Goal: Task Accomplishment & Management: Use online tool/utility

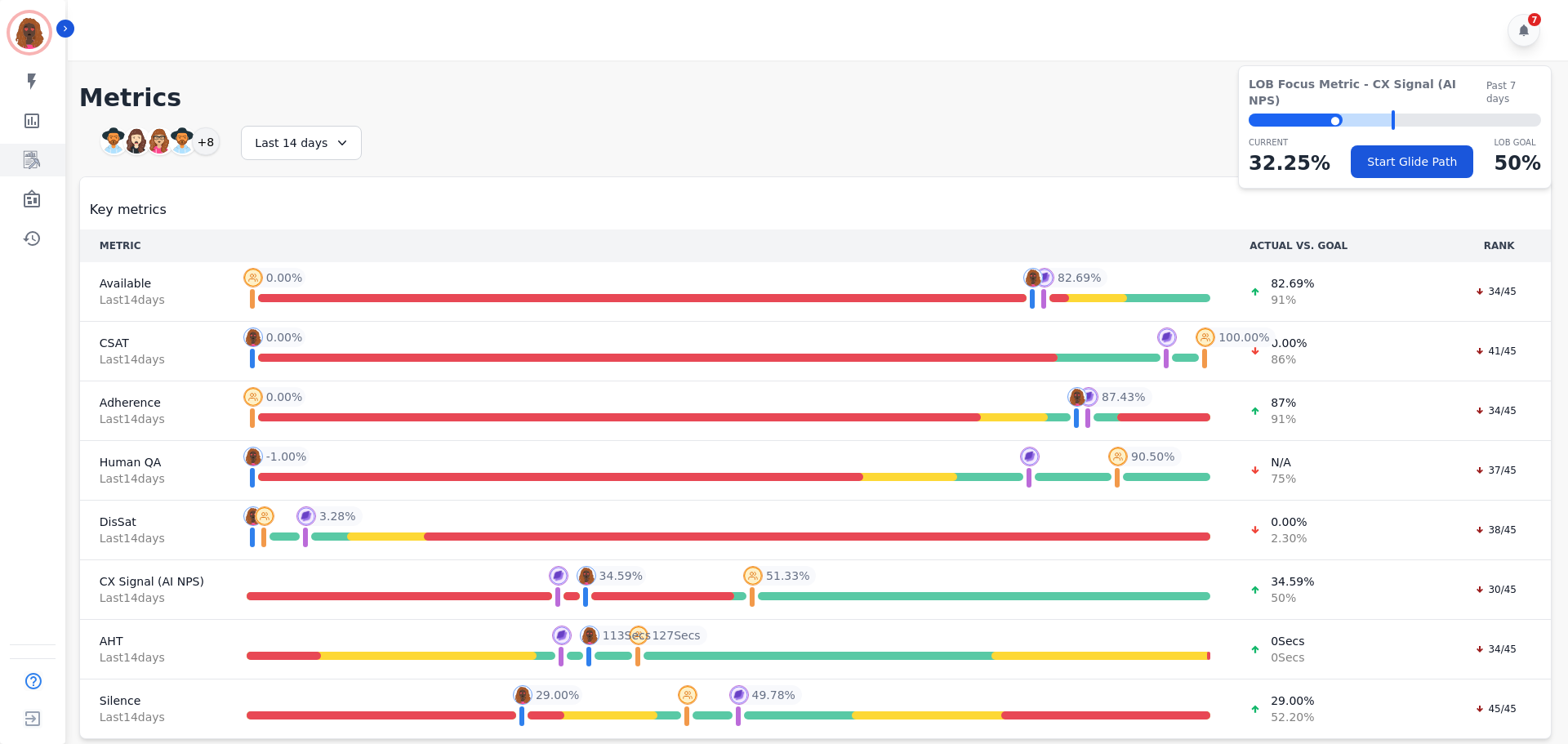
click at [31, 166] on icon "Sidebar" at bounding box center [32, 160] width 13 height 15
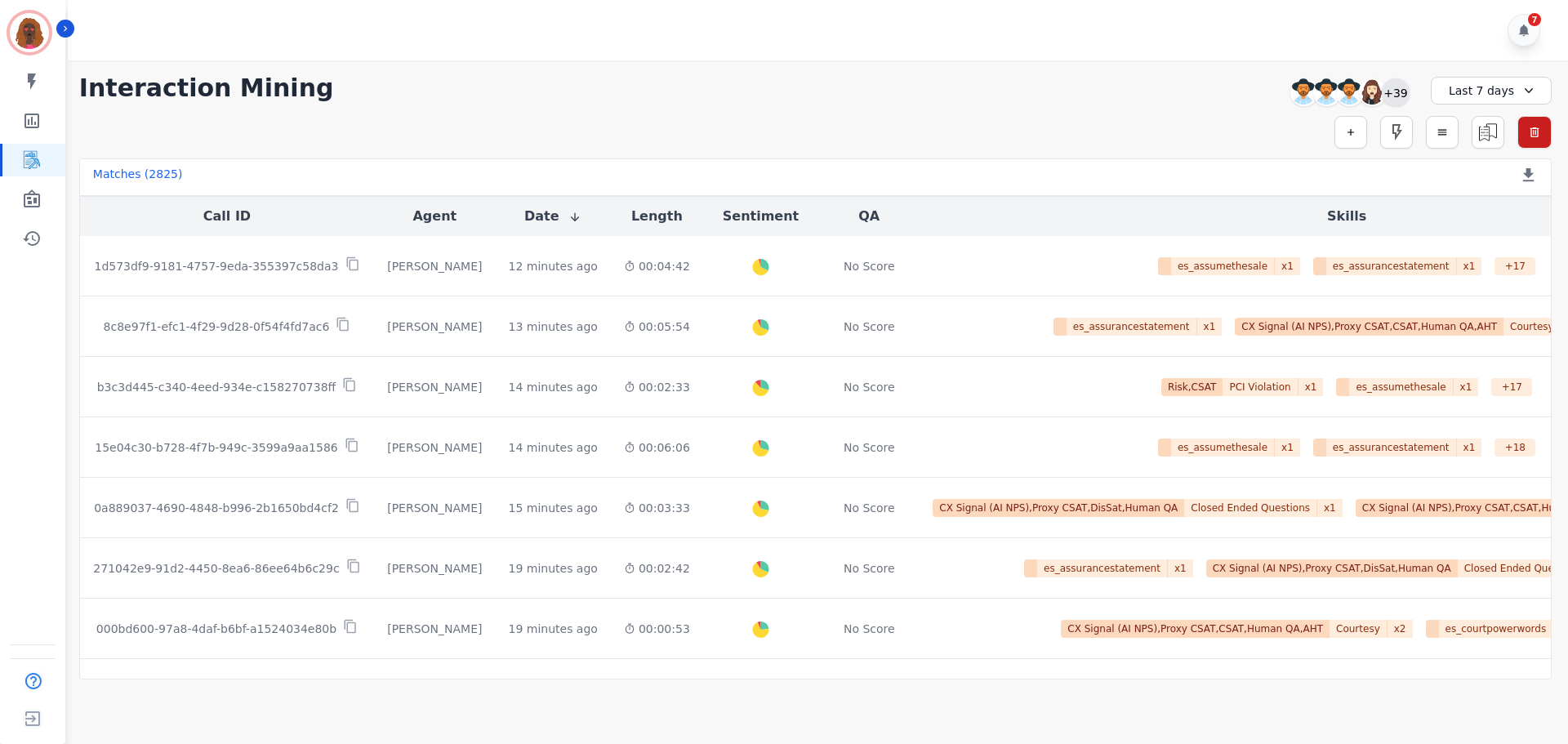
click at [1404, 93] on div "+39" at bounding box center [1395, 92] width 28 height 28
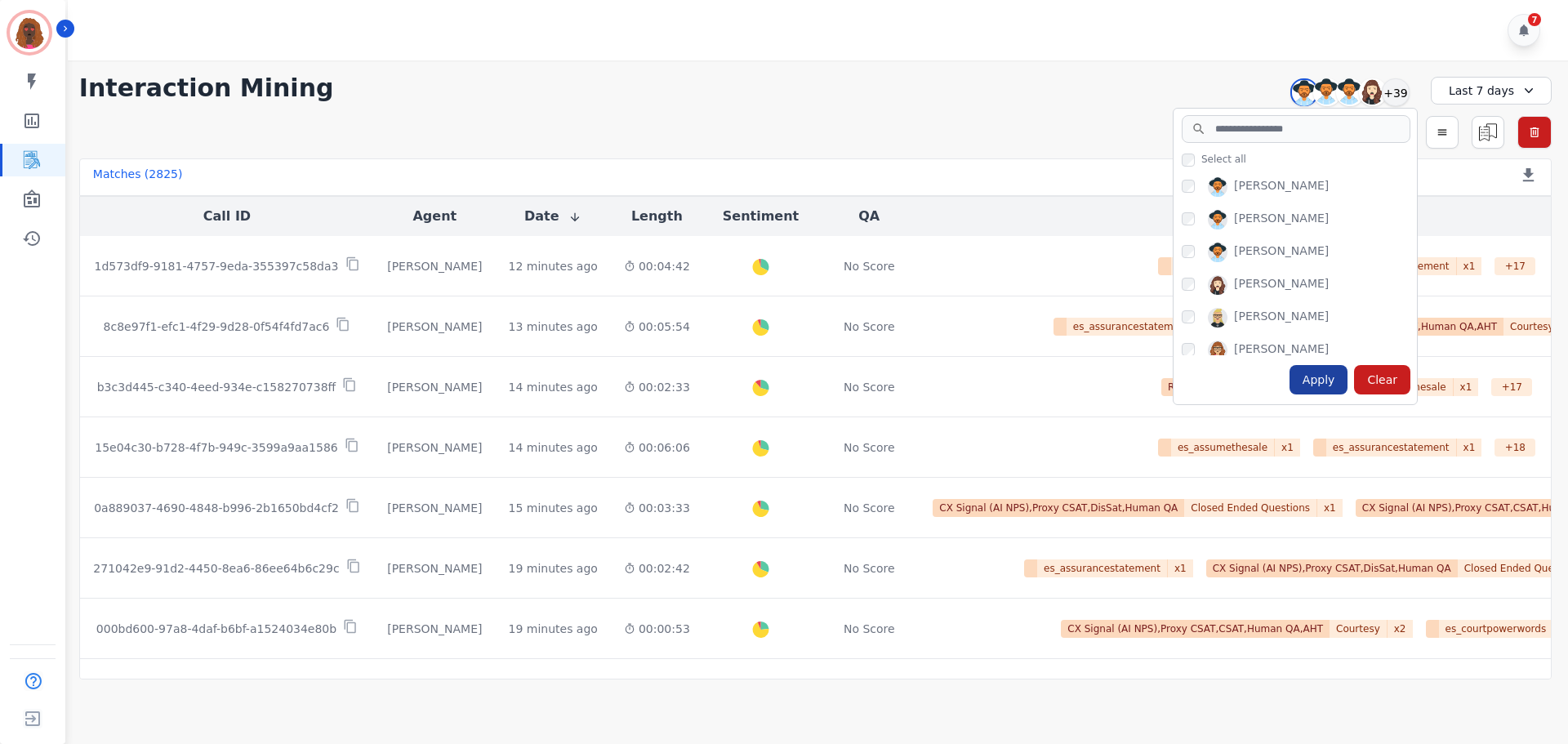
click at [1324, 379] on div "Apply" at bounding box center [1319, 380] width 59 height 30
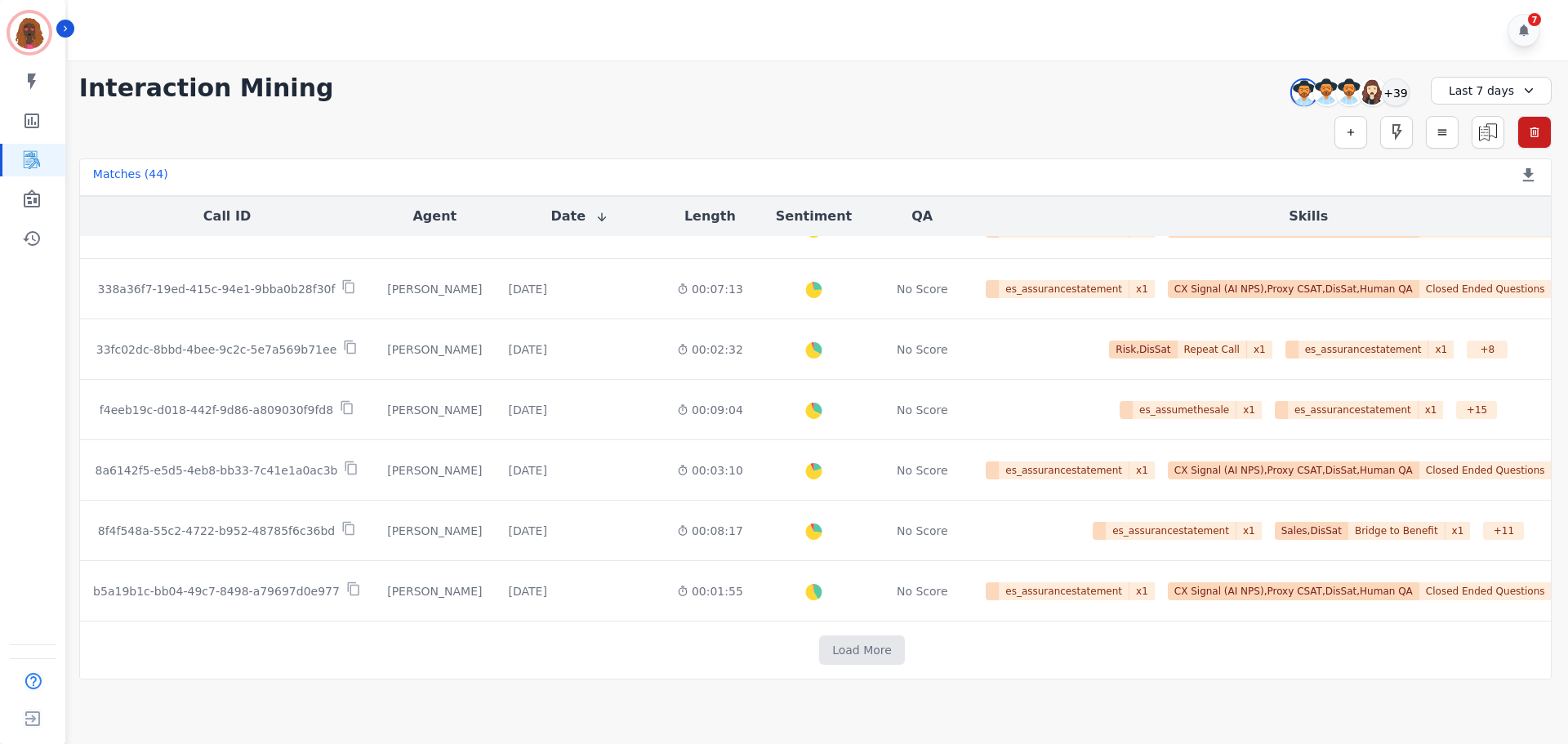
scroll to position [823, 0]
click at [793, 633] on td "Load More" at bounding box center [862, 651] width 1564 height 58
click at [819, 641] on button "Load More" at bounding box center [862, 650] width 86 height 30
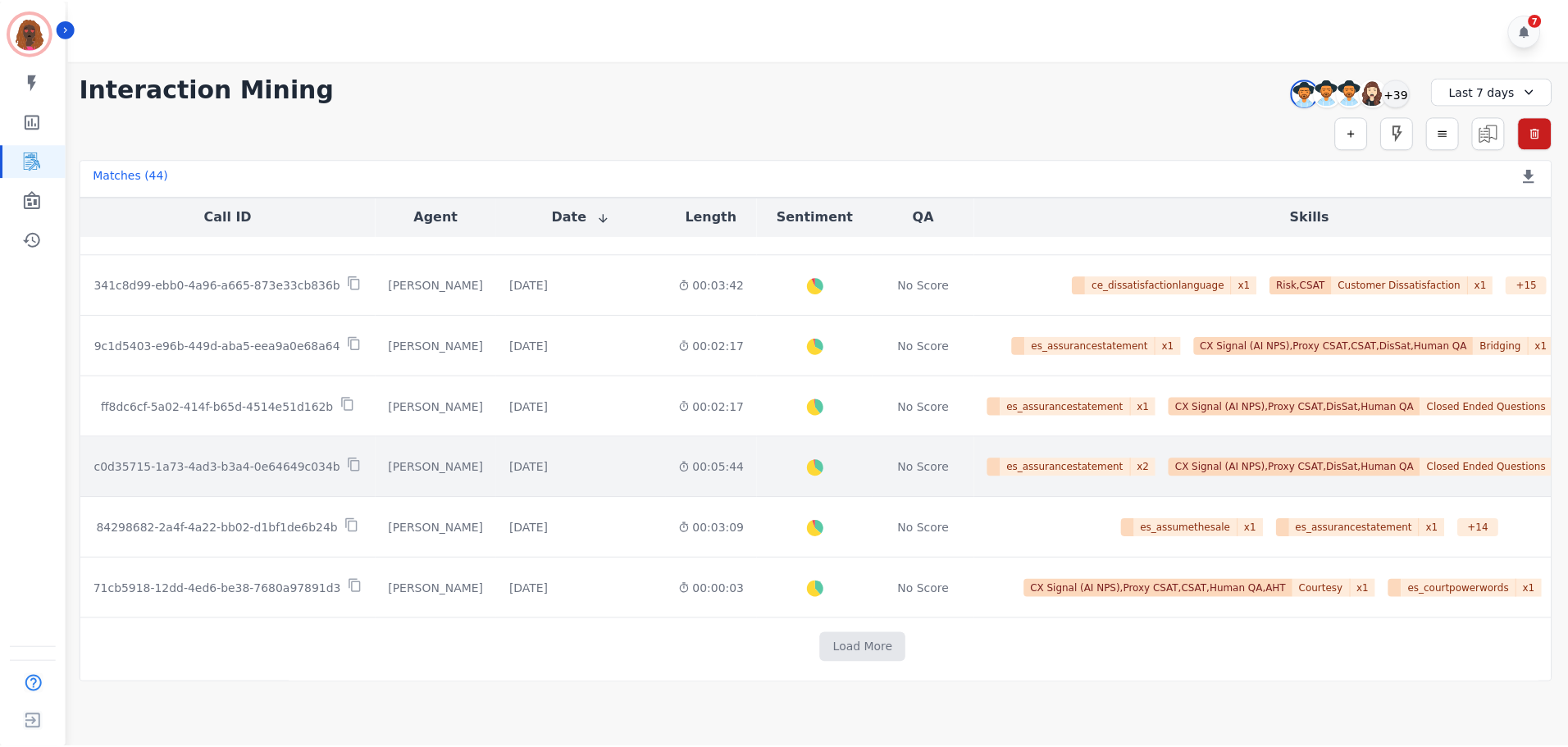
scroll to position [2051, 0]
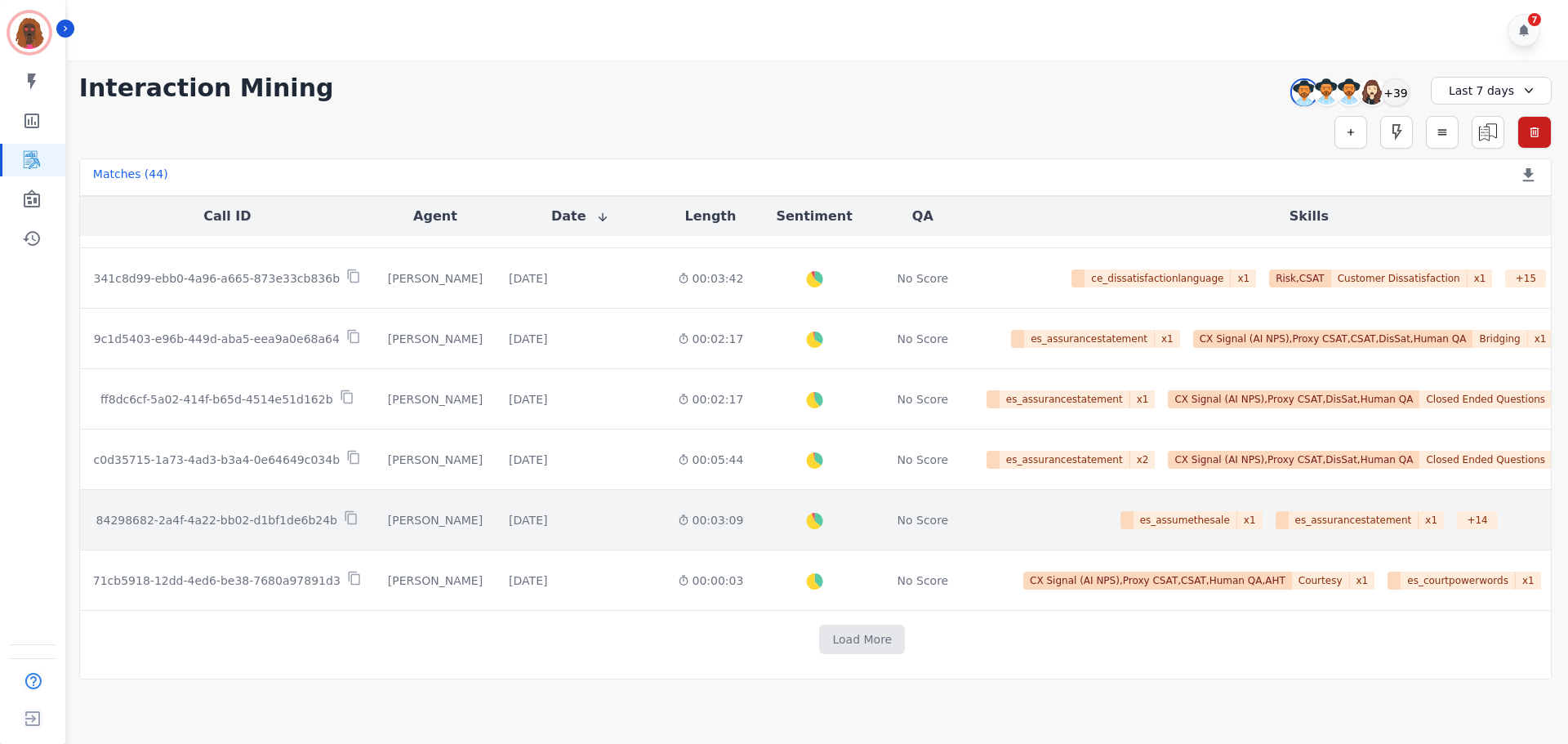
click at [540, 530] on td "[DATE] Start at: [DATE] 3:47pm" at bounding box center [580, 520] width 168 height 60
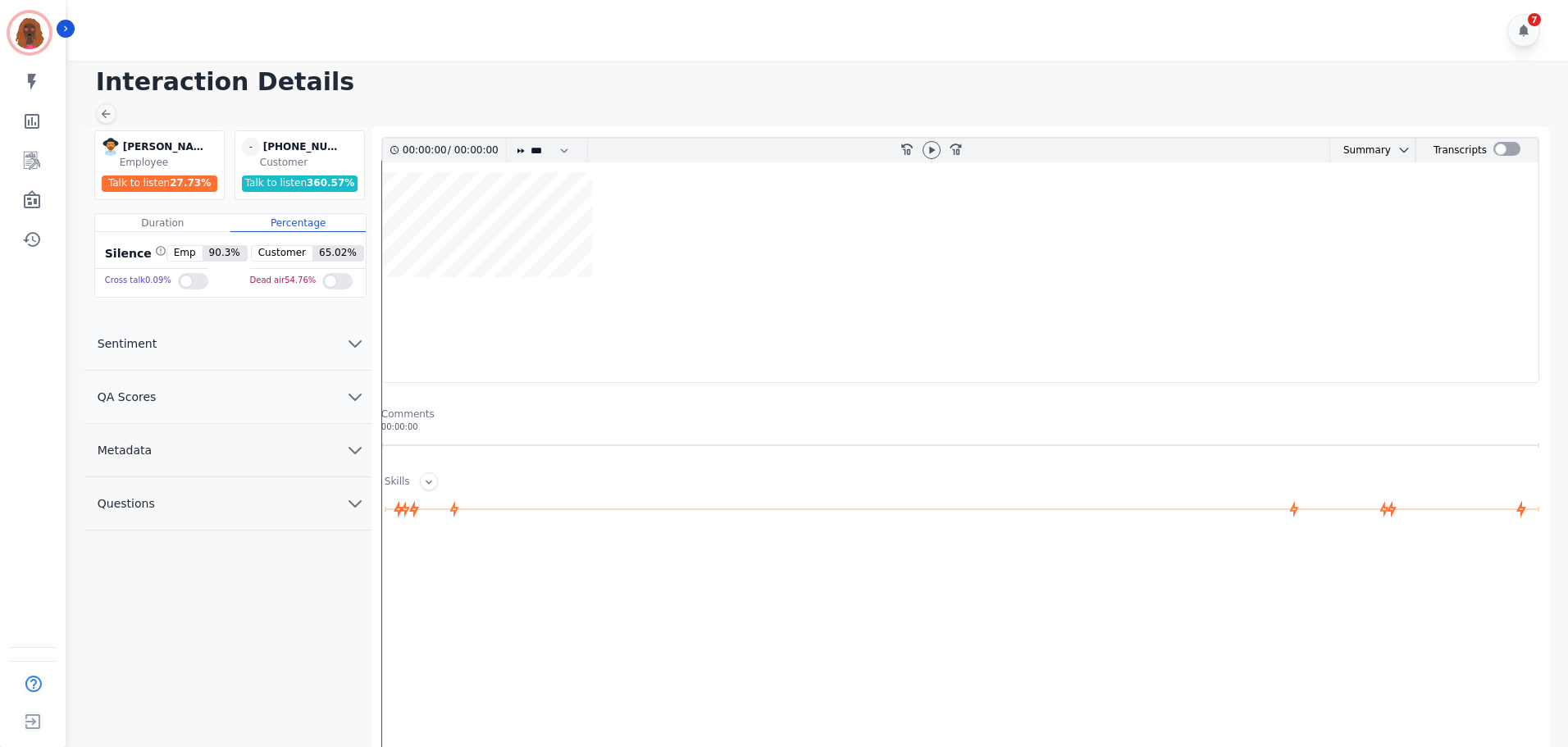
click at [924, 157] on div at bounding box center [932, 150] width 25 height 24
click at [933, 149] on icon at bounding box center [932, 149] width 6 height 8
click at [929, 151] on icon at bounding box center [931, 149] width 7 height 8
click at [356, 391] on icon "chevron down" at bounding box center [354, 396] width 20 height 20
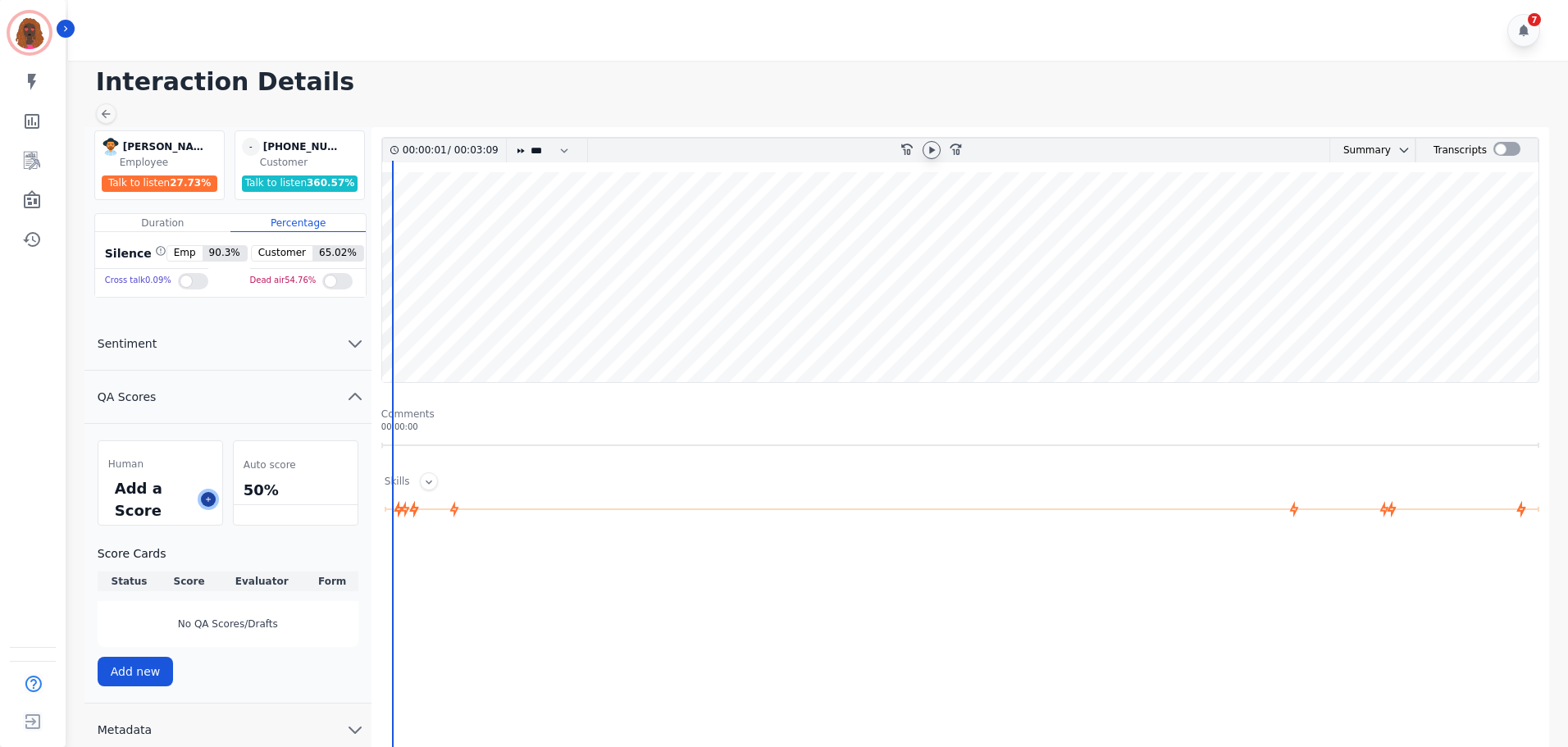
click at [204, 501] on icon at bounding box center [208, 499] width 9 height 9
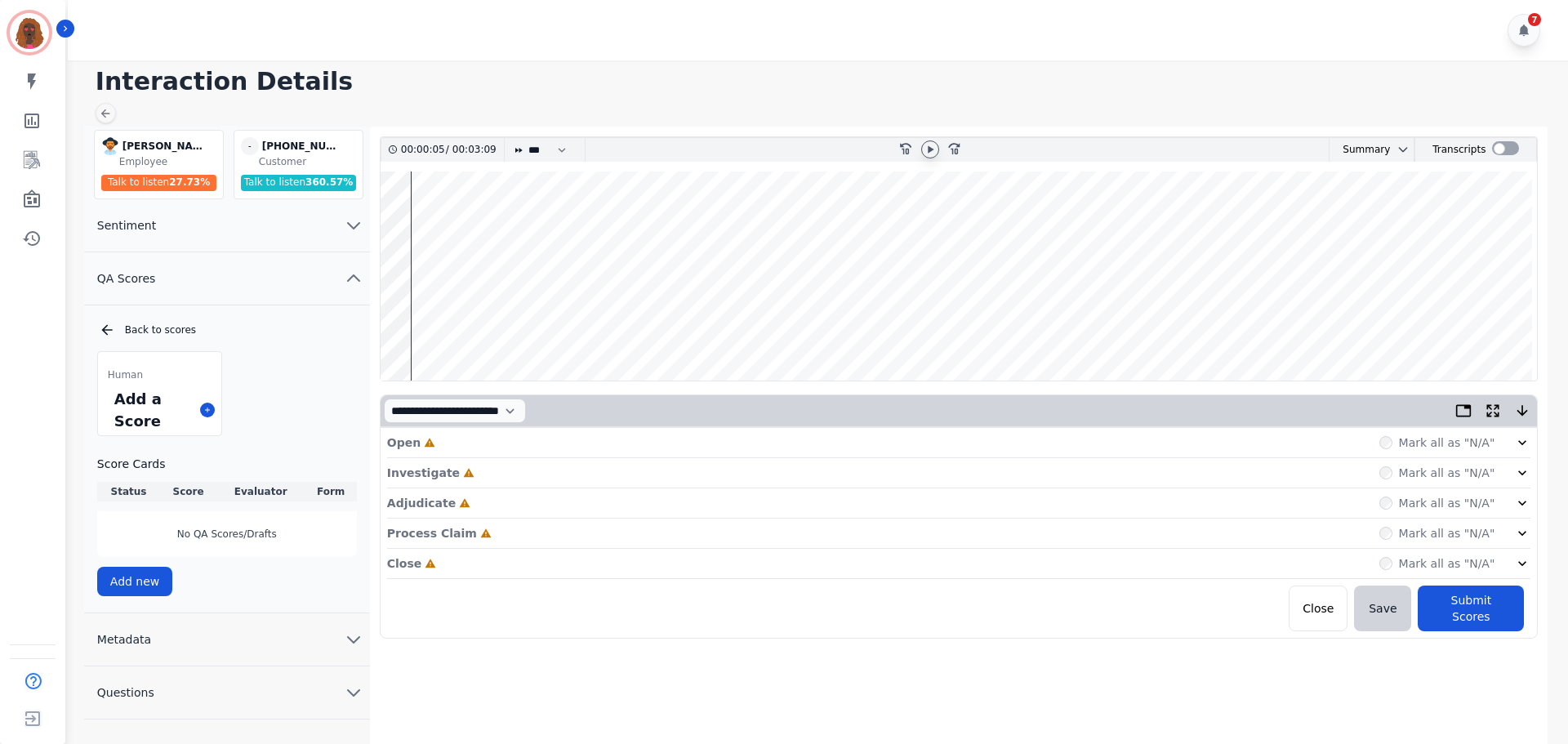
click at [859, 441] on div "Open Incomplete Mark all as "N/A"" at bounding box center [959, 444] width 1145 height 31
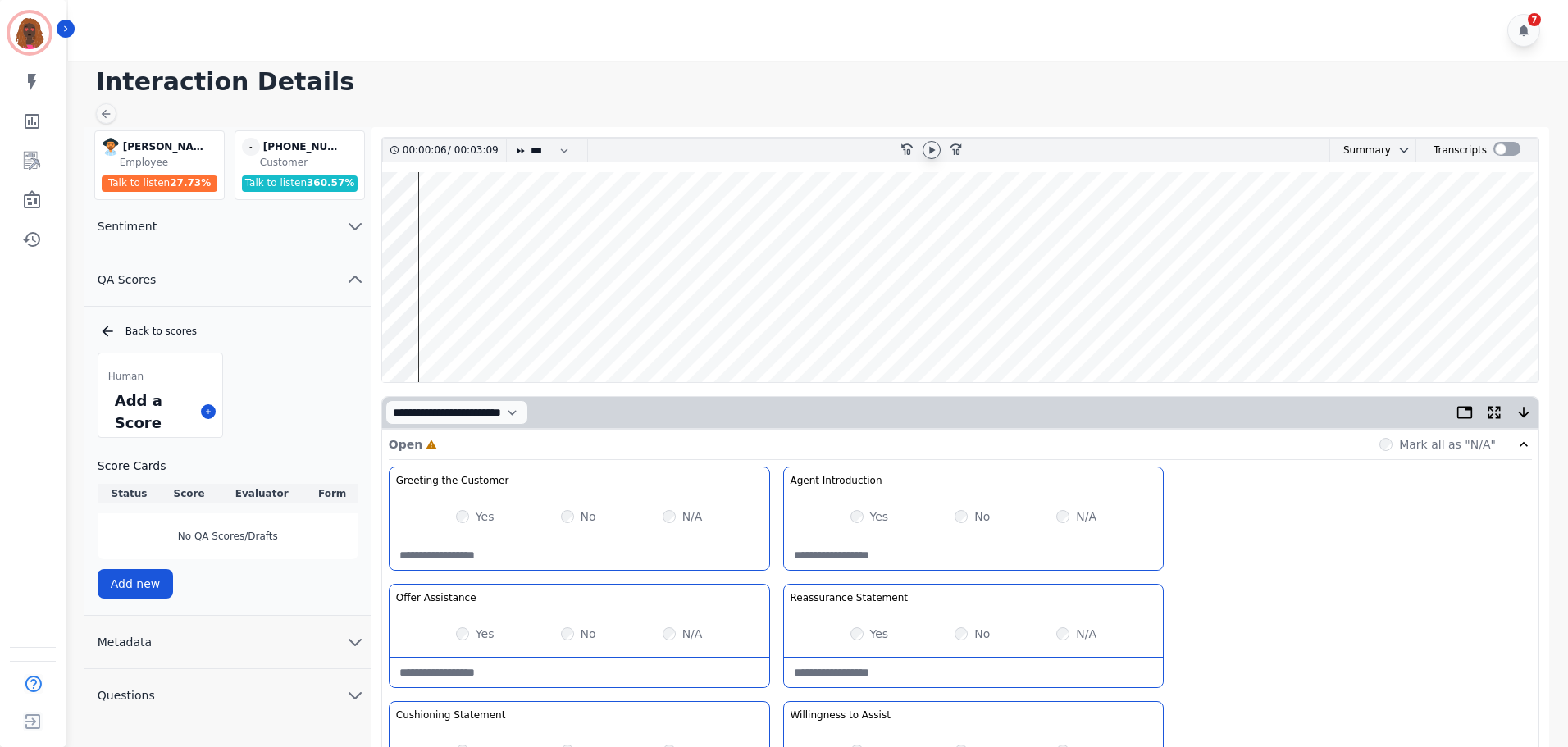
click at [468, 521] on div "Yes" at bounding box center [475, 516] width 38 height 16
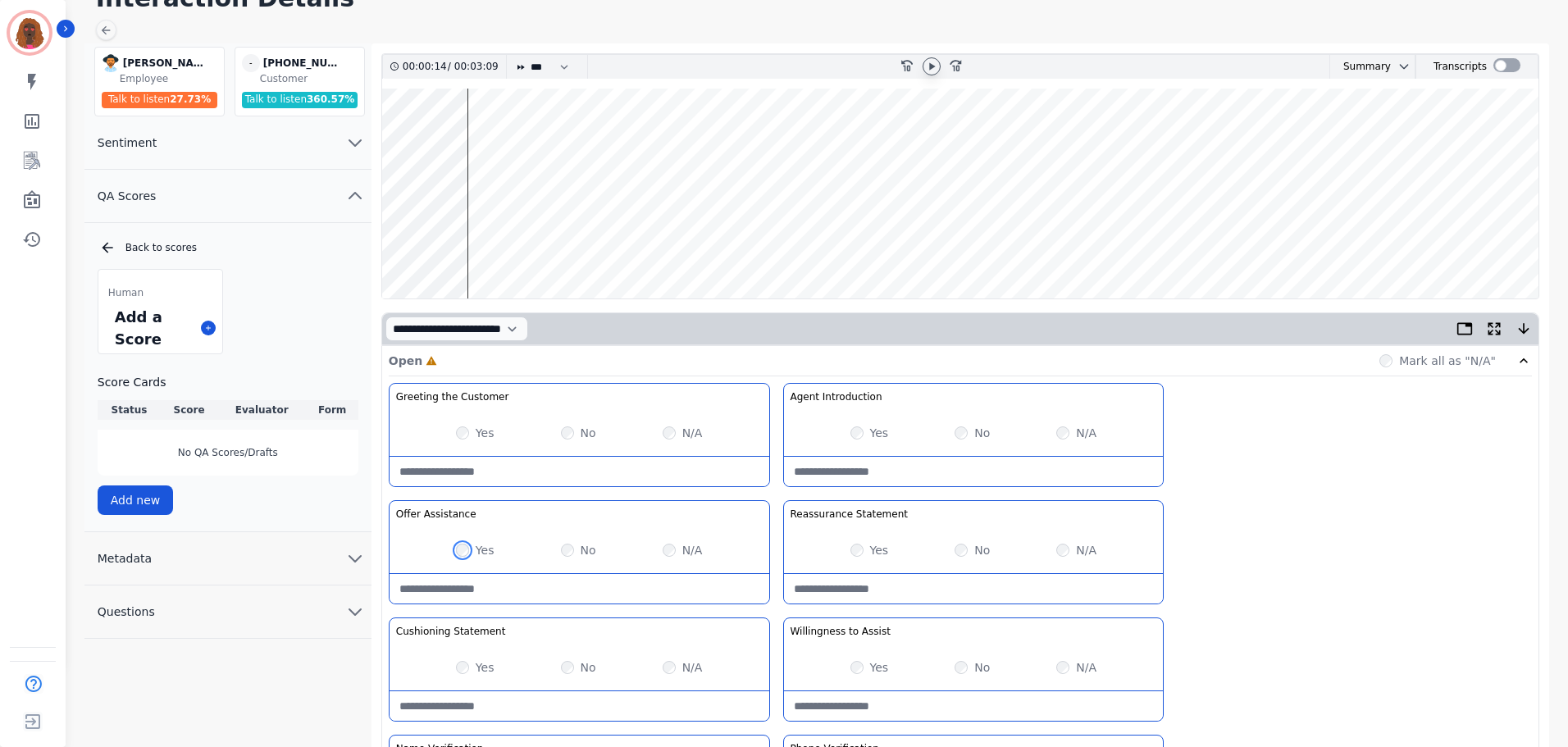
scroll to position [82, 0]
click at [630, 246] on wave at bounding box center [960, 193] width 1156 height 210
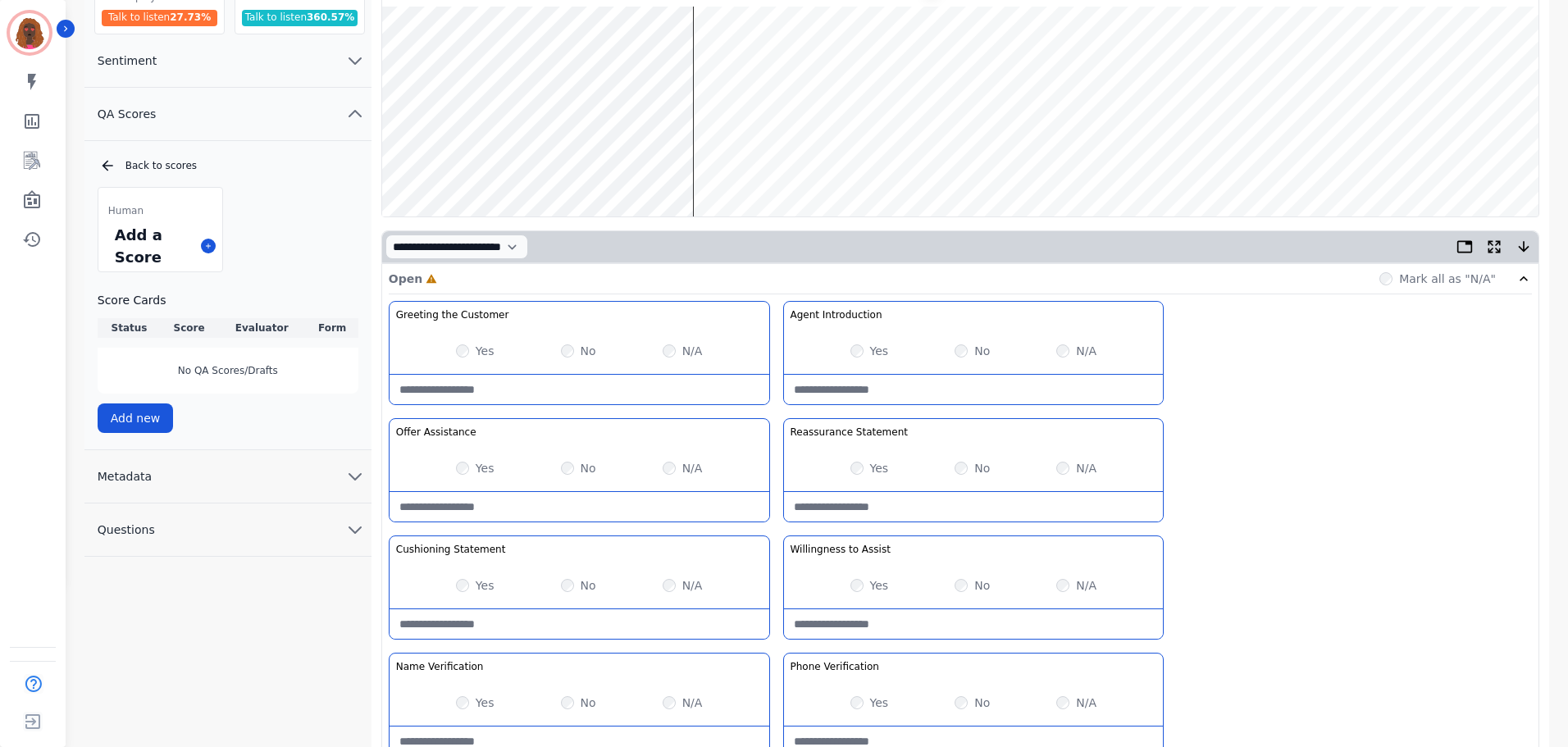
scroll to position [165, 0]
click at [899, 526] on div "Greeting the Customer Welcome is where we quickly greet our customer as a known…" at bounding box center [961, 592] width 1144 height 580
click at [904, 514] on Statement-note at bounding box center [974, 508] width 379 height 30
click at [1111, 504] on Statement-note "**********" at bounding box center [974, 508] width 379 height 30
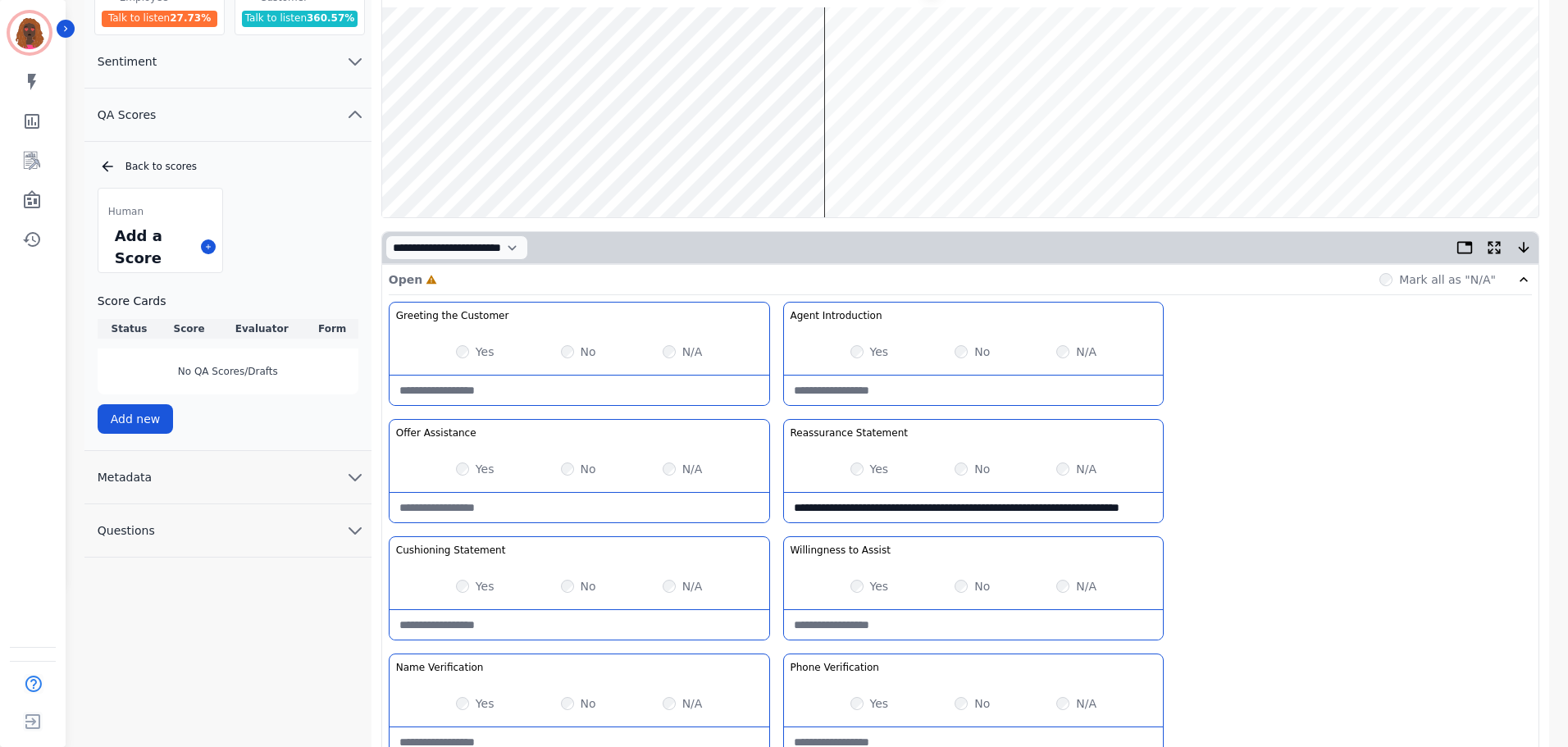
scroll to position [7, 0]
click at [810, 522] on div "**********" at bounding box center [974, 471] width 381 height 104
click at [809, 517] on Statement-note "**********" at bounding box center [974, 508] width 379 height 30
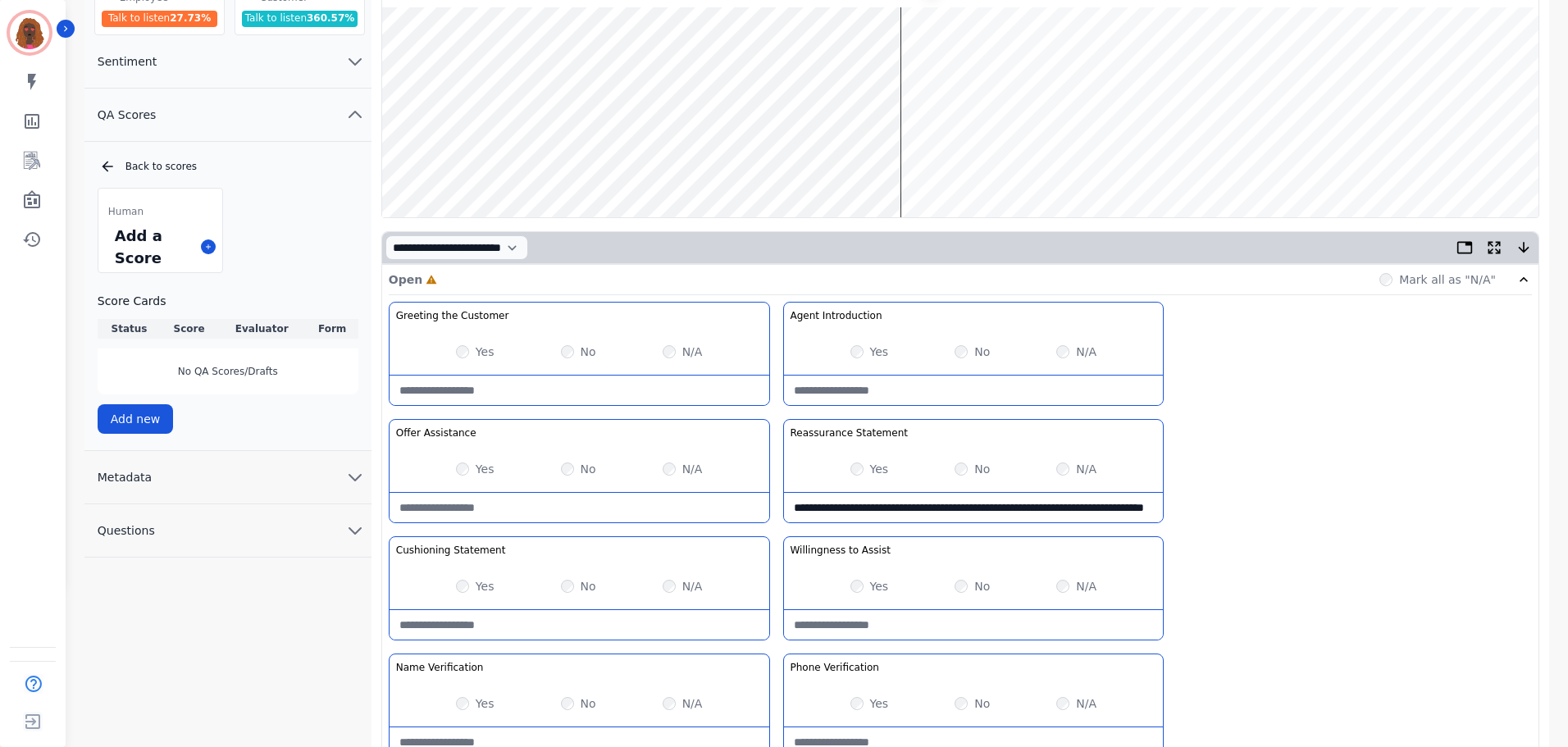
type Statement-note "**********"
click at [903, 163] on wave at bounding box center [960, 112] width 1156 height 210
click at [940, 164] on wave at bounding box center [960, 112] width 1156 height 210
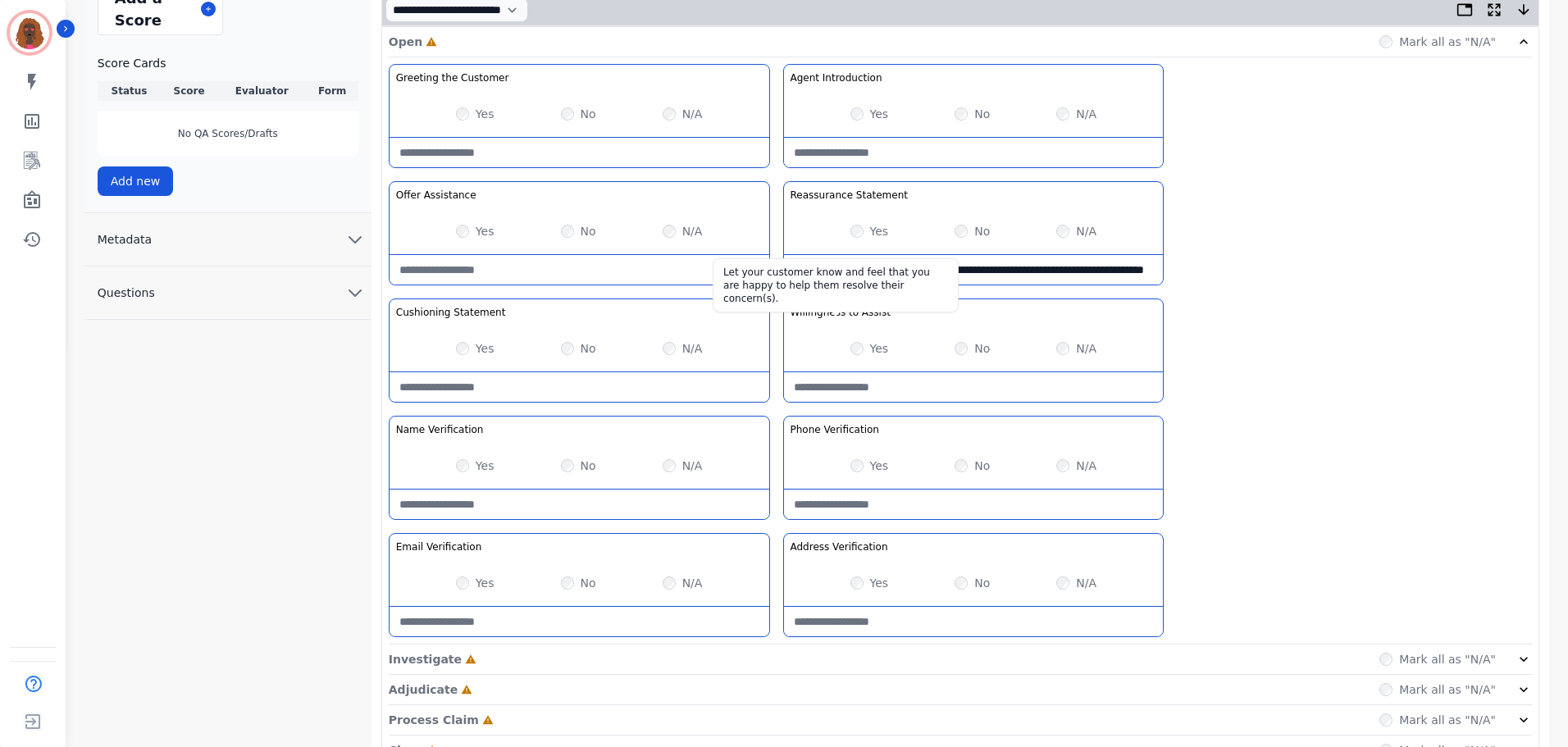
scroll to position [476, 0]
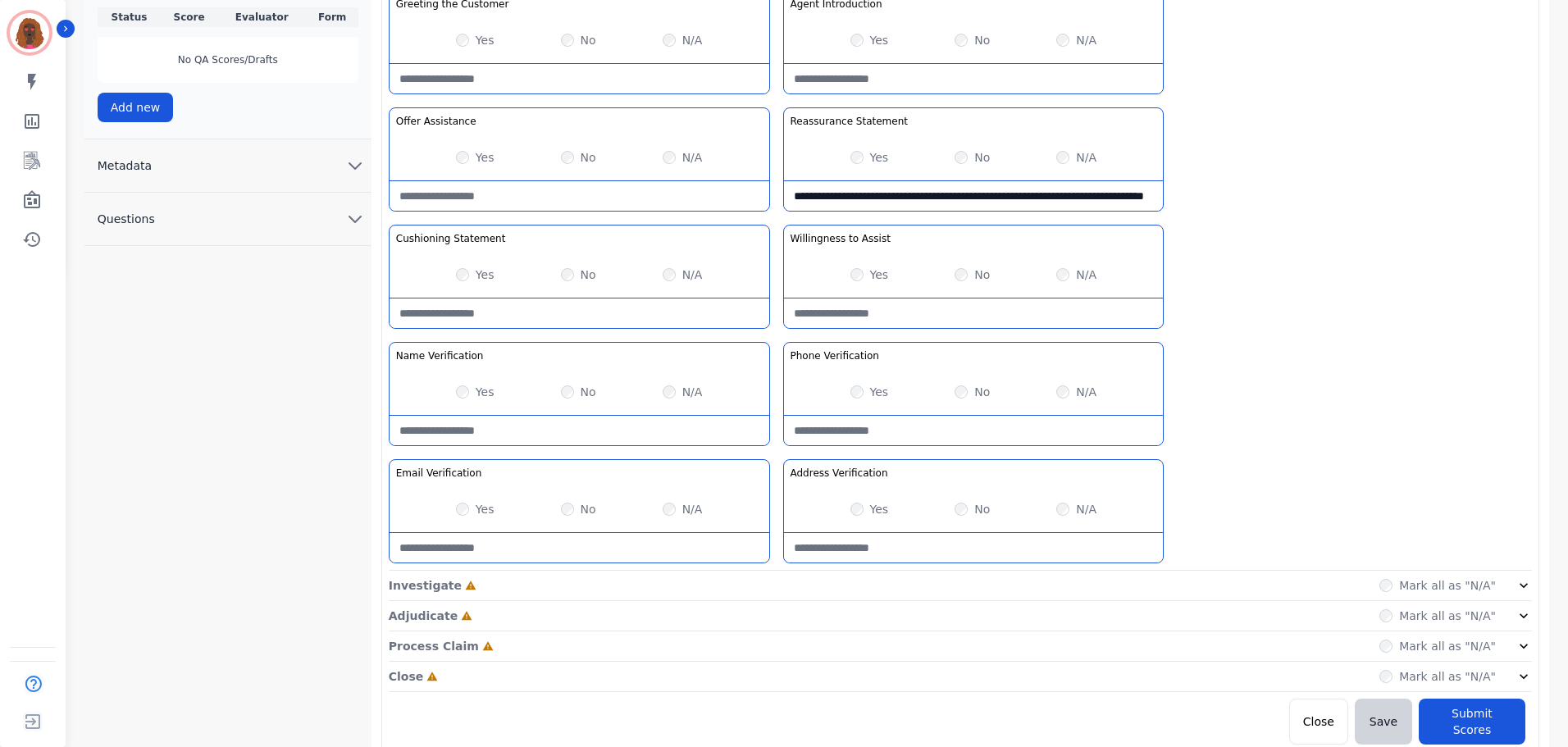
click at [714, 601] on div "Investigate Incomplete Mark all as "N/A"" at bounding box center [961, 617] width 1144 height 31
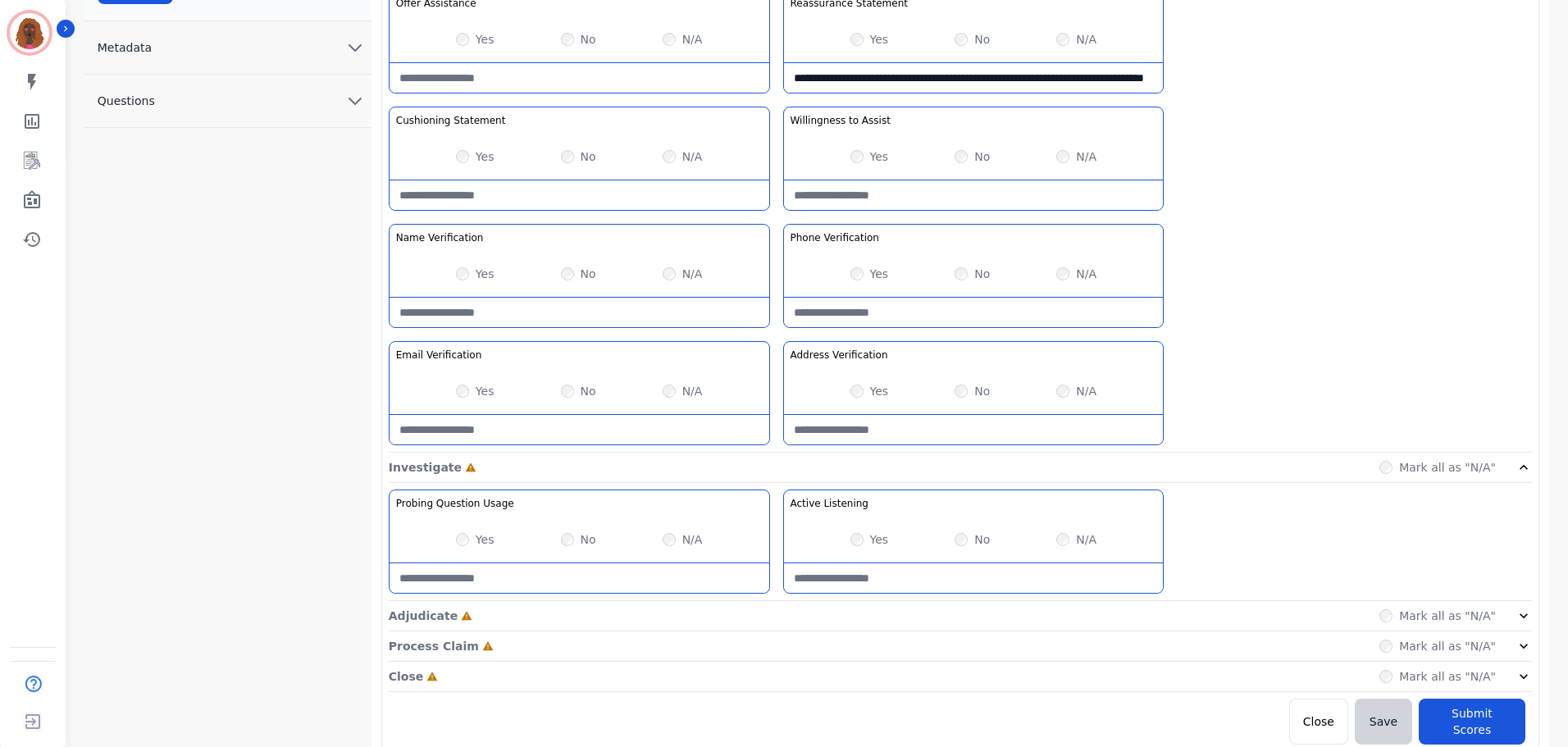
click at [786, 662] on div "Adjudicate Incomplete Mark all as "N/A"" at bounding box center [961, 677] width 1144 height 31
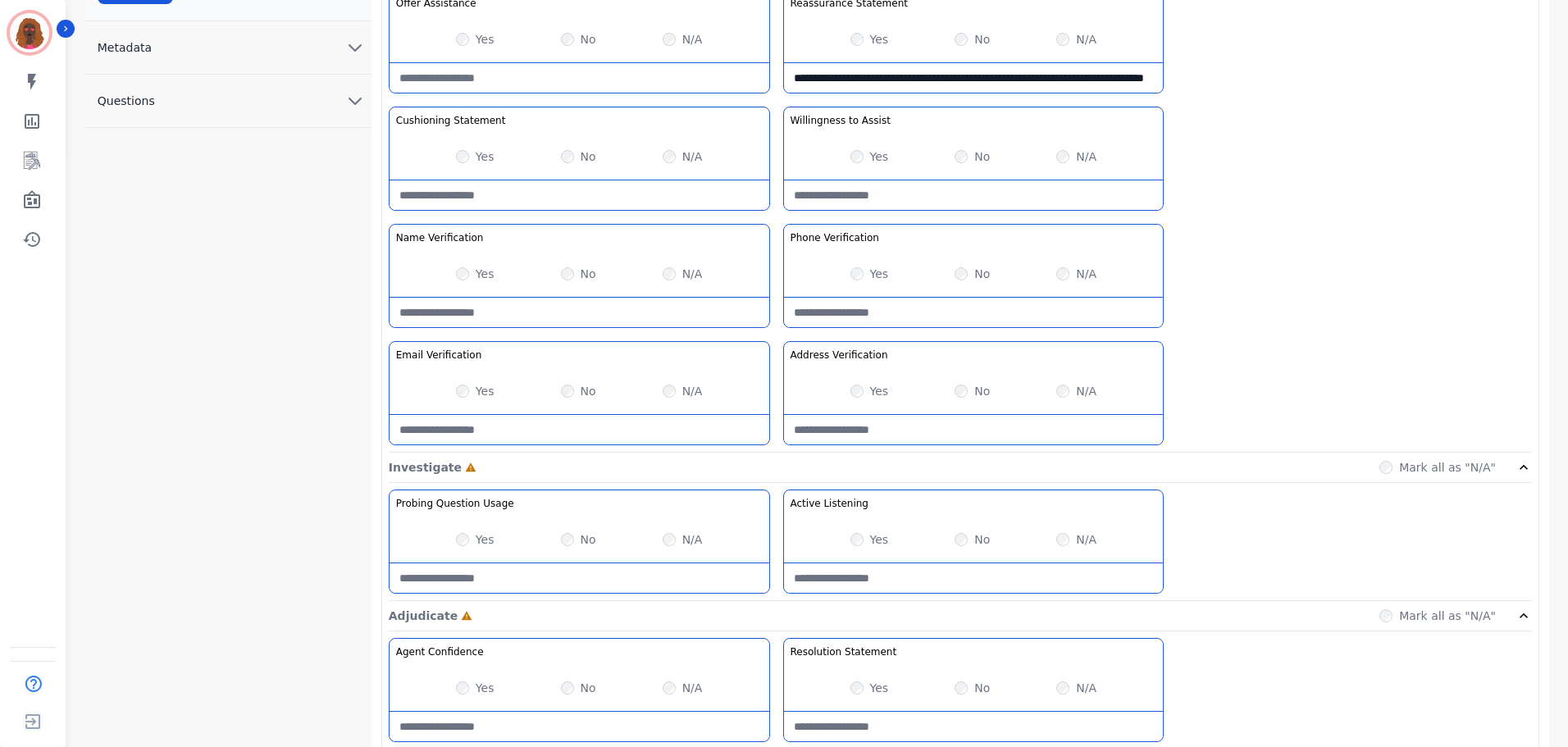
scroll to position [713, 0]
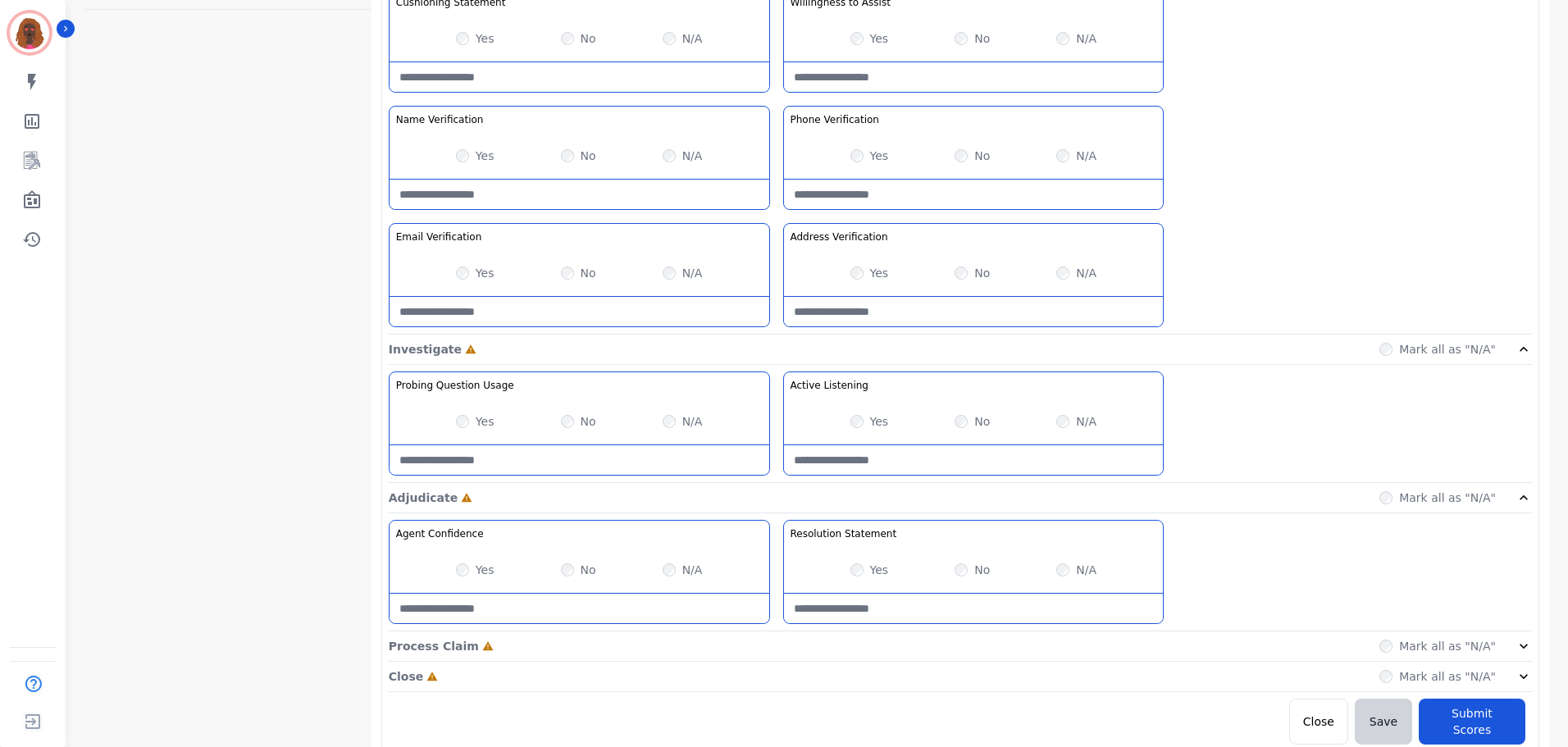
click at [768, 646] on div "Process Claim Incomplete Mark all as "N/A"" at bounding box center [961, 646] width 1144 height 31
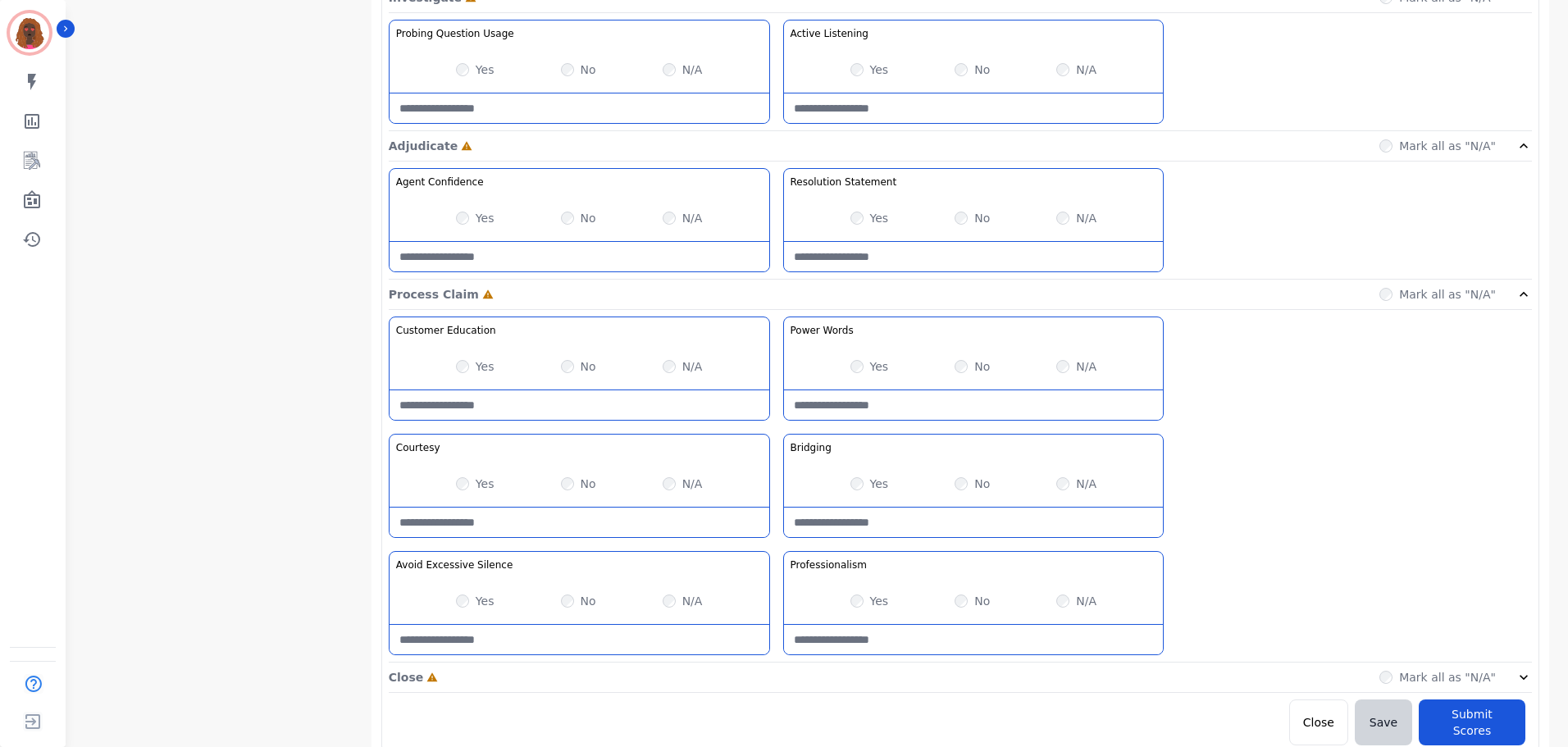
scroll to position [1065, 0]
click at [772, 682] on div "Close Incomplete Mark all as "N/A"" at bounding box center [961, 677] width 1144 height 31
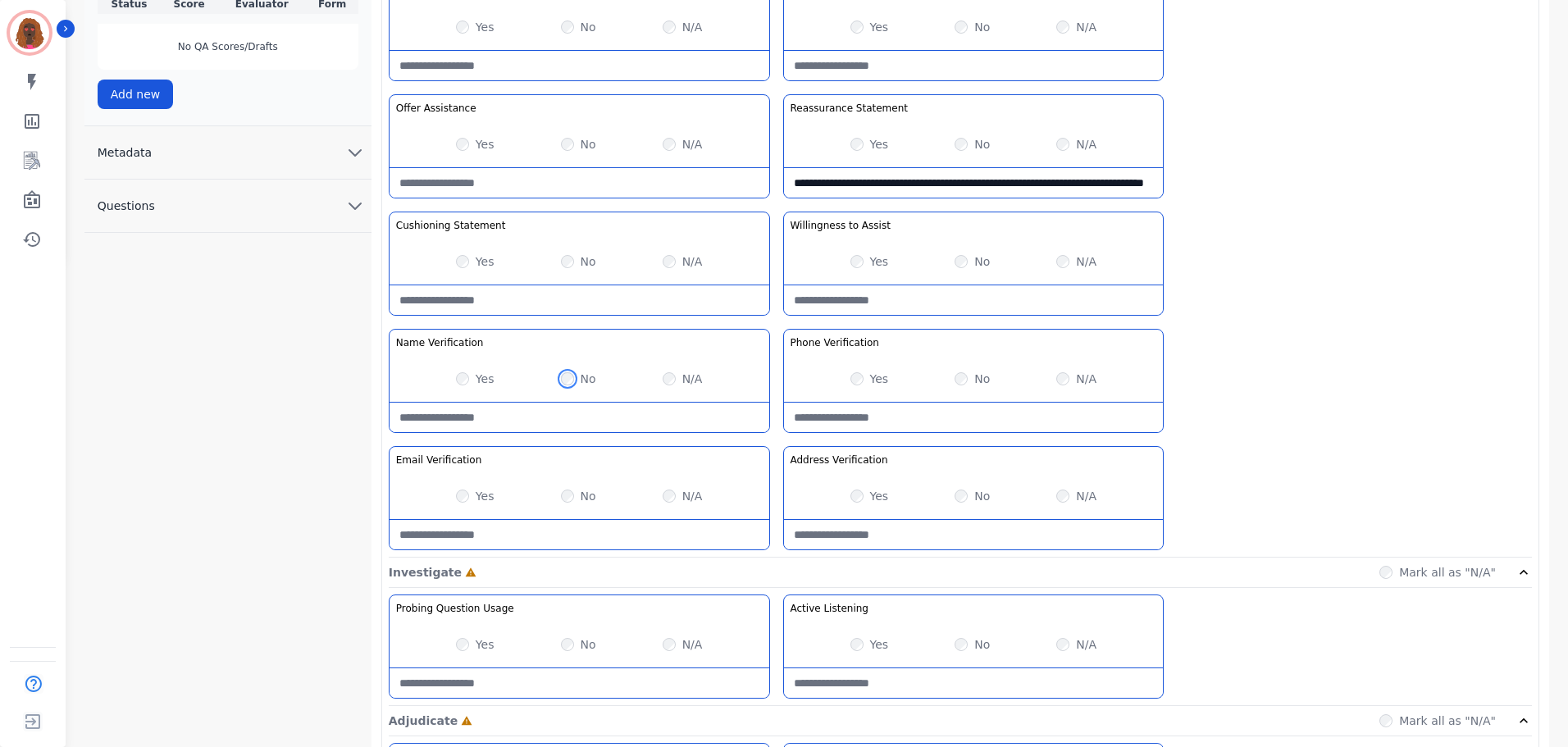
scroll to position [490, 0]
click at [475, 417] on Verification-note at bounding box center [579, 417] width 379 height 30
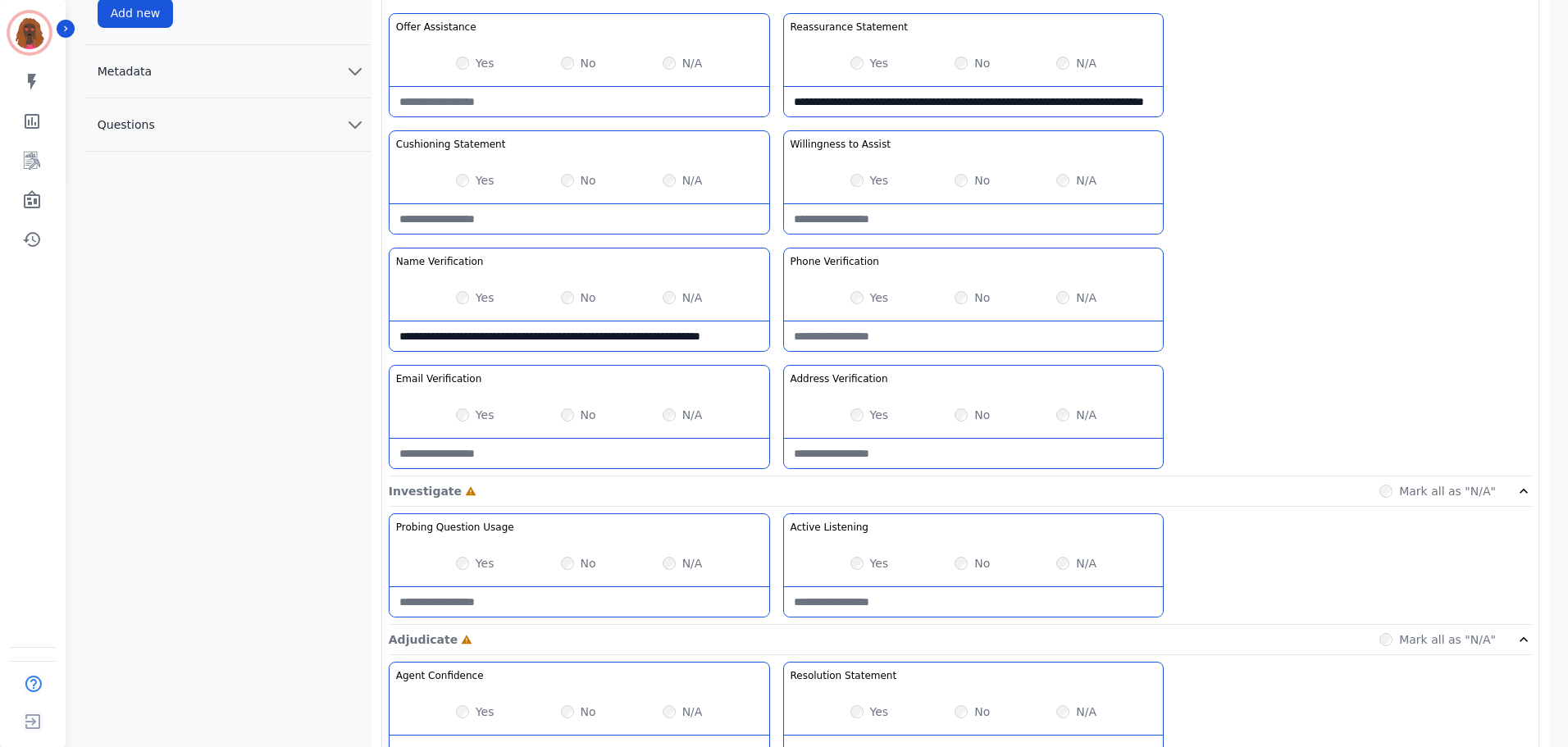
scroll to position [572, 0]
type Verification-note "**********"
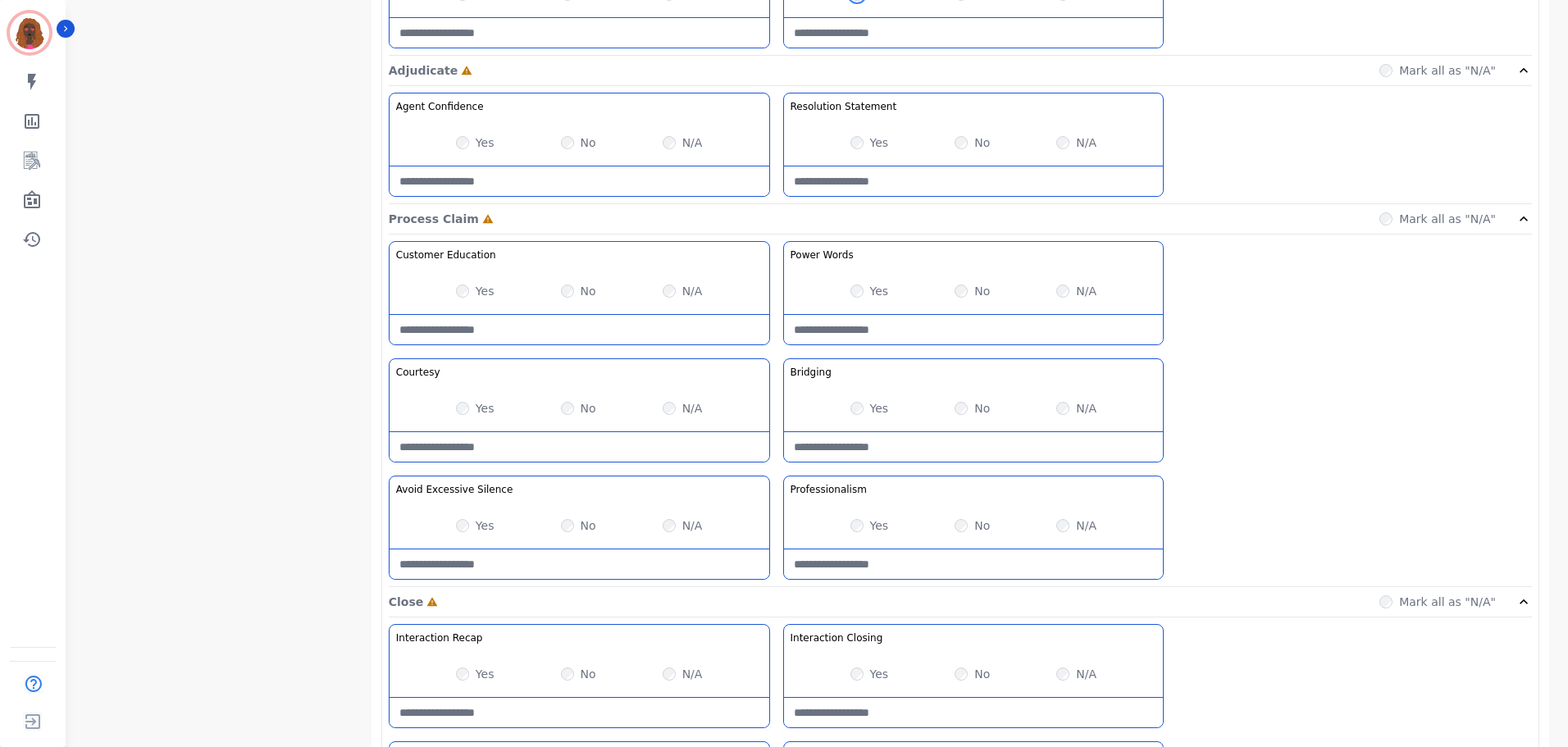
scroll to position [1138, 0]
click at [456, 406] on div "Yes" at bounding box center [475, 410] width 38 height 16
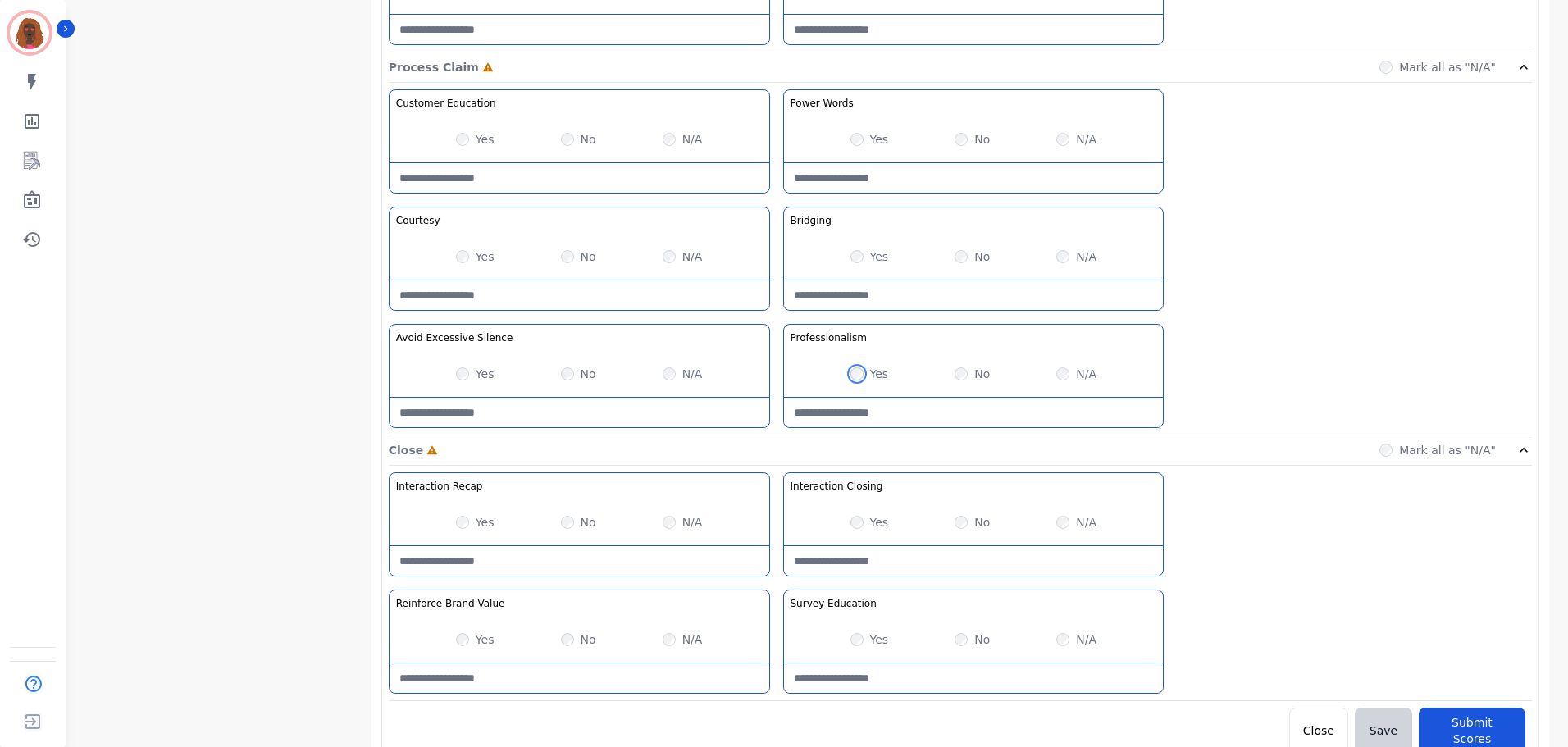
scroll to position [1301, 0]
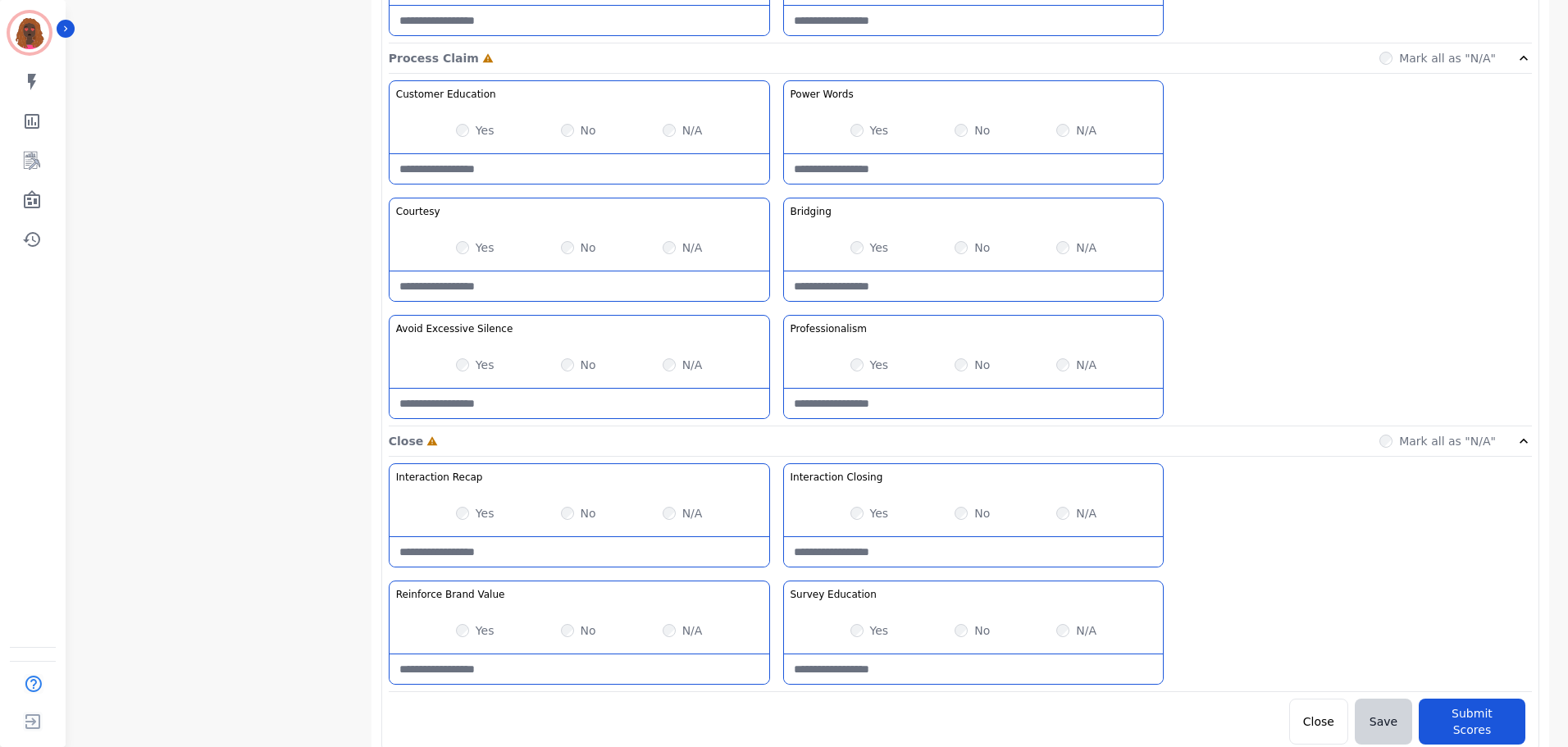
click at [963, 507] on div "No" at bounding box center [972, 512] width 35 height 16
click at [865, 547] on Closing-note at bounding box center [974, 552] width 379 height 30
type Closing-note "**********"
click at [941, 666] on Education-note at bounding box center [974, 668] width 379 height 30
type Education-note "*"
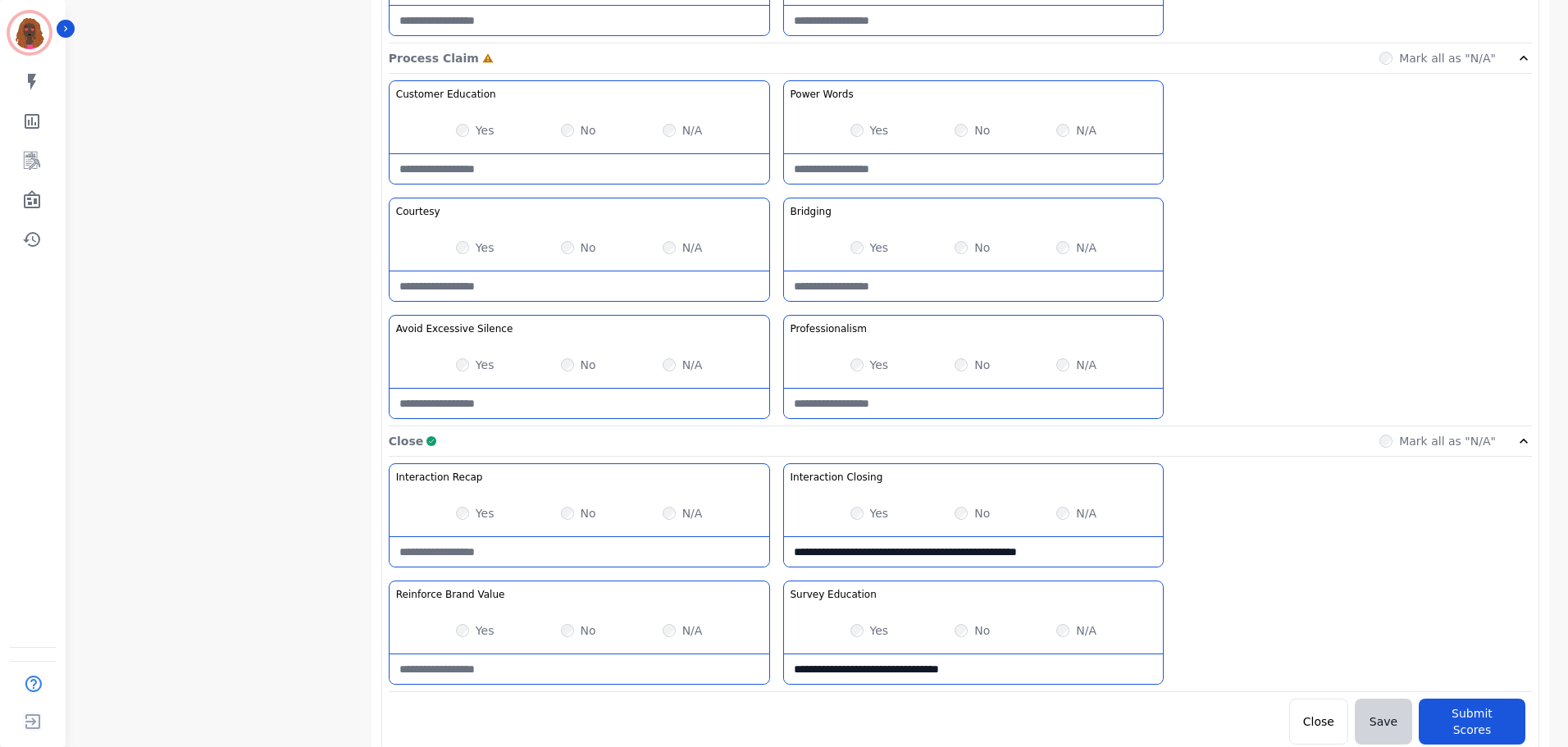
type Education-note "**********"
click at [618, 675] on Value-note at bounding box center [579, 668] width 379 height 30
type Value-note "*"
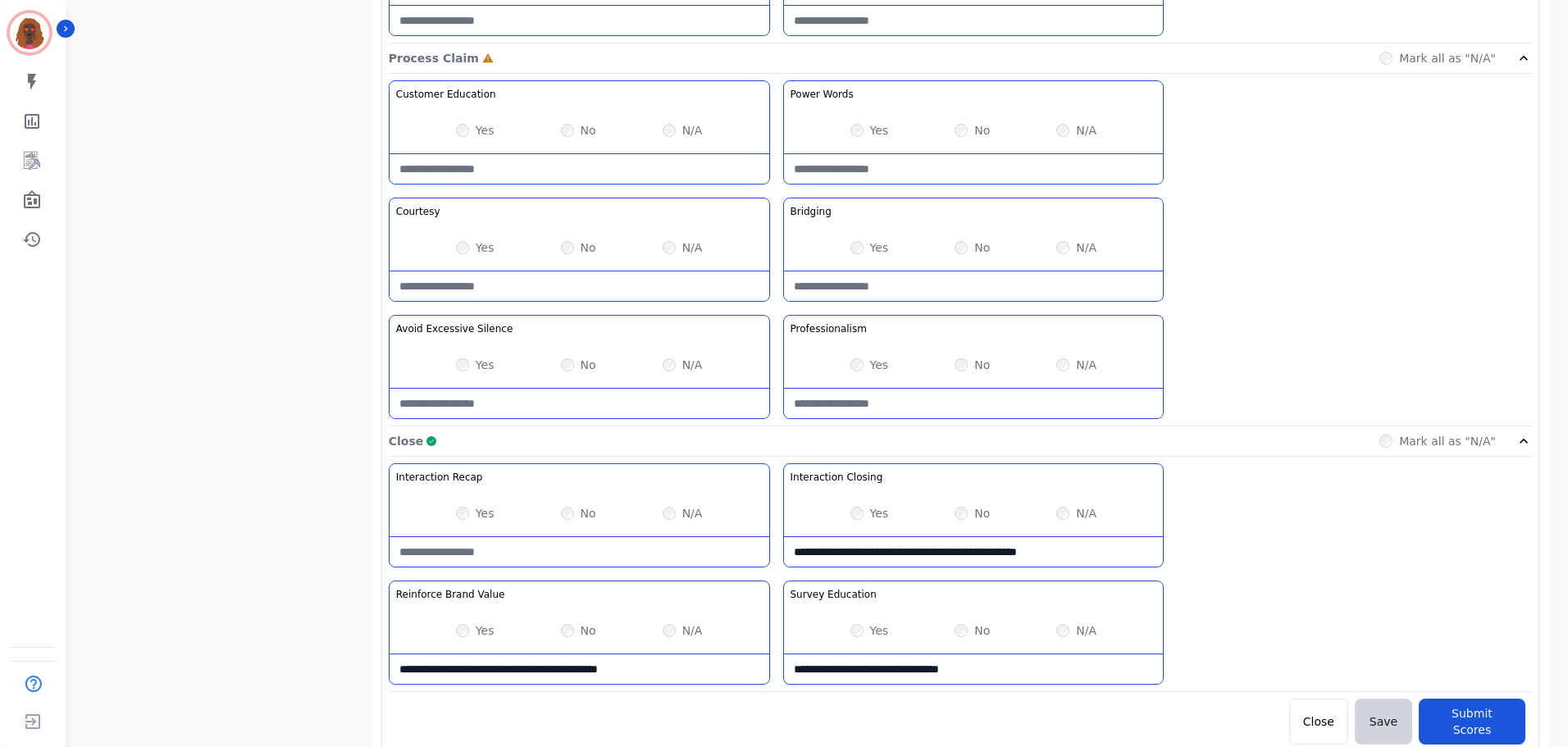
type Value-note "**********"
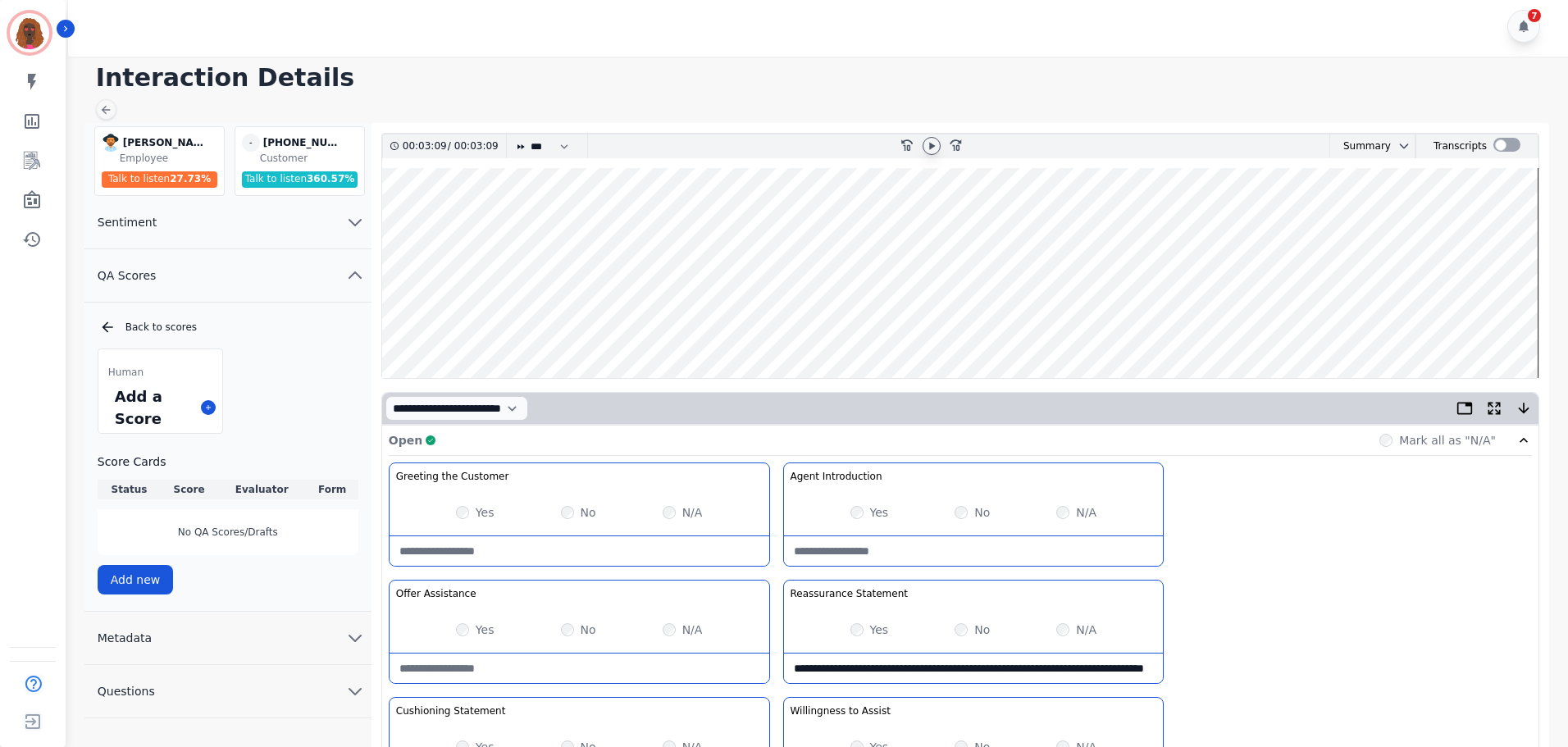
scroll to position [0, 0]
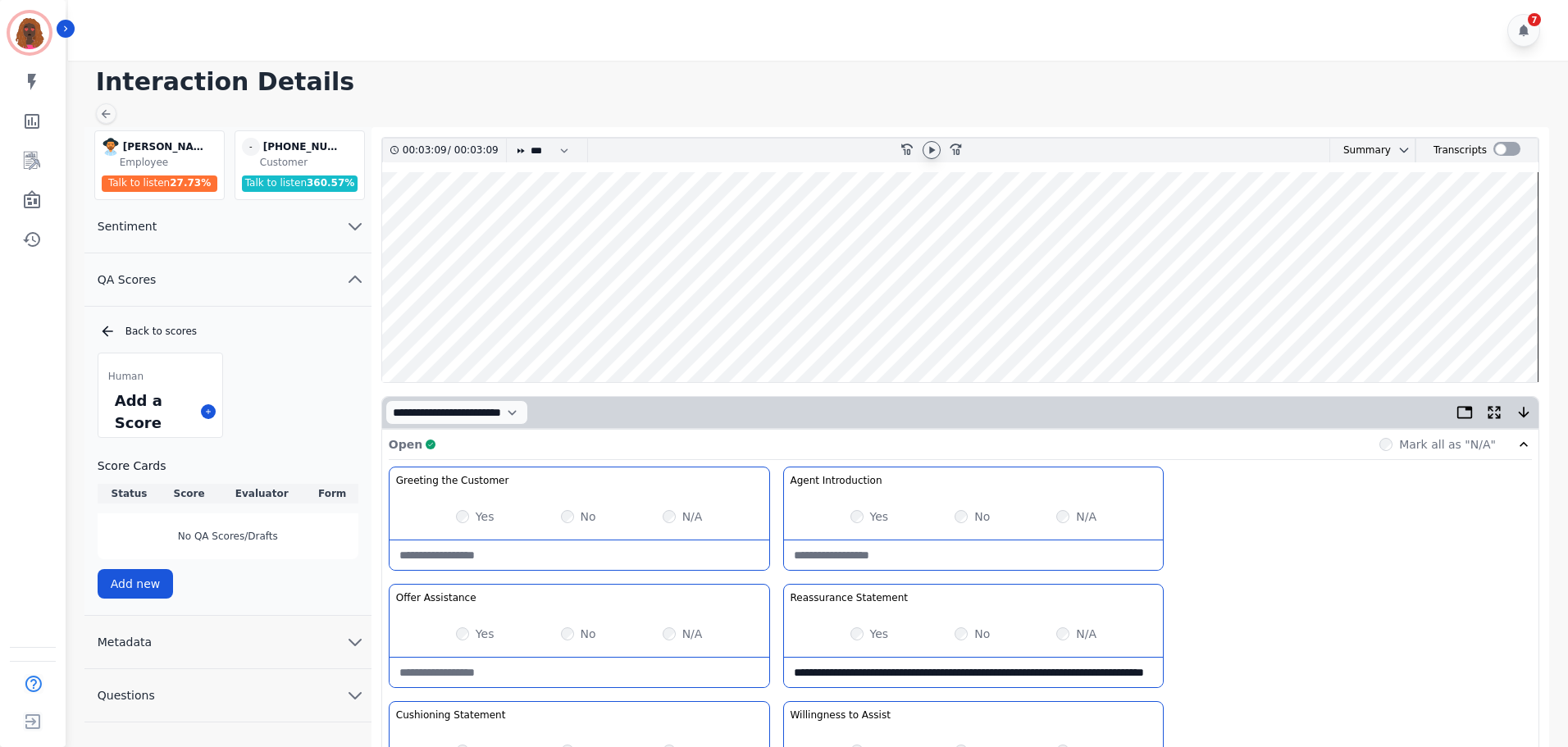
click at [927, 157] on div at bounding box center [931, 149] width 18 height 18
click at [950, 326] on wave at bounding box center [960, 277] width 1156 height 210
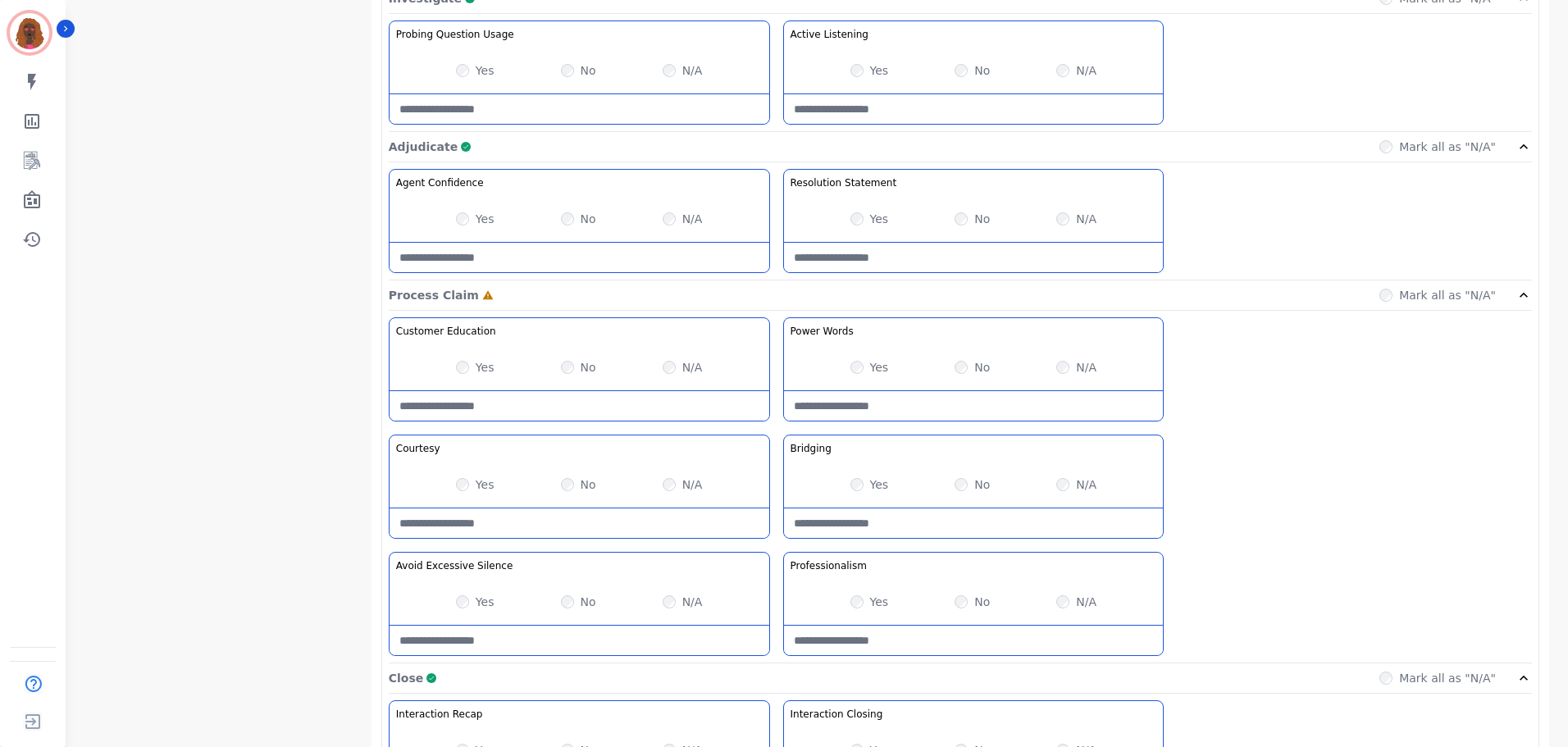
scroll to position [1064, 0]
click at [907, 521] on Claim-Bridging-note at bounding box center [974, 522] width 379 height 30
type Claim-Bridging-note "**********"
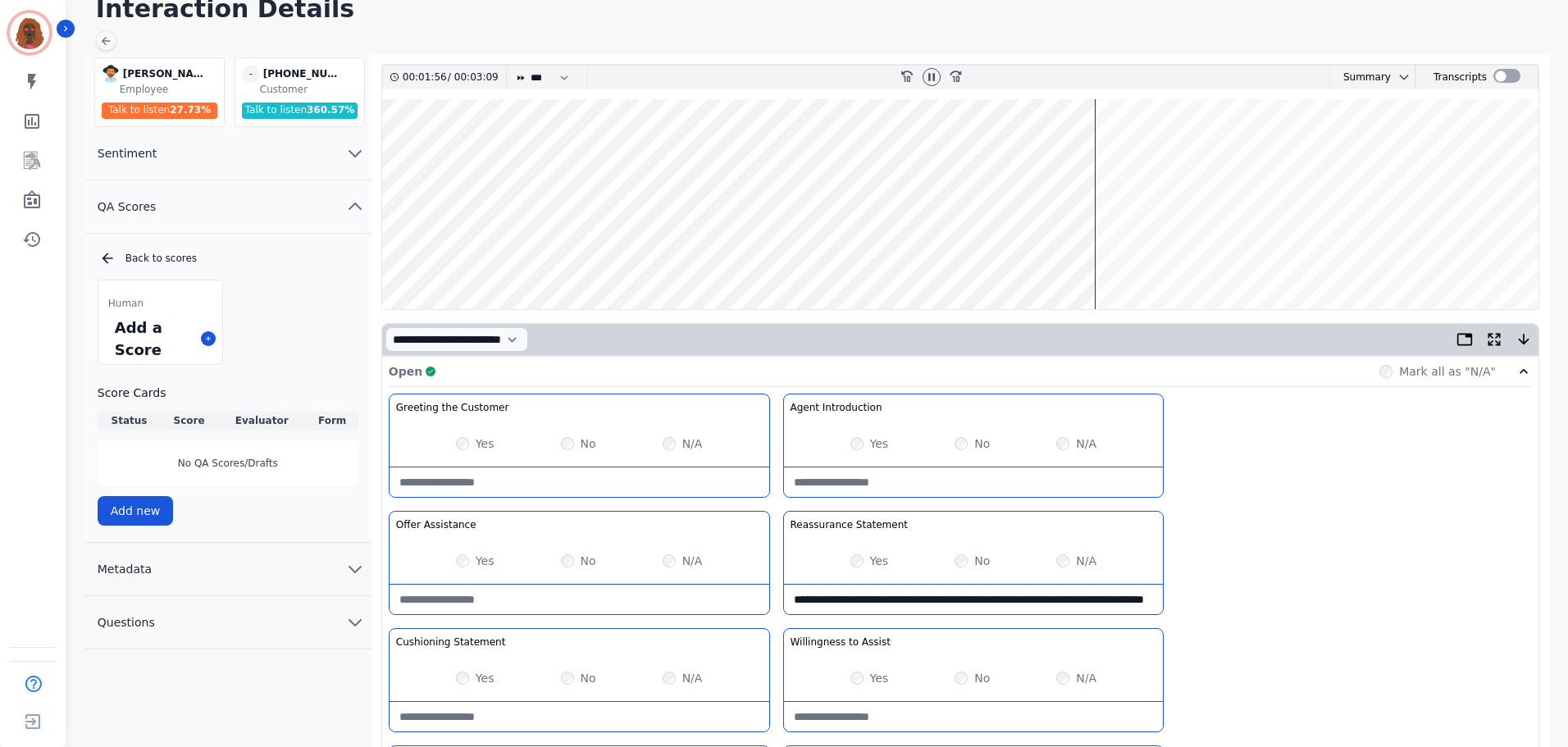
scroll to position [72, 0]
click at [1175, 257] on wave at bounding box center [960, 204] width 1156 height 210
click at [1222, 260] on wave at bounding box center [960, 204] width 1156 height 210
click at [1269, 256] on wave at bounding box center [960, 204] width 1156 height 210
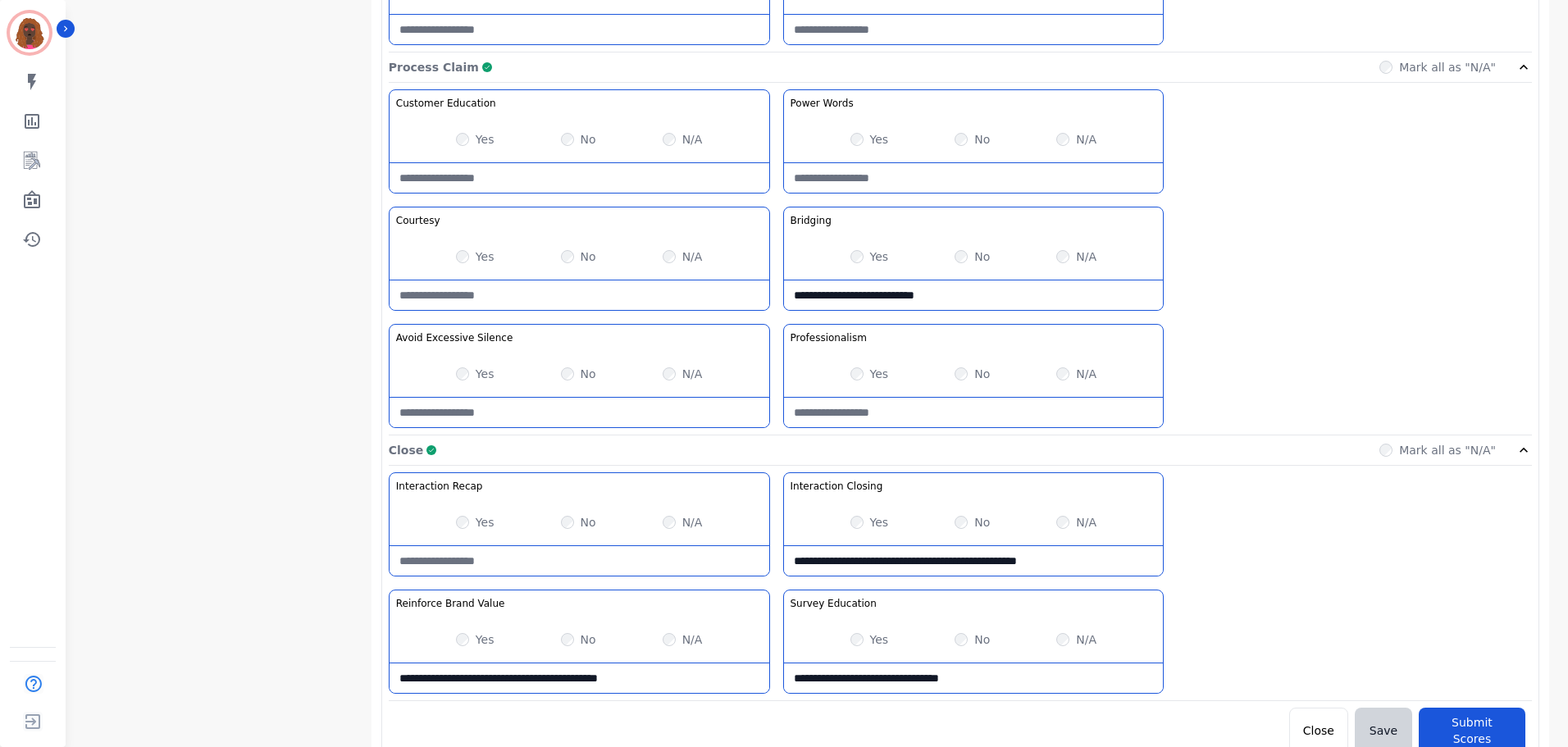
scroll to position [1301, 0]
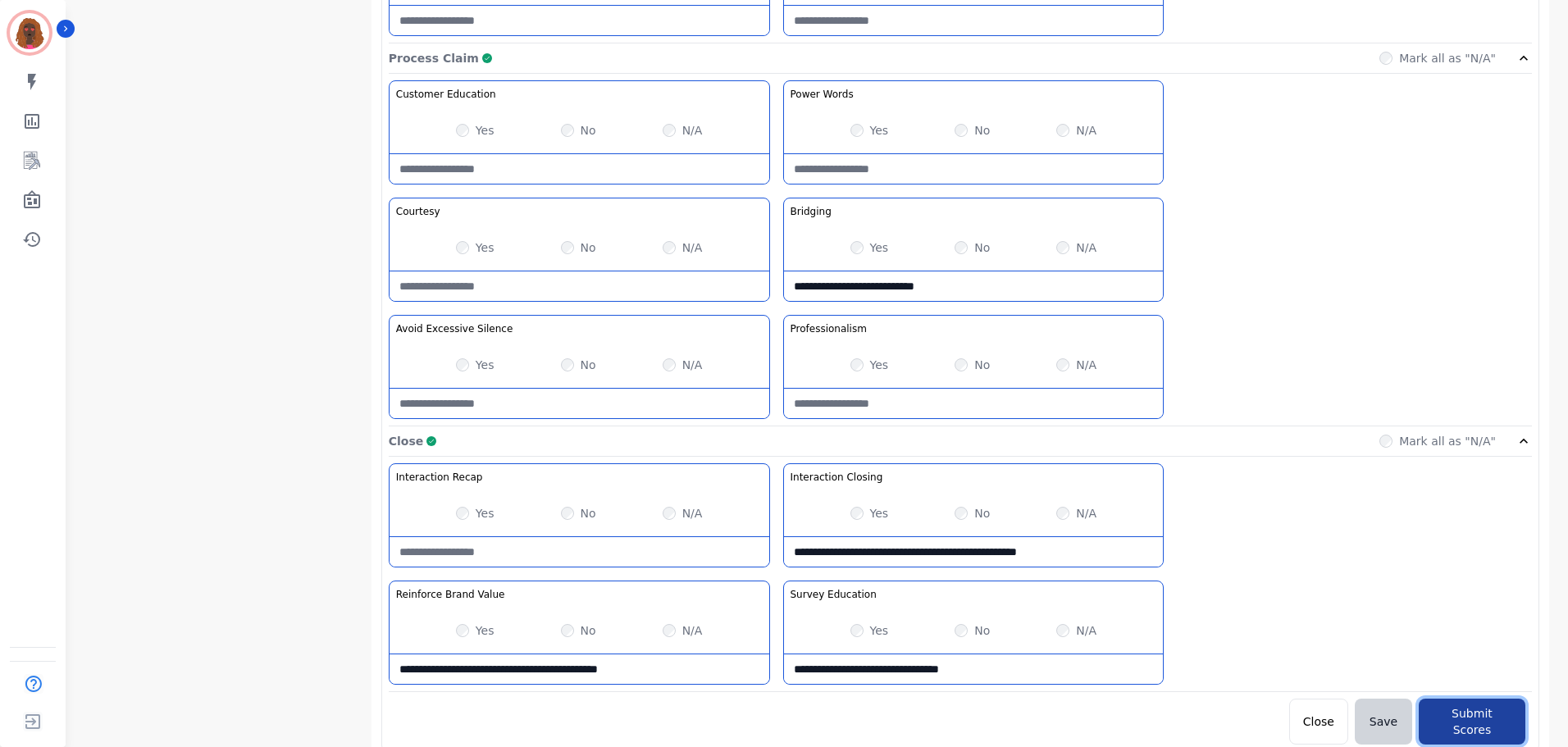
click at [1495, 711] on button "Submit Scores" at bounding box center [1471, 722] width 106 height 46
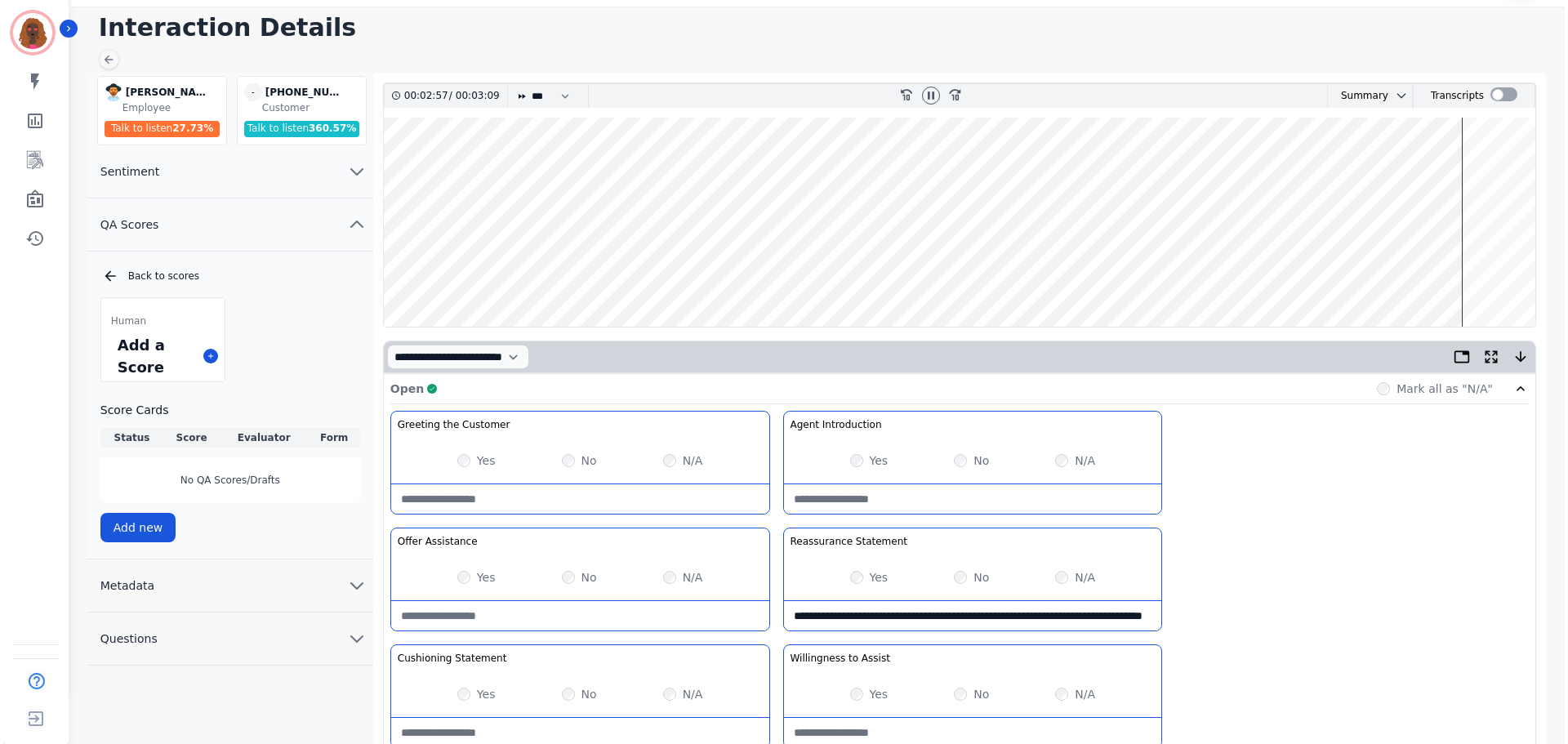
scroll to position [0, 0]
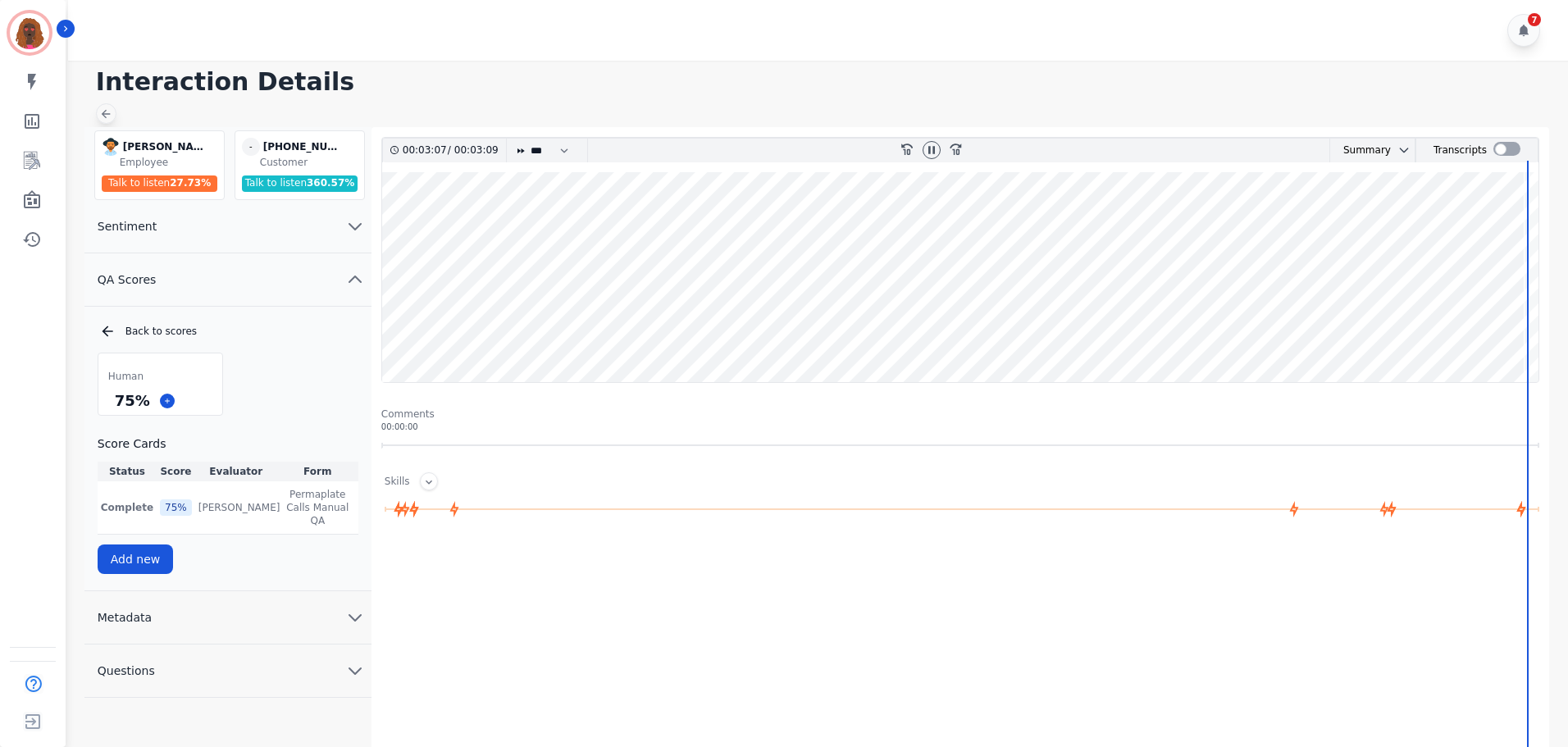
click at [103, 116] on icon at bounding box center [105, 114] width 9 height 9
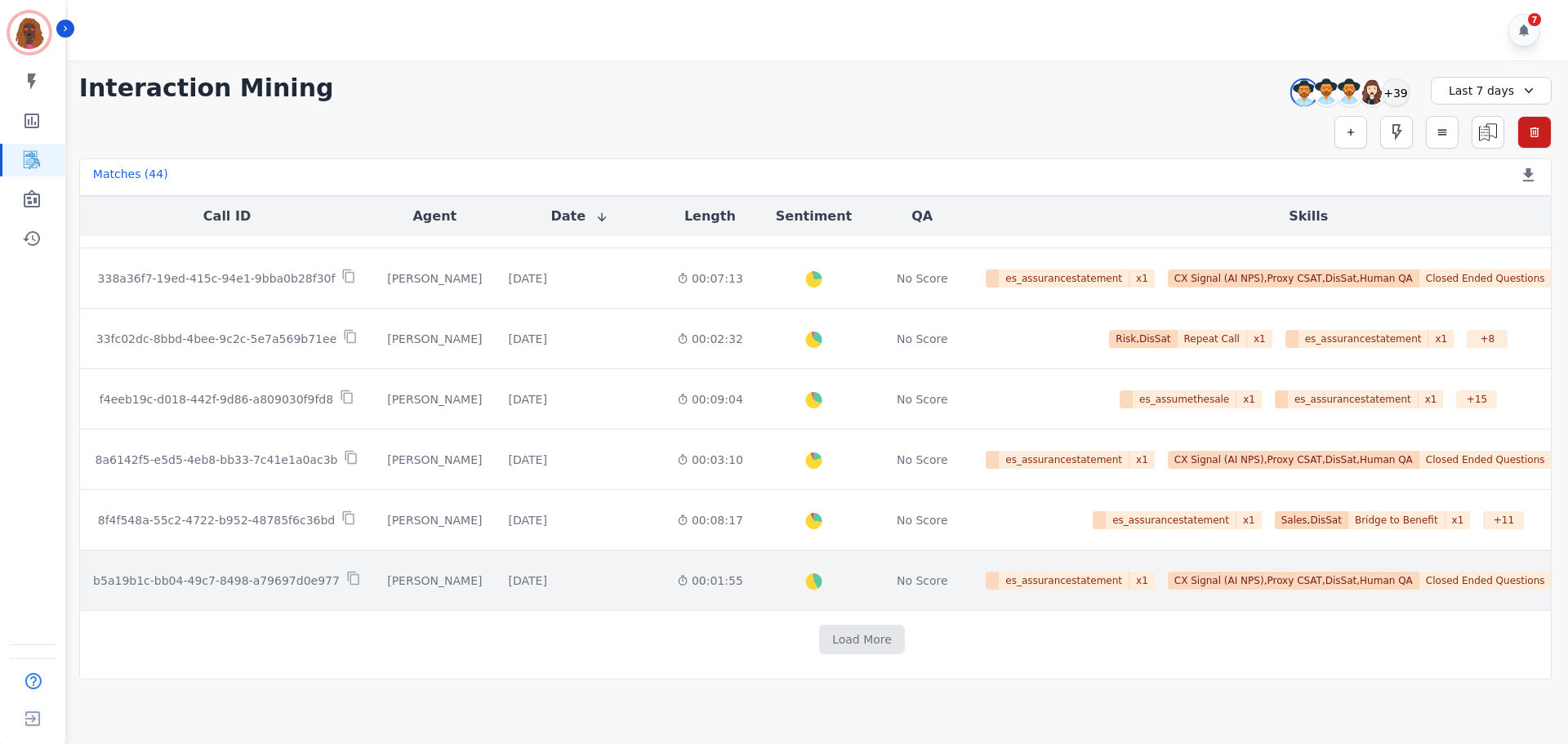
scroll to position [823, 0]
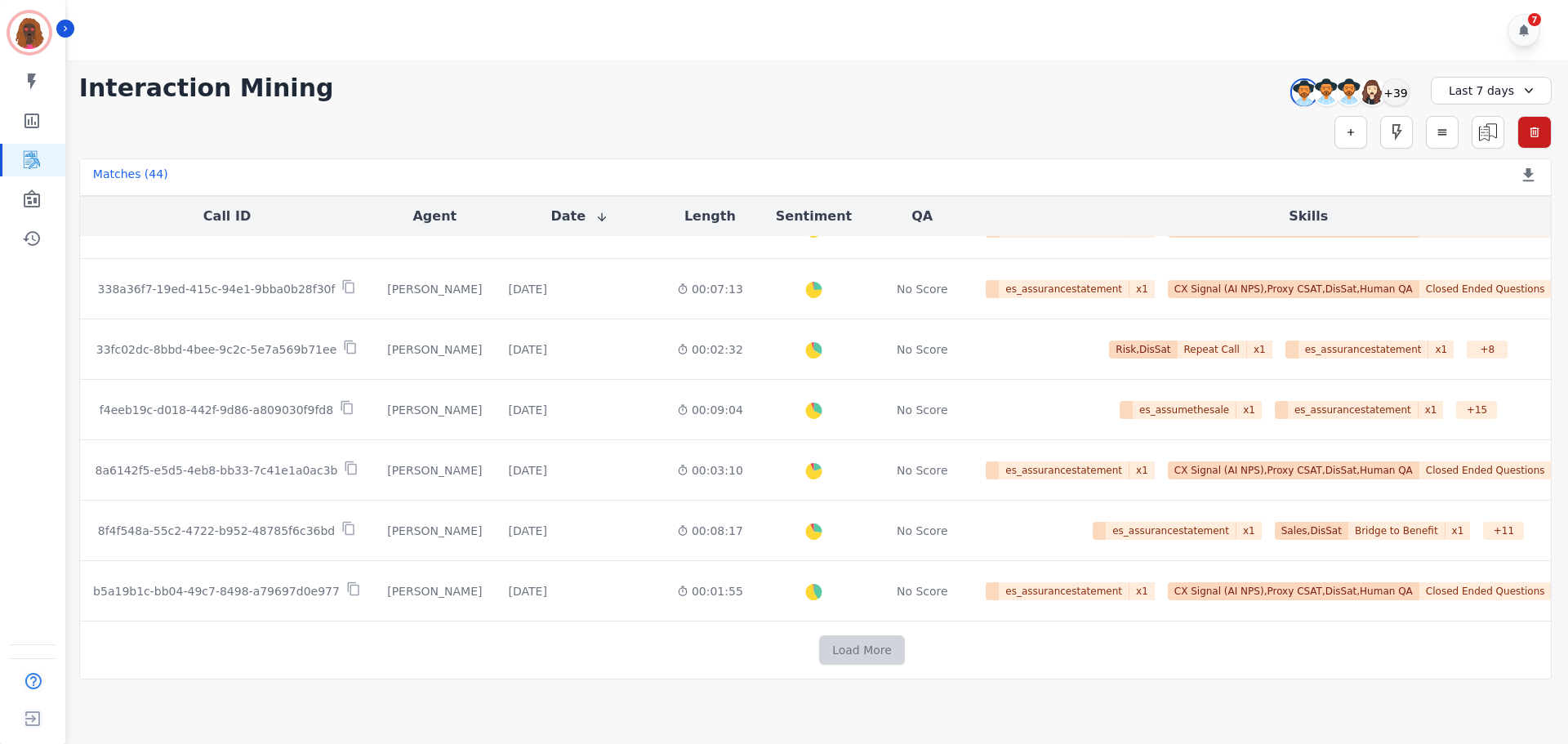
click at [819, 650] on button "Load More" at bounding box center [862, 650] width 86 height 30
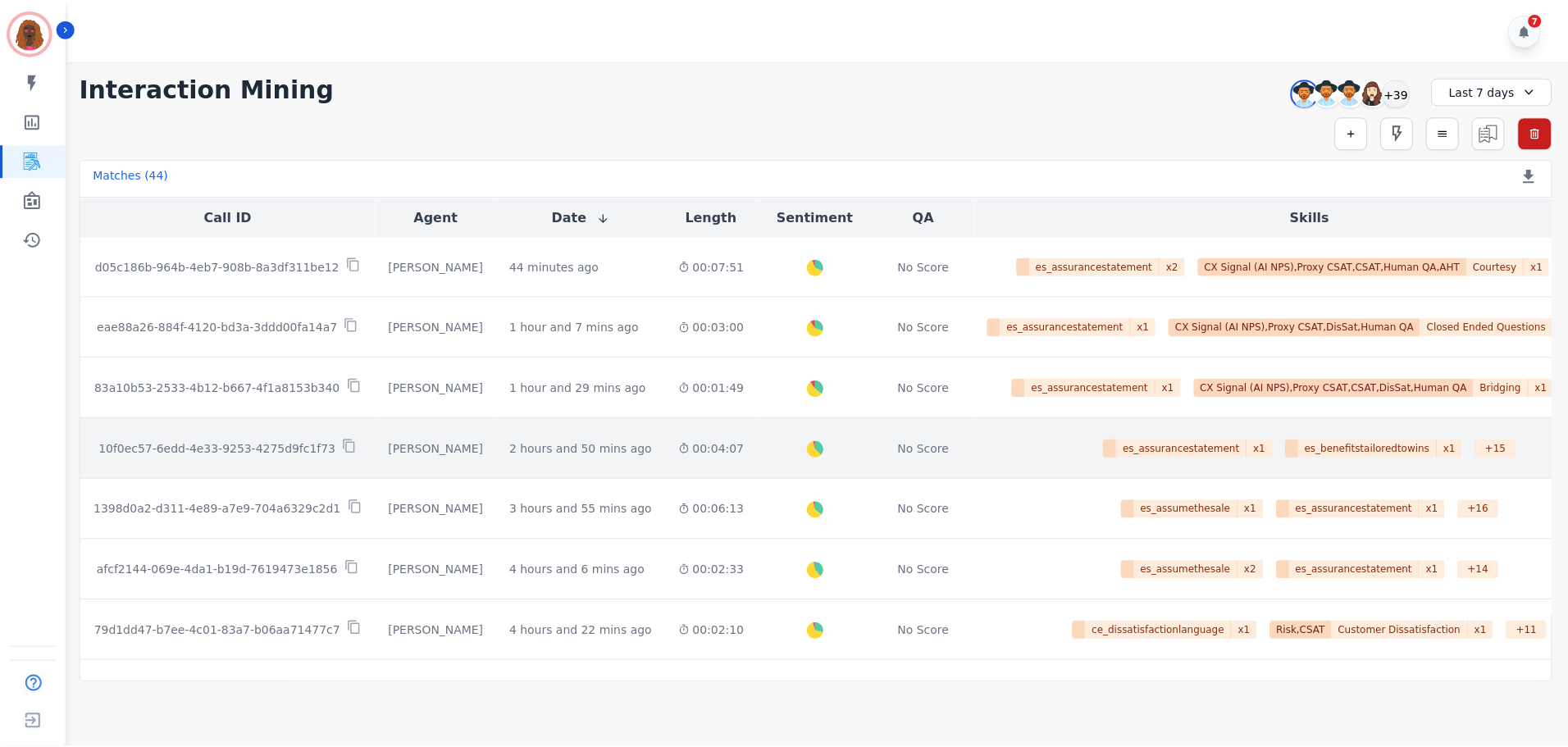
scroll to position [0, 0]
click at [515, 459] on td "2 hours and 50 mins ago Start at: [DATE] 11:29am" at bounding box center [582, 449] width 169 height 60
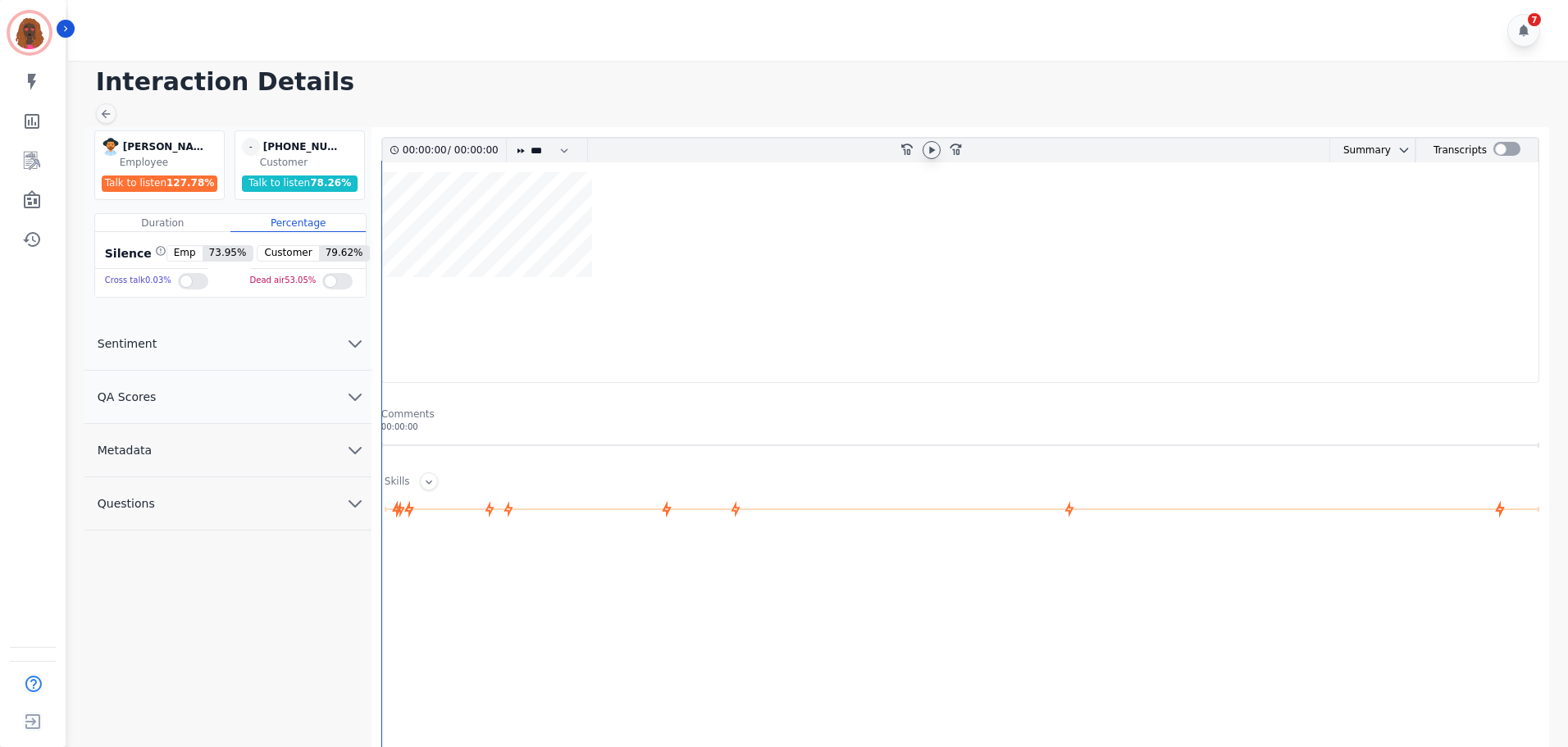
click at [936, 147] on icon at bounding box center [932, 150] width 13 height 13
click at [932, 150] on icon at bounding box center [932, 150] width 13 height 13
click at [932, 150] on icon at bounding box center [932, 149] width 6 height 8
click at [932, 150] on icon at bounding box center [932, 150] width 13 height 13
click at [334, 396] on button "QA Scores" at bounding box center [228, 397] width 287 height 54
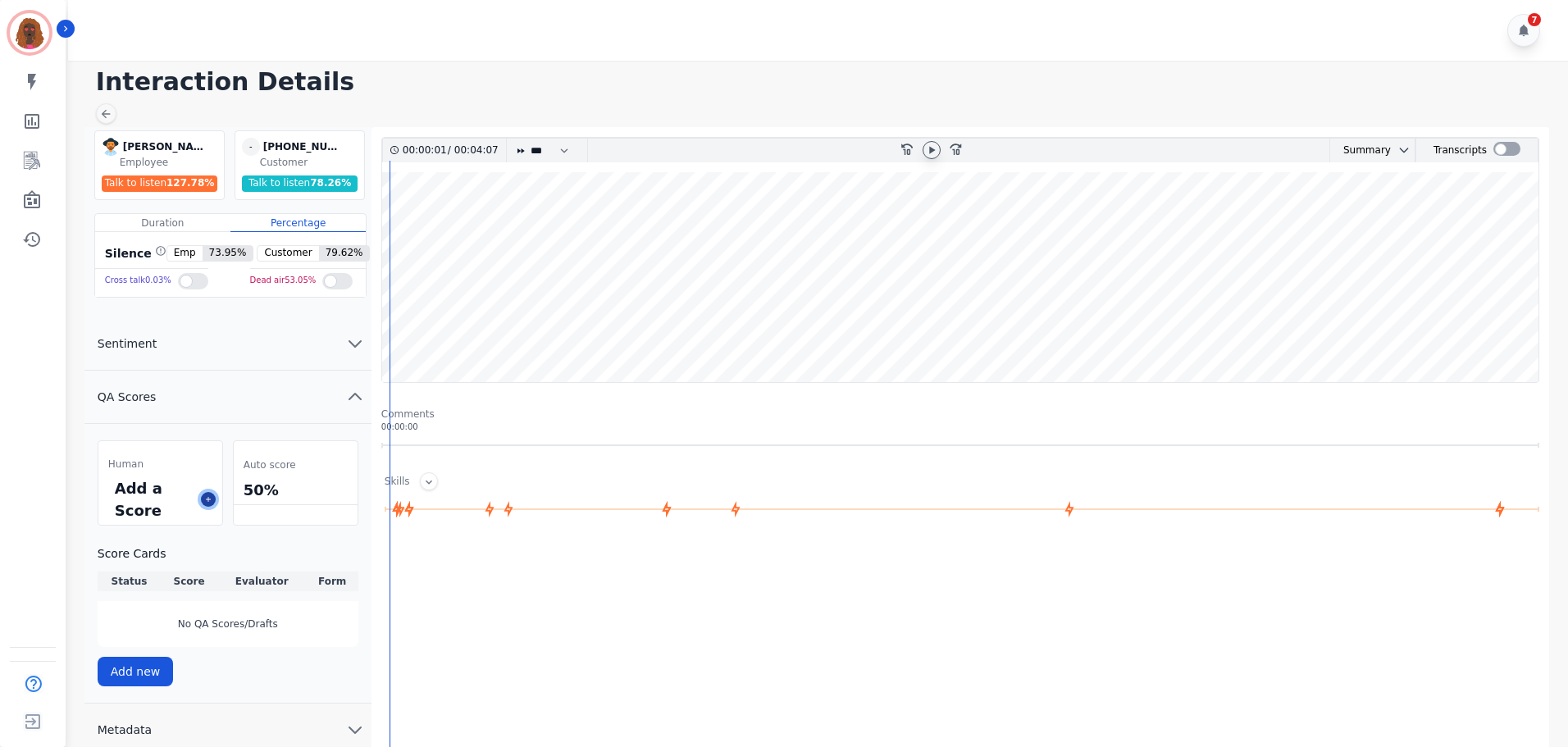
click at [213, 498] on button at bounding box center [208, 499] width 14 height 14
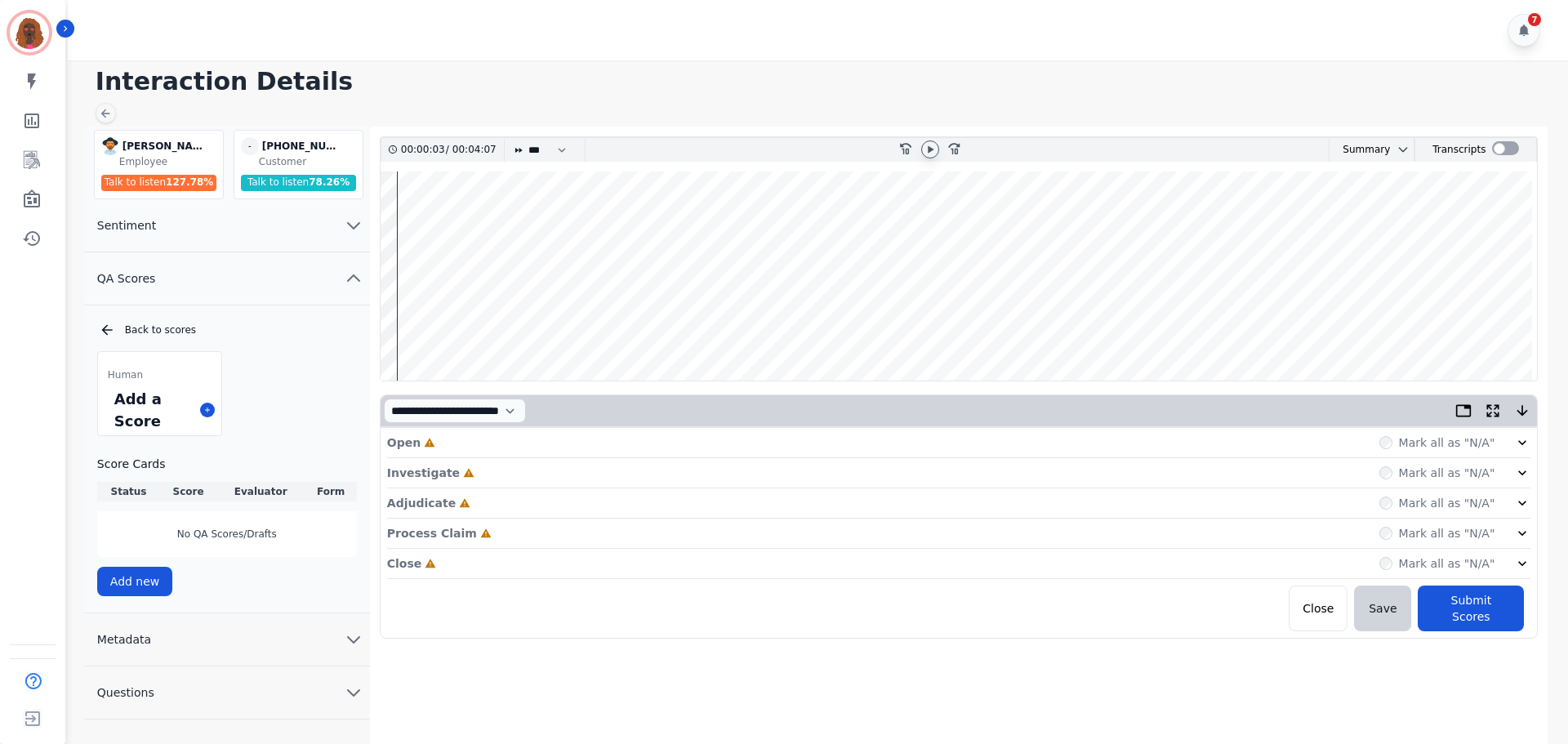
click at [601, 446] on div "Open Incomplete Mark all as "N/A"" at bounding box center [959, 444] width 1145 height 31
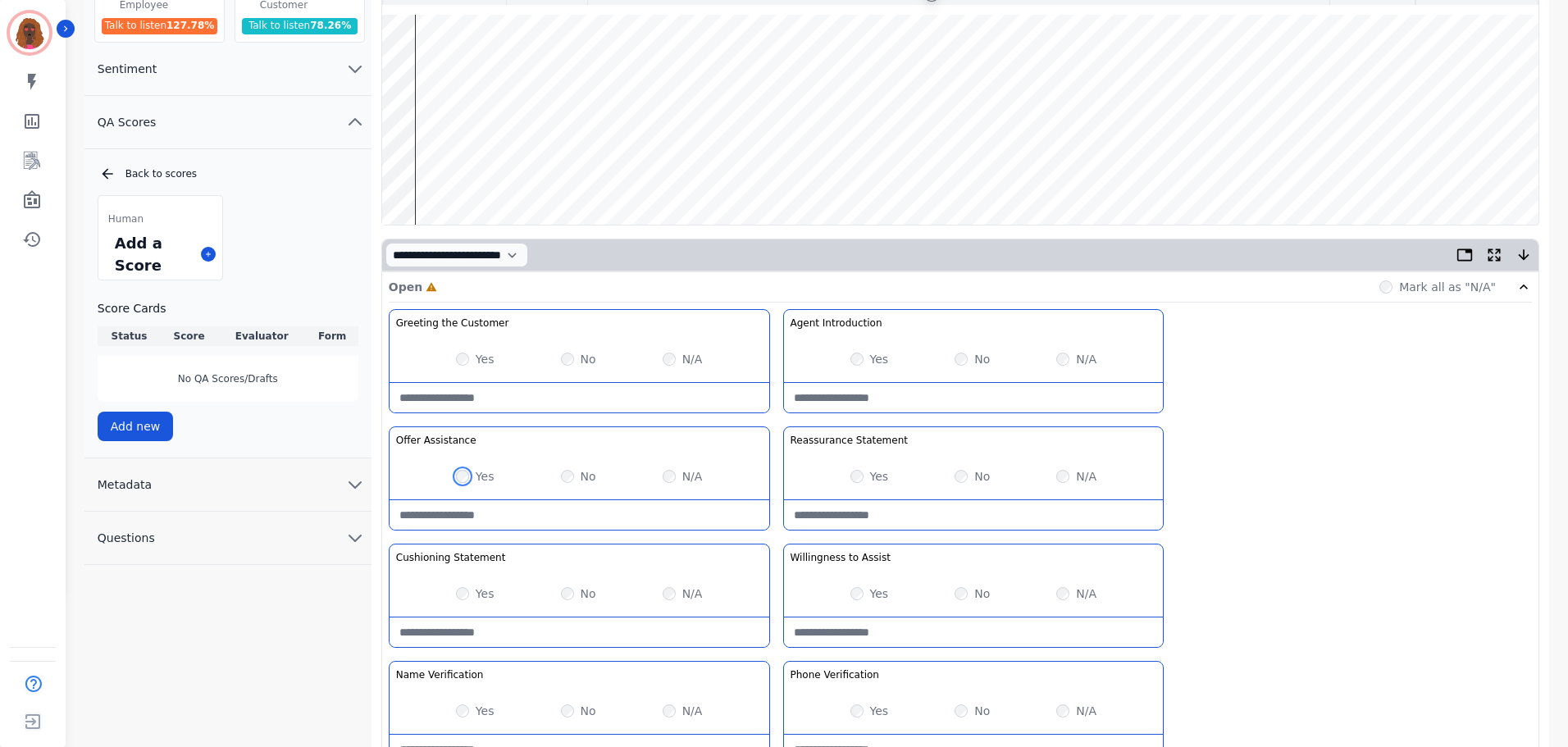
scroll to position [476, 0]
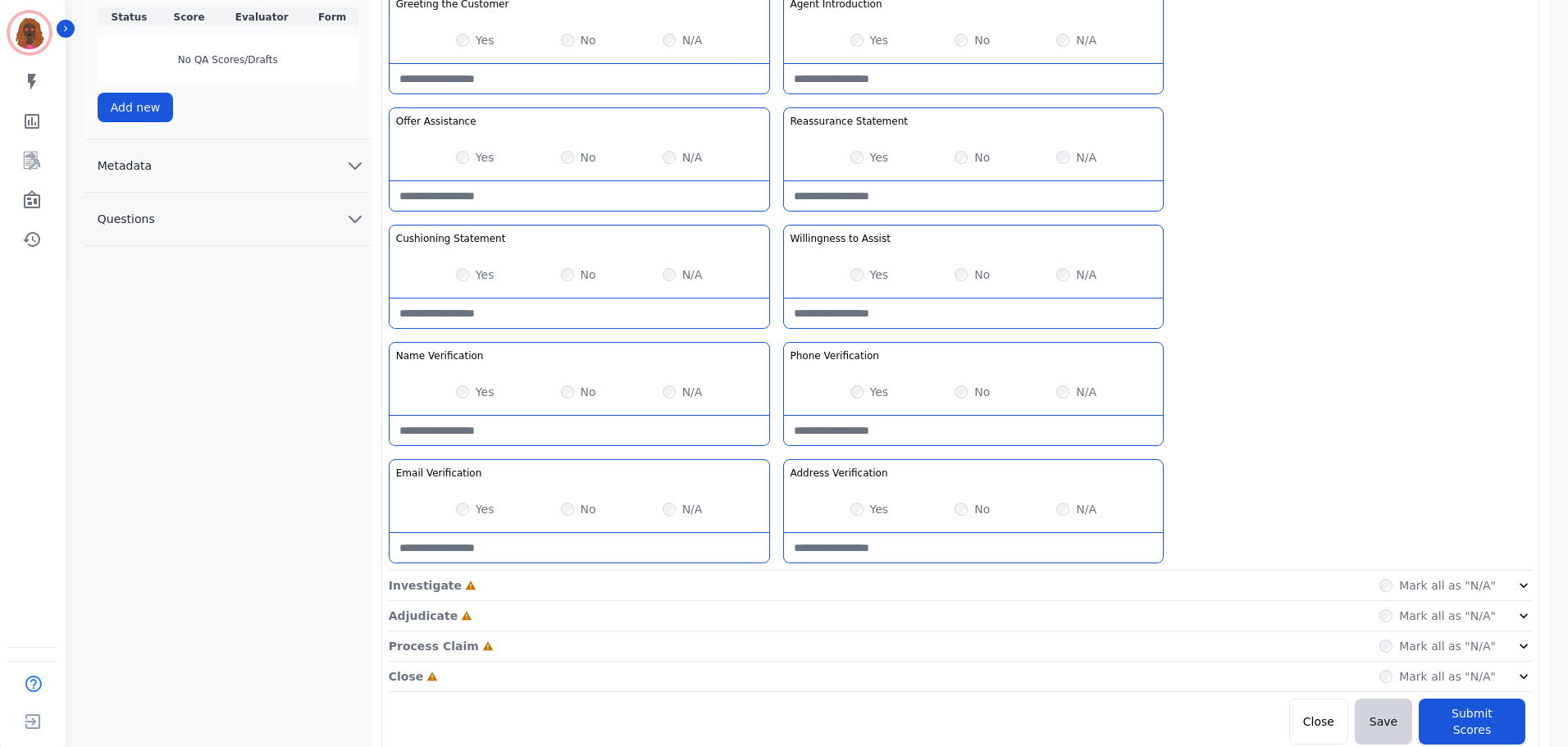
click at [784, 601] on div "Investigate Incomplete Mark all as "N/A"" at bounding box center [961, 617] width 1144 height 31
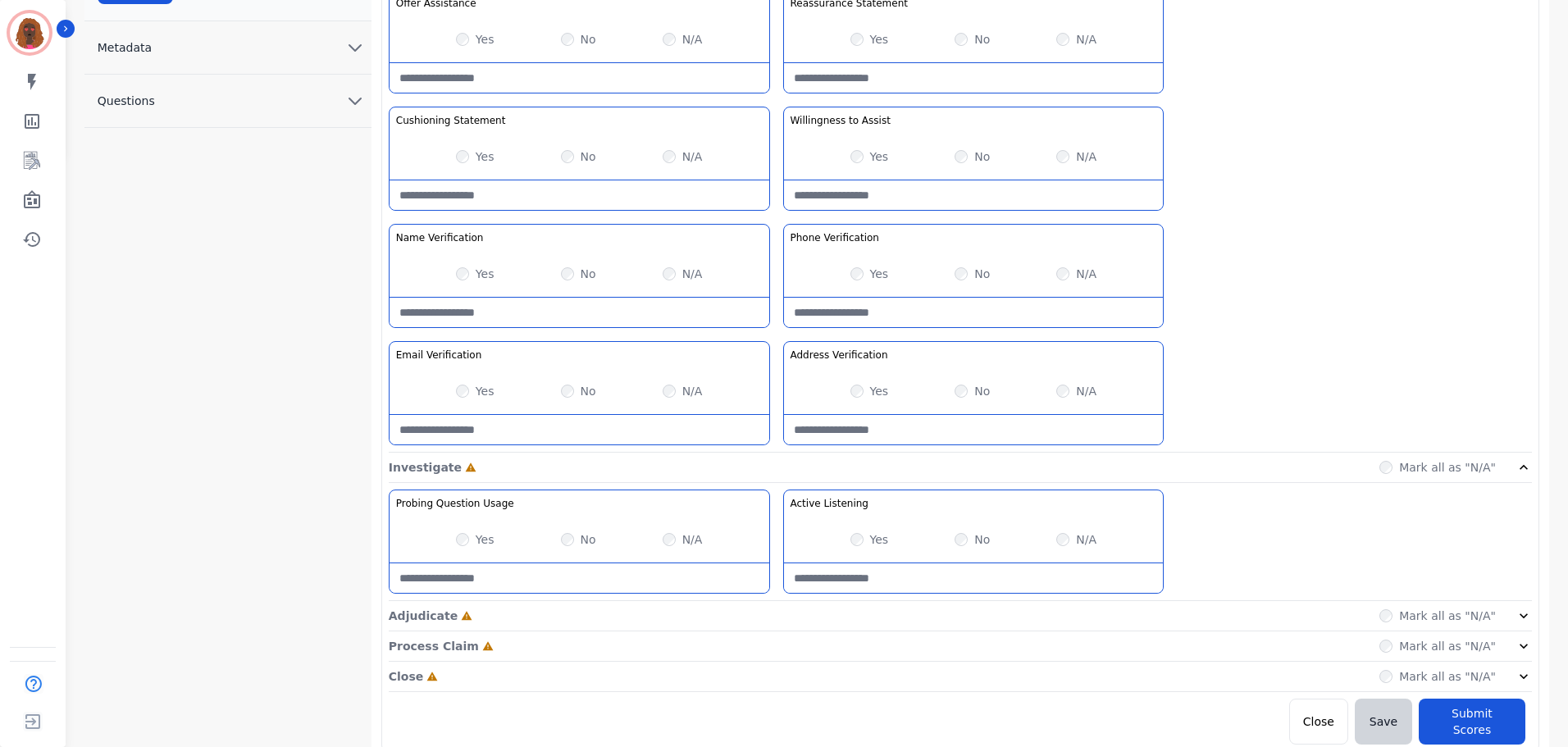
click at [772, 662] on div "Adjudicate Incomplete Mark all as "N/A"" at bounding box center [961, 677] width 1144 height 31
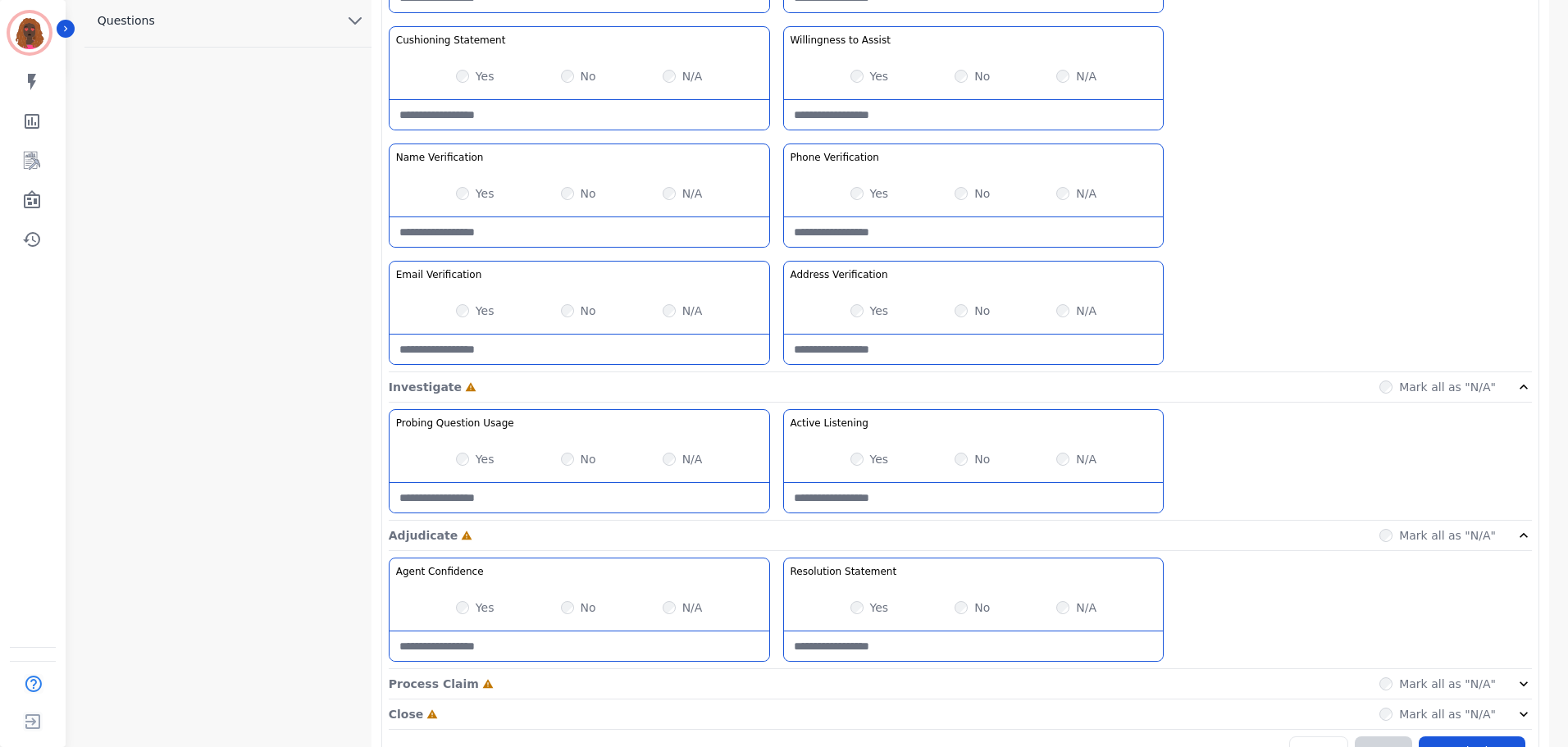
scroll to position [713, 0]
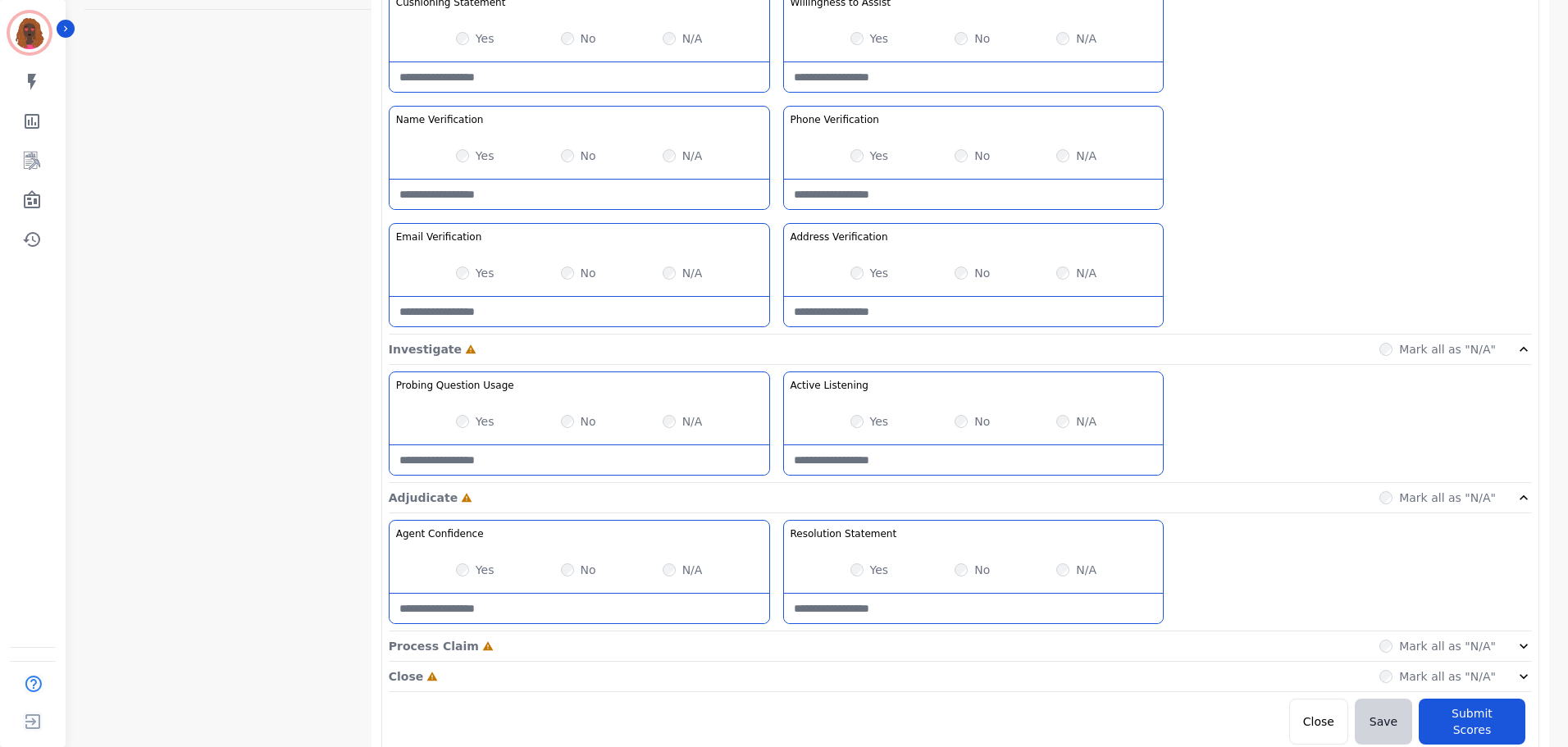
click at [773, 654] on div "Process Claim Incomplete Mark all as "N/A"" at bounding box center [961, 646] width 1144 height 31
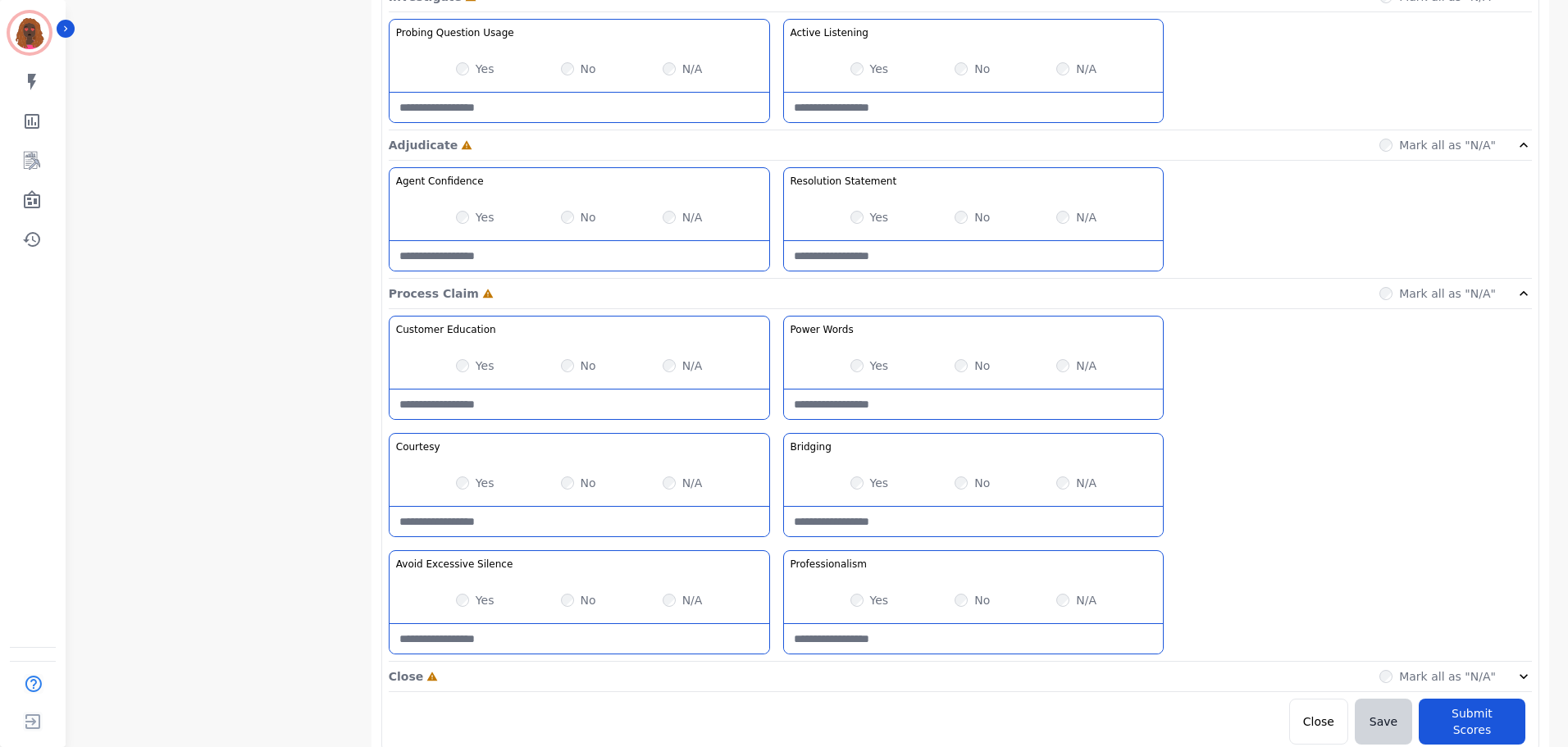
click at [777, 674] on div "Close Incomplete Mark all as "N/A"" at bounding box center [961, 677] width 1144 height 31
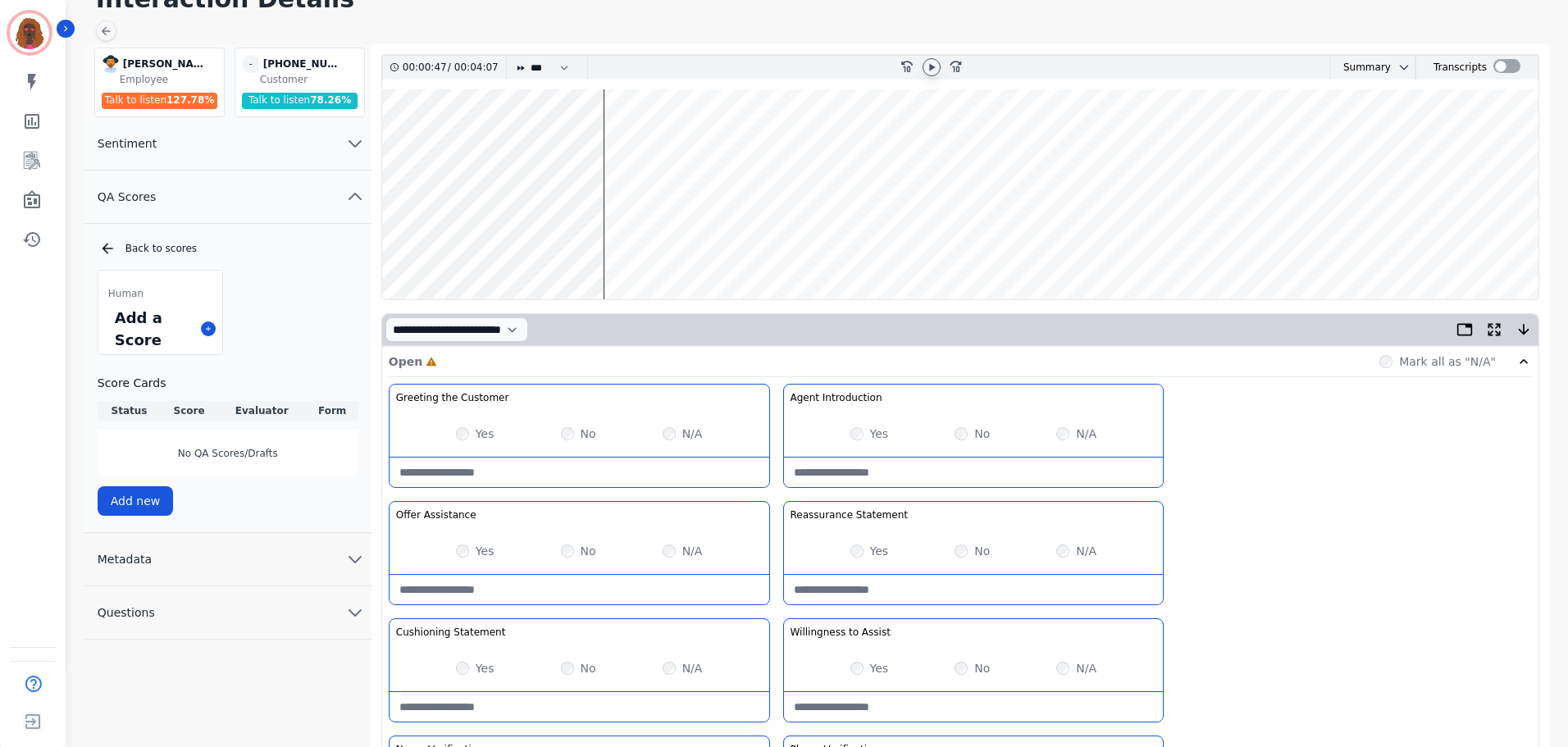
scroll to position [82, 0]
click at [623, 247] on wave at bounding box center [960, 194] width 1156 height 210
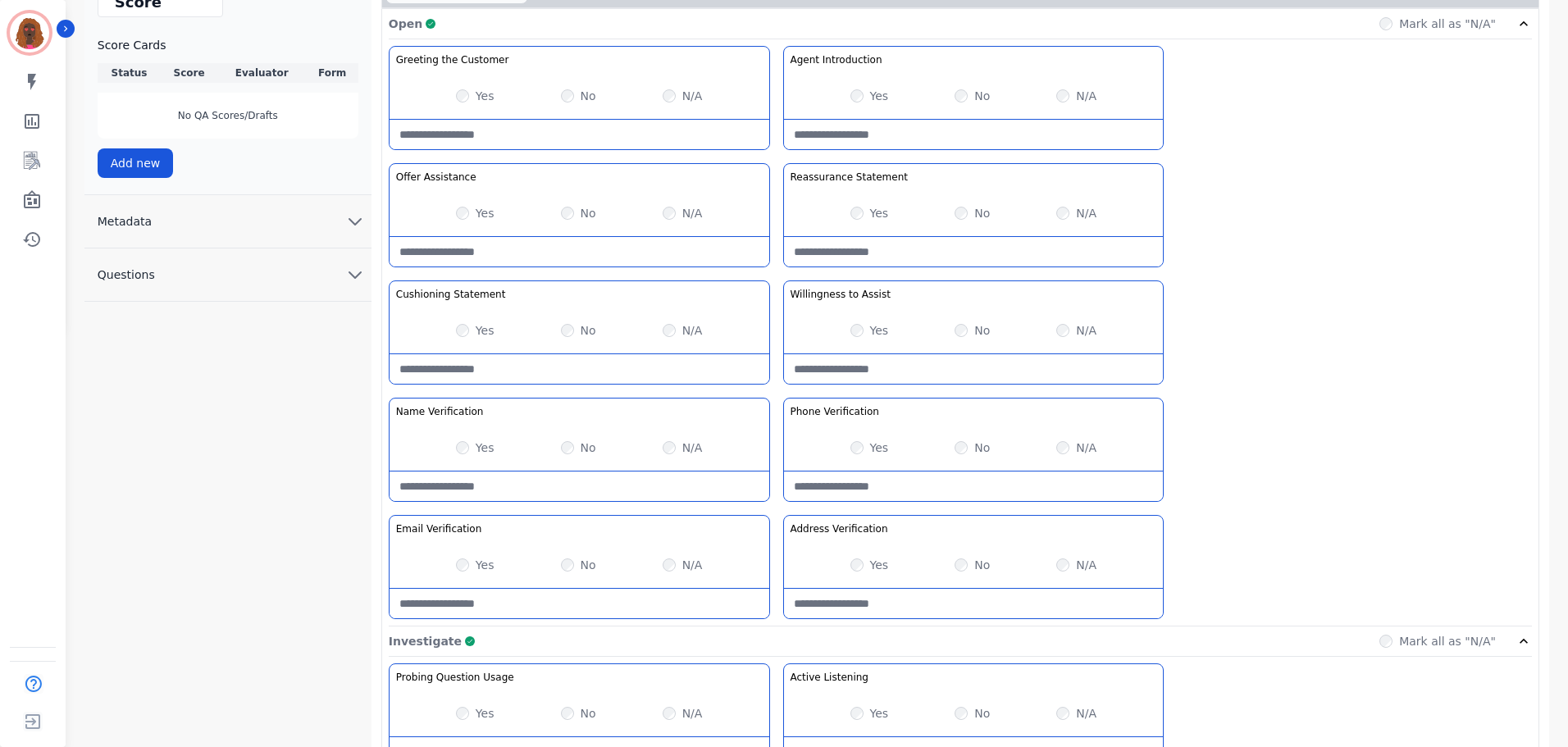
scroll to position [0, 0]
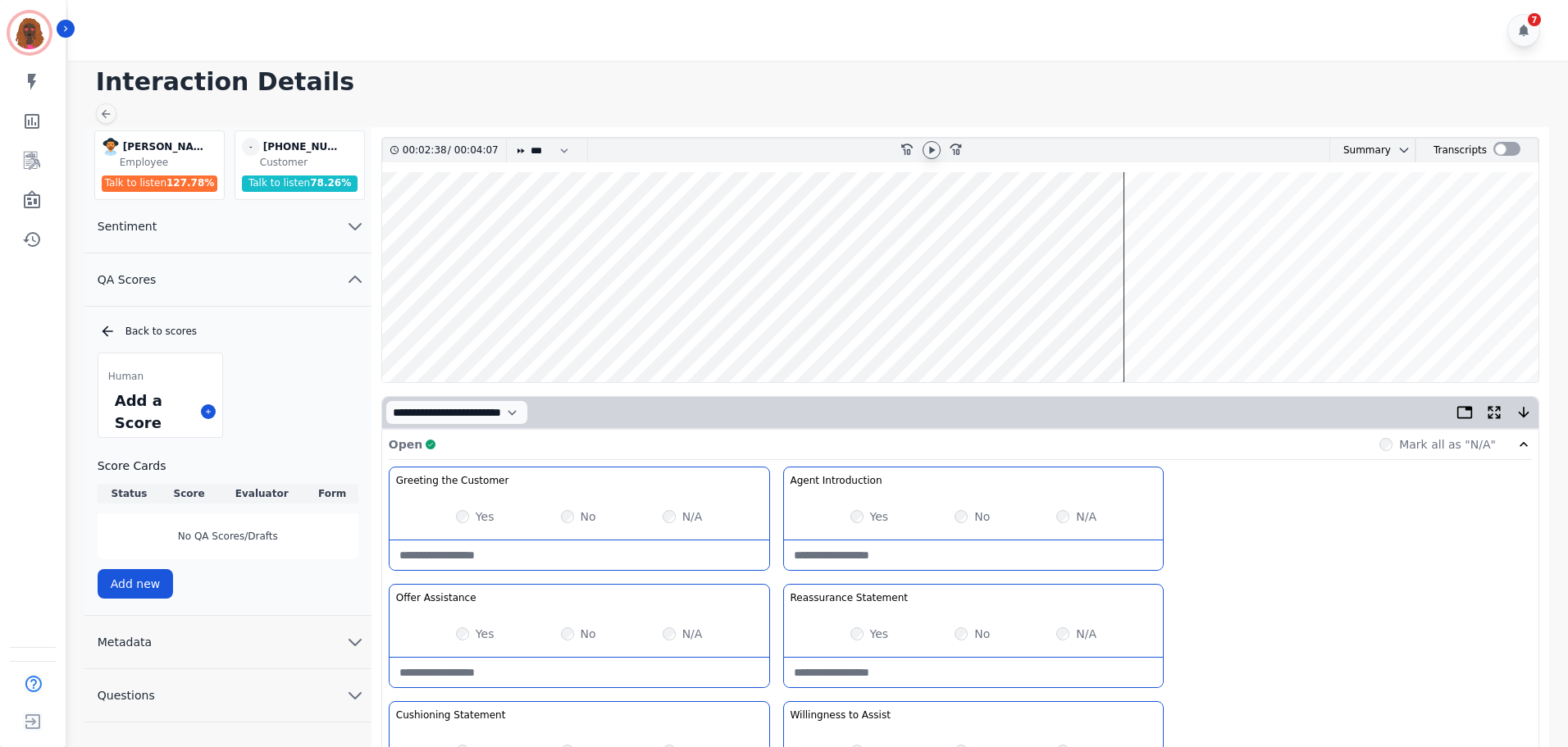
click at [990, 329] on wave at bounding box center [960, 277] width 1156 height 210
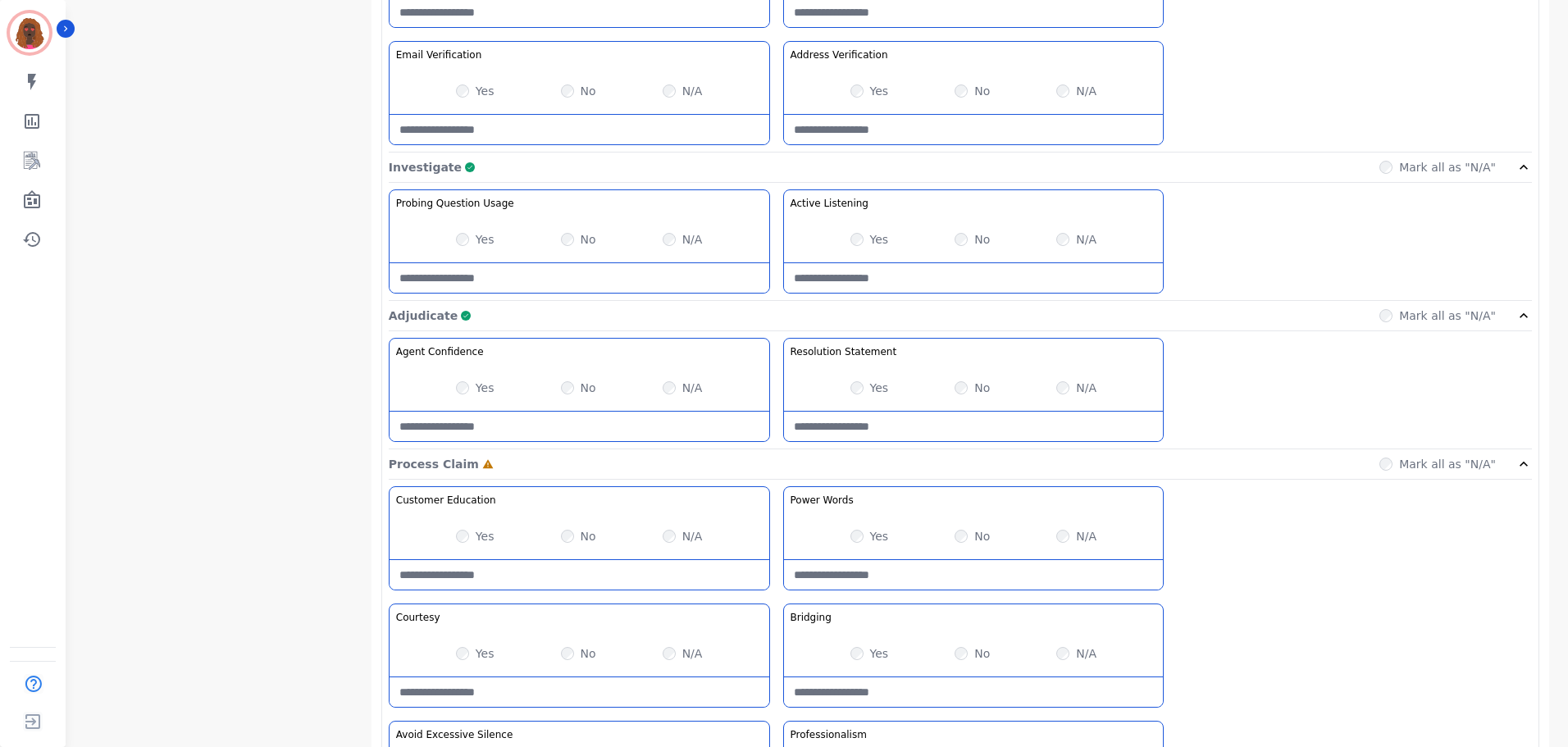
scroll to position [893, 0]
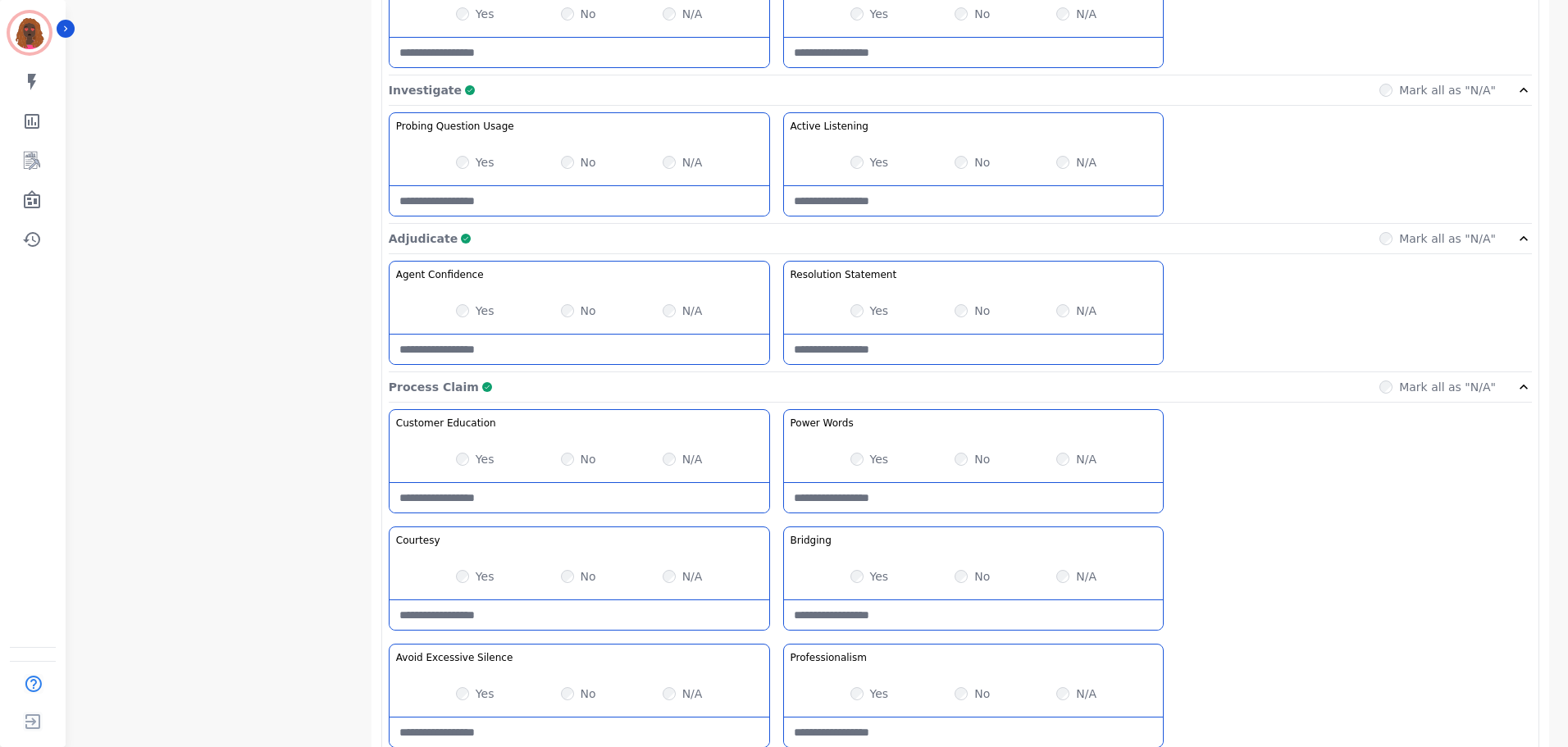
click at [902, 610] on Claim-Bridging-note at bounding box center [974, 615] width 379 height 30
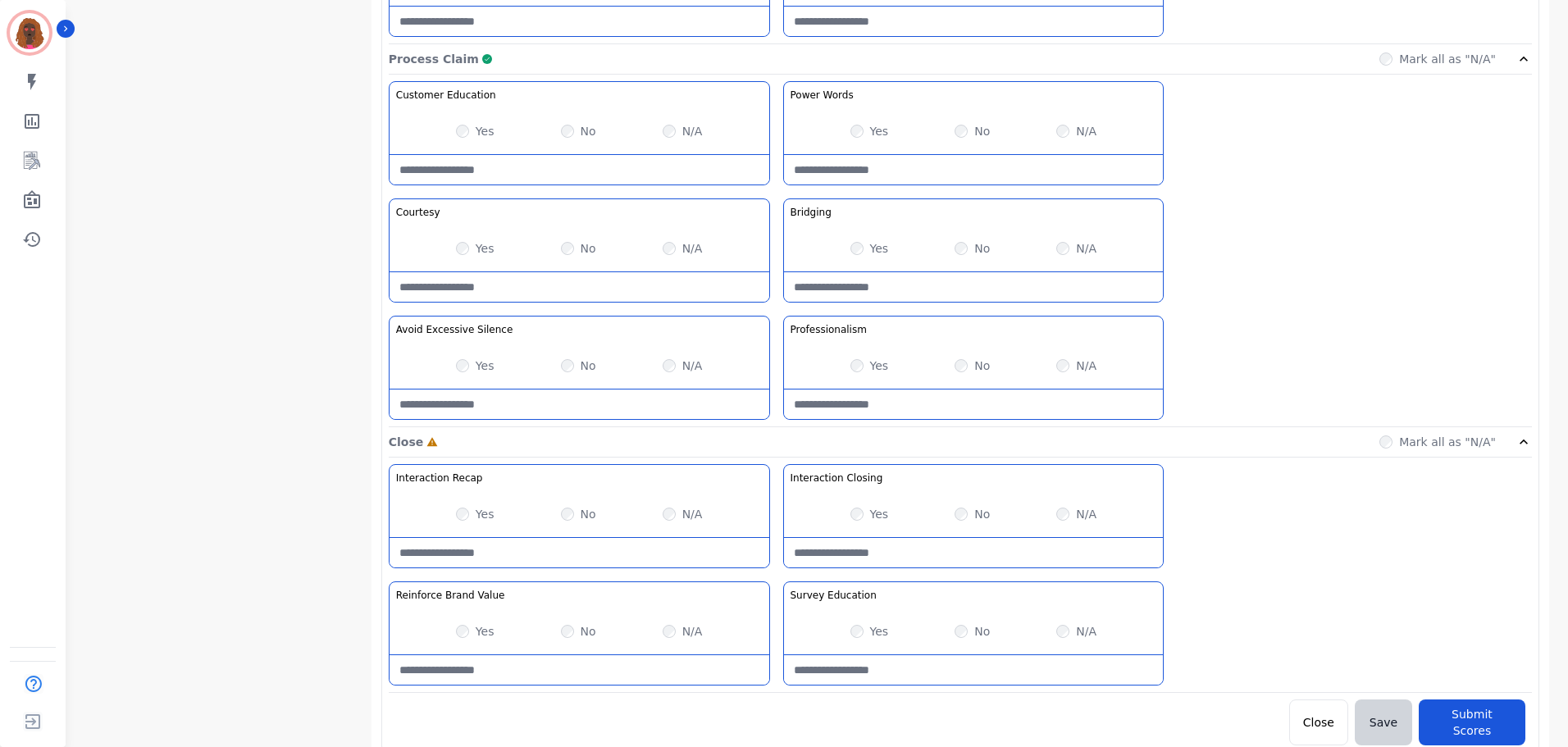
scroll to position [1301, 0]
click at [920, 282] on Claim-Bridging-note at bounding box center [974, 285] width 379 height 30
click at [908, 287] on Claim-Bridging-note "**********" at bounding box center [974, 285] width 379 height 30
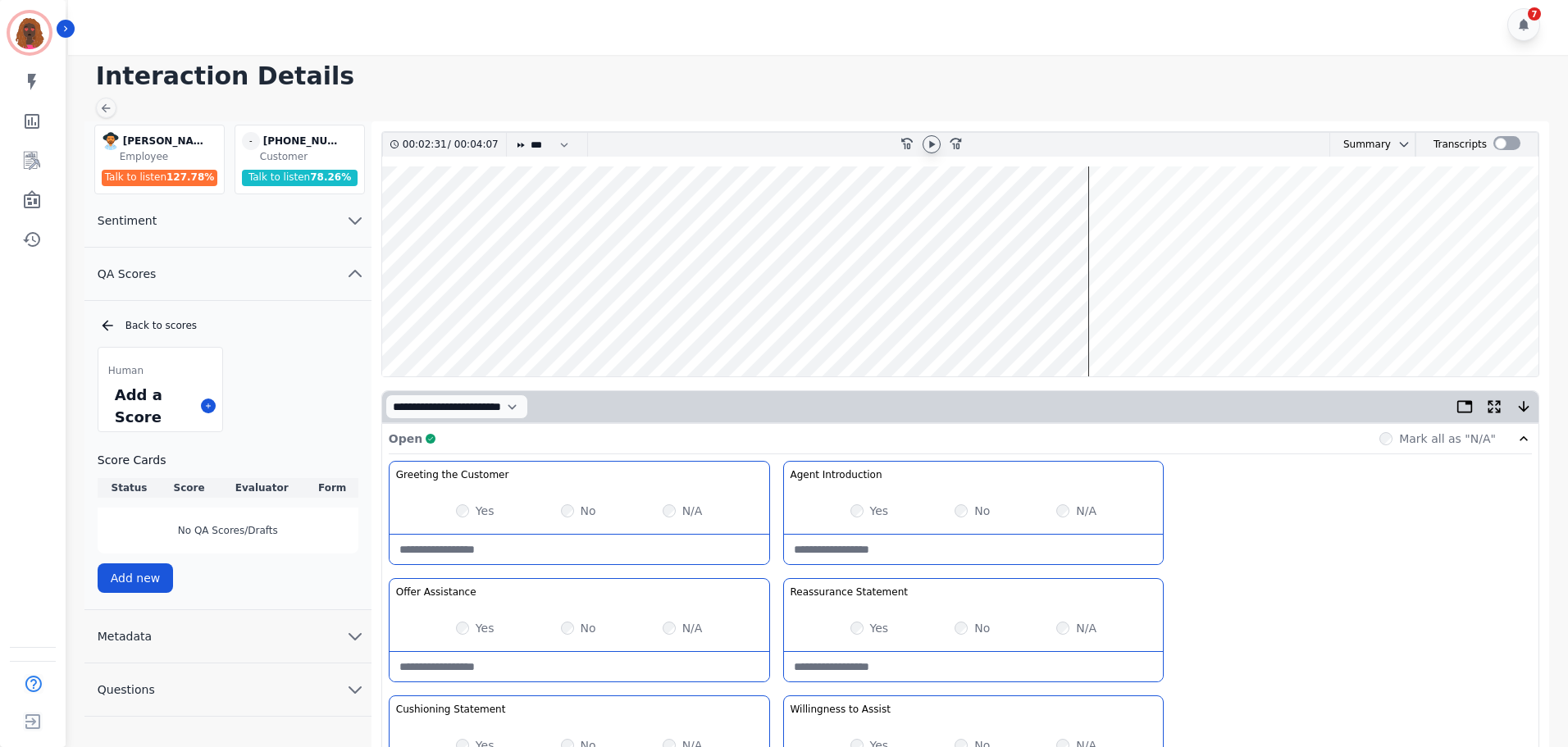
scroll to position [0, 0]
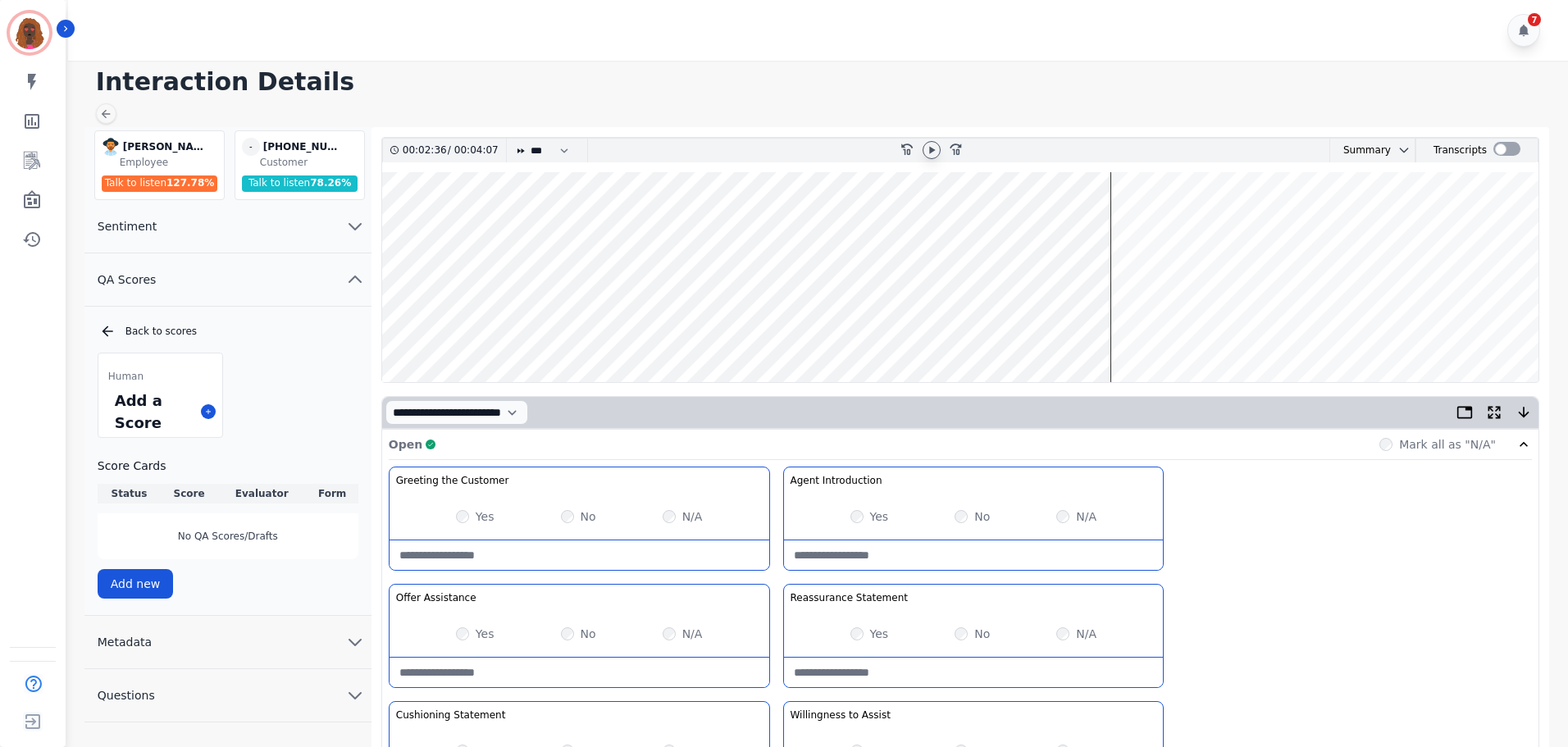
type Claim-Bridging-note "**********"
click at [1137, 222] on wave at bounding box center [960, 277] width 1156 height 210
click at [1396, 328] on wave at bounding box center [960, 277] width 1156 height 210
click at [1421, 329] on wave at bounding box center [960, 277] width 1156 height 210
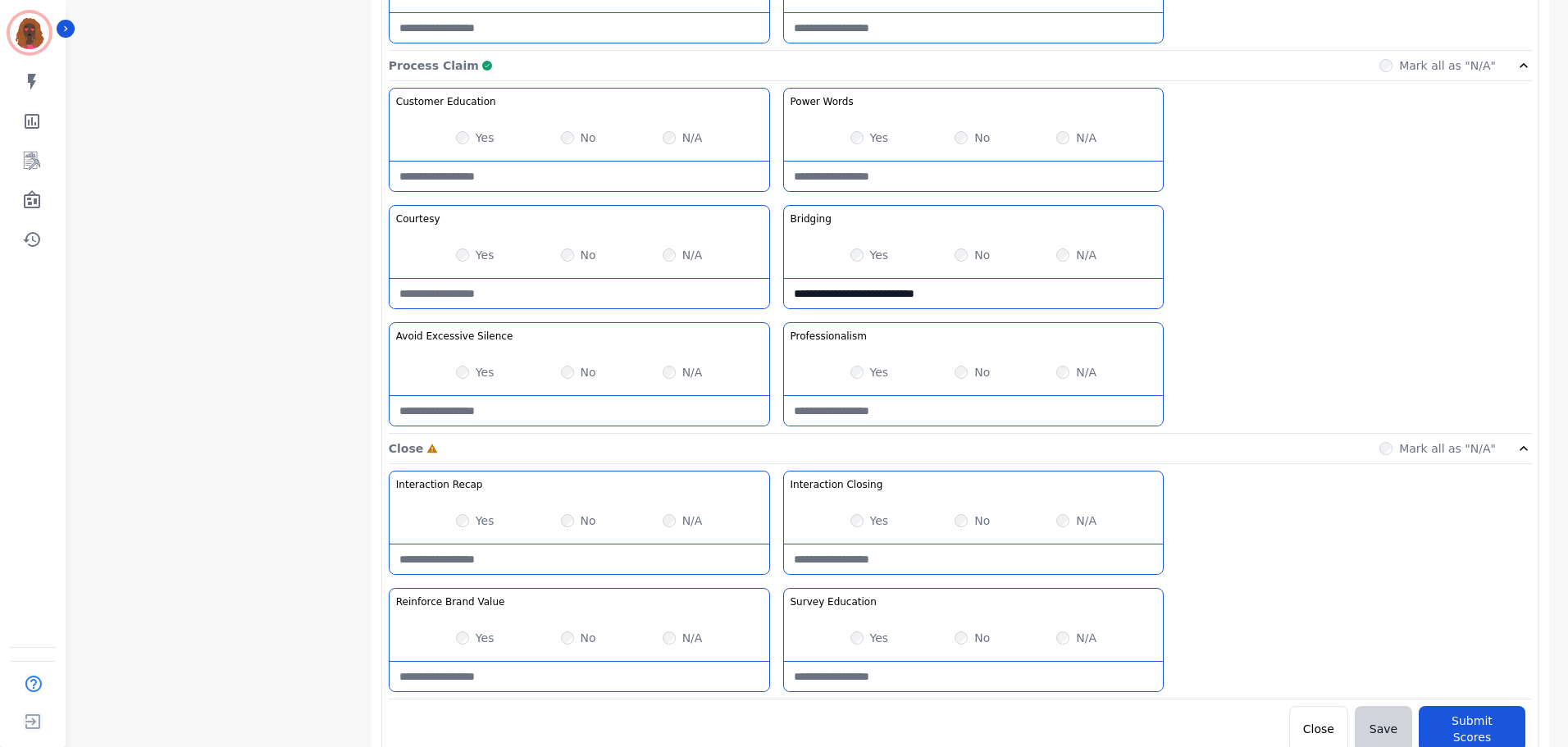
scroll to position [1301, 0]
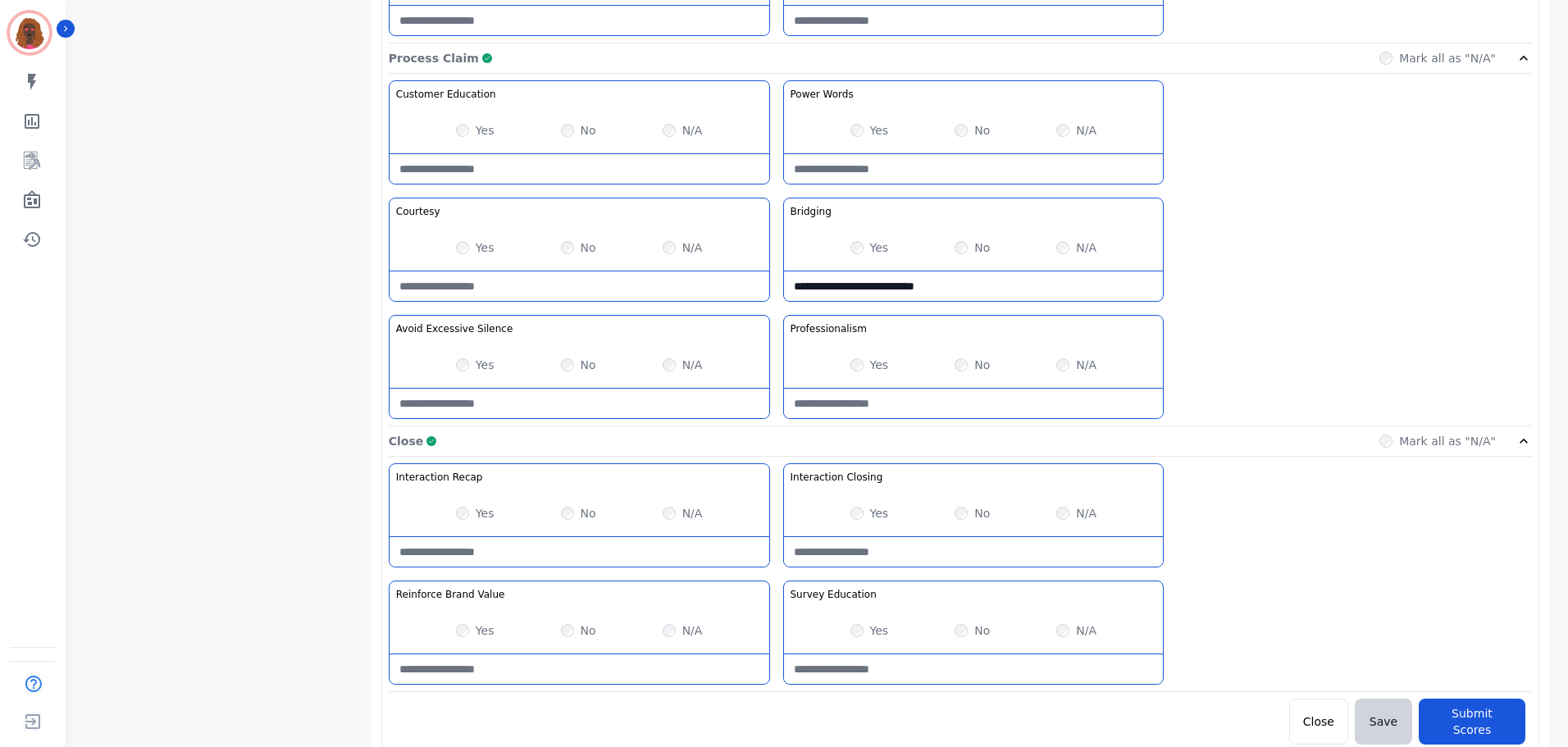
click at [676, 665] on Value-note at bounding box center [579, 668] width 379 height 30
type Value-note "*"
type Value-note "**********"
click at [959, 668] on Education-note at bounding box center [974, 668] width 379 height 30
type Education-note "**********"
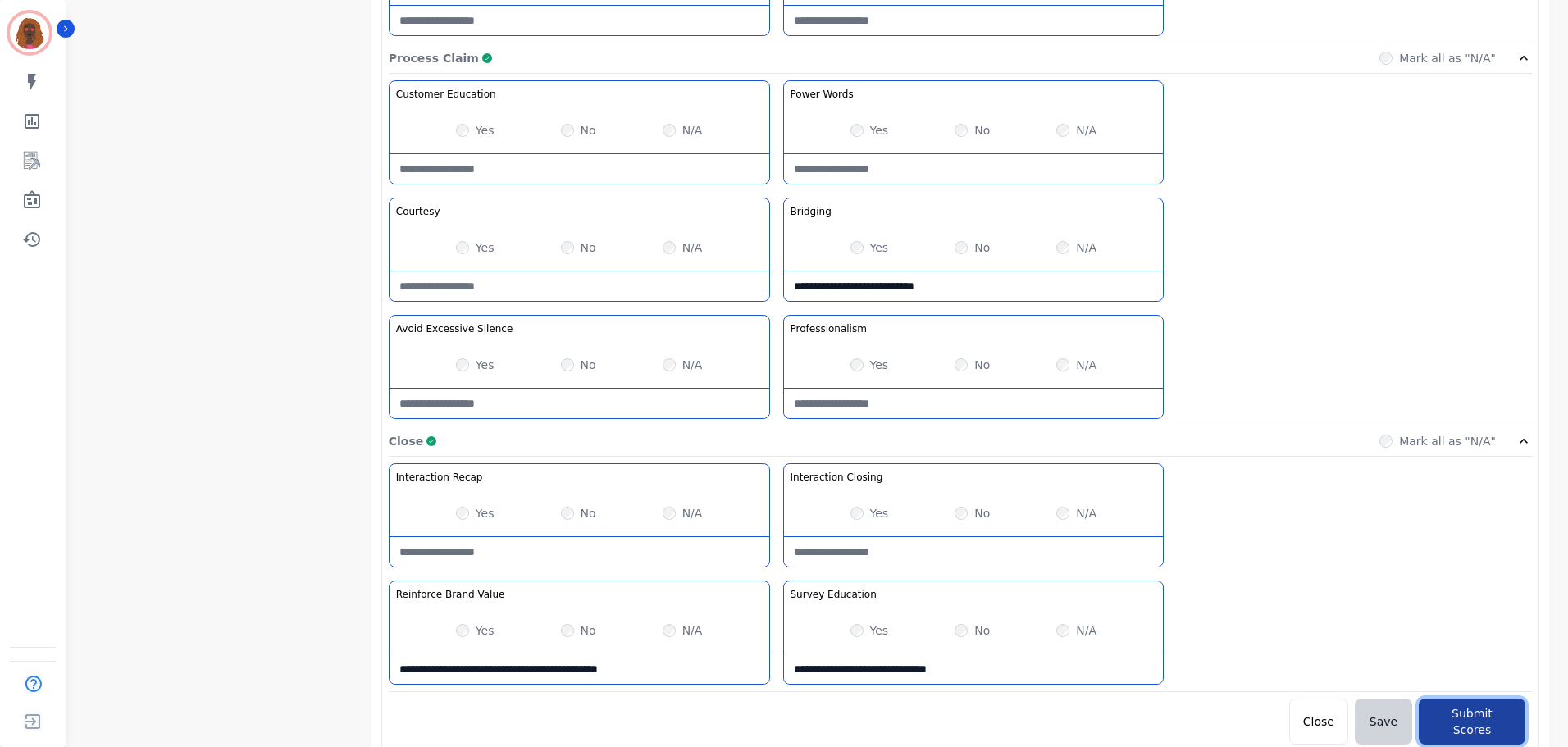
click at [1484, 716] on button "Submit Scores" at bounding box center [1471, 722] width 106 height 46
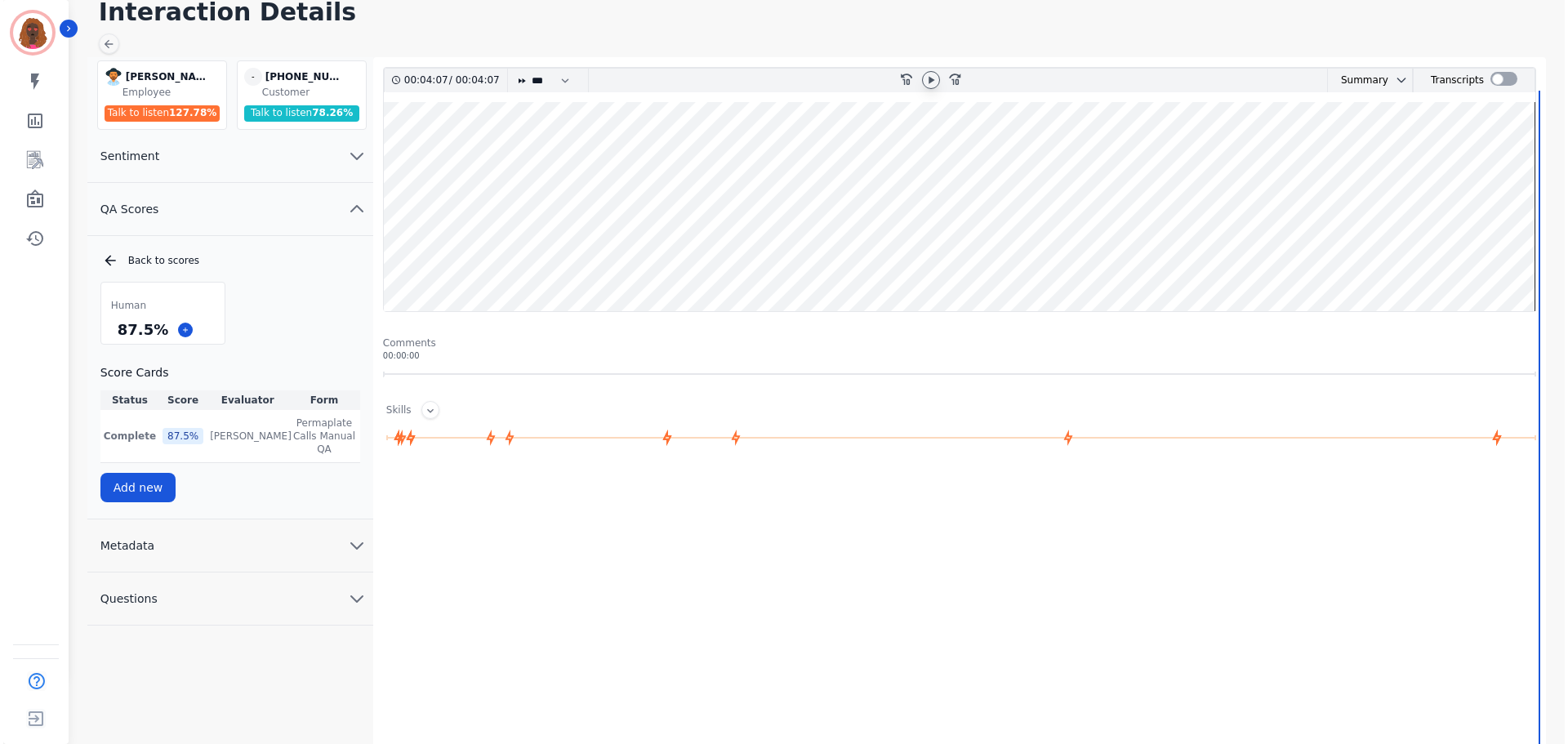
scroll to position [0, 0]
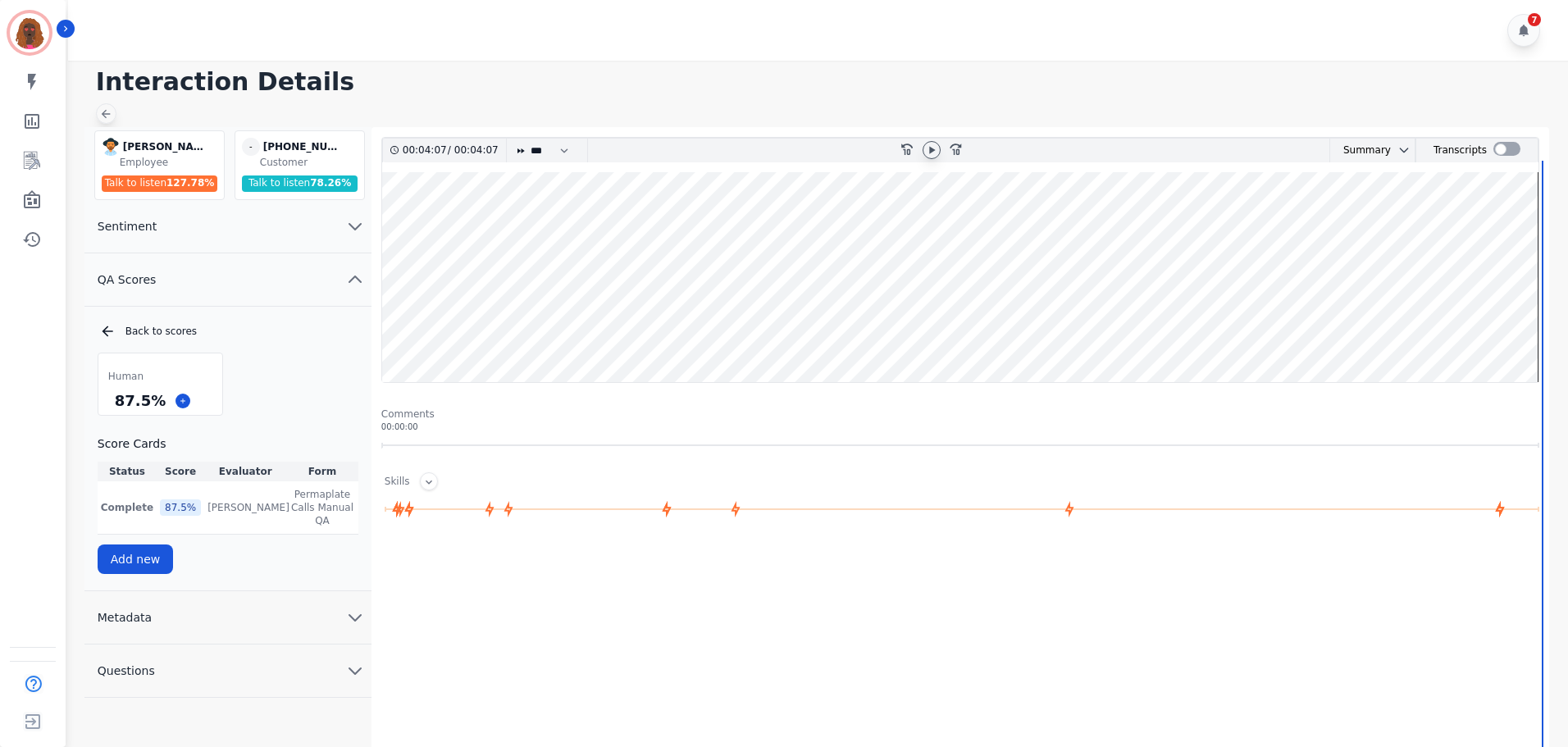
click at [111, 111] on icon at bounding box center [106, 114] width 13 height 13
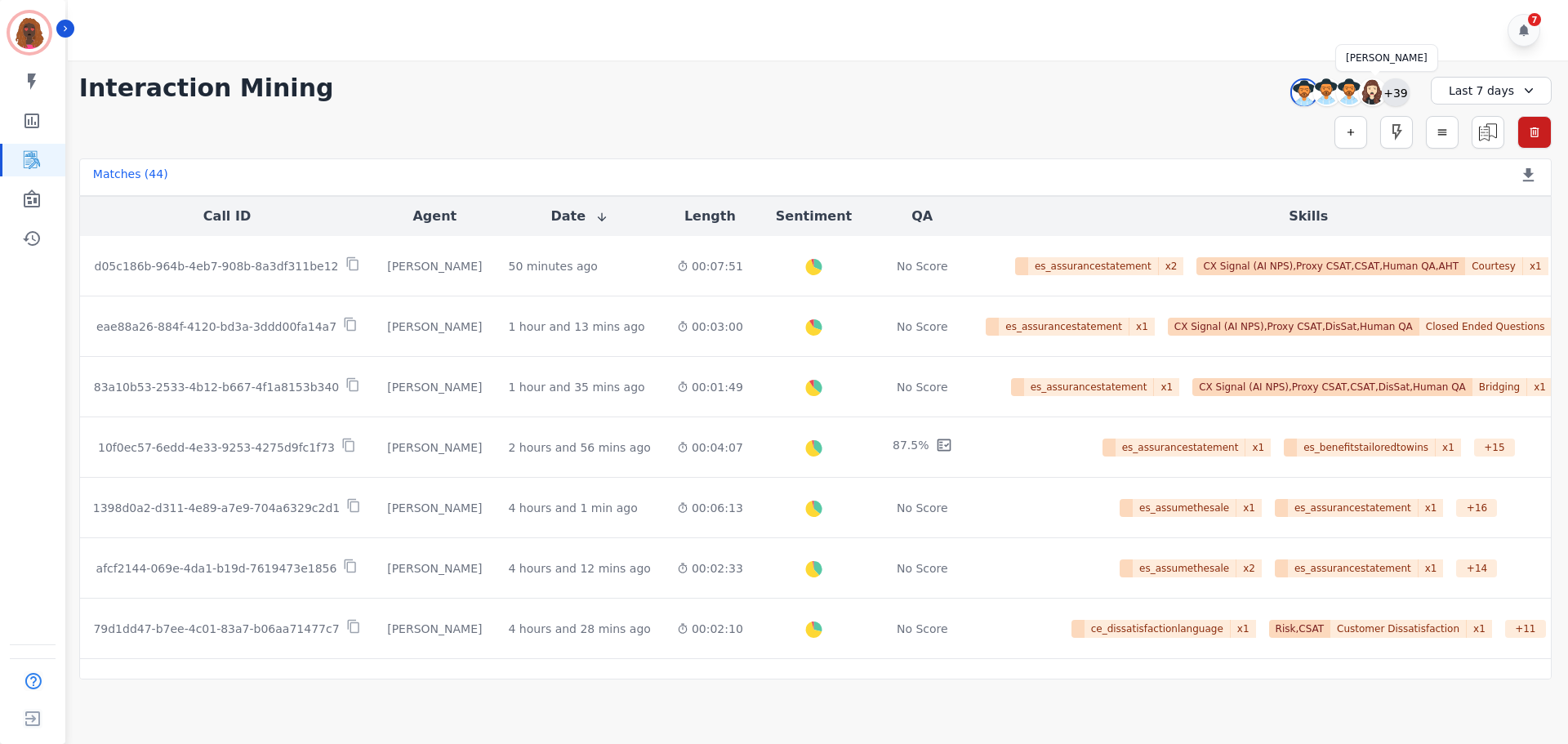
click at [1395, 90] on div "+39" at bounding box center [1395, 92] width 28 height 28
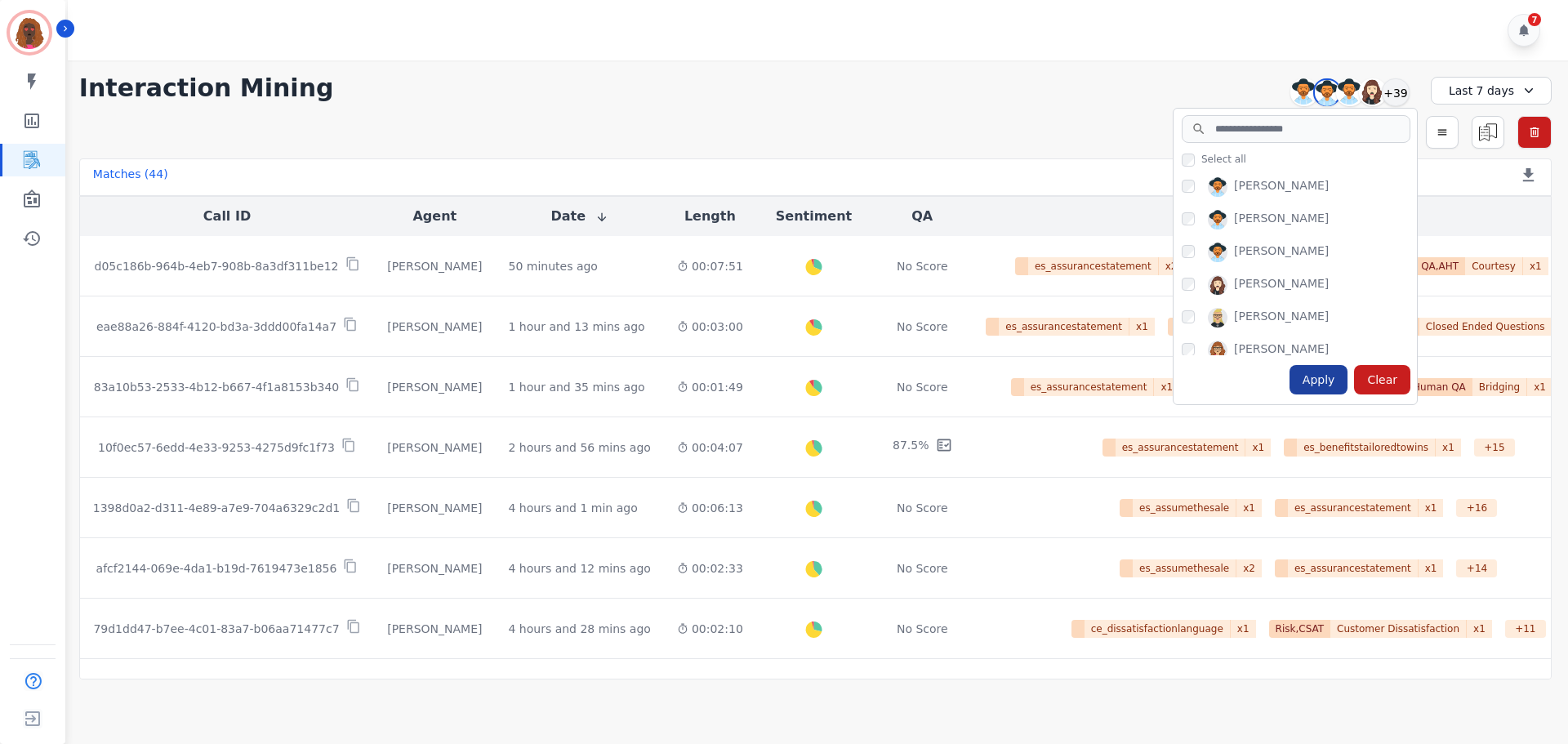
click at [1317, 382] on div "Apply" at bounding box center [1319, 380] width 59 height 30
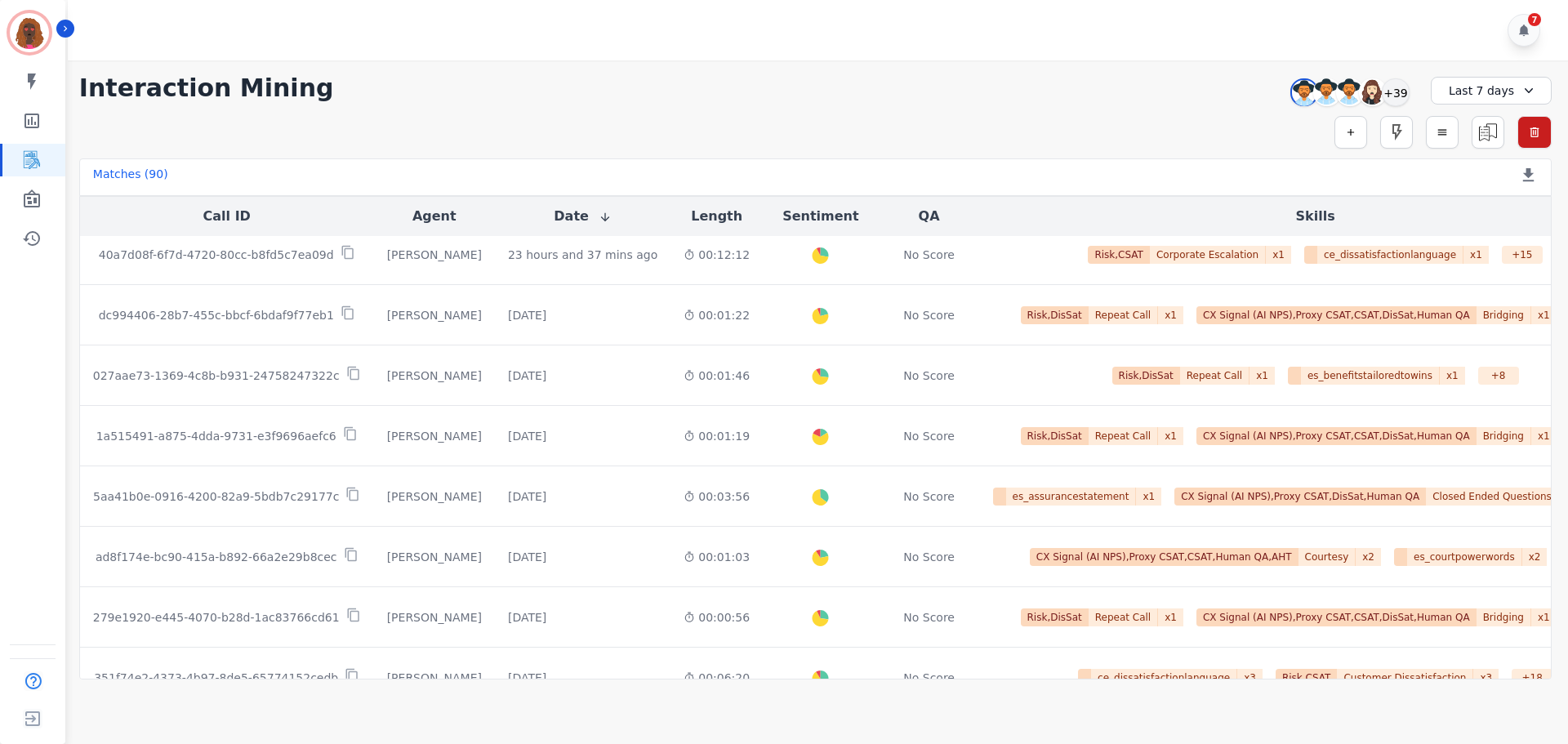
scroll to position [834, 0]
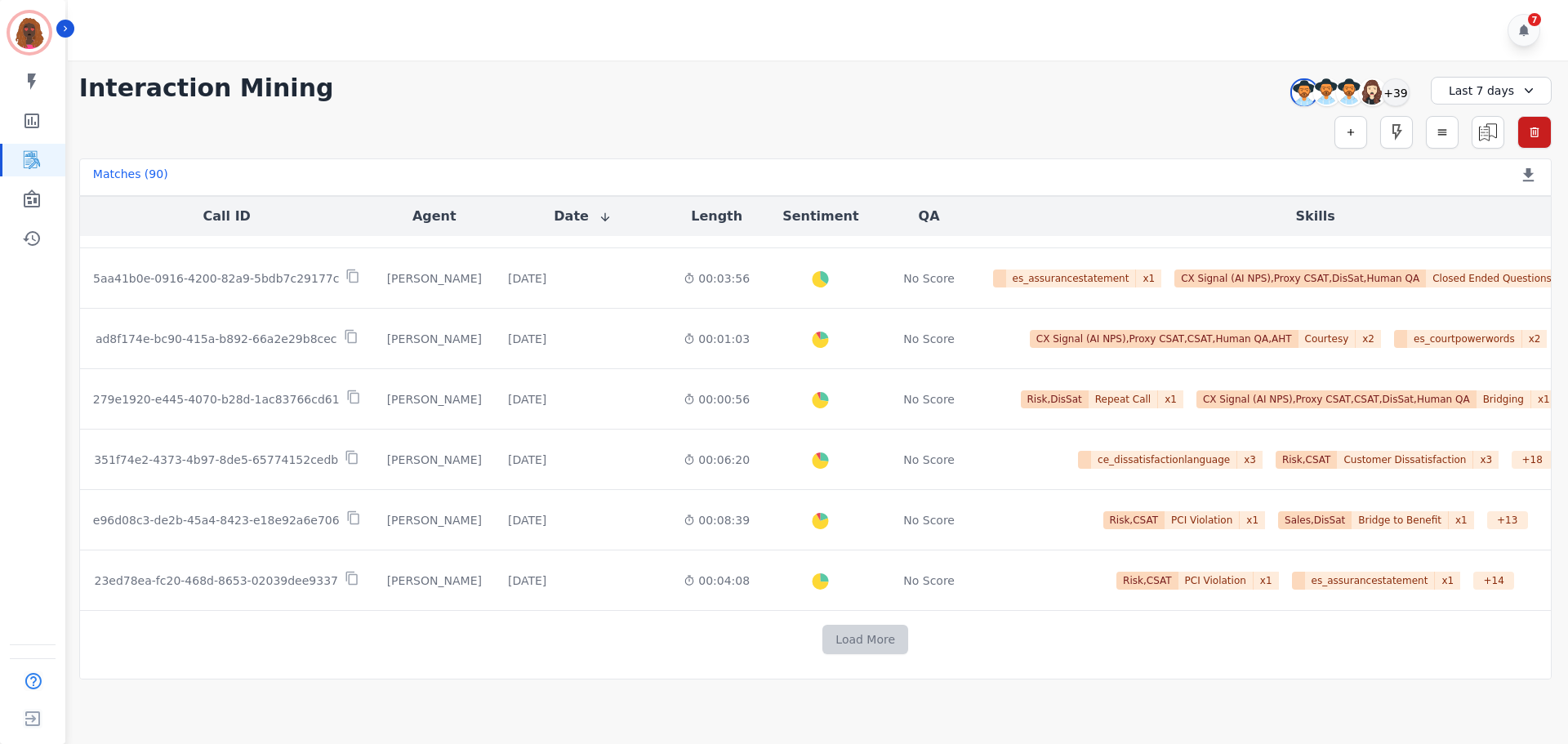
click at [822, 638] on button "Load More" at bounding box center [865, 639] width 86 height 30
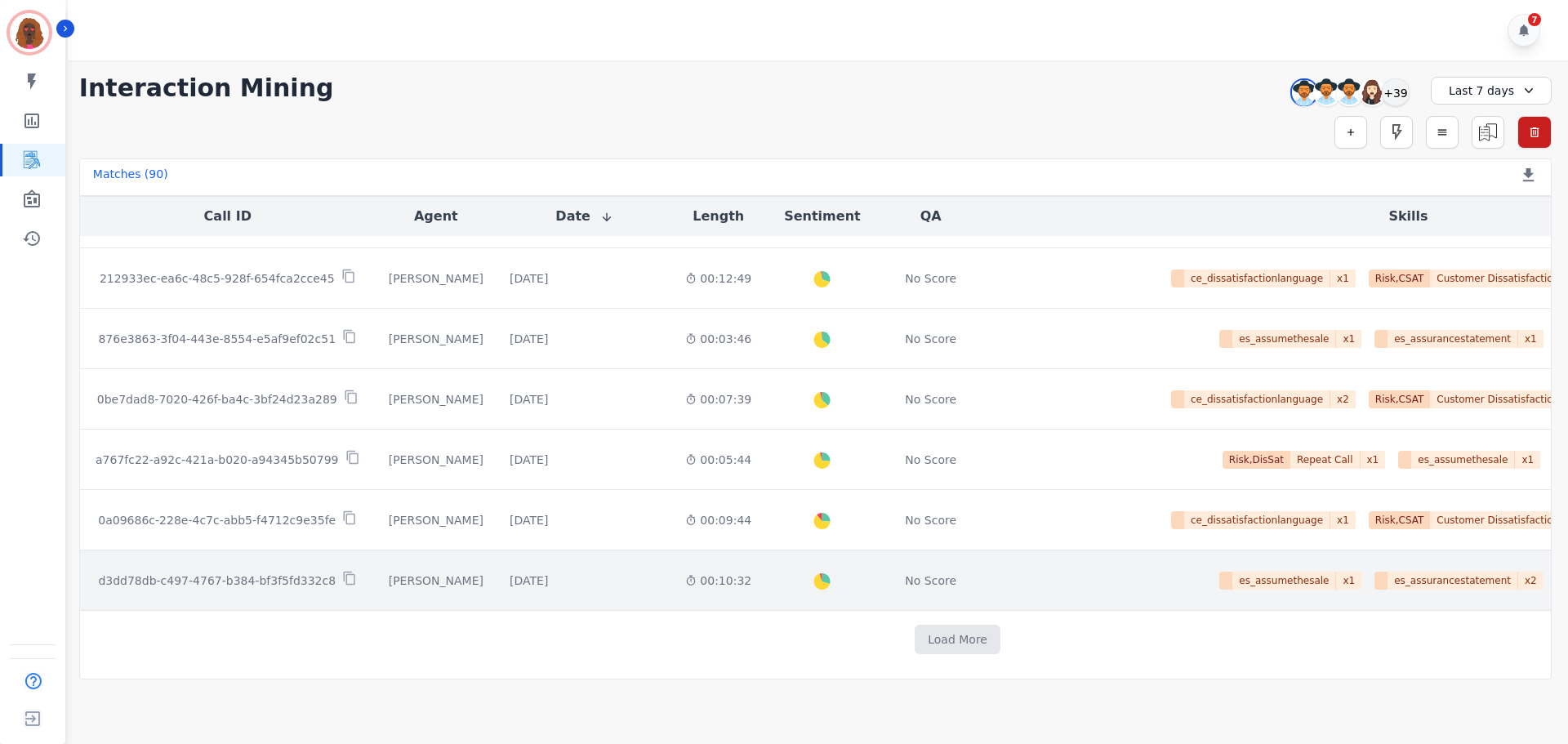
scroll to position [2038, 0]
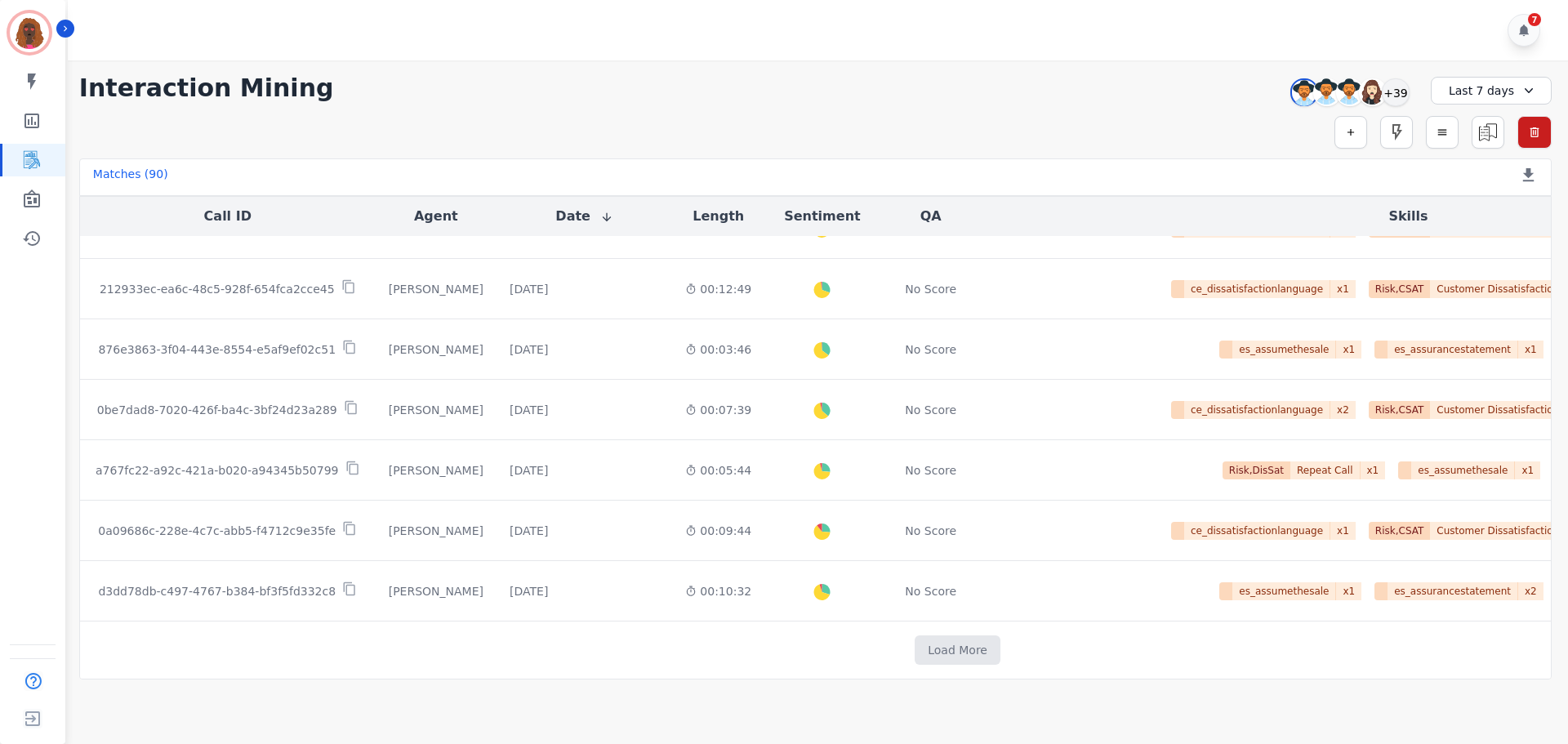
click at [1471, 97] on div "Last 7 days" at bounding box center [1491, 90] width 121 height 28
click at [1485, 125] on li "Custom" at bounding box center [1502, 128] width 82 height 16
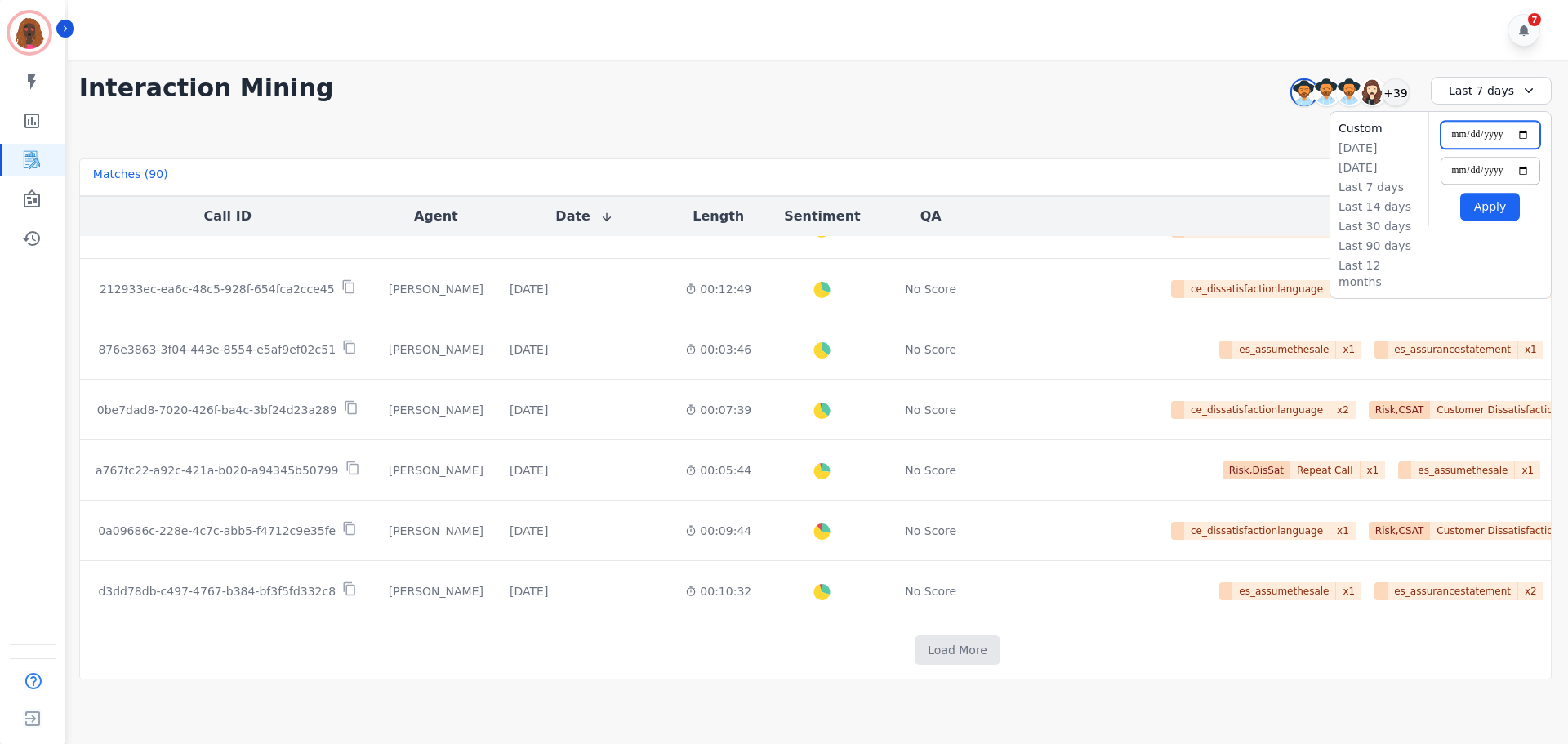
click at [1512, 134] on input "**********" at bounding box center [1490, 134] width 99 height 28
click at [1527, 133] on input "**********" at bounding box center [1490, 134] width 99 height 28
type input "**********"
click at [1501, 209] on button "Apply" at bounding box center [1490, 206] width 60 height 28
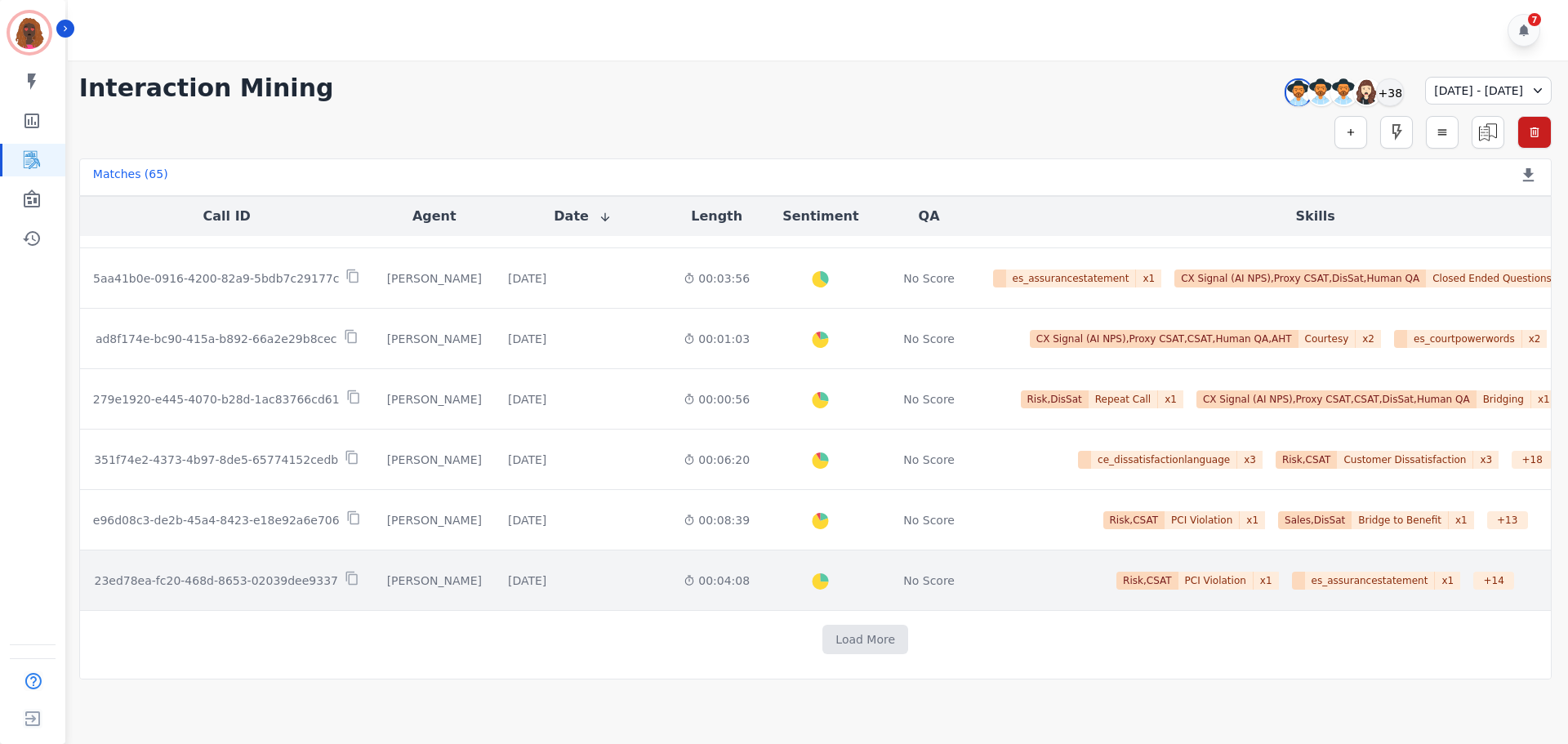
scroll to position [823, 0]
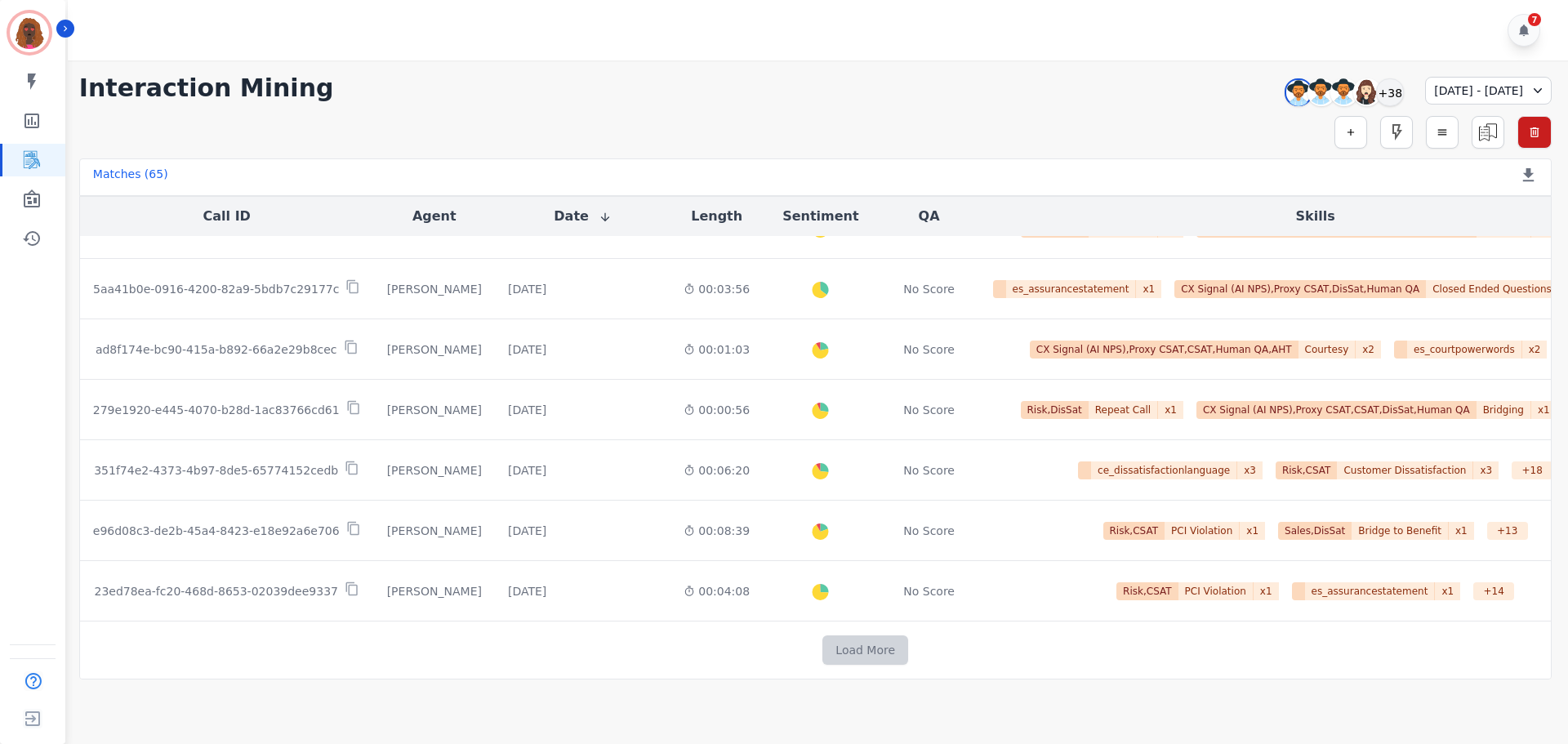
click at [834, 657] on button "Load More" at bounding box center [865, 650] width 86 height 30
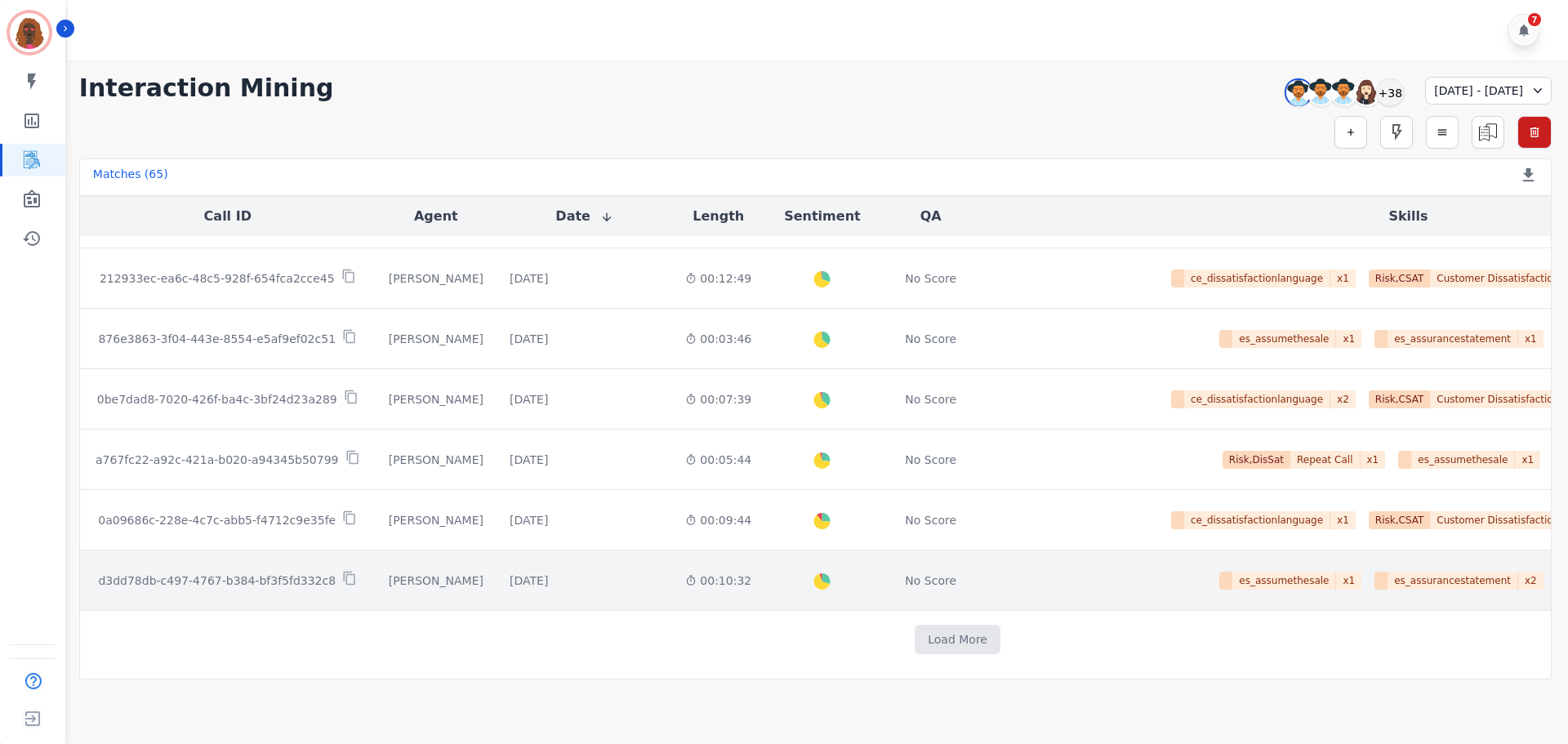
scroll to position [2038, 0]
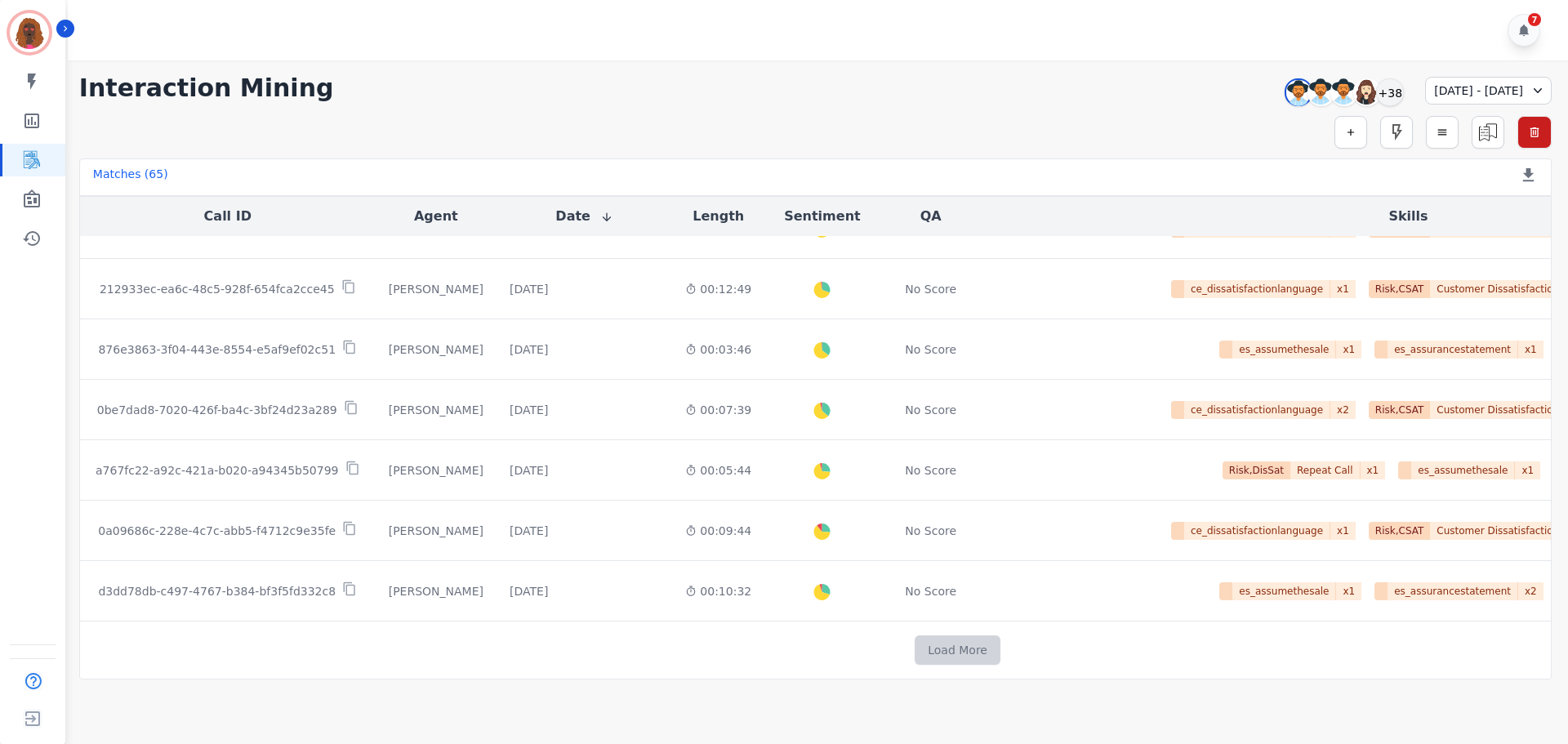
click at [915, 635] on button "Load More" at bounding box center [958, 650] width 86 height 30
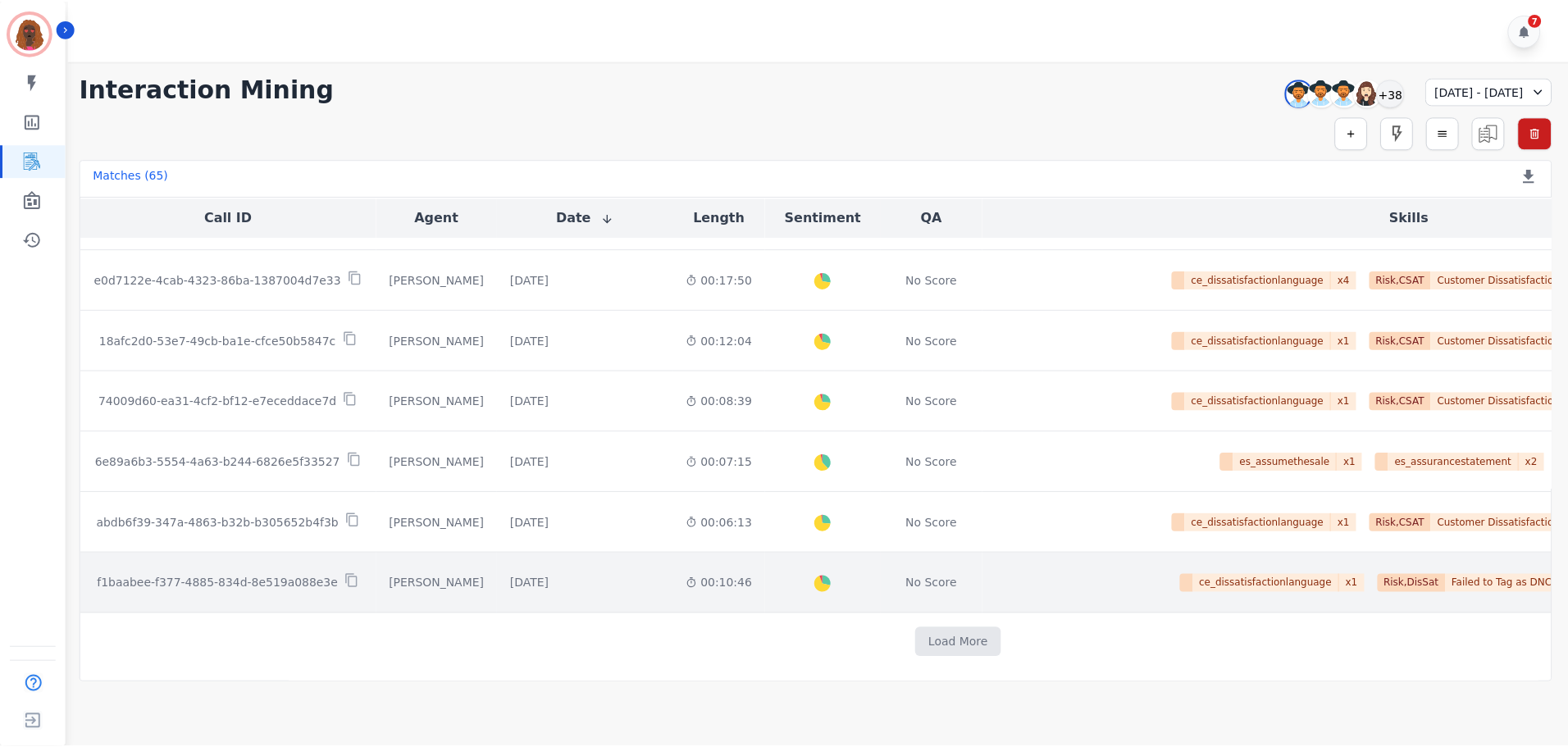
scroll to position [3261, 0]
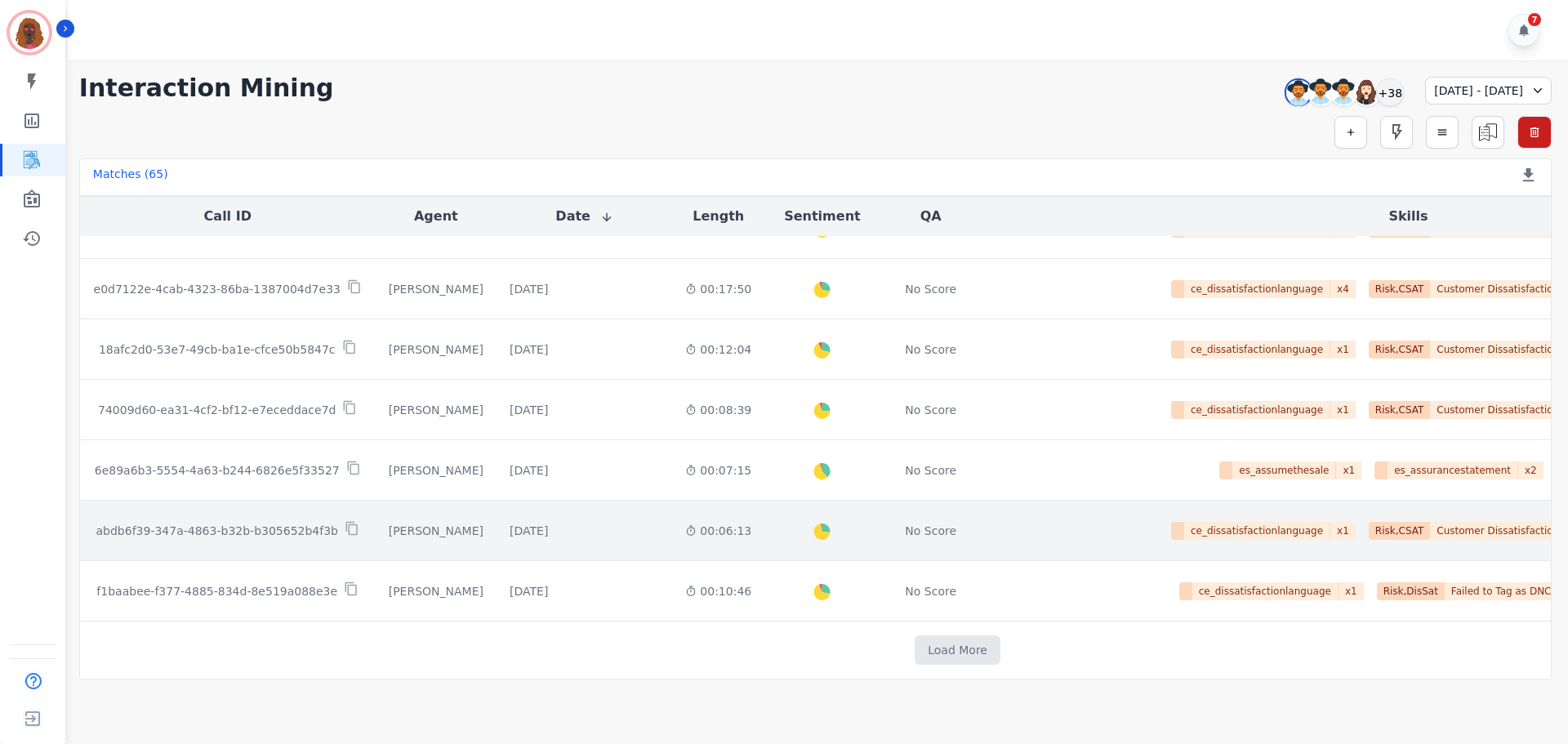
click at [685, 528] on div "00:06:13" at bounding box center [717, 530] width 66 height 16
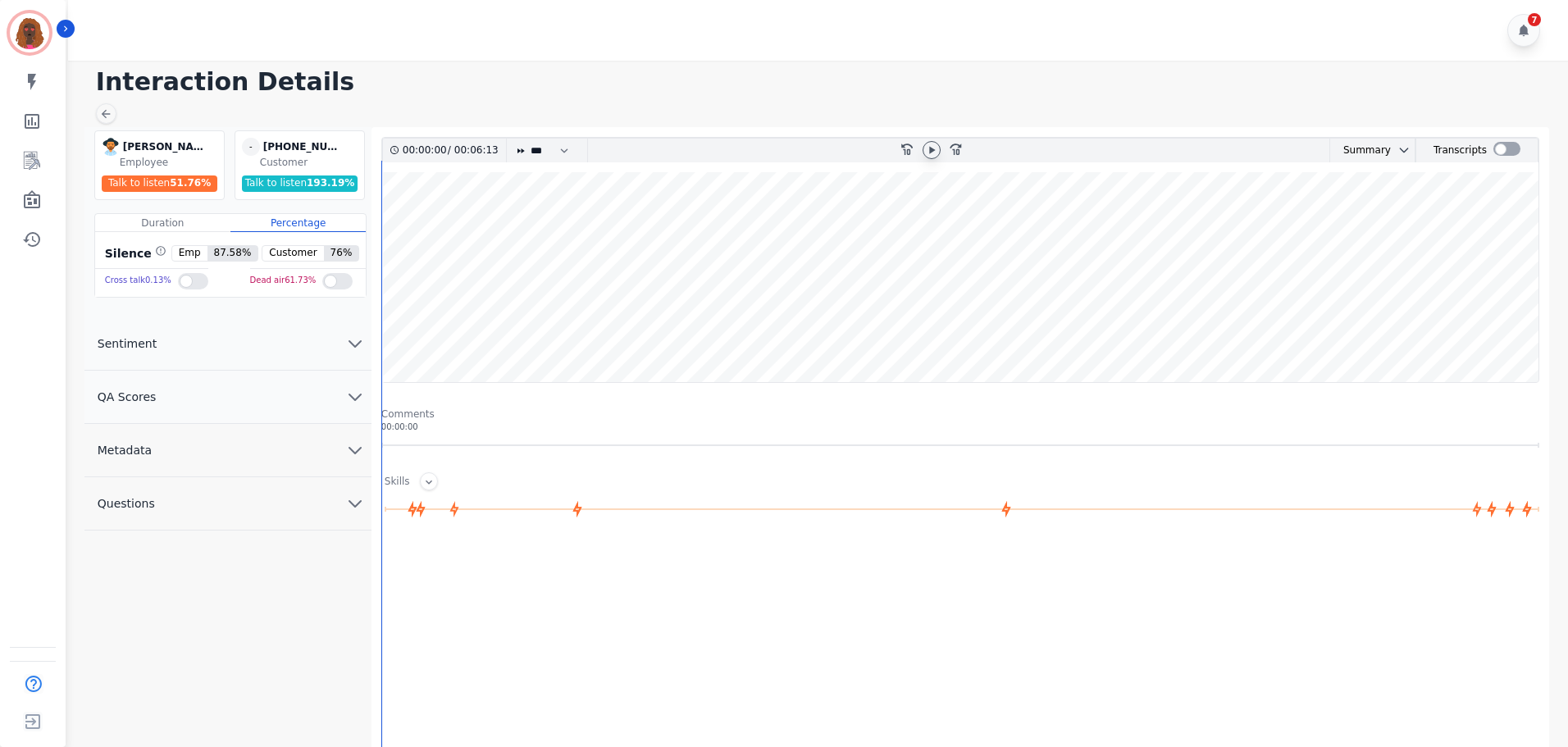
click at [936, 144] on icon at bounding box center [932, 150] width 13 height 13
click at [342, 397] on button "QA Scores" at bounding box center [228, 397] width 287 height 54
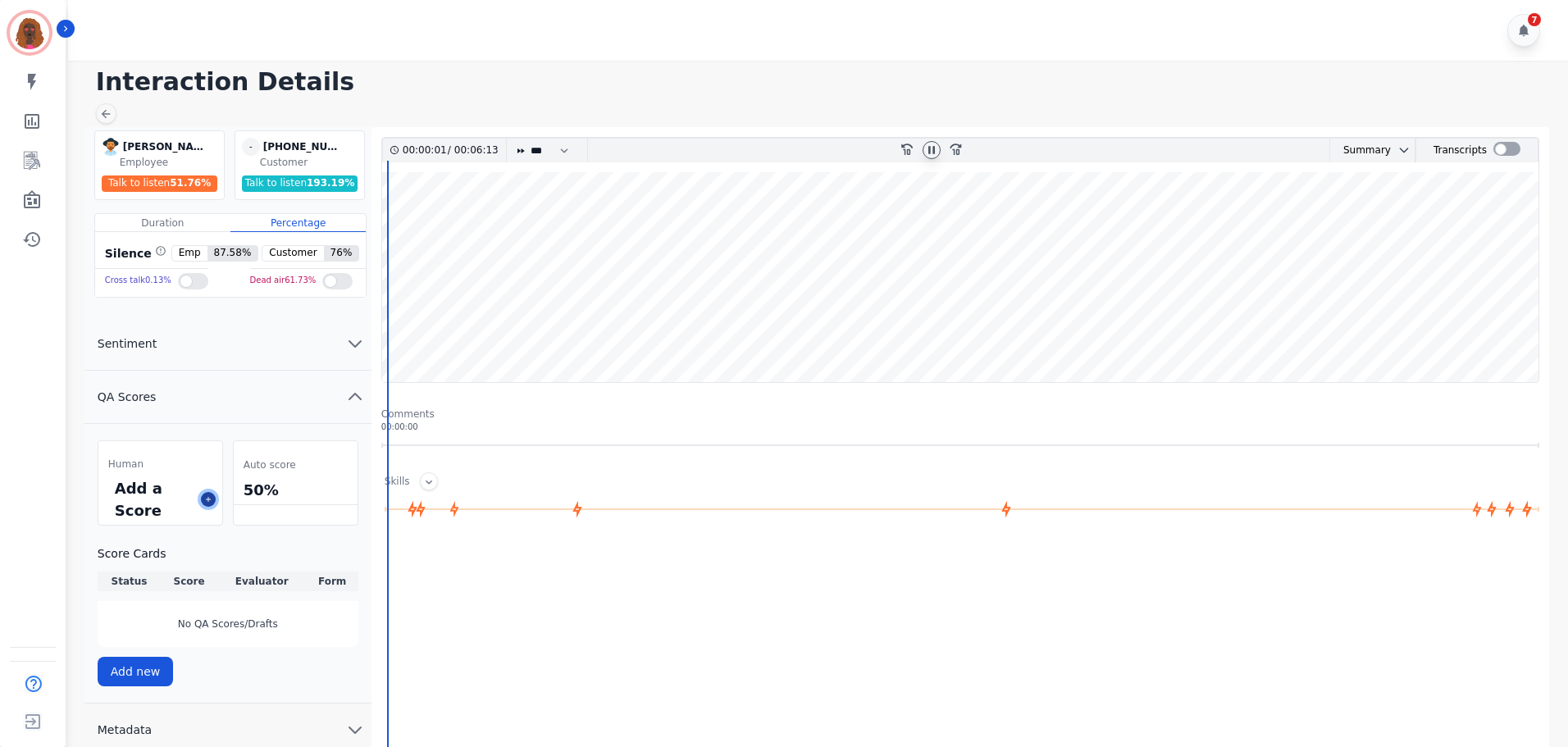
click at [205, 499] on icon at bounding box center [208, 499] width 9 height 9
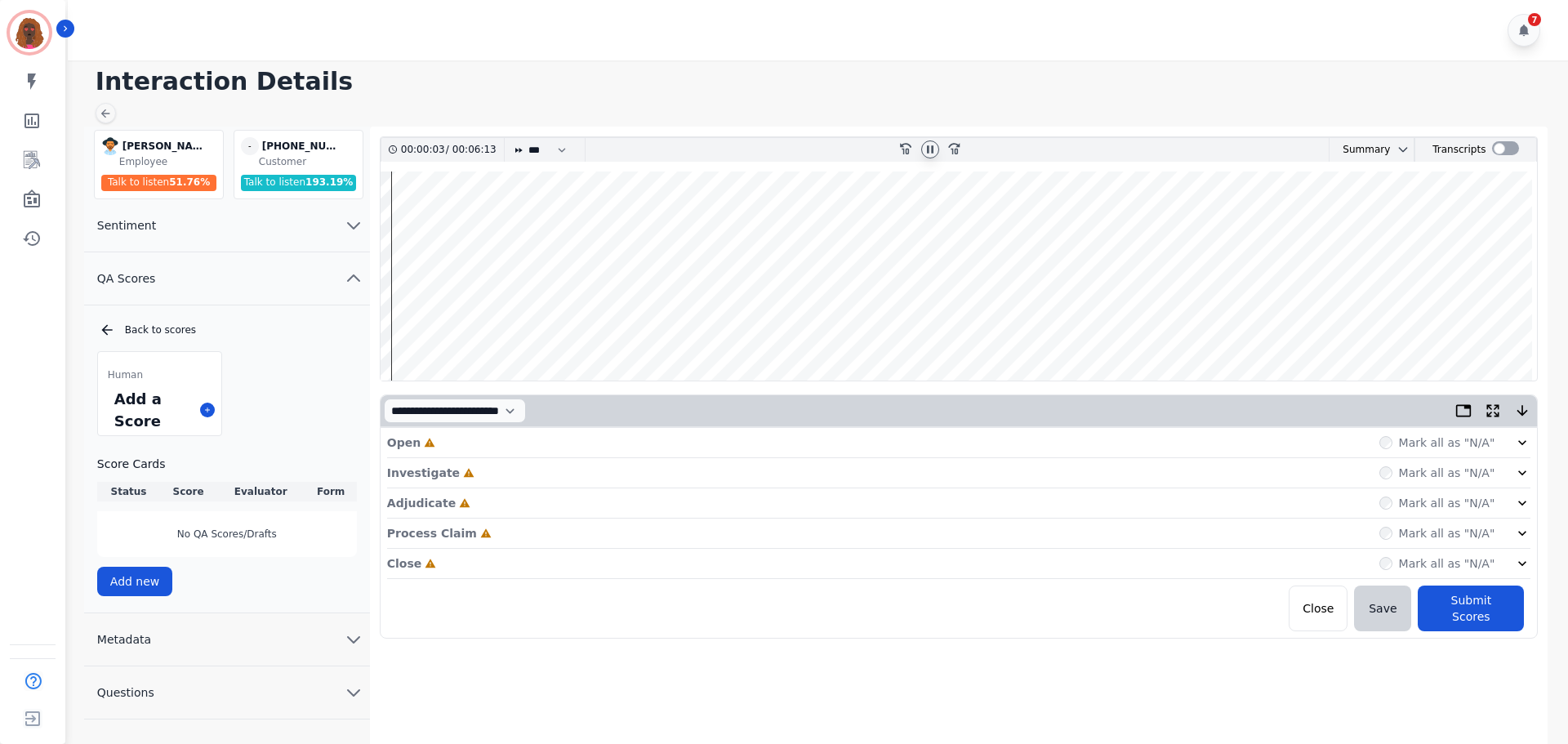
click at [567, 440] on div "Open Incomplete Mark all as "N/A"" at bounding box center [959, 444] width 1145 height 31
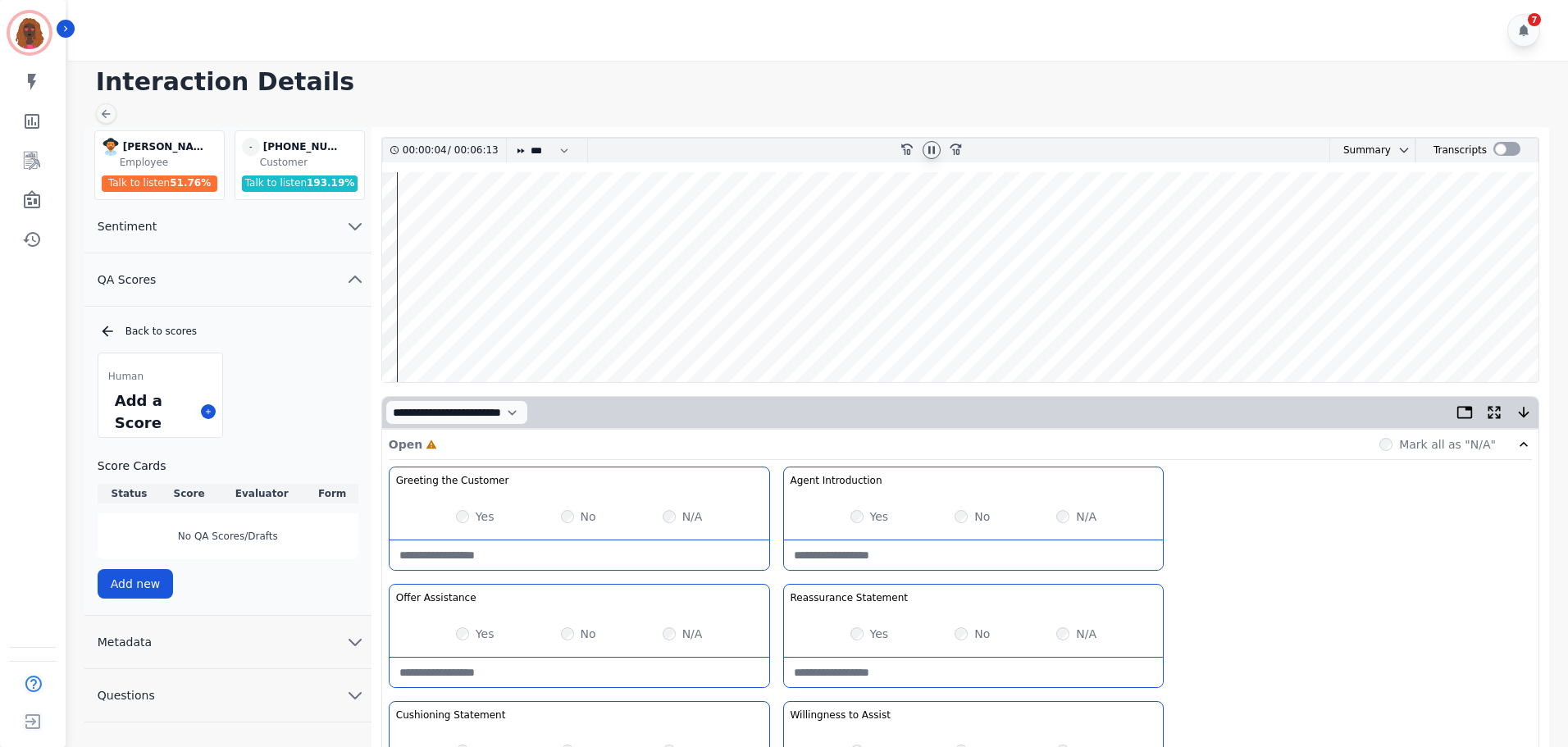
click at [402, 333] on wave at bounding box center [960, 277] width 1156 height 210
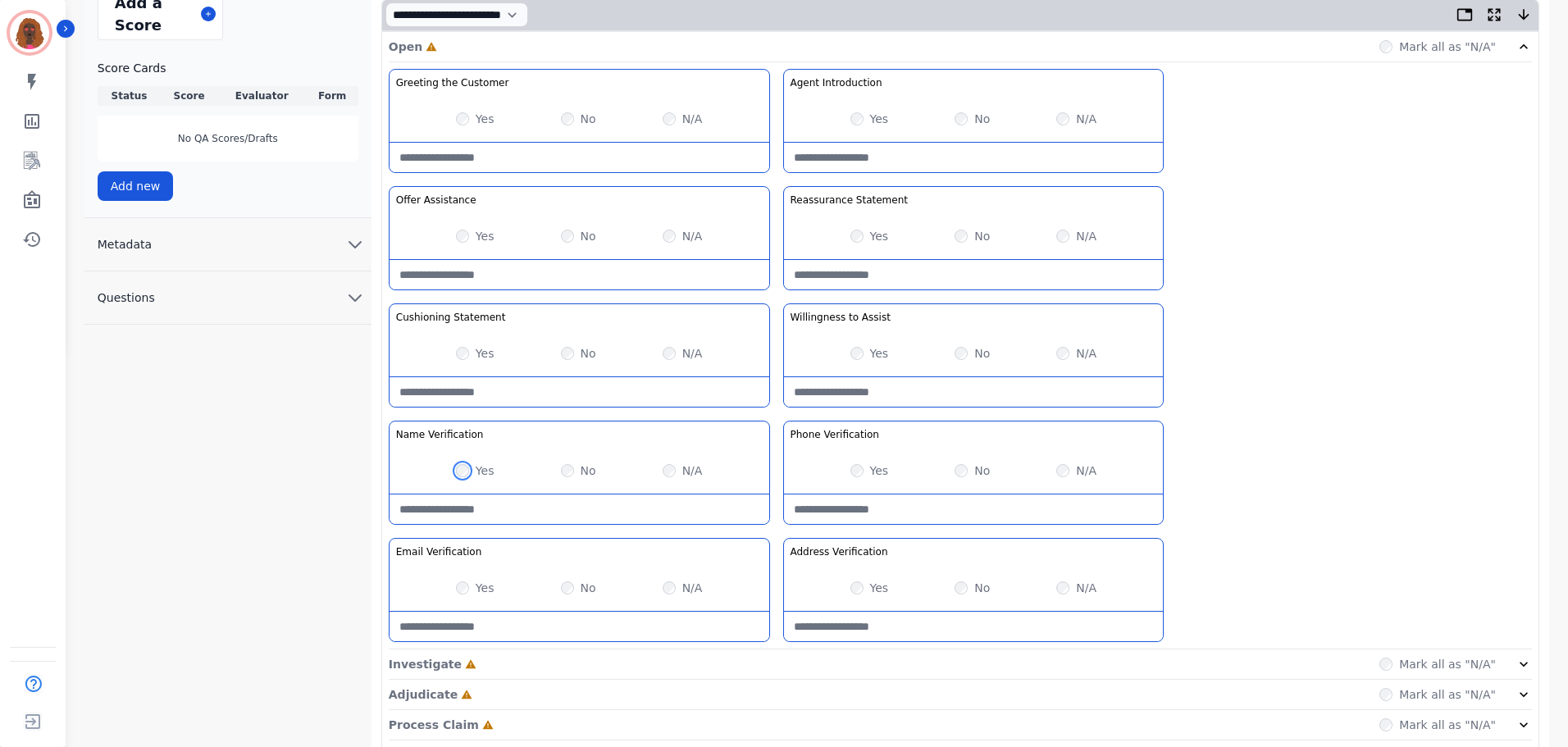
scroll to position [476, 0]
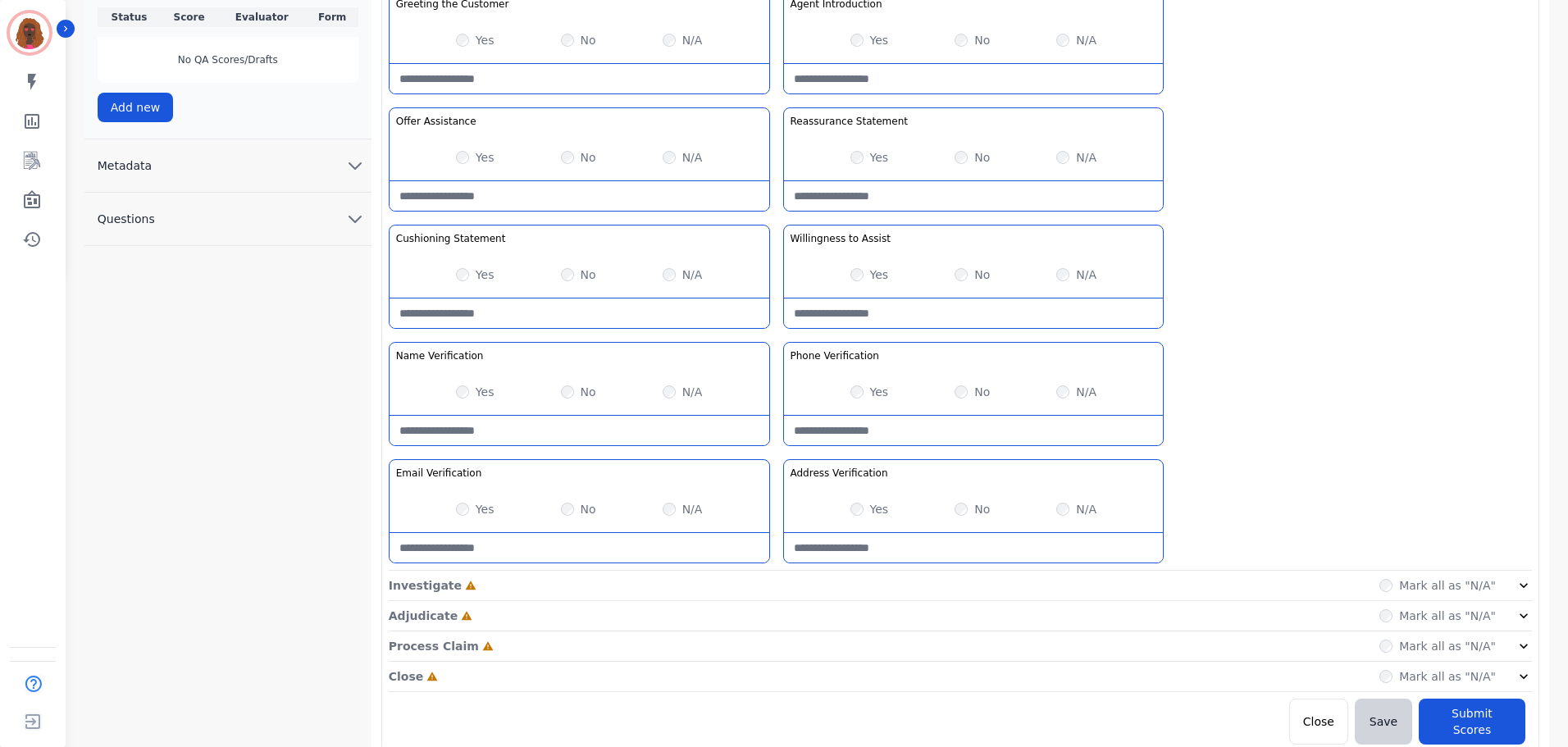
click at [770, 601] on div "Investigate Incomplete Mark all as "N/A"" at bounding box center [961, 617] width 1144 height 31
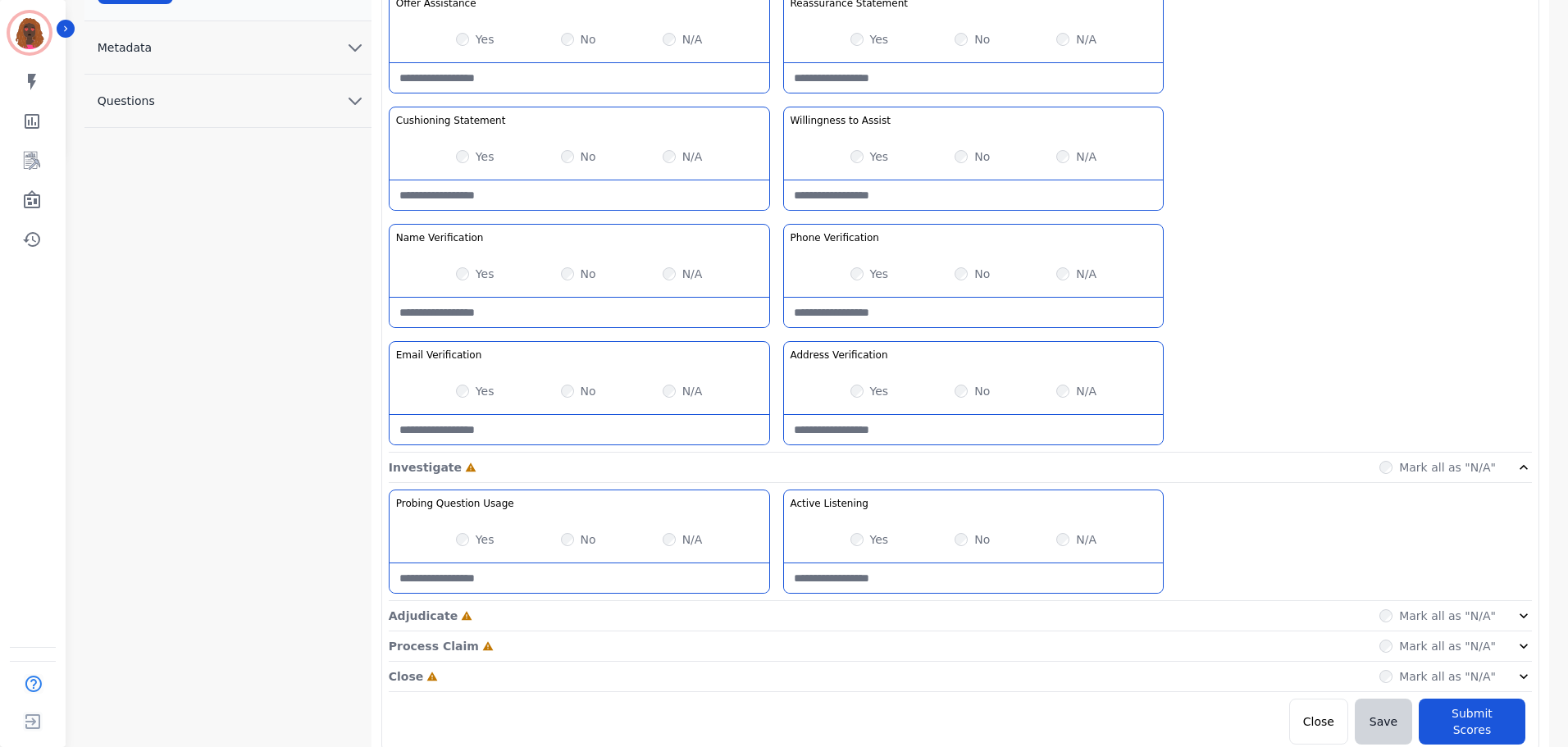
click at [779, 662] on div "Adjudicate Incomplete Mark all as "N/A"" at bounding box center [961, 677] width 1144 height 31
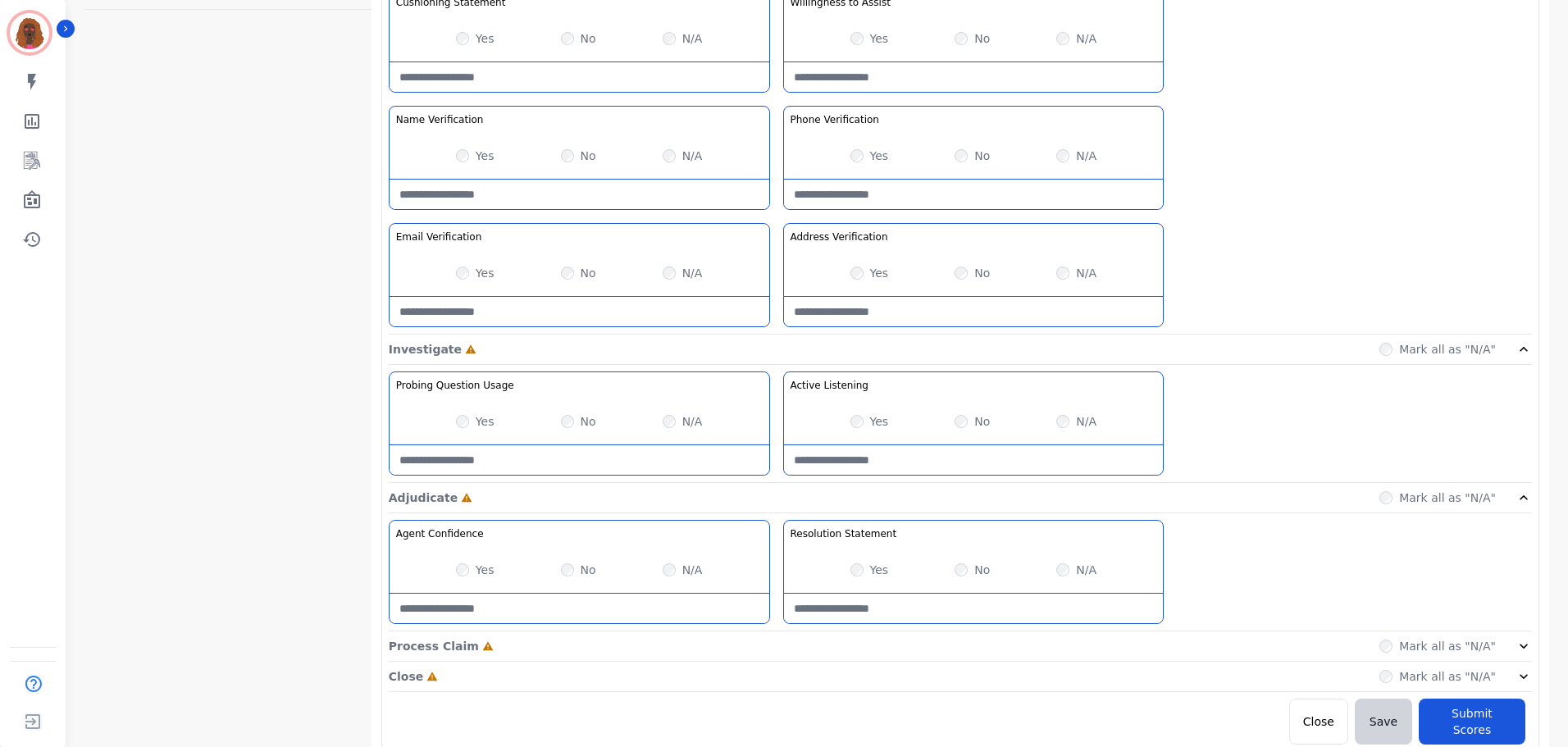
click at [774, 643] on div "Process Claim Incomplete Mark all as "N/A"" at bounding box center [961, 646] width 1144 height 31
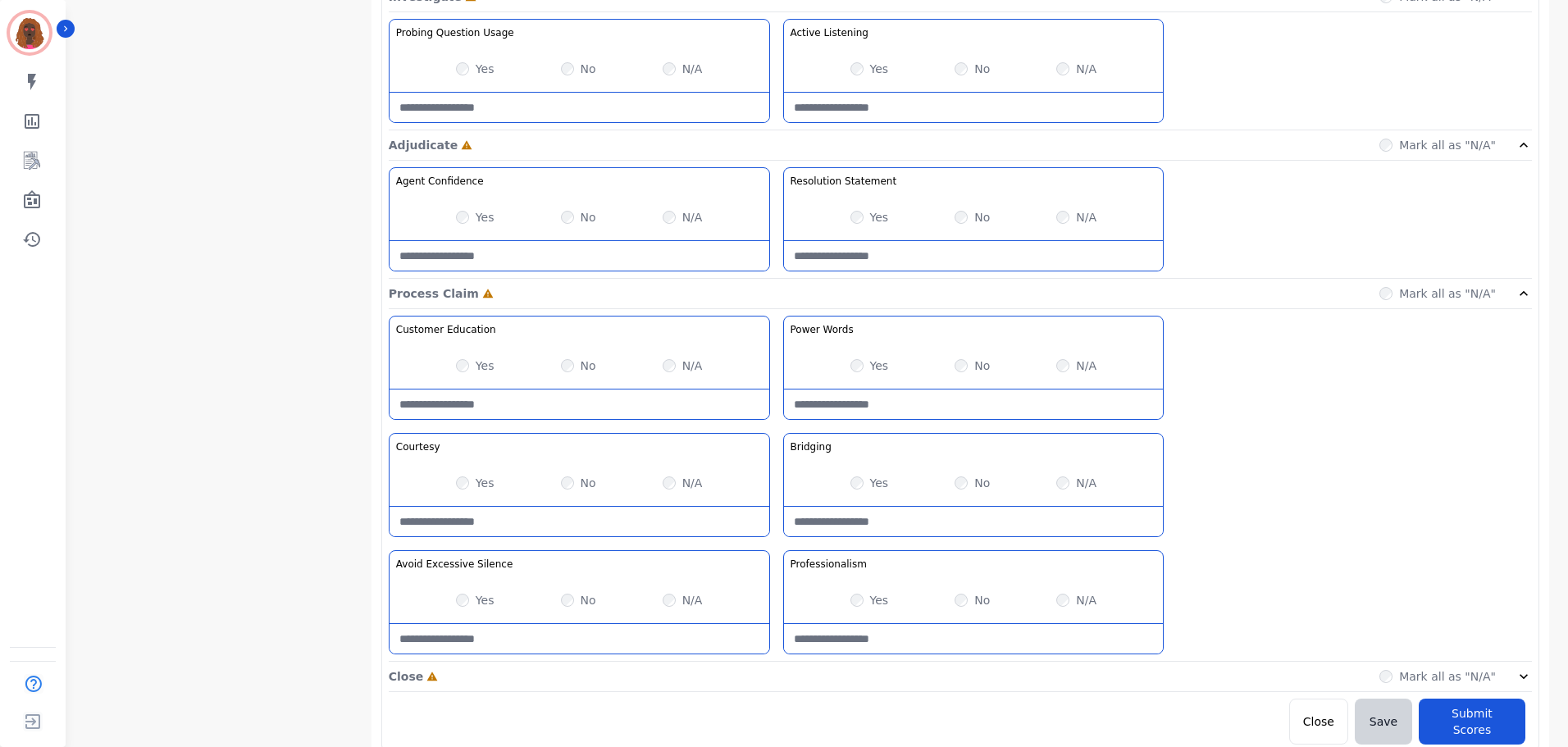
click at [770, 669] on div "Close Incomplete Mark all as "N/A"" at bounding box center [961, 677] width 1144 height 31
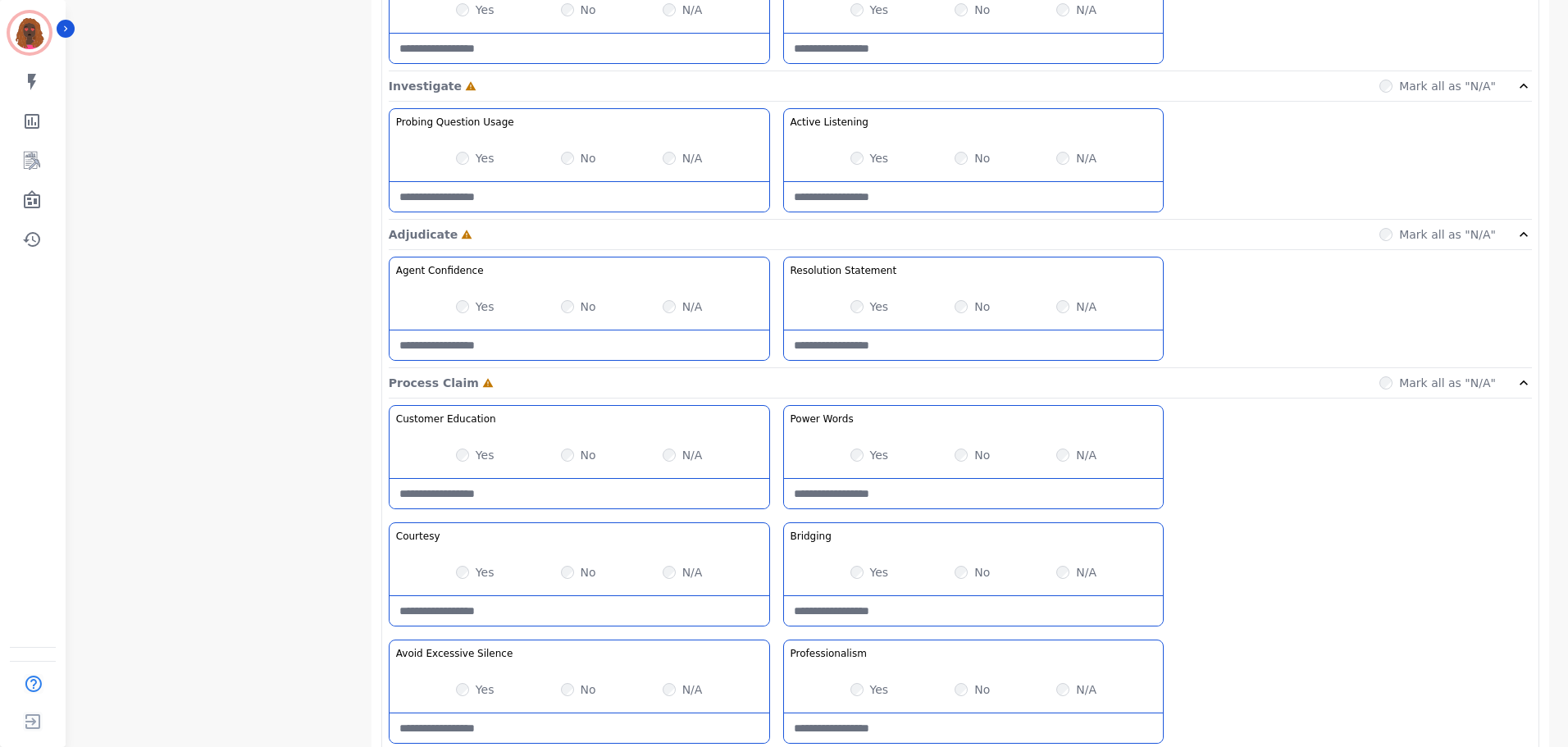
scroll to position [974, 0]
click at [904, 199] on Listening-note at bounding box center [974, 198] width 379 height 30
type Listening-note "*"
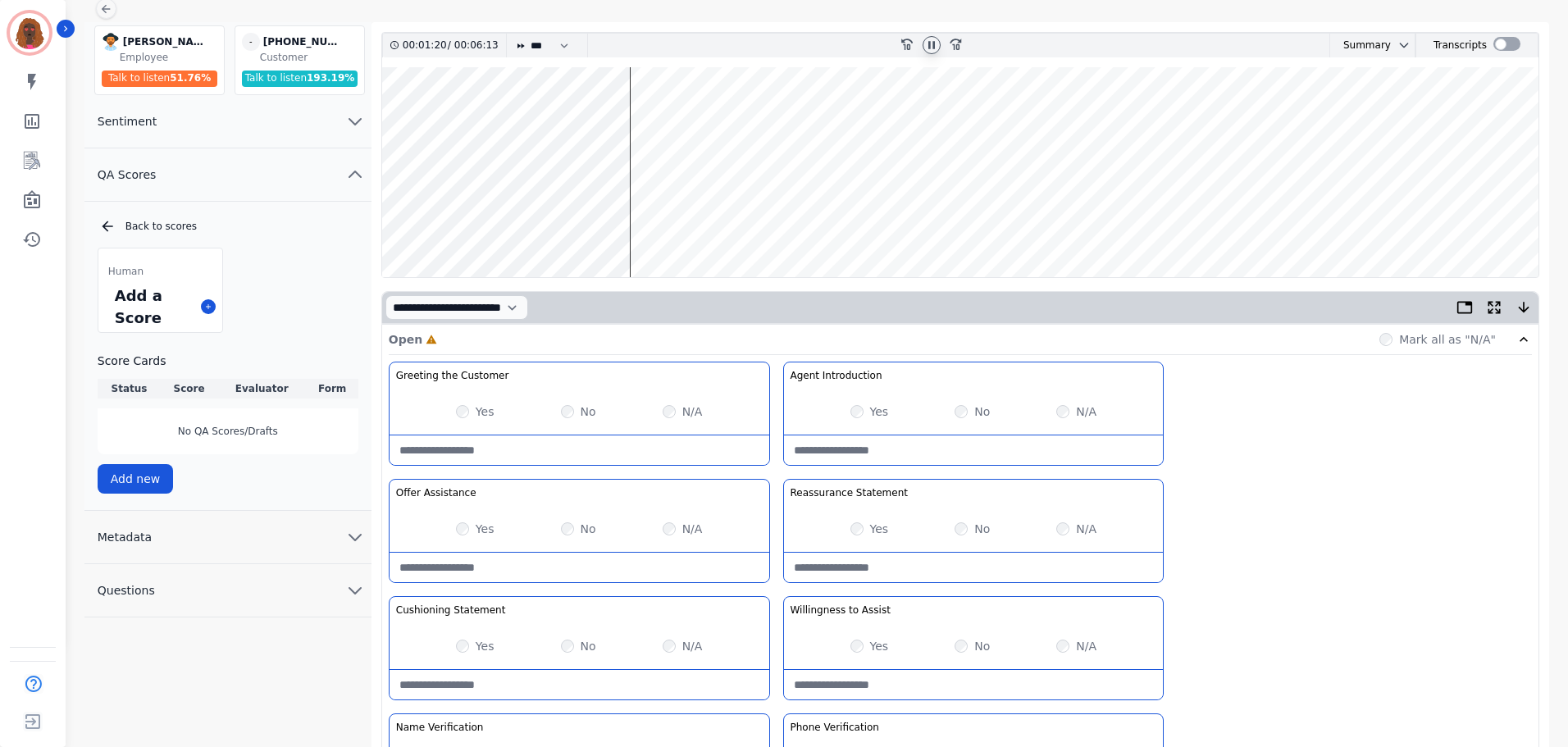
scroll to position [0, 0]
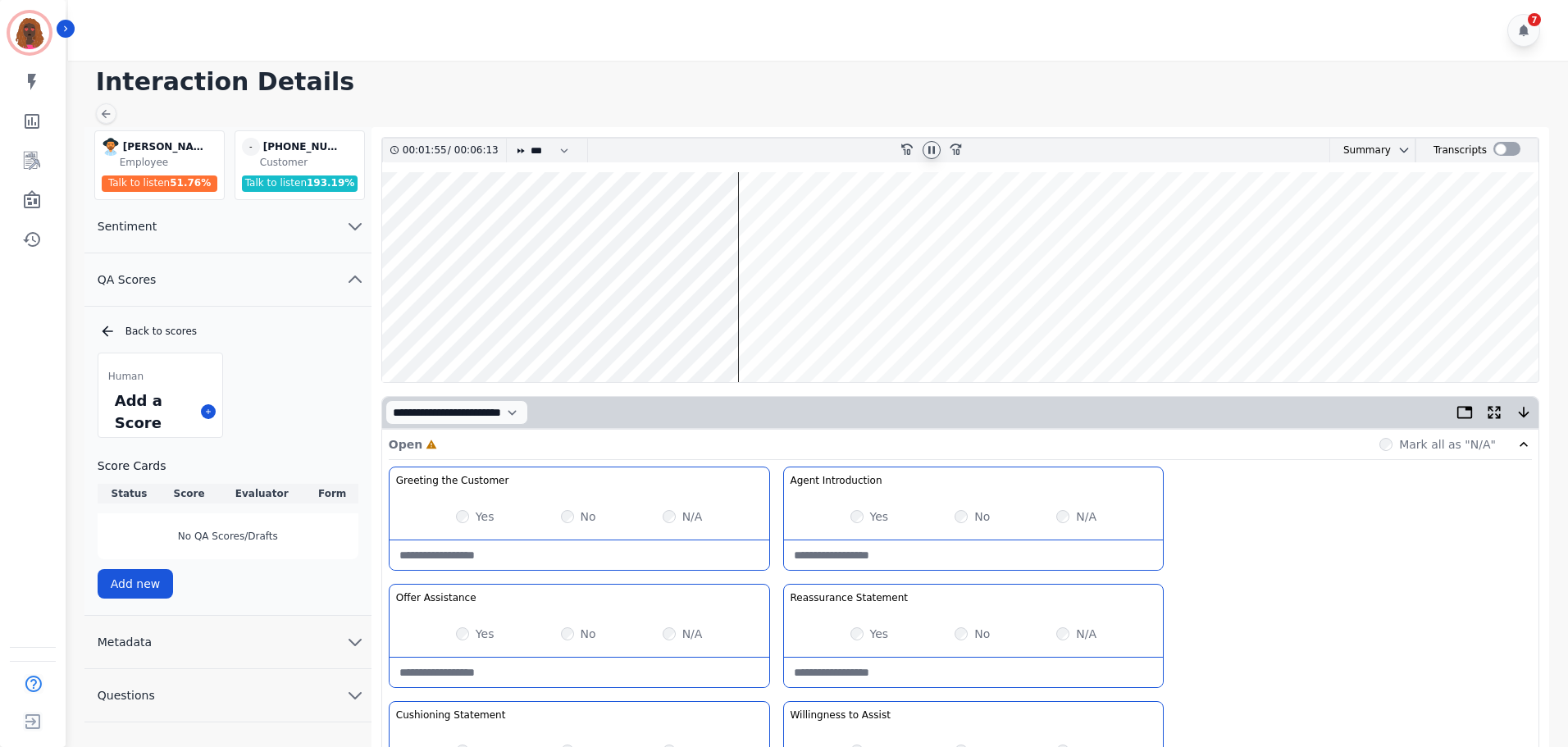
type Listening-note "**********"
click at [711, 328] on wave at bounding box center [960, 277] width 1156 height 210
click at [716, 328] on wave at bounding box center [960, 277] width 1156 height 210
click at [523, 328] on wave at bounding box center [960, 277] width 1156 height 210
click at [565, 332] on wave at bounding box center [960, 277] width 1156 height 210
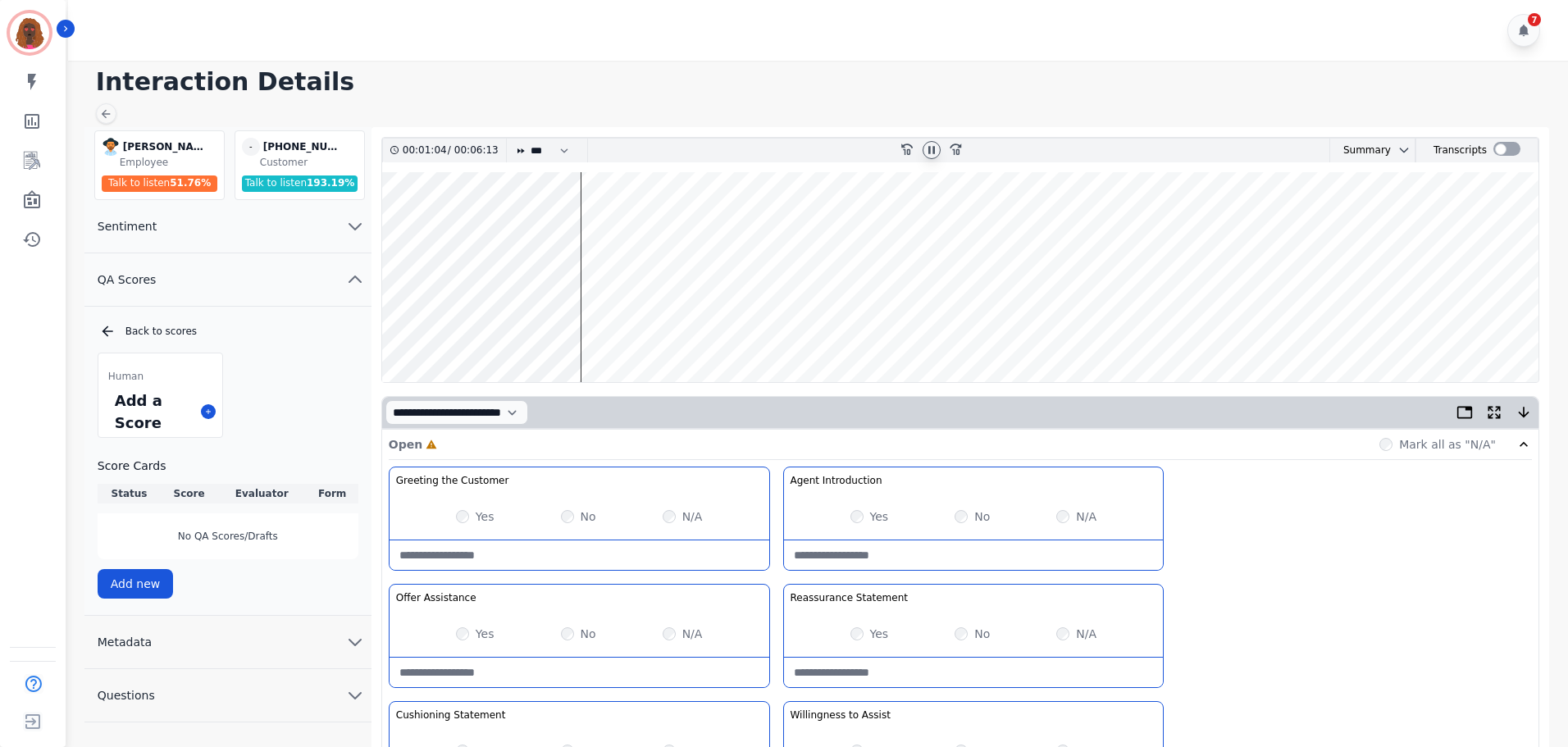
click at [631, 328] on wave at bounding box center [960, 277] width 1156 height 210
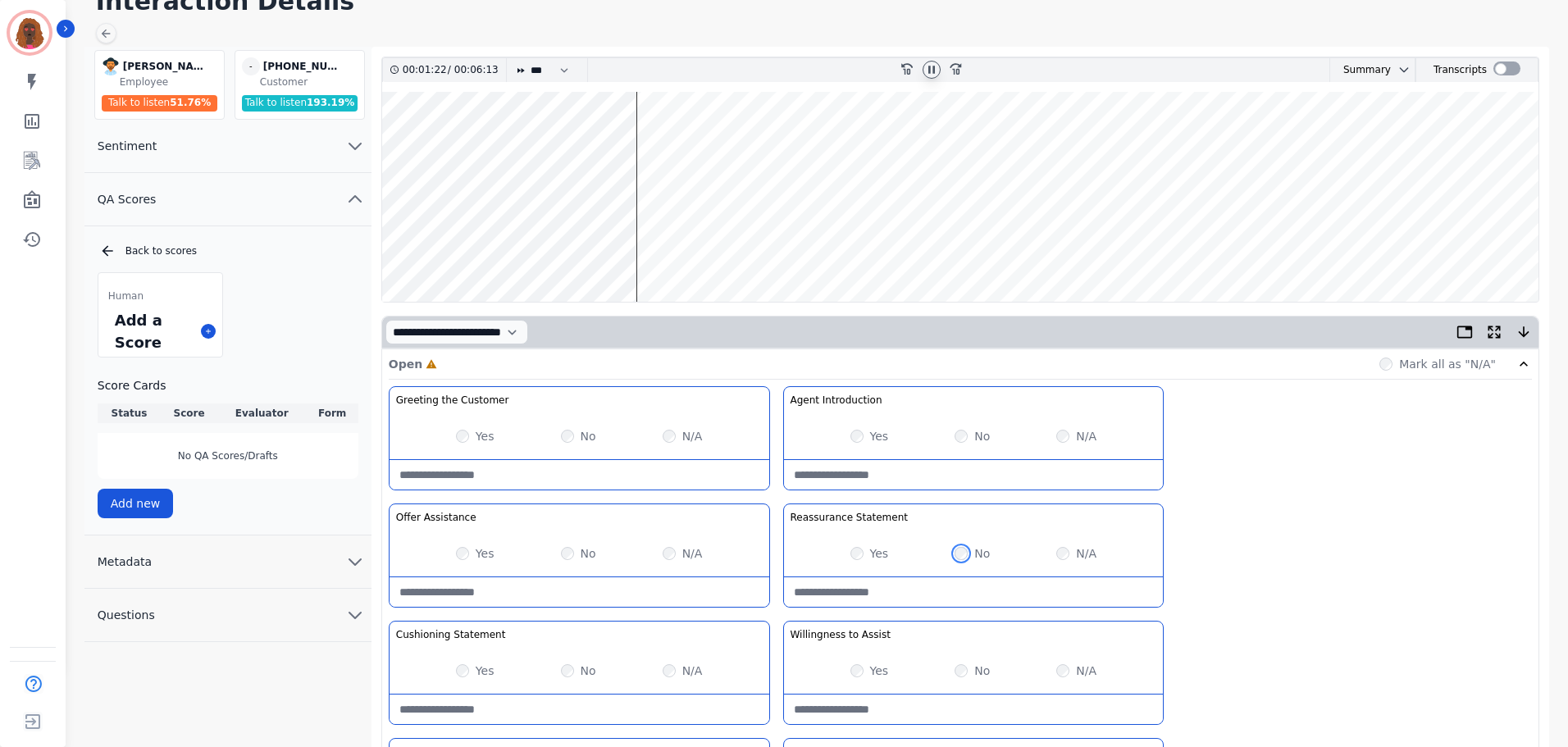
scroll to position [81, 0]
click at [935, 587] on Statement-note at bounding box center [974, 591] width 379 height 30
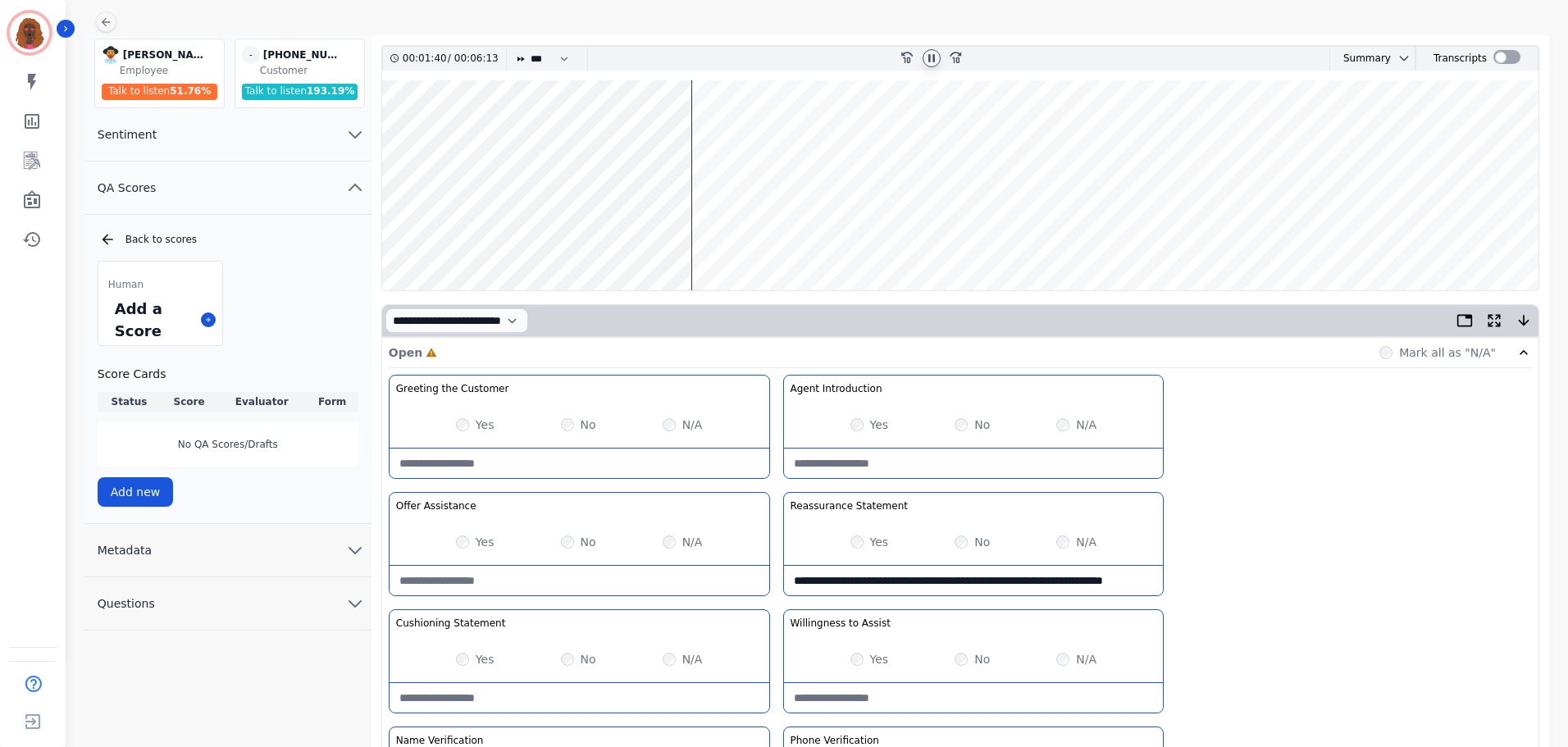
scroll to position [93, 0]
type Statement-note "**********"
click at [662, 532] on div "Yes No N/A" at bounding box center [579, 541] width 379 height 46
click at [739, 237] on wave at bounding box center [960, 184] width 1156 height 210
click at [784, 235] on wave at bounding box center [960, 184] width 1156 height 210
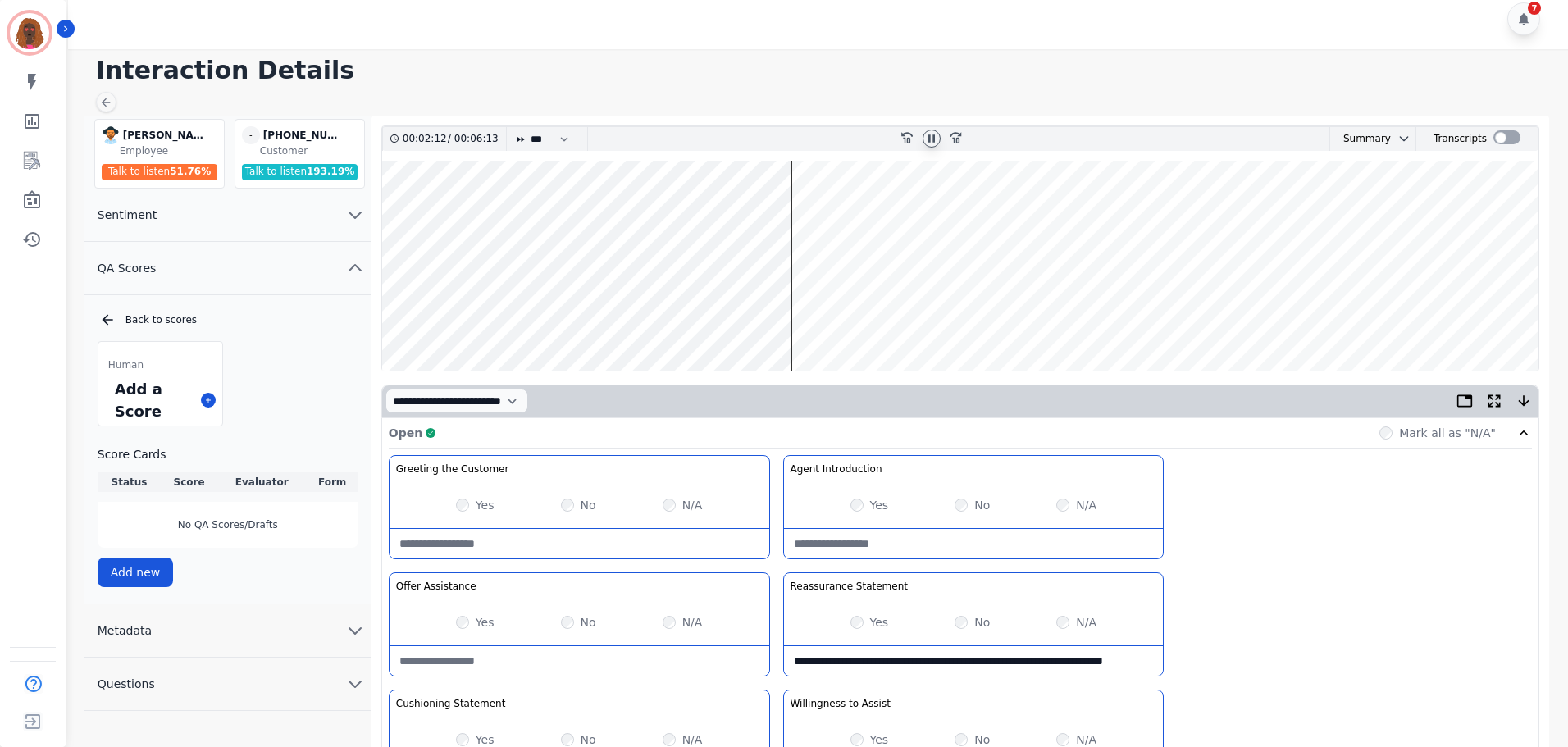
scroll to position [11, 0]
click at [799, 215] on wave at bounding box center [960, 266] width 1156 height 210
click at [922, 317] on wave at bounding box center [960, 266] width 1156 height 210
click at [965, 318] on wave at bounding box center [960, 266] width 1156 height 210
click at [991, 215] on wave at bounding box center [960, 266] width 1156 height 210
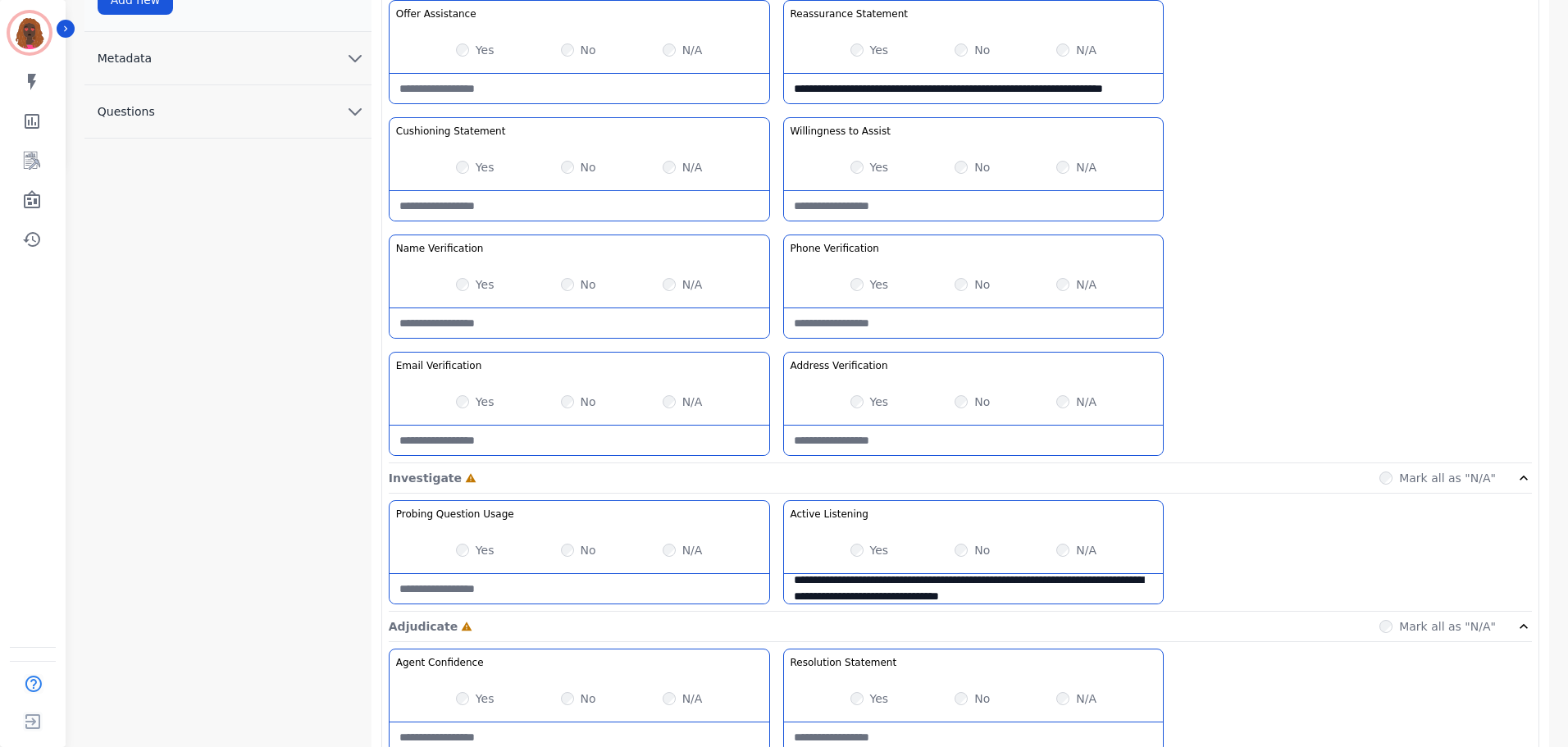
scroll to position [585, 0]
click at [511, 588] on Usage-note at bounding box center [579, 588] width 379 height 30
type Usage-note "*"
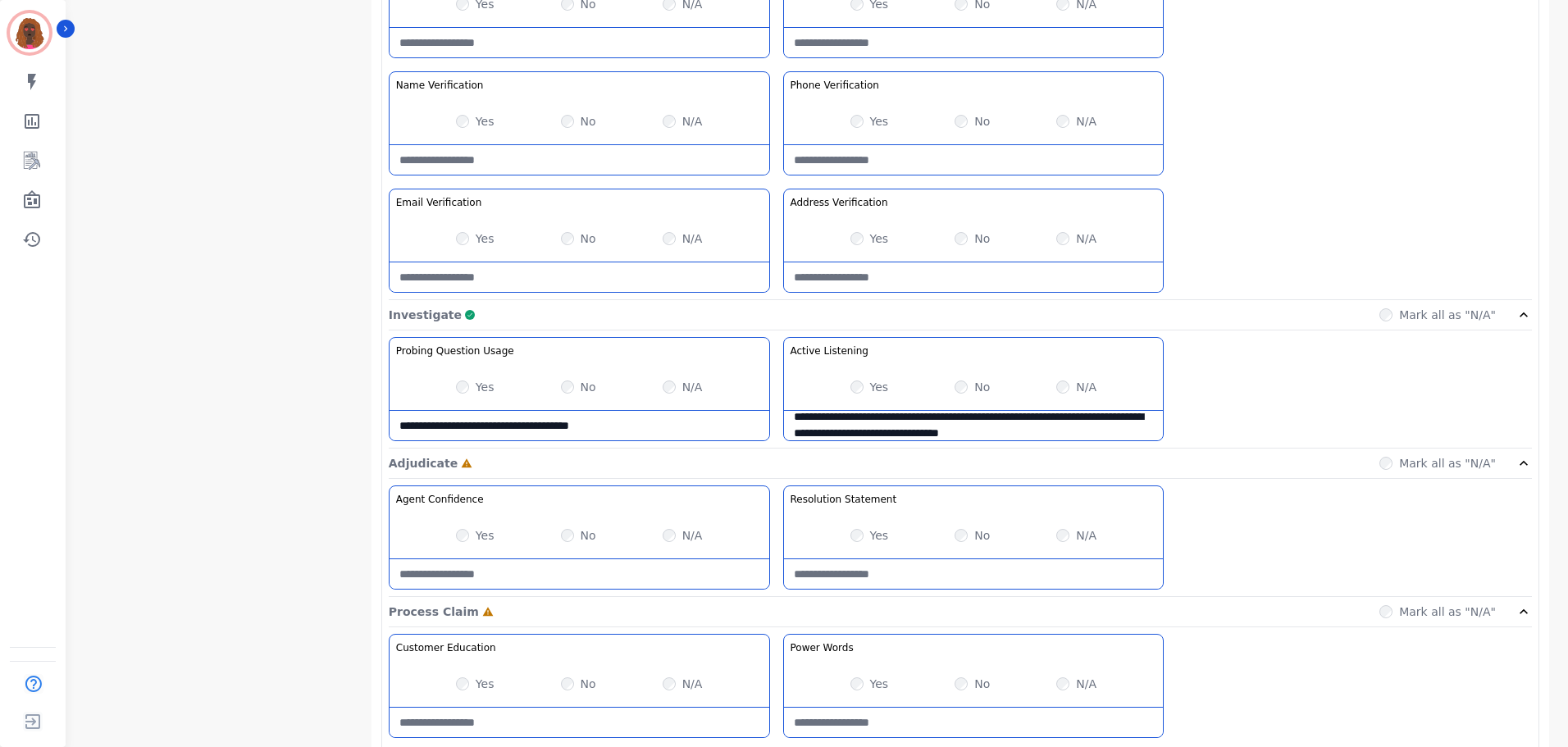
scroll to position [748, 0]
type Usage-note "**********"
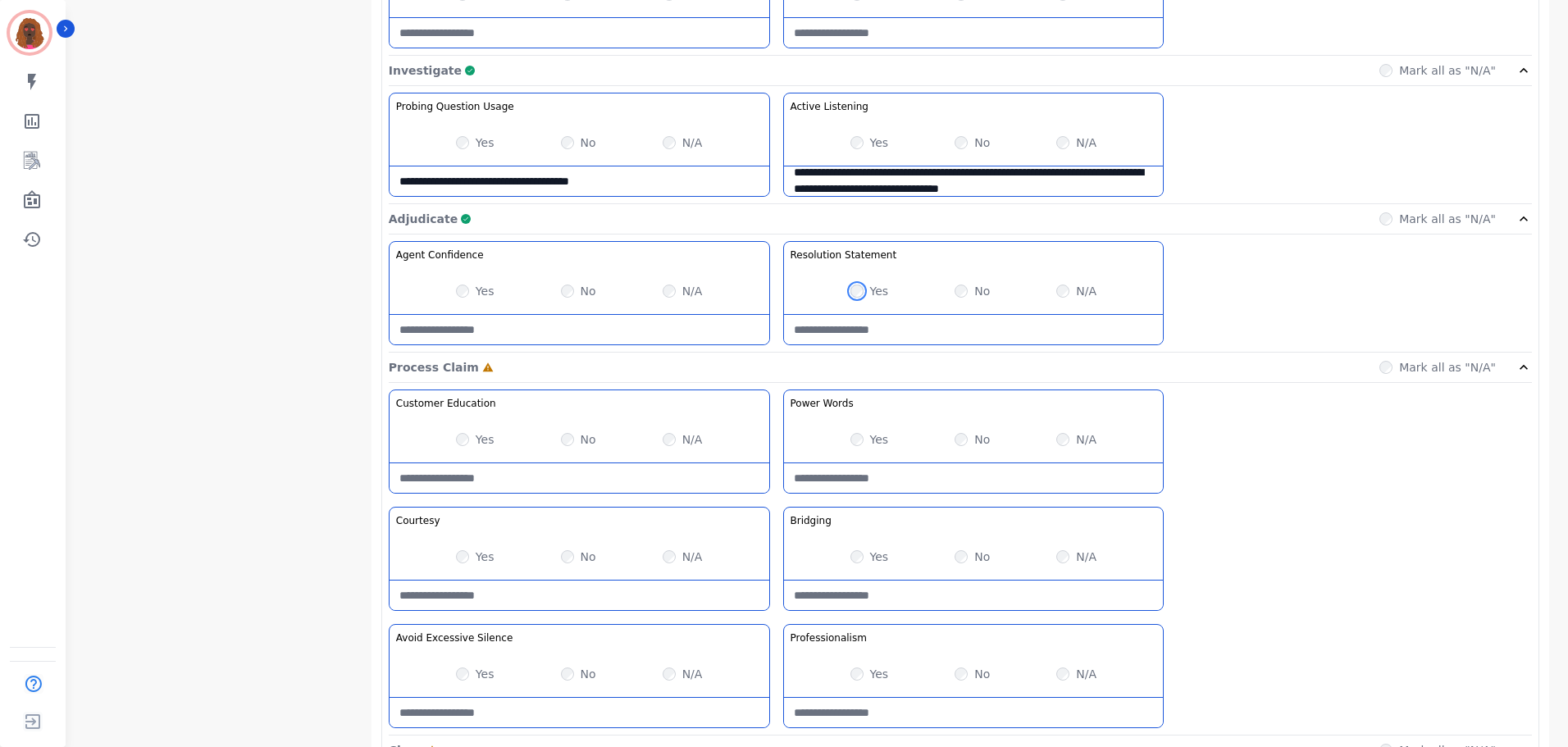
scroll to position [994, 0]
click at [926, 464] on Words-note at bounding box center [974, 475] width 379 height 30
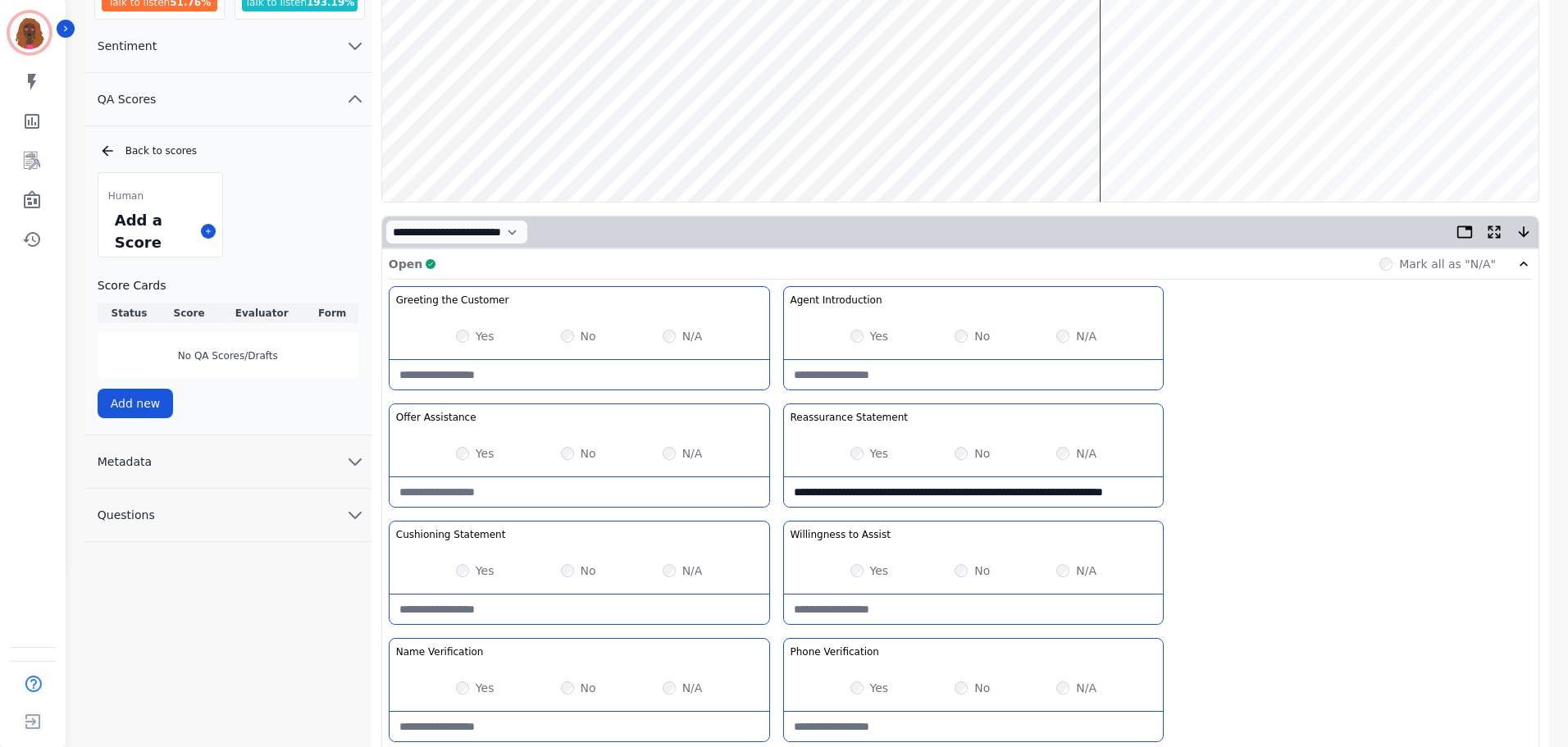
scroll to position [0, 0]
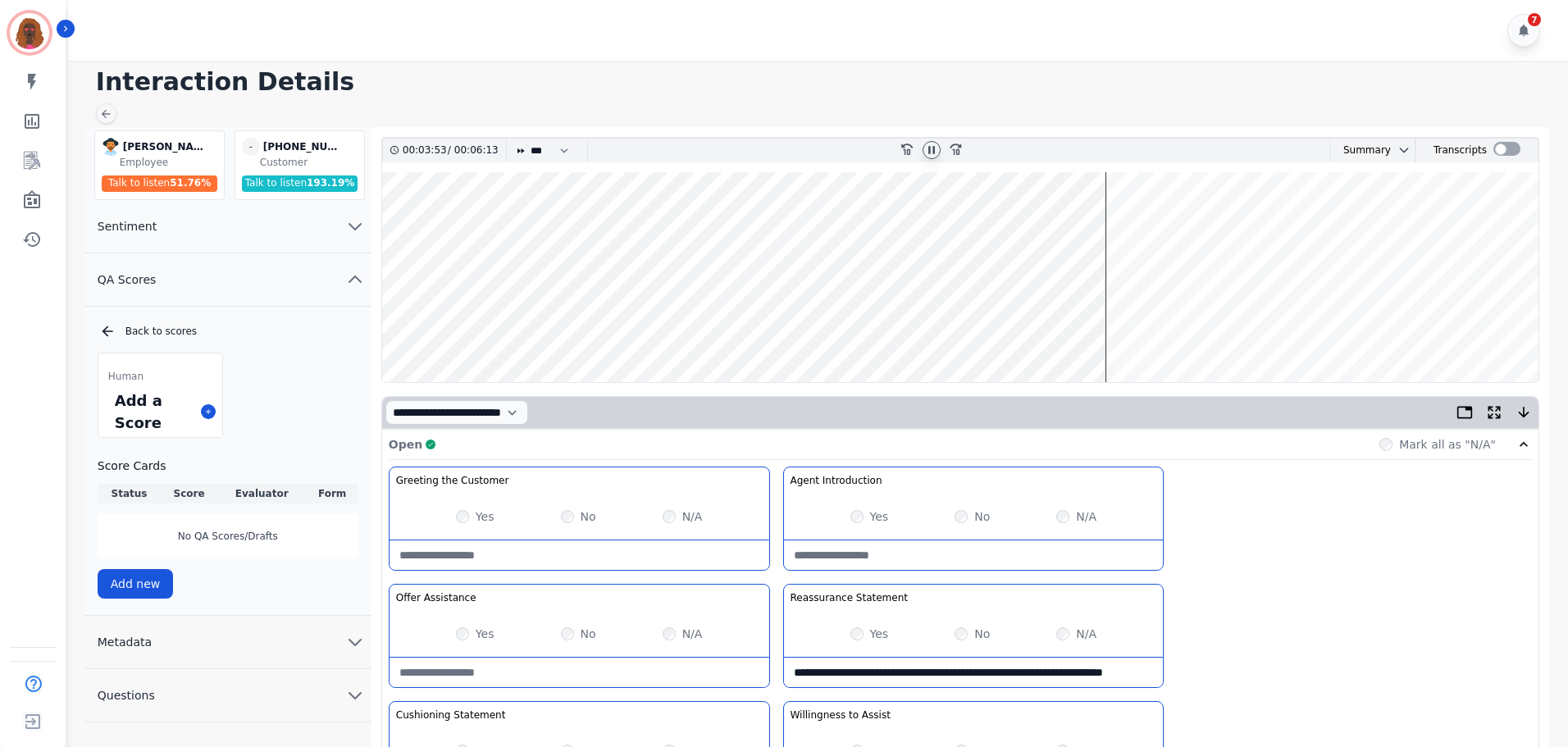
type Words-note "**********"
click at [1064, 326] on wave at bounding box center [960, 277] width 1156 height 210
click at [1087, 225] on wave at bounding box center [960, 277] width 1156 height 210
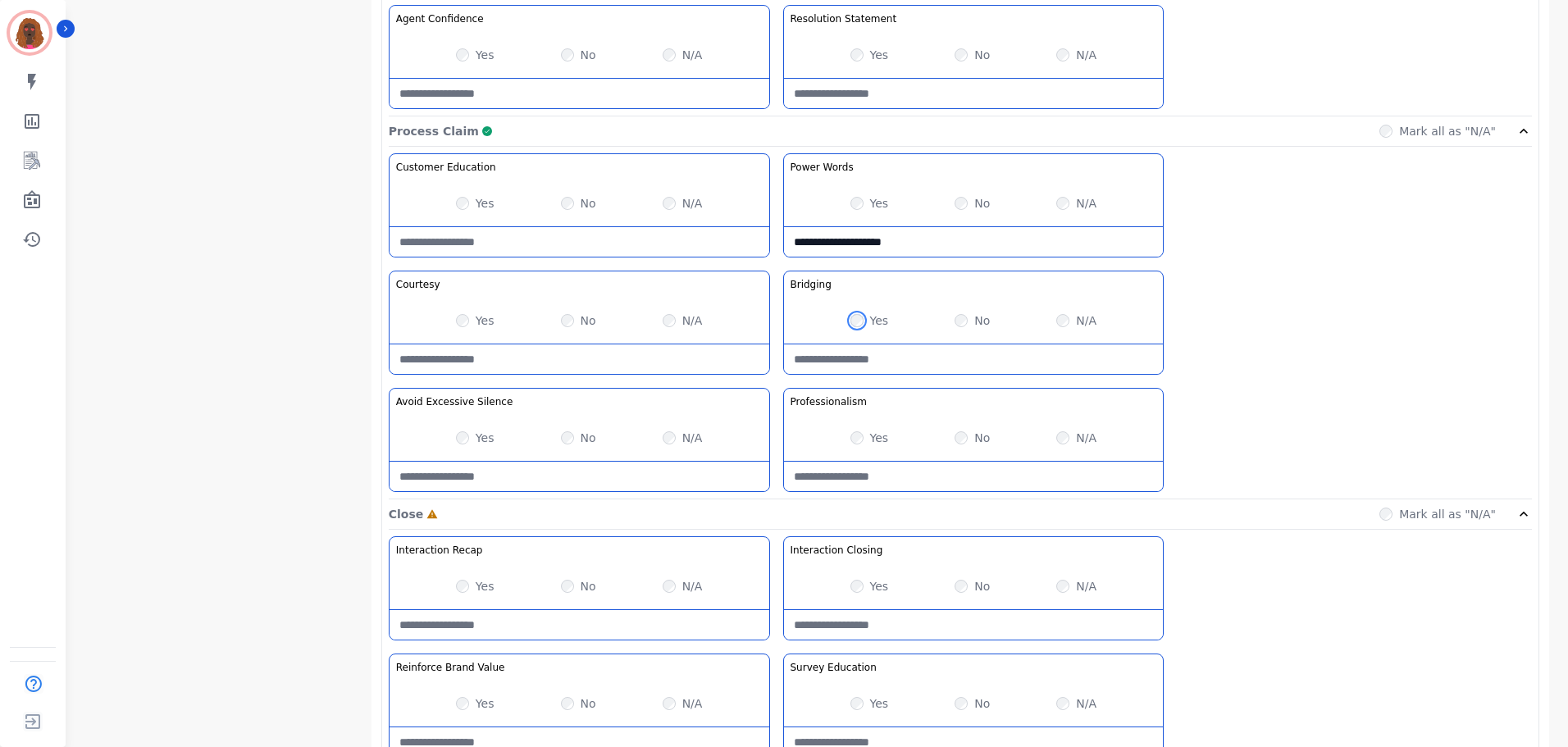
scroll to position [1230, 0]
click at [939, 356] on Claim-Bridging-note at bounding box center [974, 357] width 379 height 30
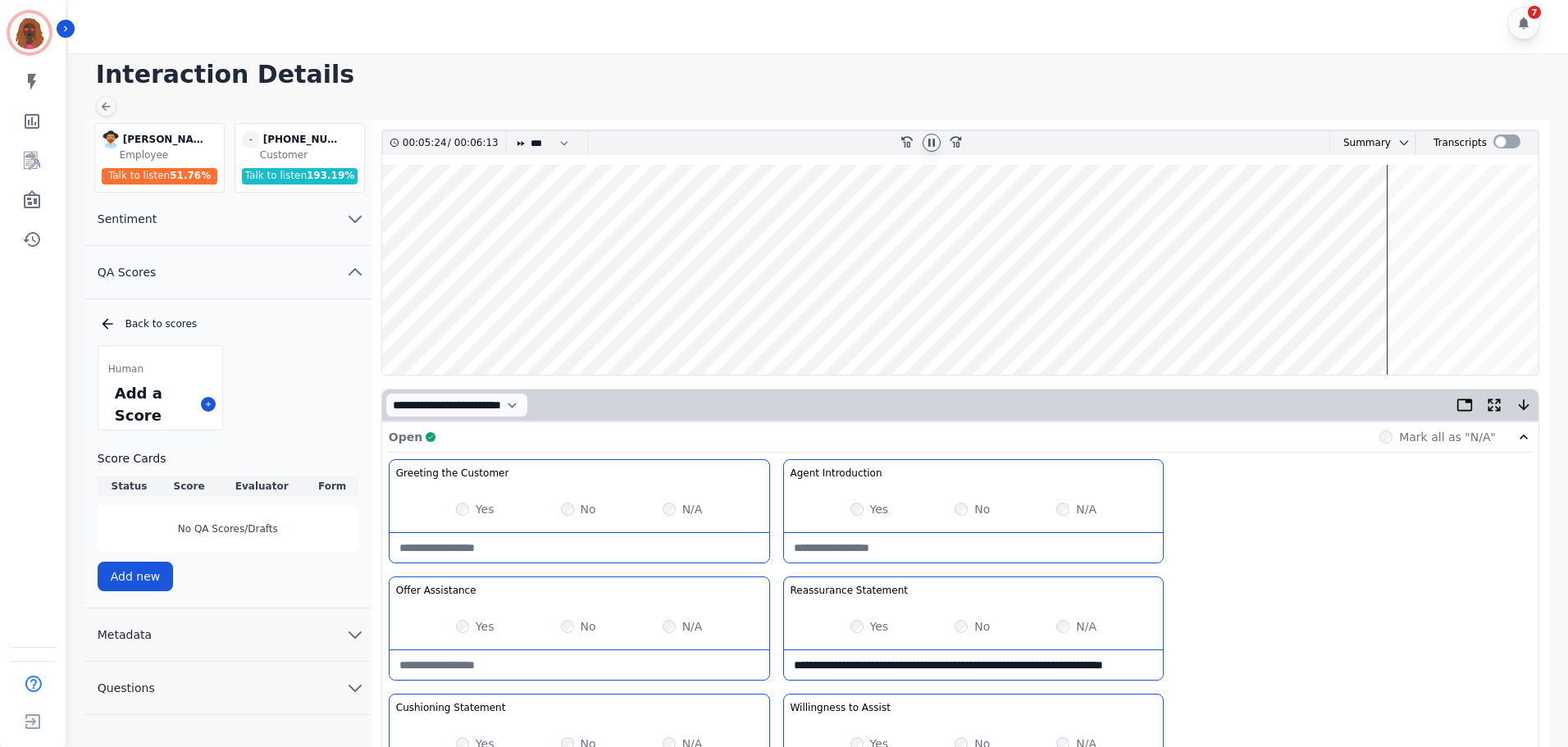
scroll to position [0, 0]
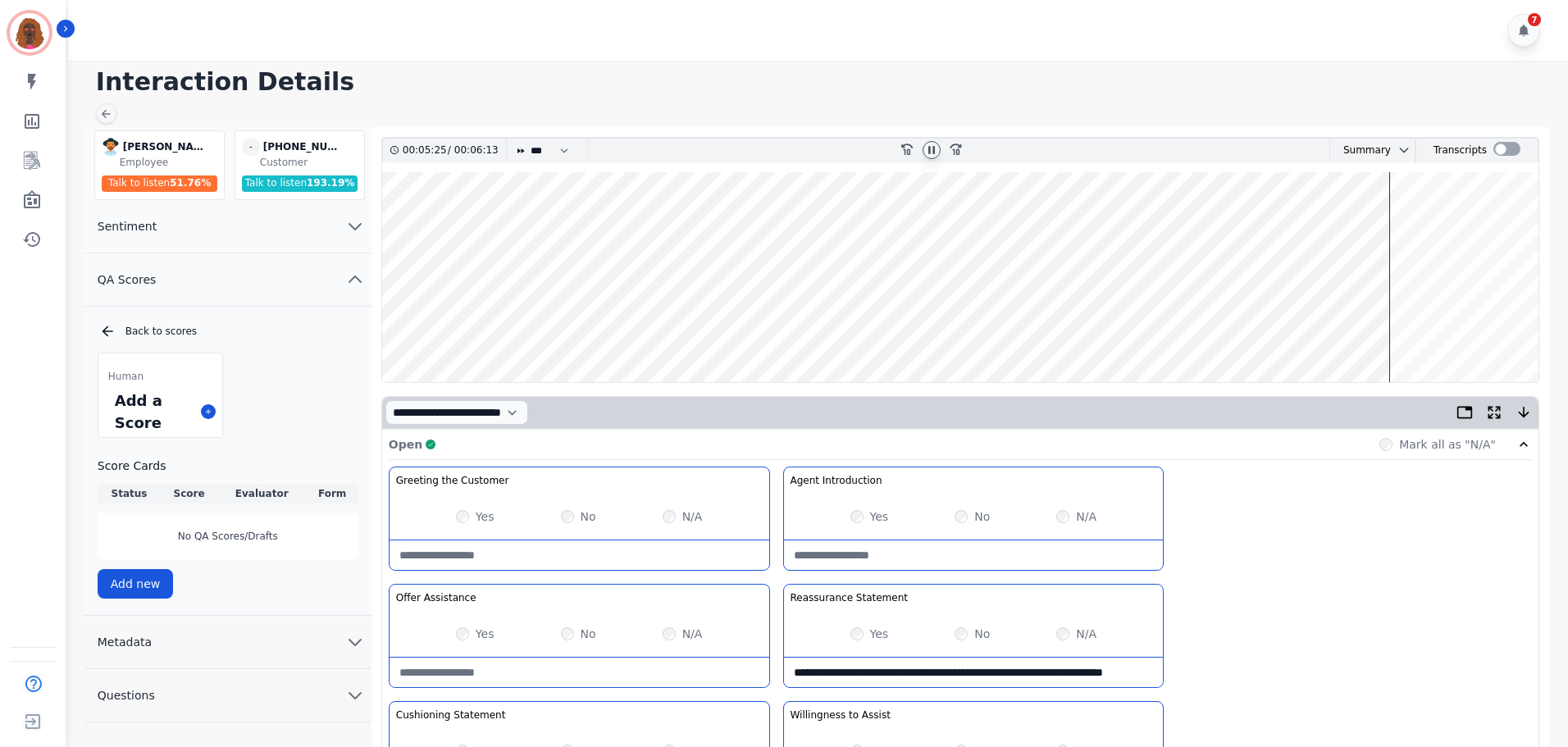
type Claim-Bridging-note "**********"
click at [1406, 329] on wave at bounding box center [960, 277] width 1156 height 210
click at [1425, 225] on wave at bounding box center [960, 277] width 1156 height 210
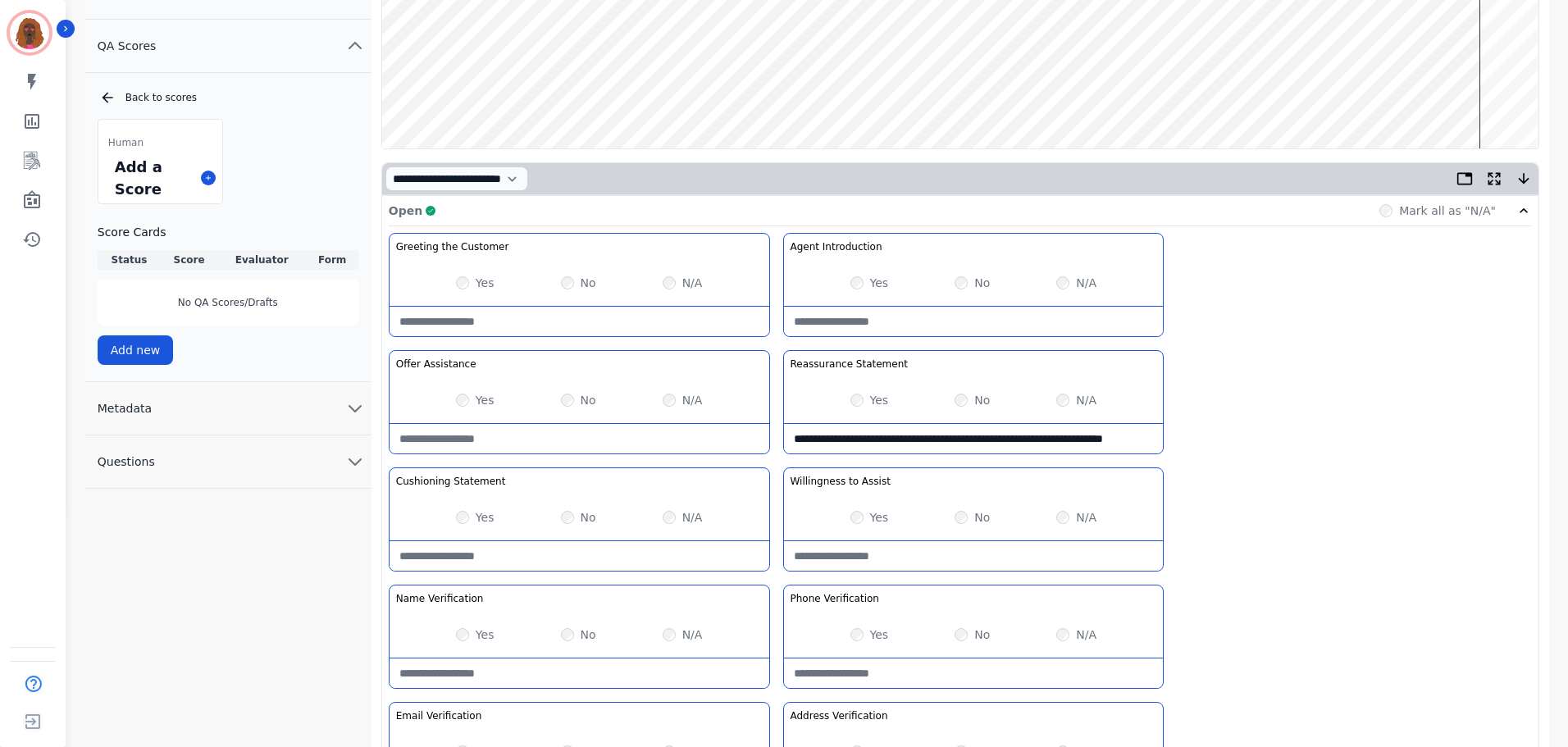
scroll to position [235, 0]
click at [562, 555] on Statement-note at bounding box center [579, 555] width 379 height 30
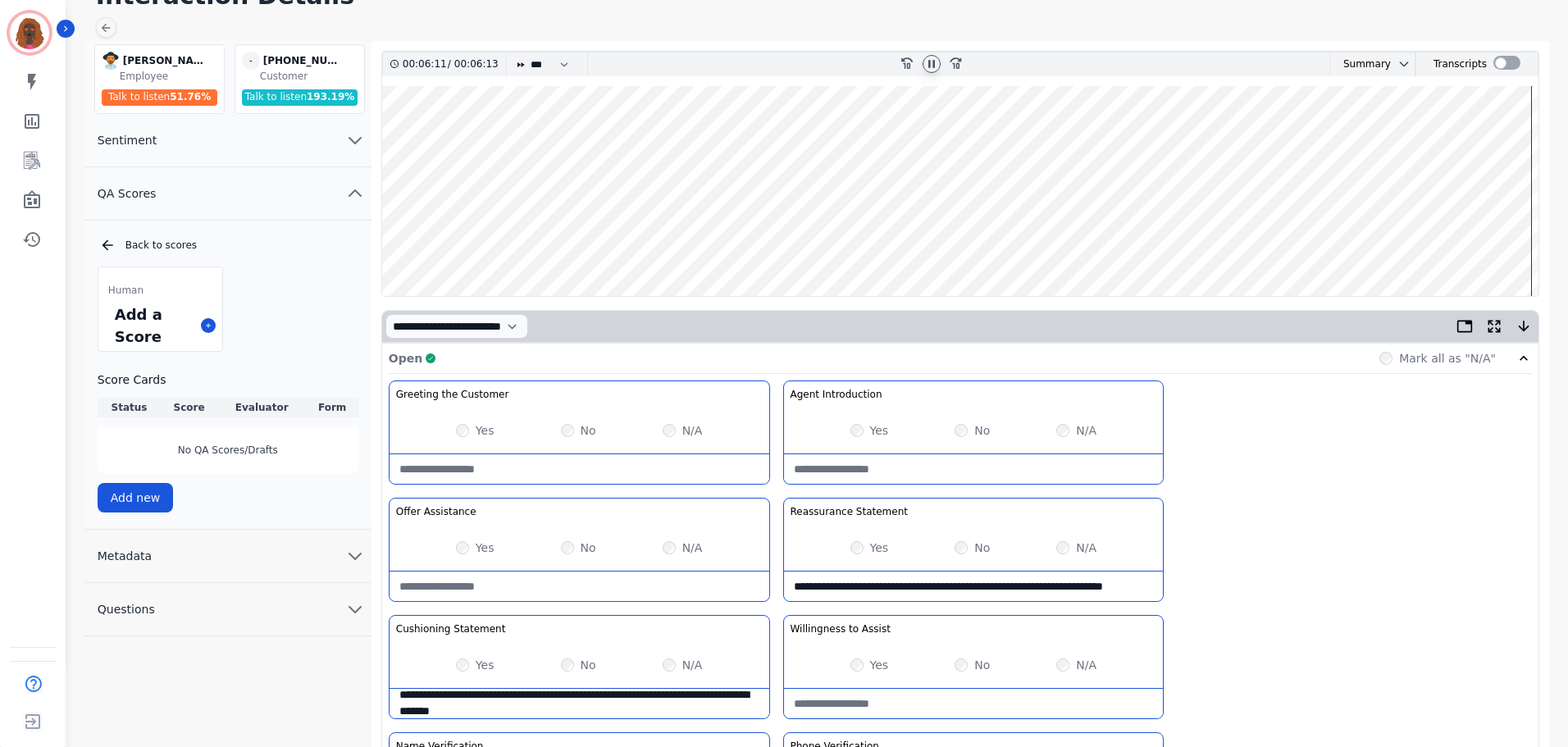
scroll to position [0, 0]
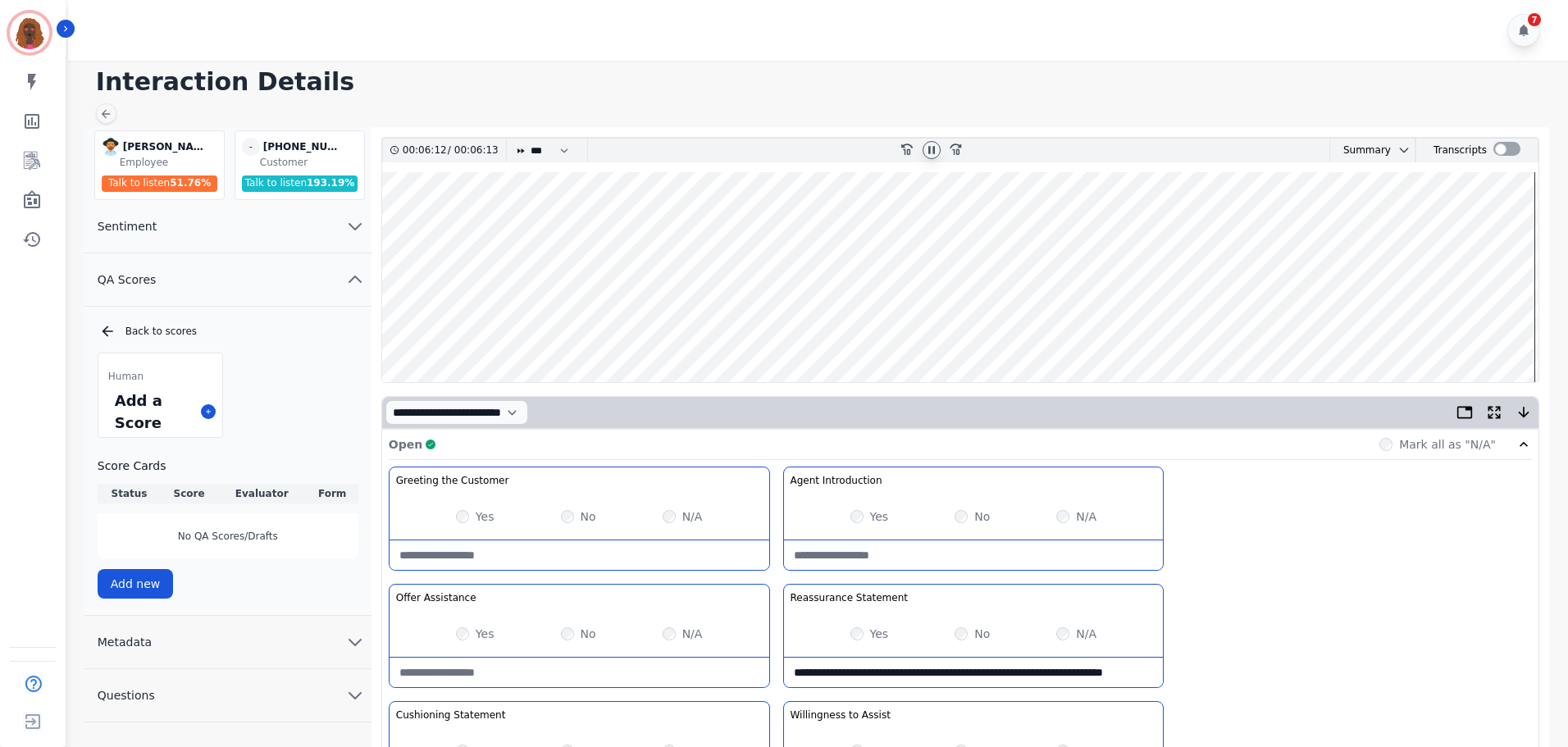
type Statement-note "**********"
click at [1488, 329] on wave at bounding box center [960, 277] width 1156 height 210
click at [1441, 328] on wave at bounding box center [960, 277] width 1156 height 210
click at [1477, 240] on wave at bounding box center [960, 277] width 1156 height 210
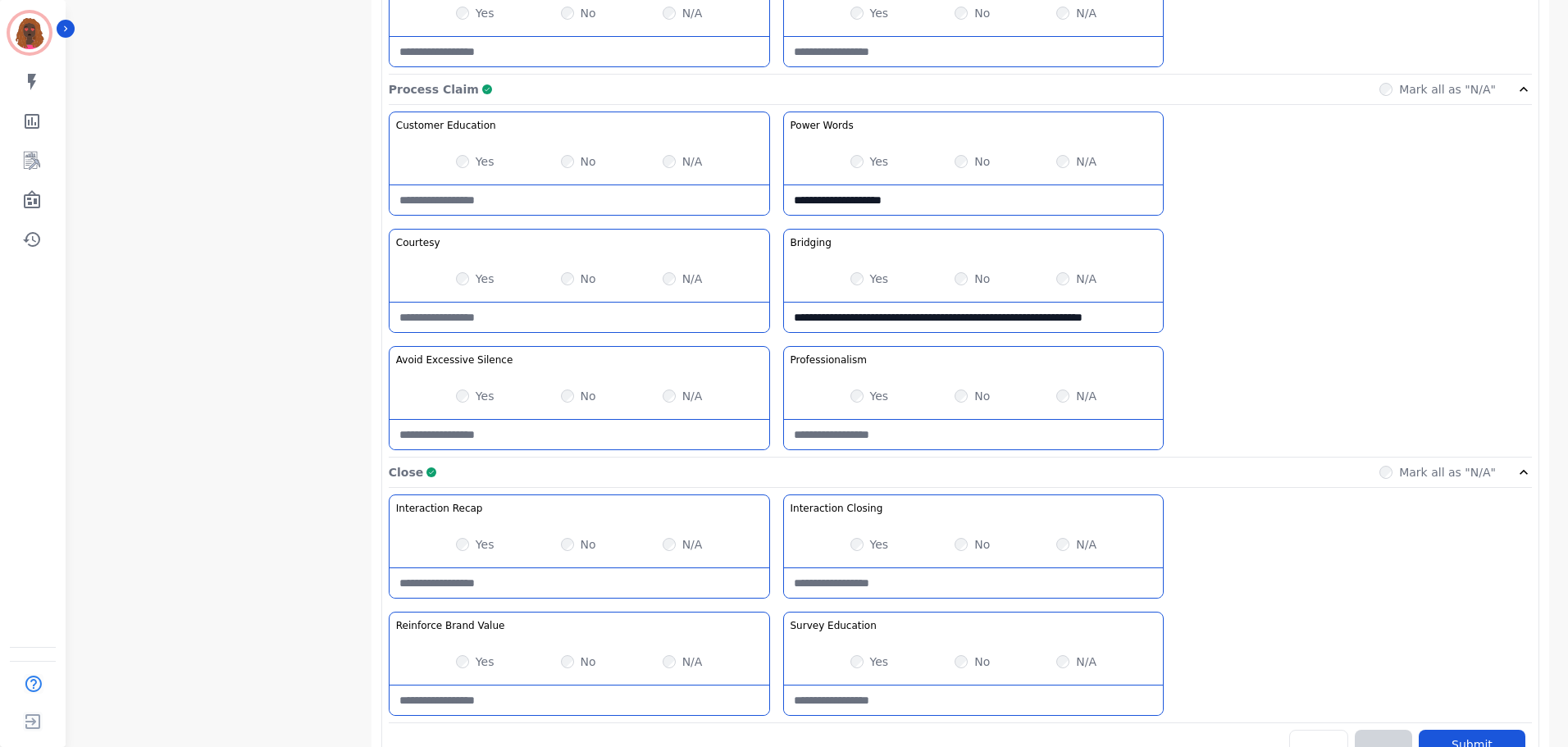
scroll to position [1301, 0]
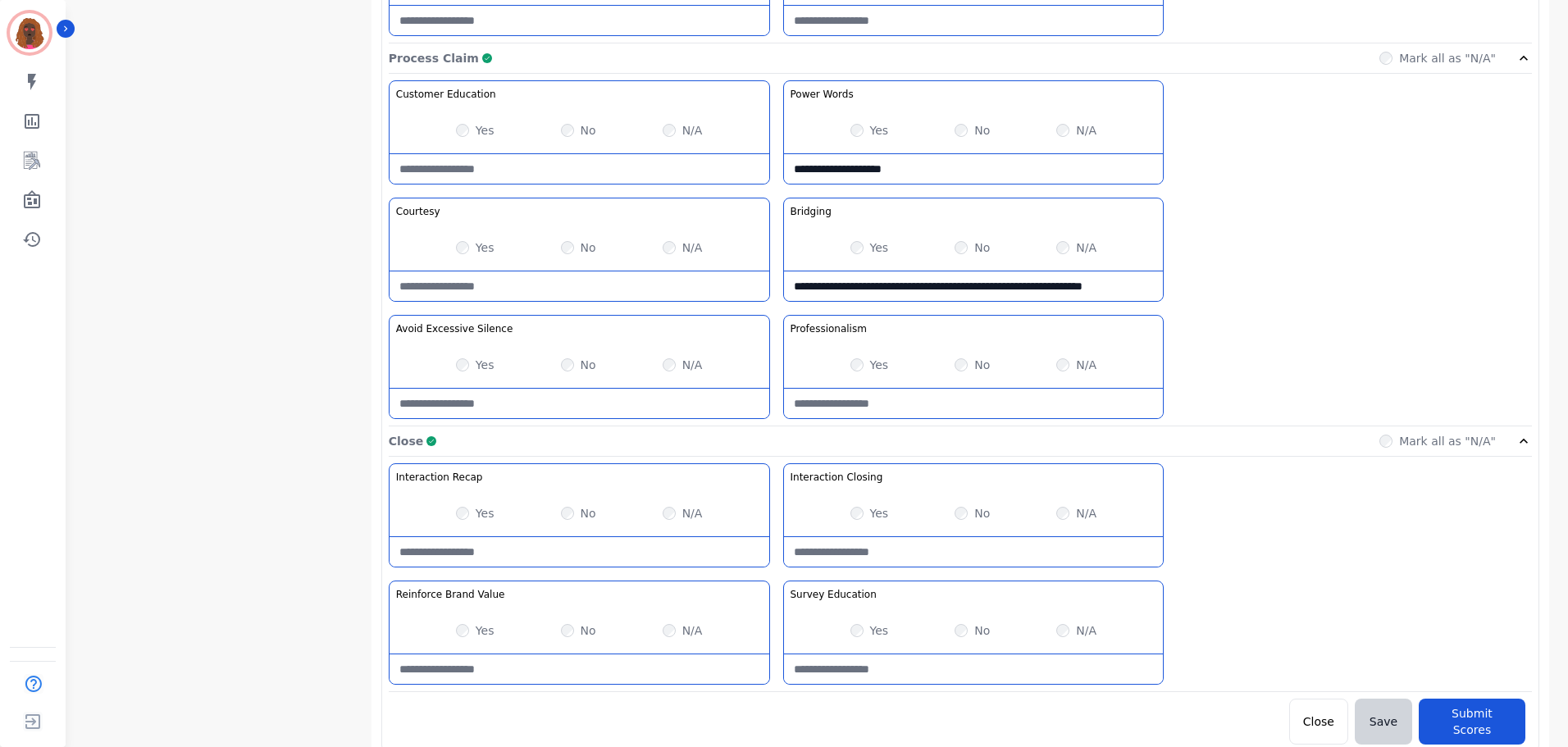
click at [940, 549] on Closing-note at bounding box center [974, 552] width 379 height 30
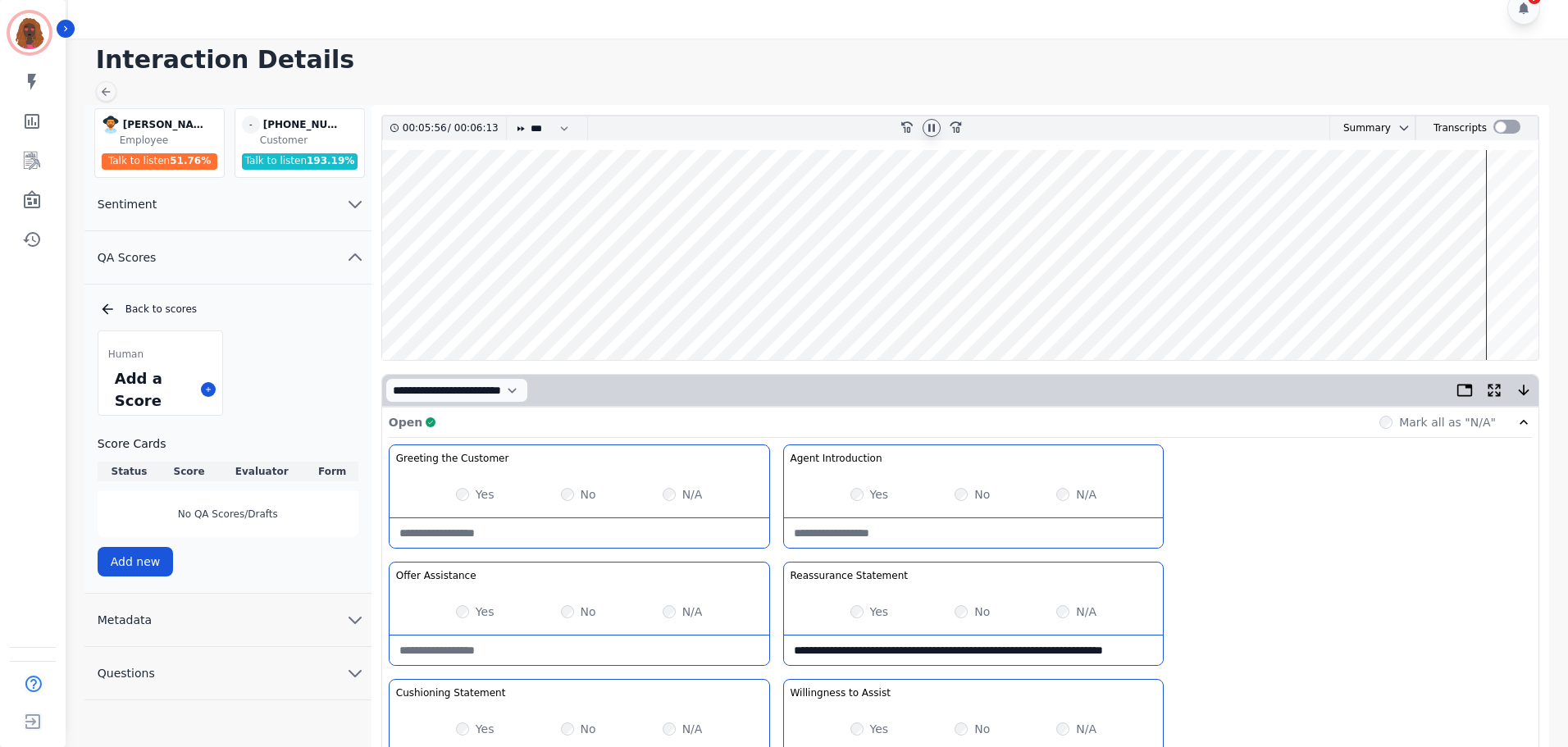
scroll to position [0, 0]
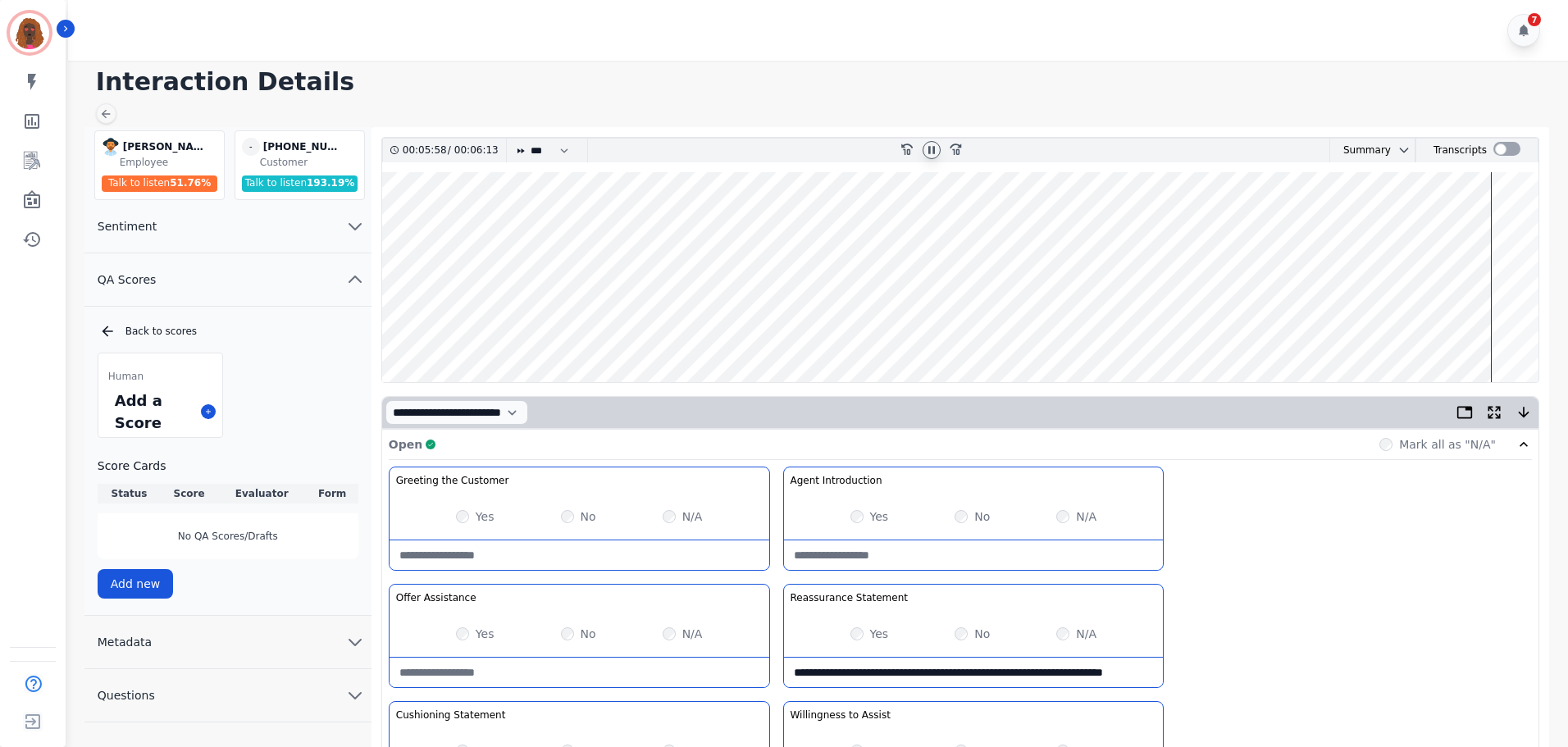
click at [1455, 227] on wave at bounding box center [960, 277] width 1156 height 210
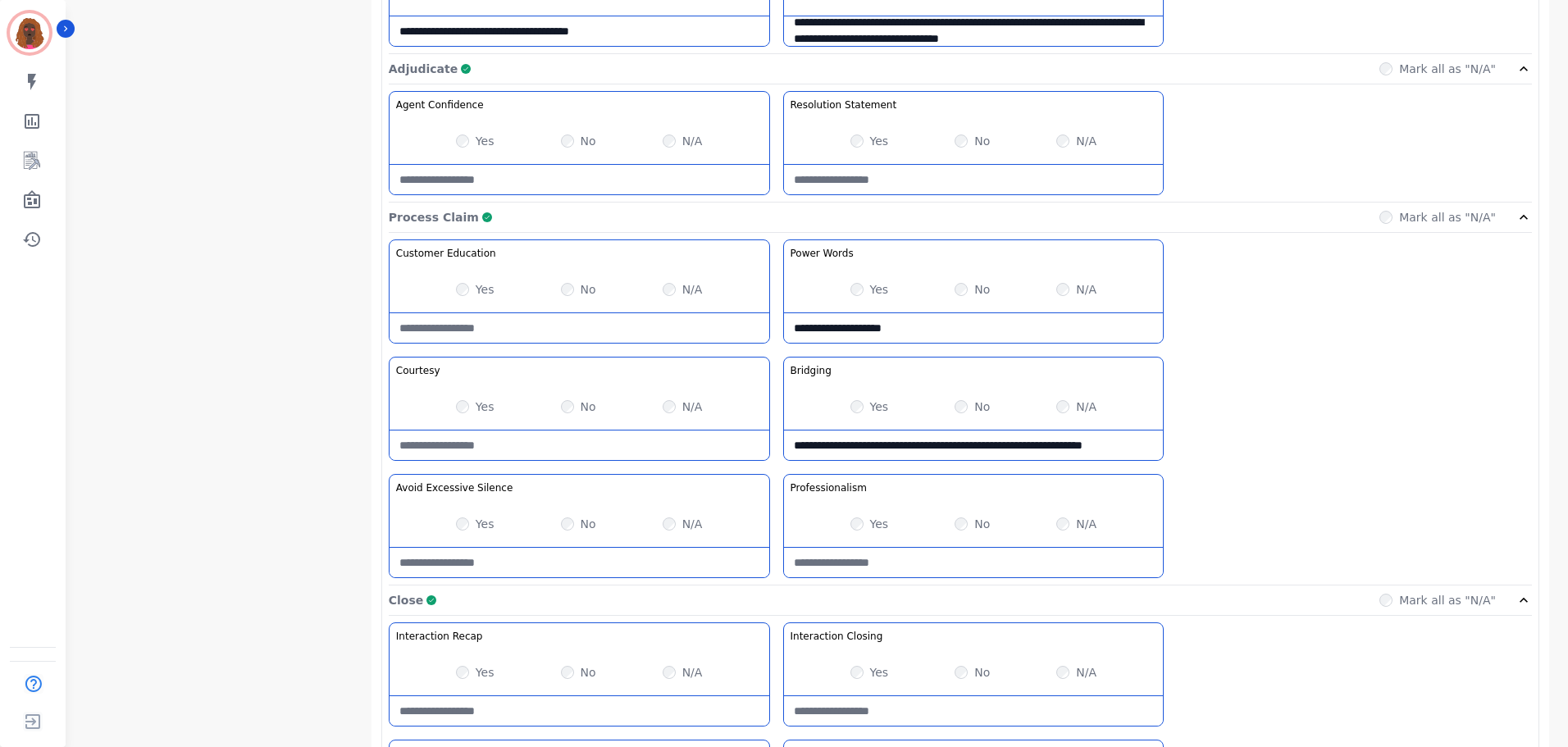
scroll to position [1301, 0]
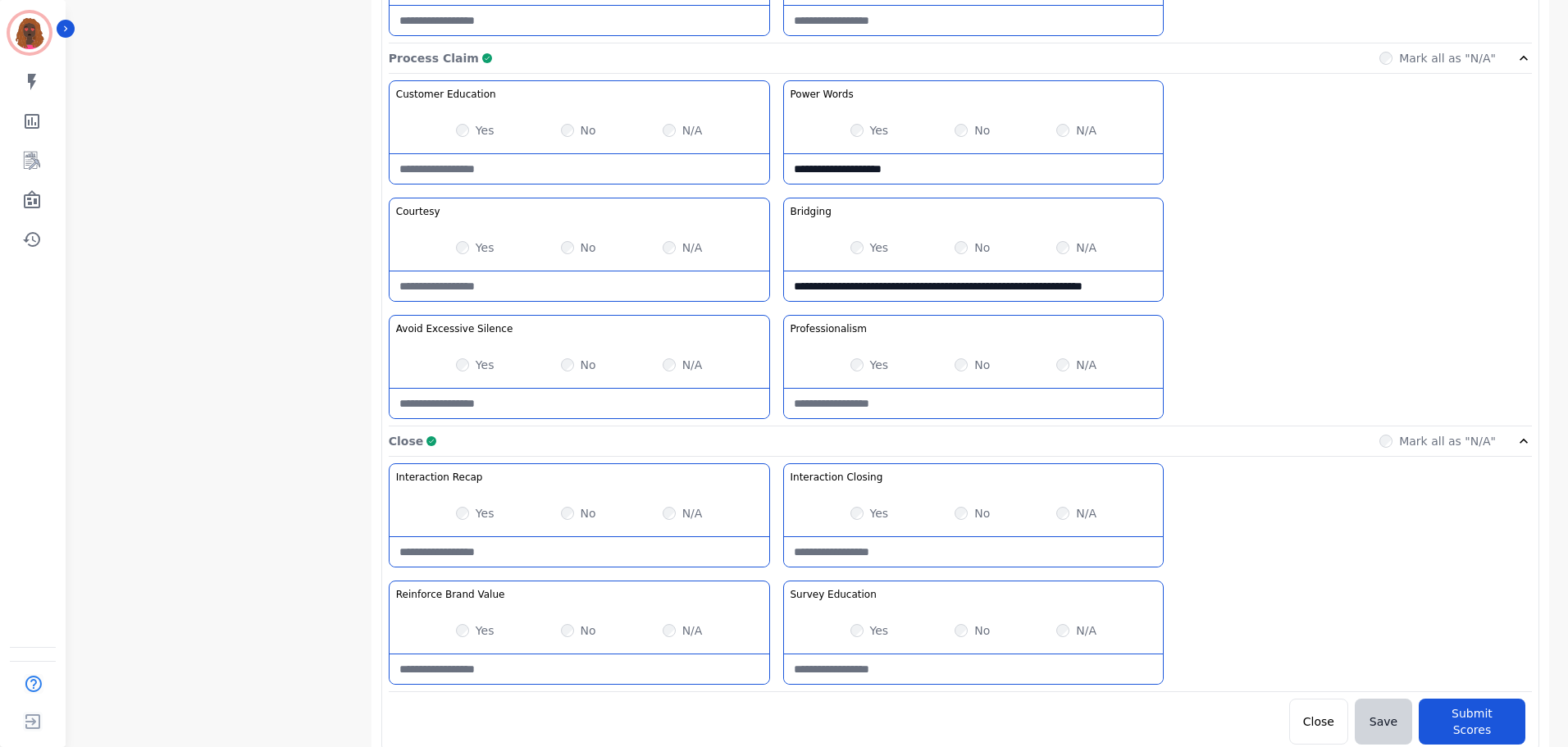
click at [898, 557] on Closing-note at bounding box center [974, 552] width 379 height 30
type Closing-note "**********"
click at [1453, 711] on button "Submit Scores" at bounding box center [1471, 722] width 106 height 46
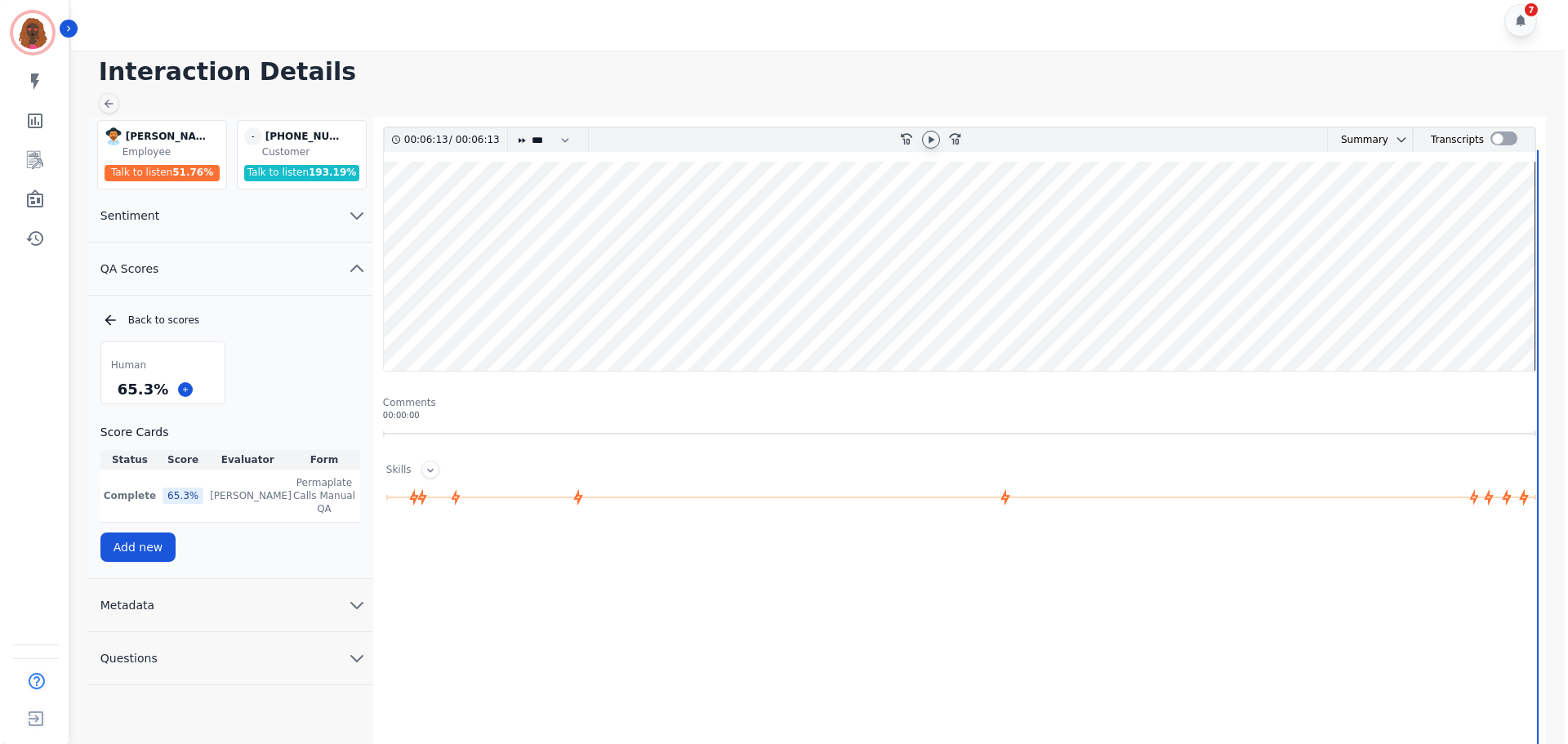
scroll to position [0, 0]
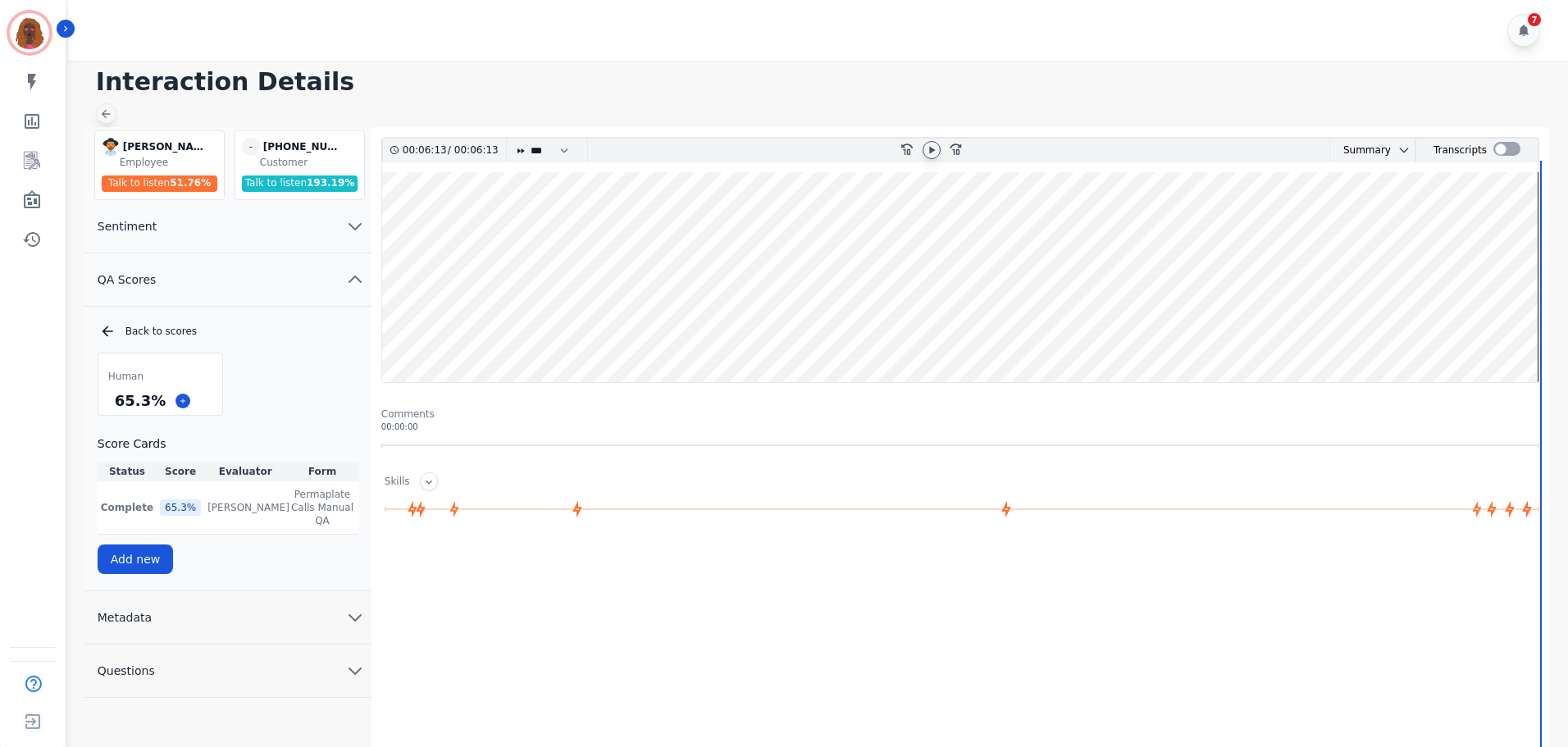
click at [104, 106] on div at bounding box center [105, 113] width 20 height 20
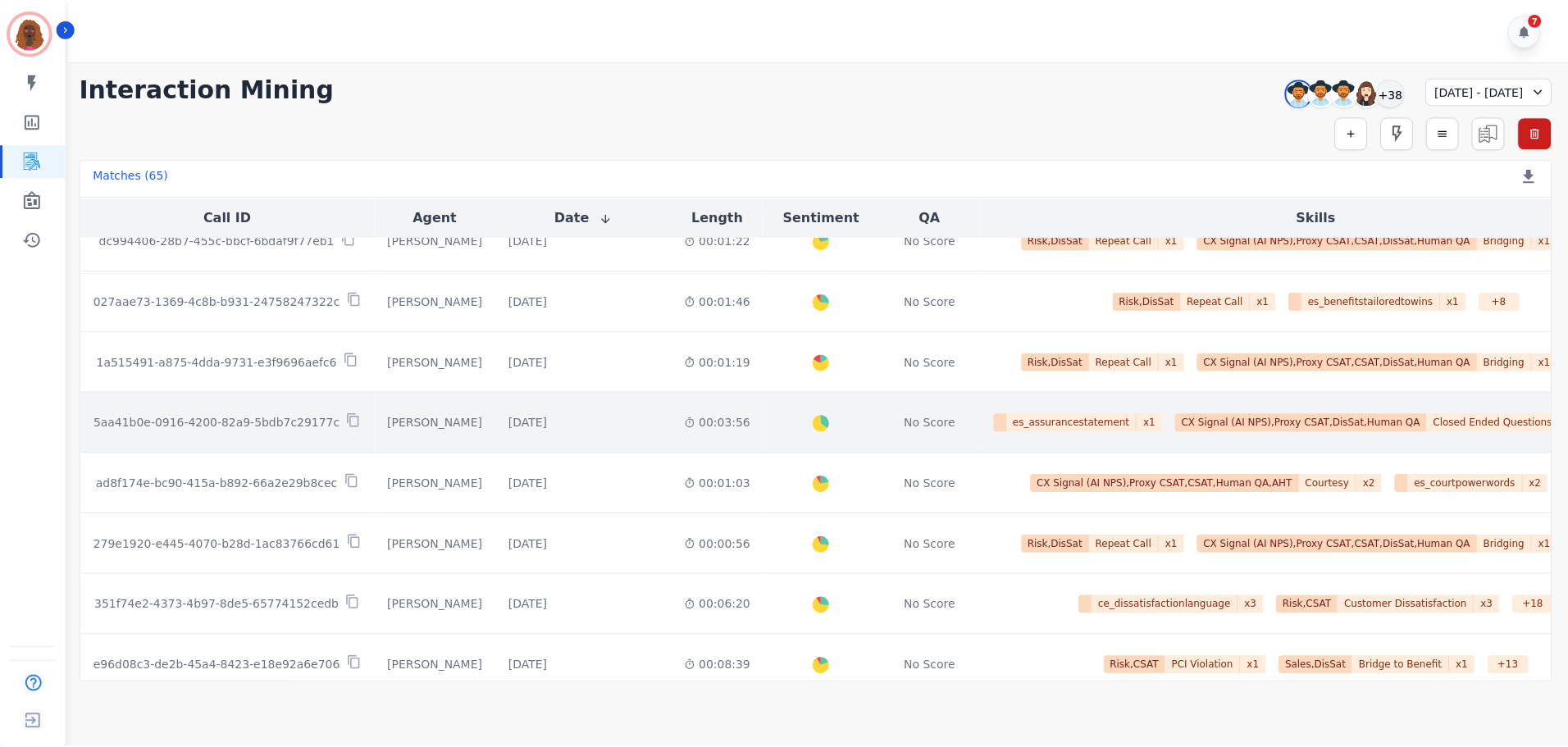
scroll to position [704, 0]
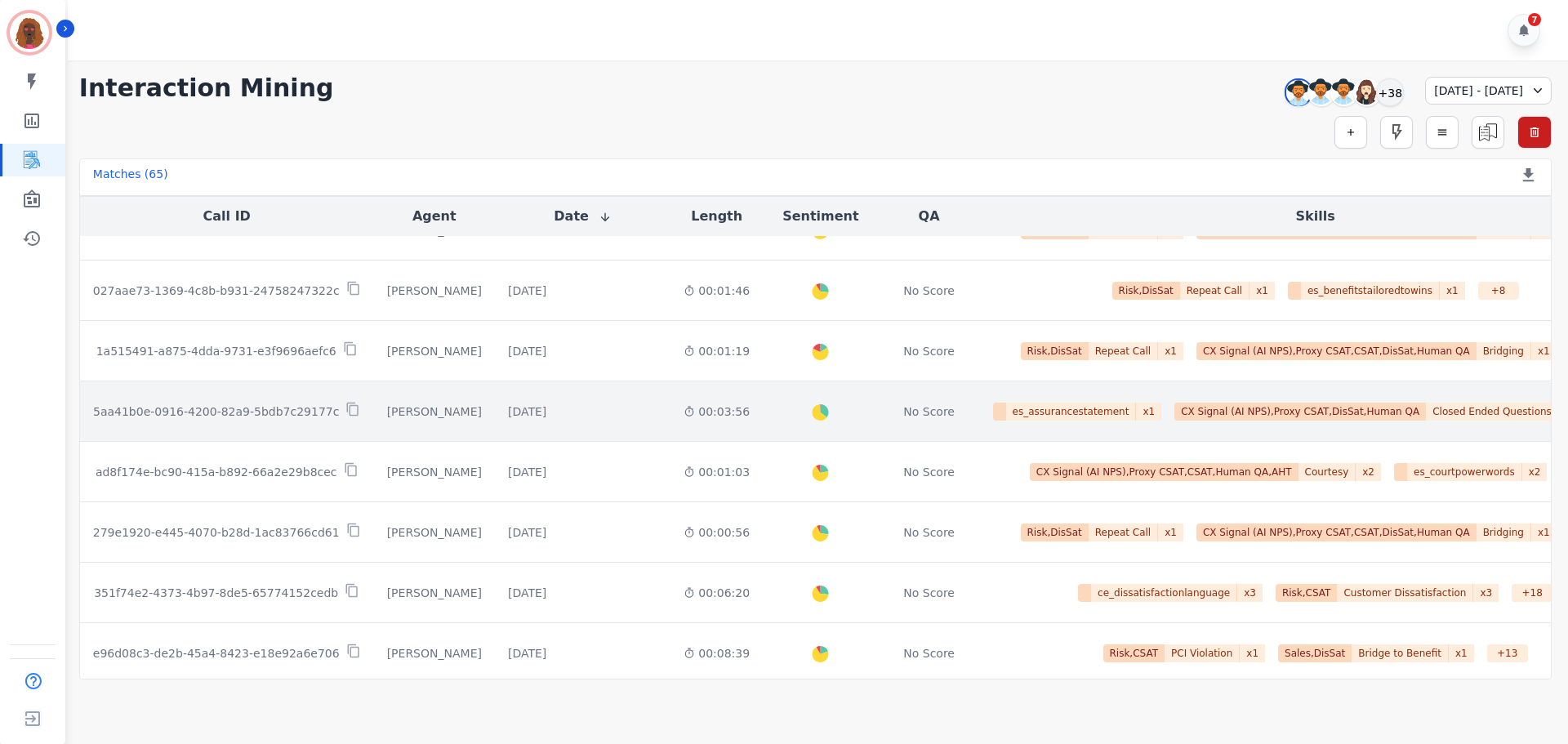
click at [684, 414] on div "00:03:56" at bounding box center [716, 411] width 66 height 16
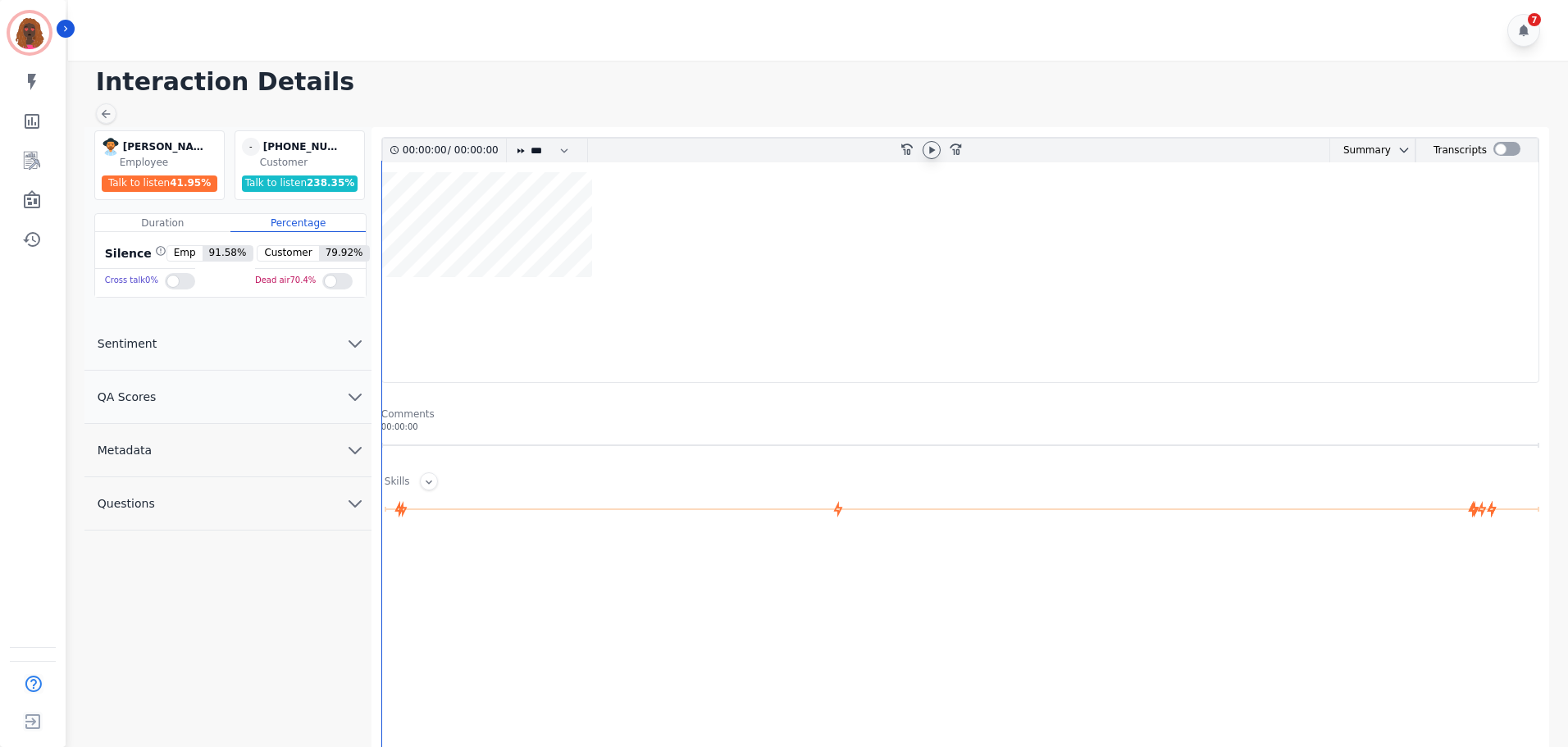
click at [930, 146] on icon at bounding box center [932, 150] width 13 height 13
click at [929, 153] on icon at bounding box center [931, 149] width 7 height 8
click at [333, 397] on button "QA Scores" at bounding box center [228, 397] width 287 height 54
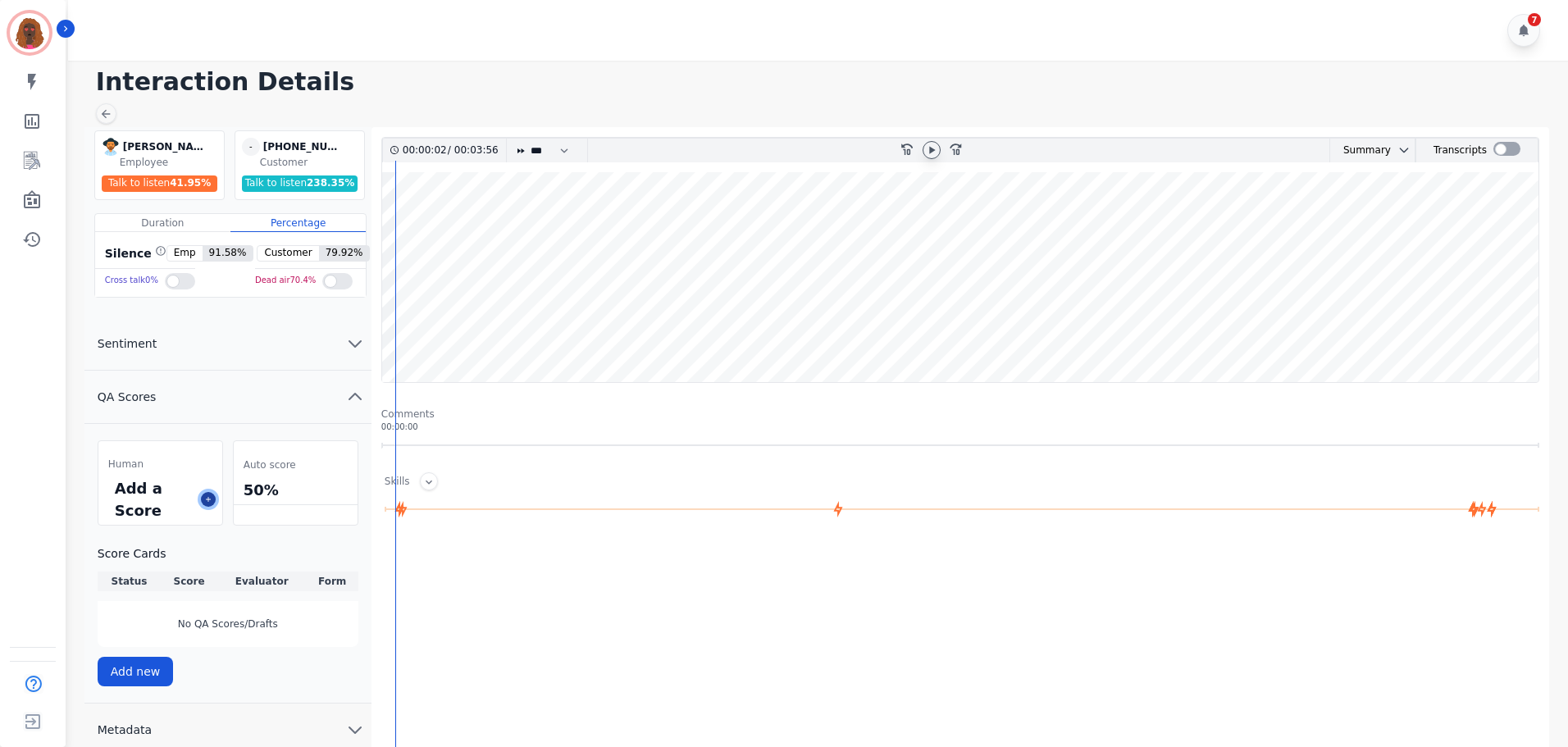
click at [208, 502] on icon at bounding box center [208, 499] width 9 height 9
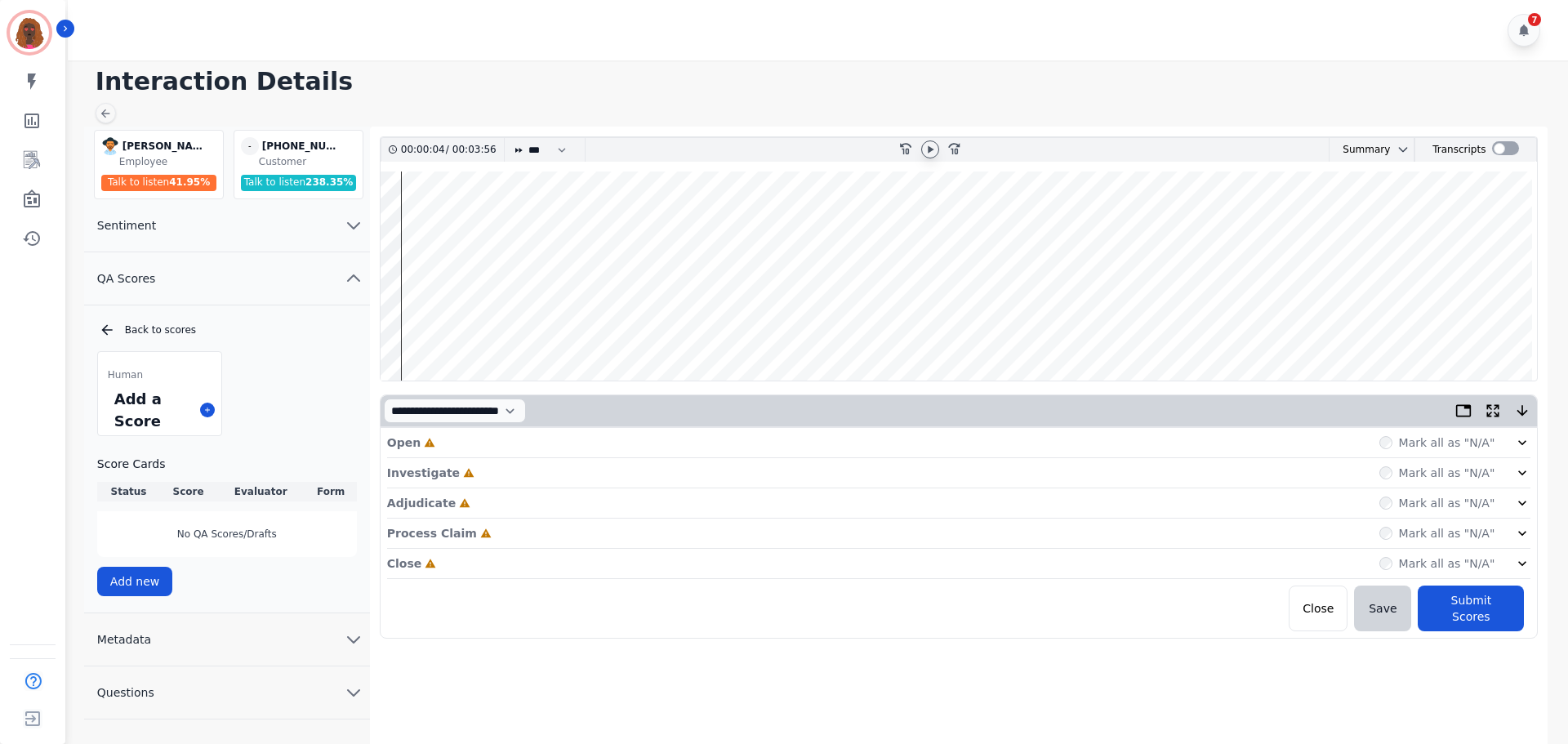
click at [497, 443] on div "Open Incomplete Mark all as "N/A"" at bounding box center [959, 444] width 1145 height 31
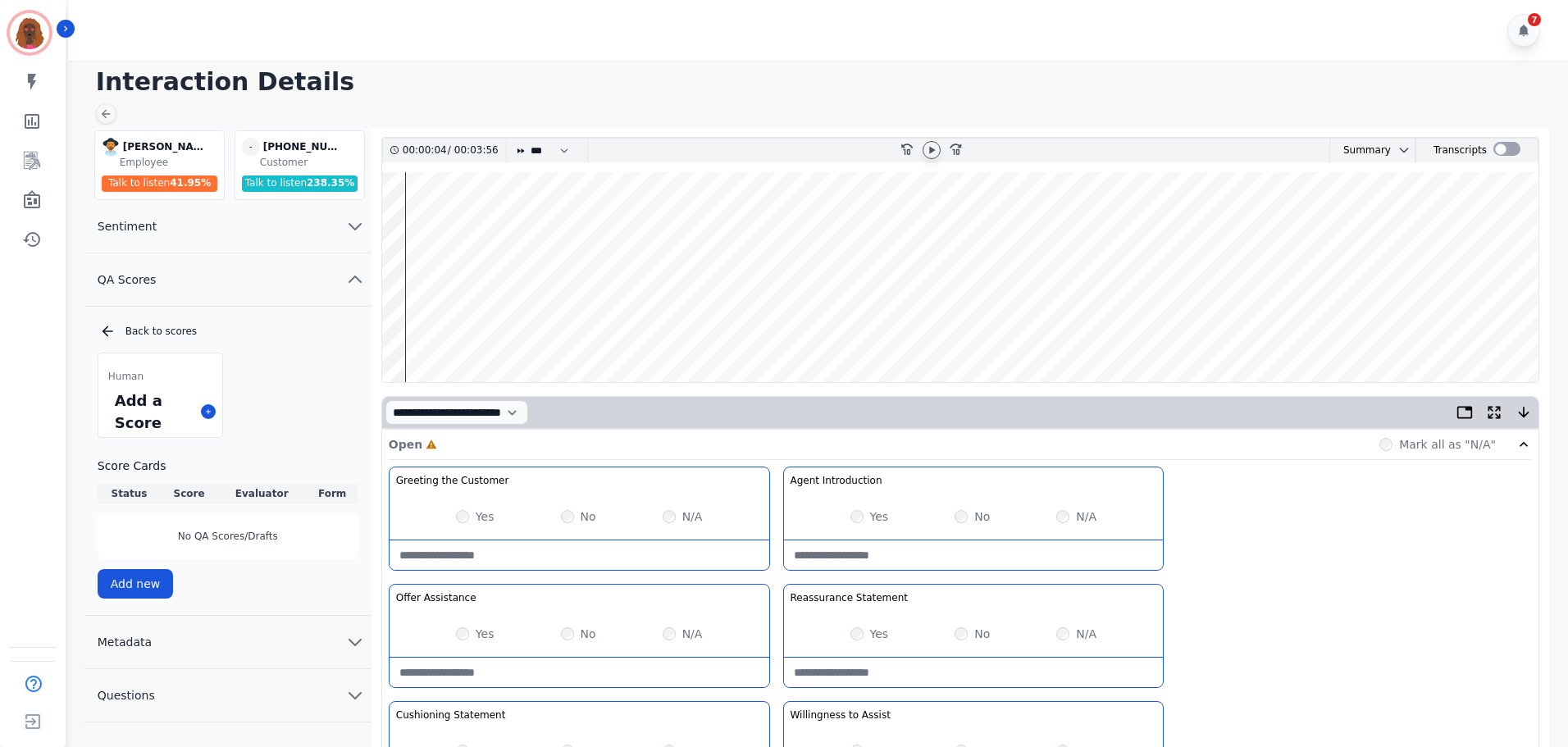
click at [455, 516] on div "Yes No N/A" at bounding box center [579, 516] width 379 height 46
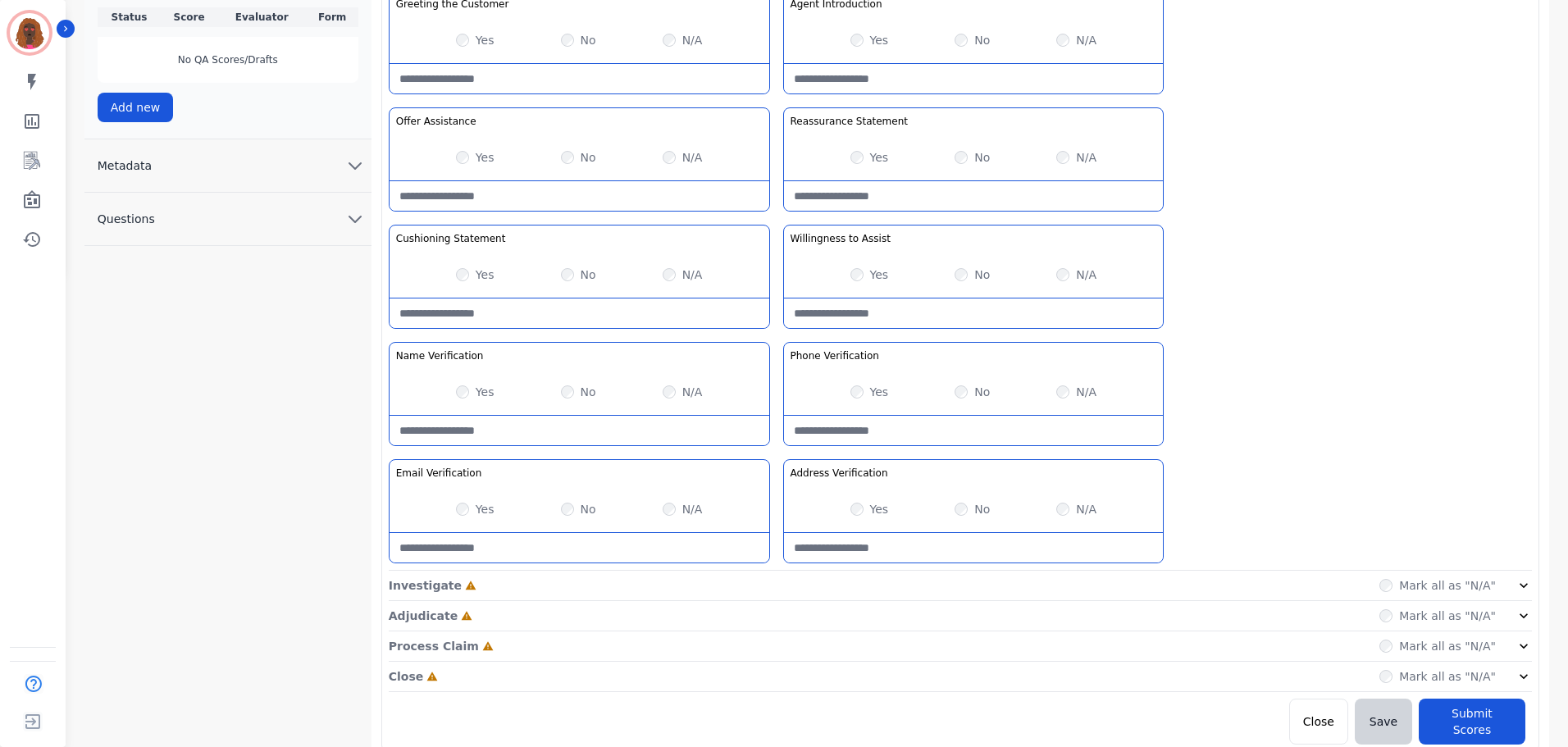
click at [784, 601] on div "Investigate Incomplete Mark all as "N/A"" at bounding box center [961, 617] width 1144 height 31
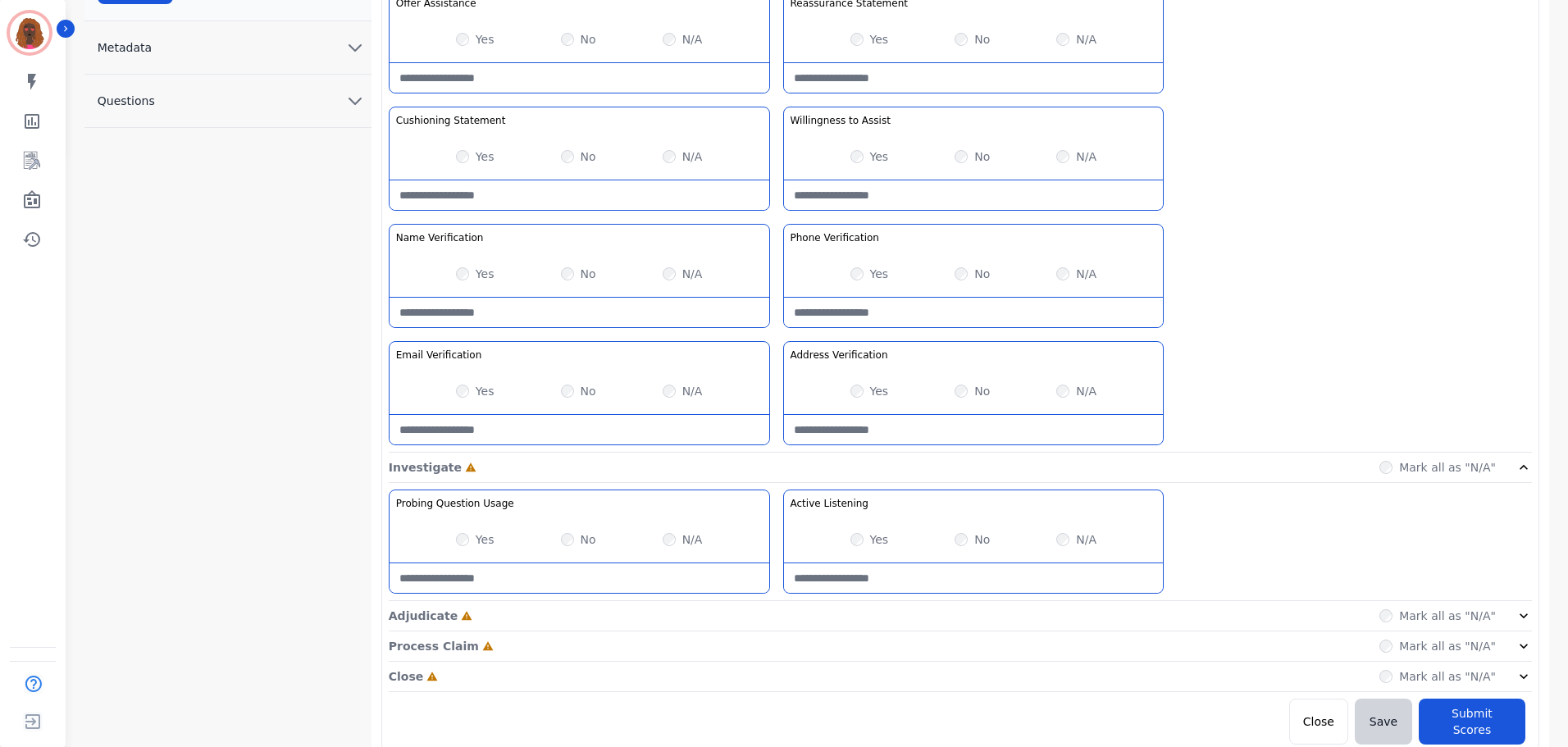
click at [773, 662] on div "Adjudicate Incomplete Mark all as "N/A"" at bounding box center [961, 677] width 1144 height 31
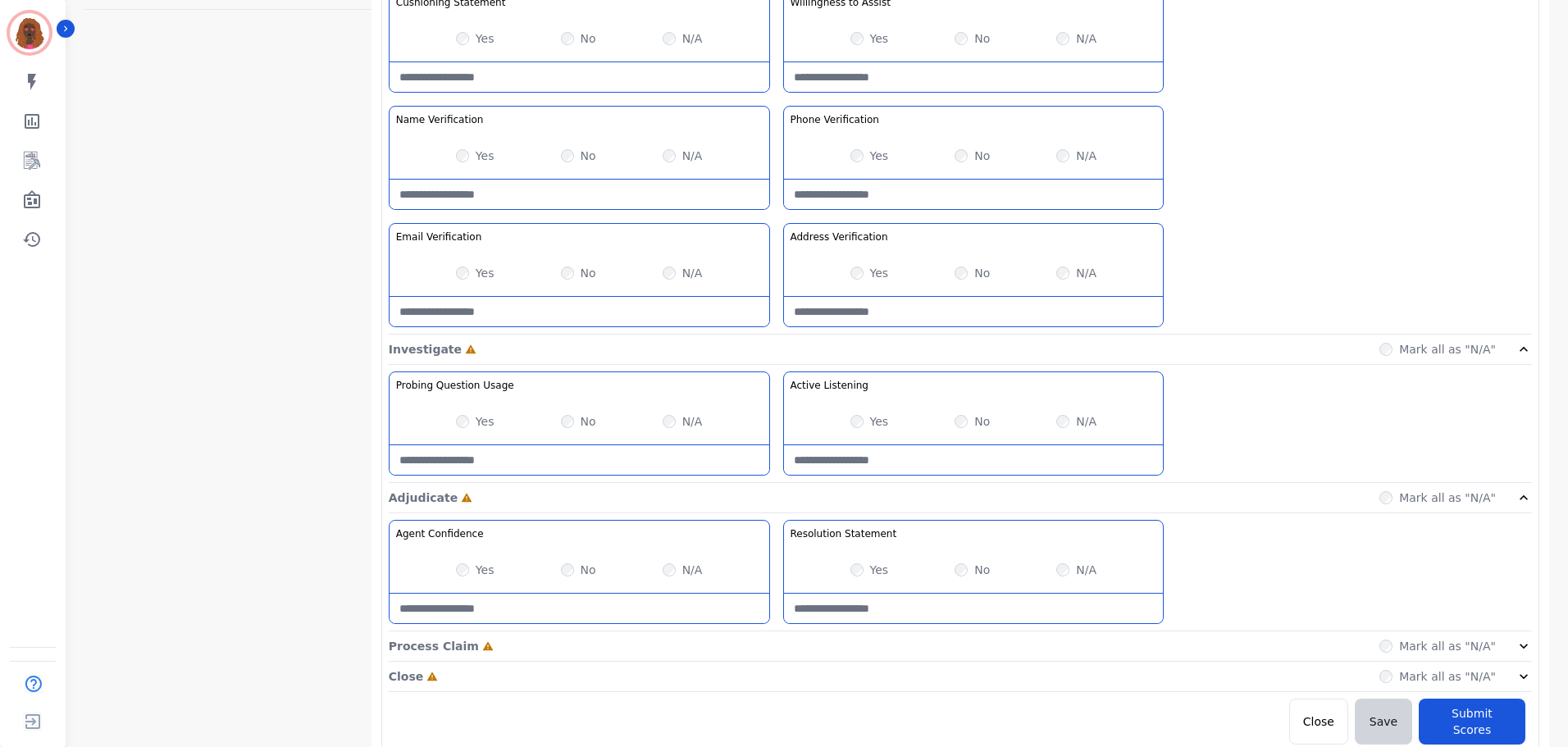
click at [776, 650] on div "Process Claim Incomplete Mark all as "N/A"" at bounding box center [961, 646] width 1144 height 31
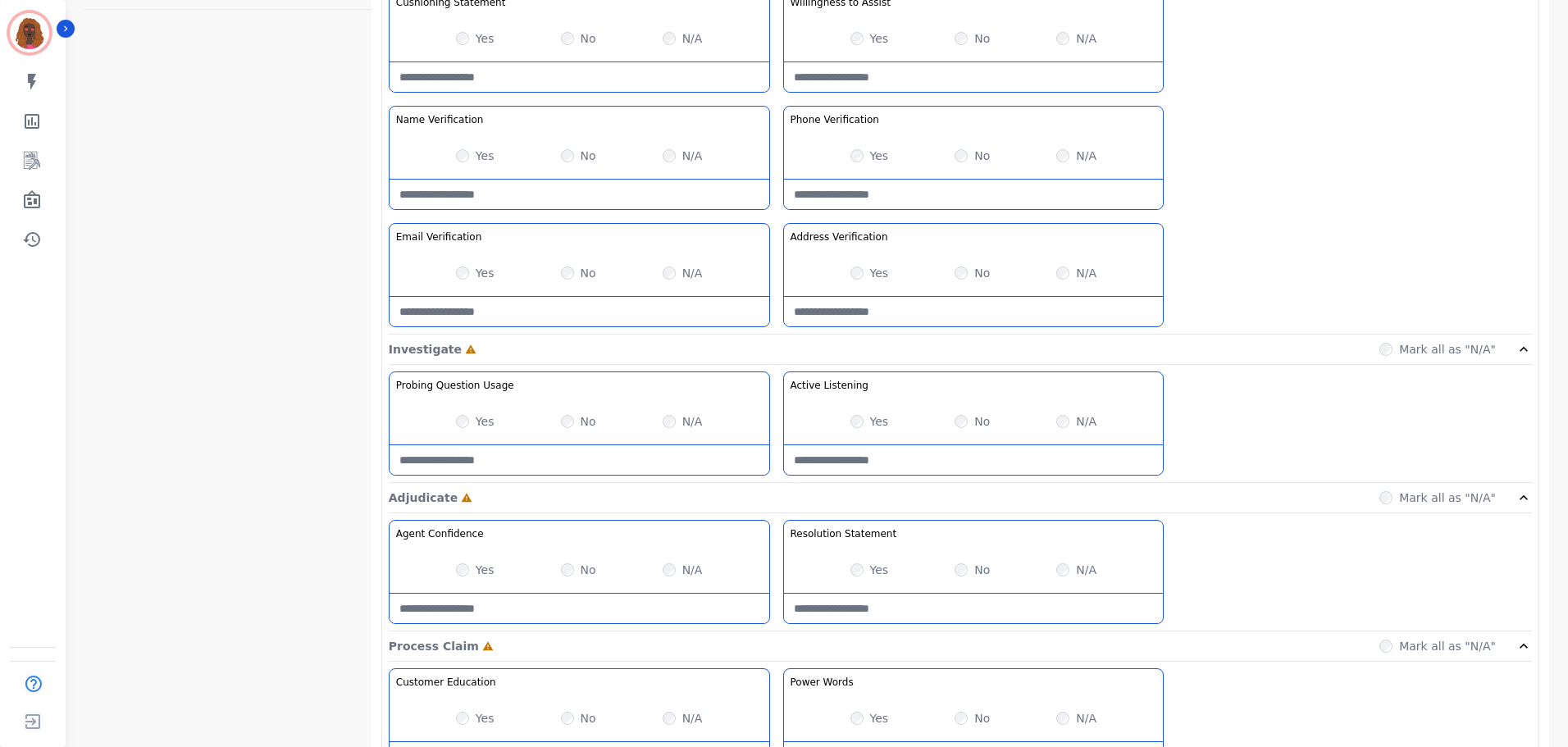
scroll to position [1065, 0]
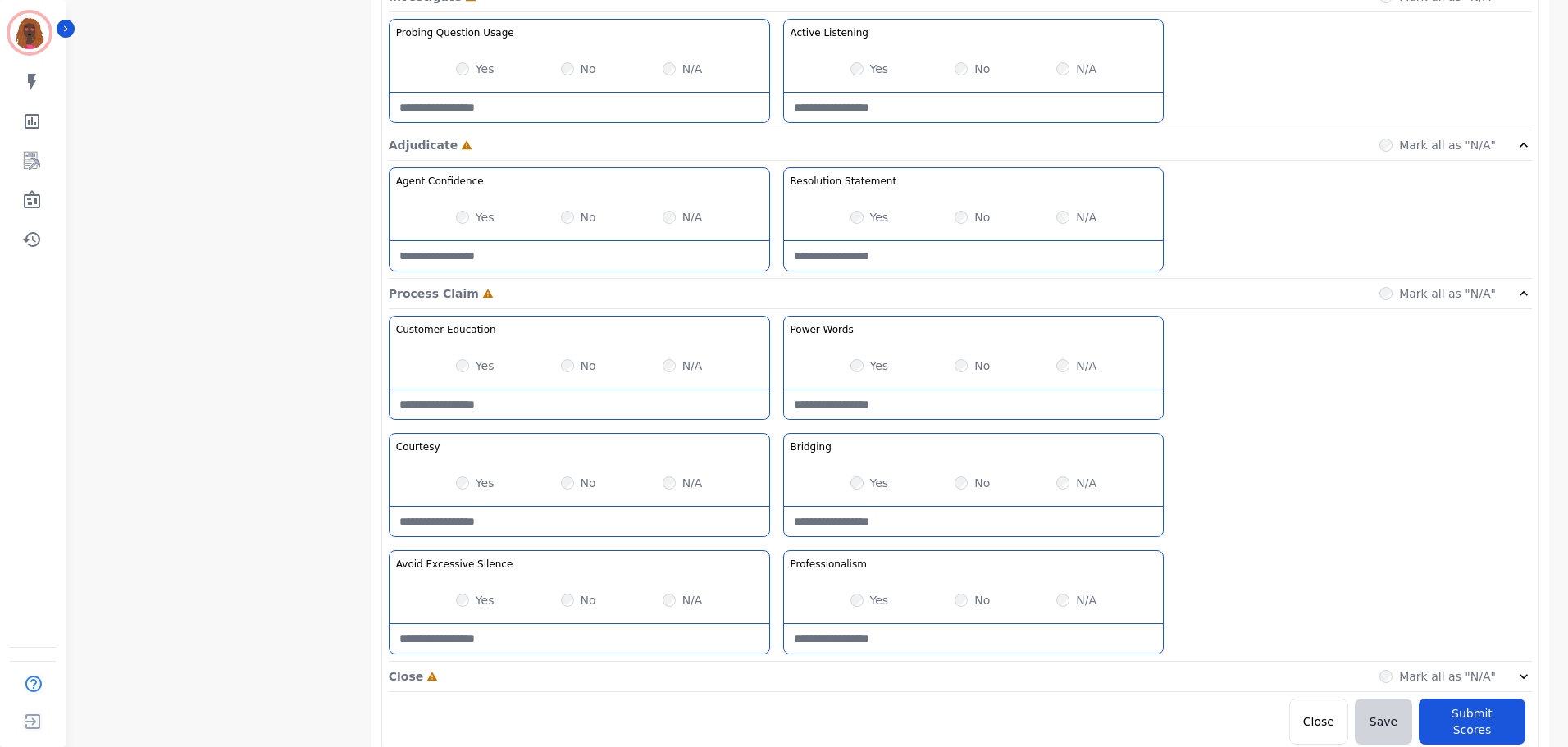
click at [768, 684] on div "Close Incomplete Mark all as "N/A"" at bounding box center [961, 677] width 1144 height 31
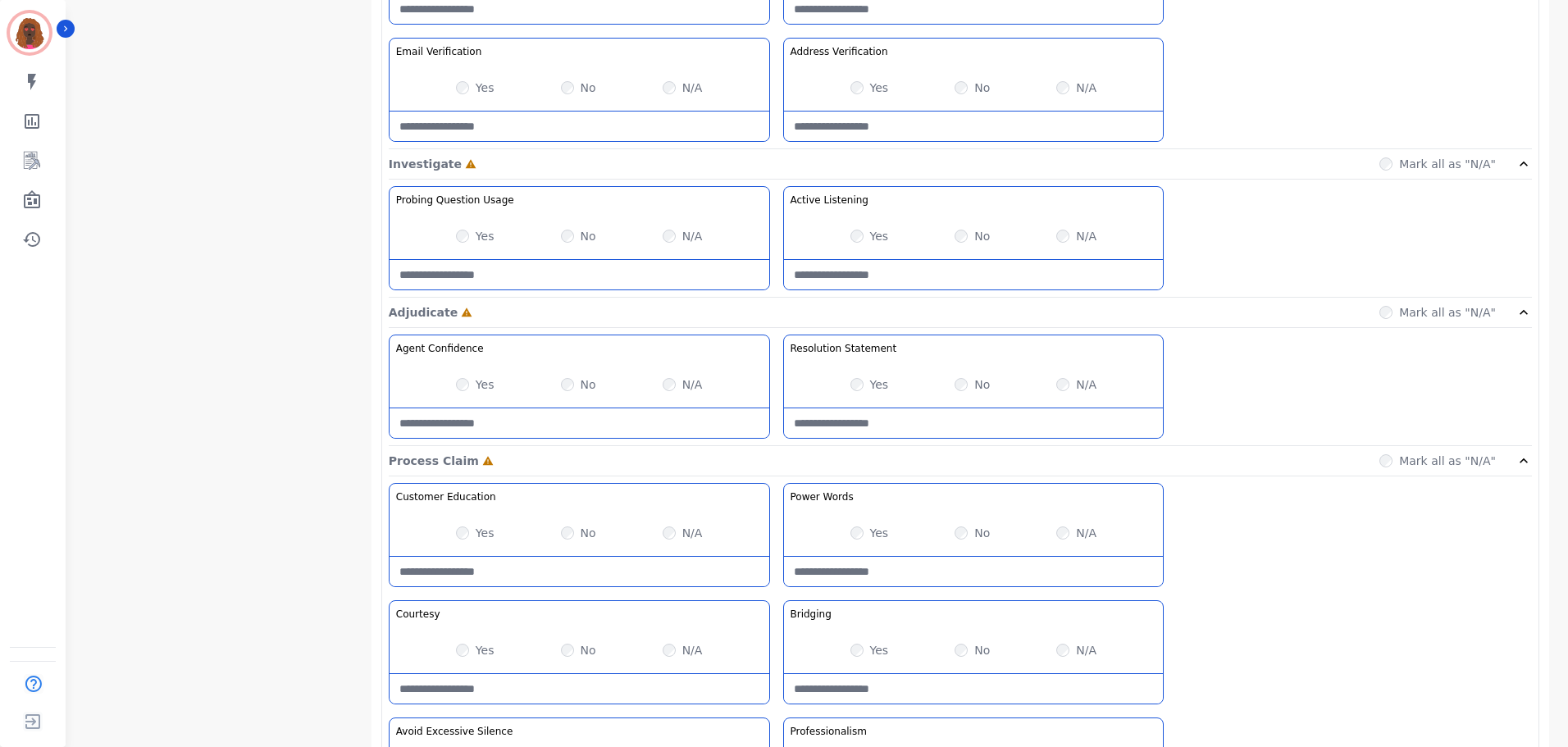
scroll to position [901, 0]
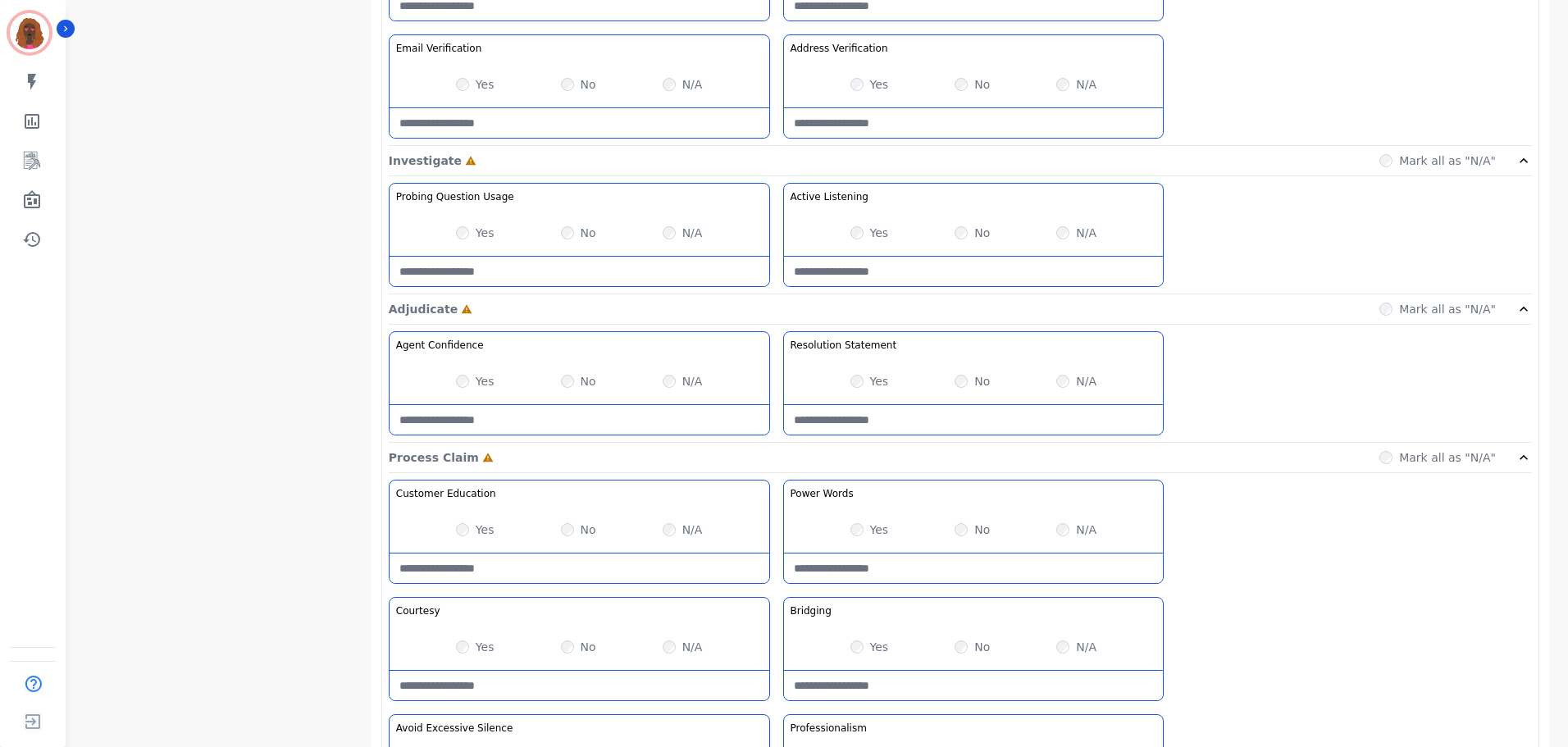
click at [933, 270] on Listening-note at bounding box center [974, 271] width 379 height 30
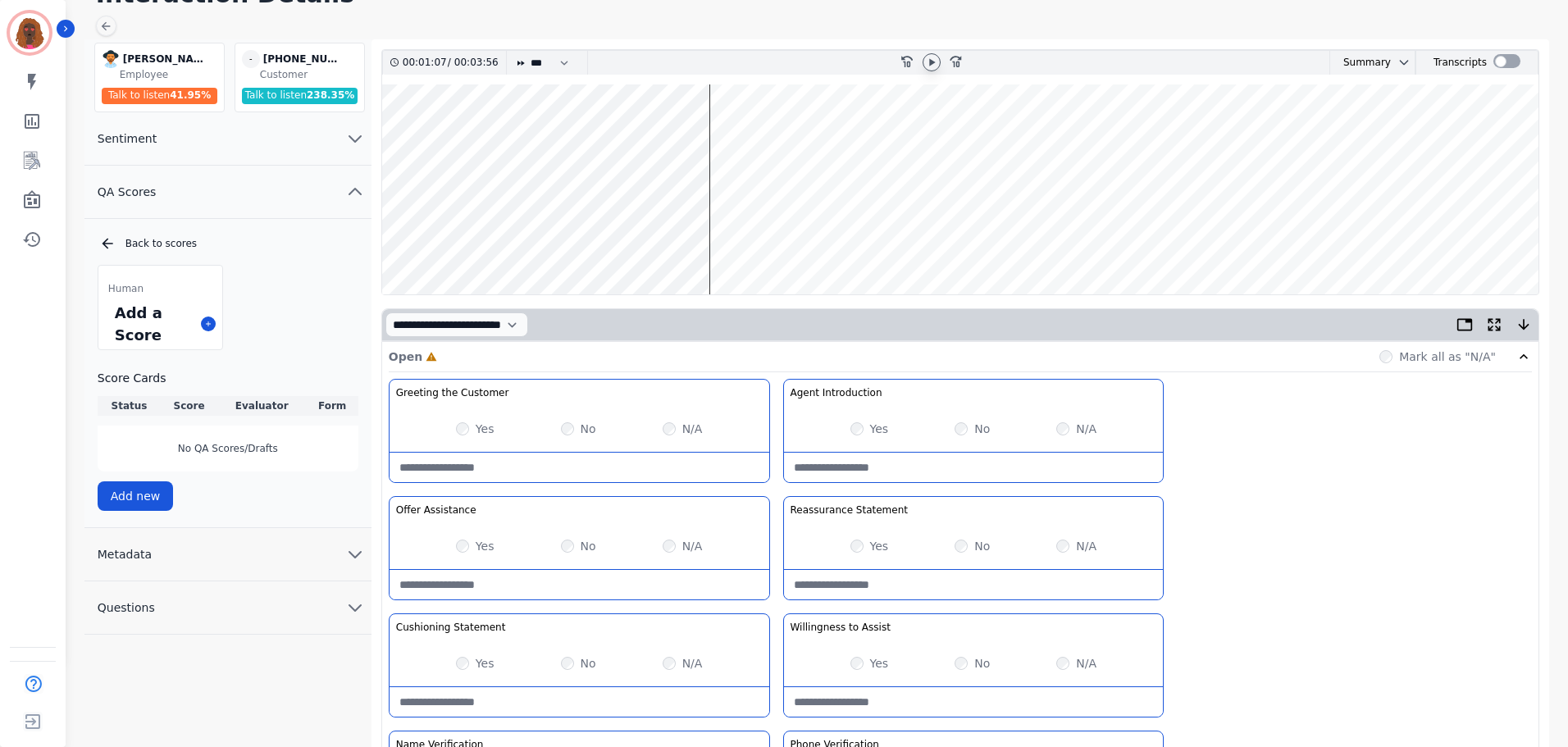
scroll to position [0, 0]
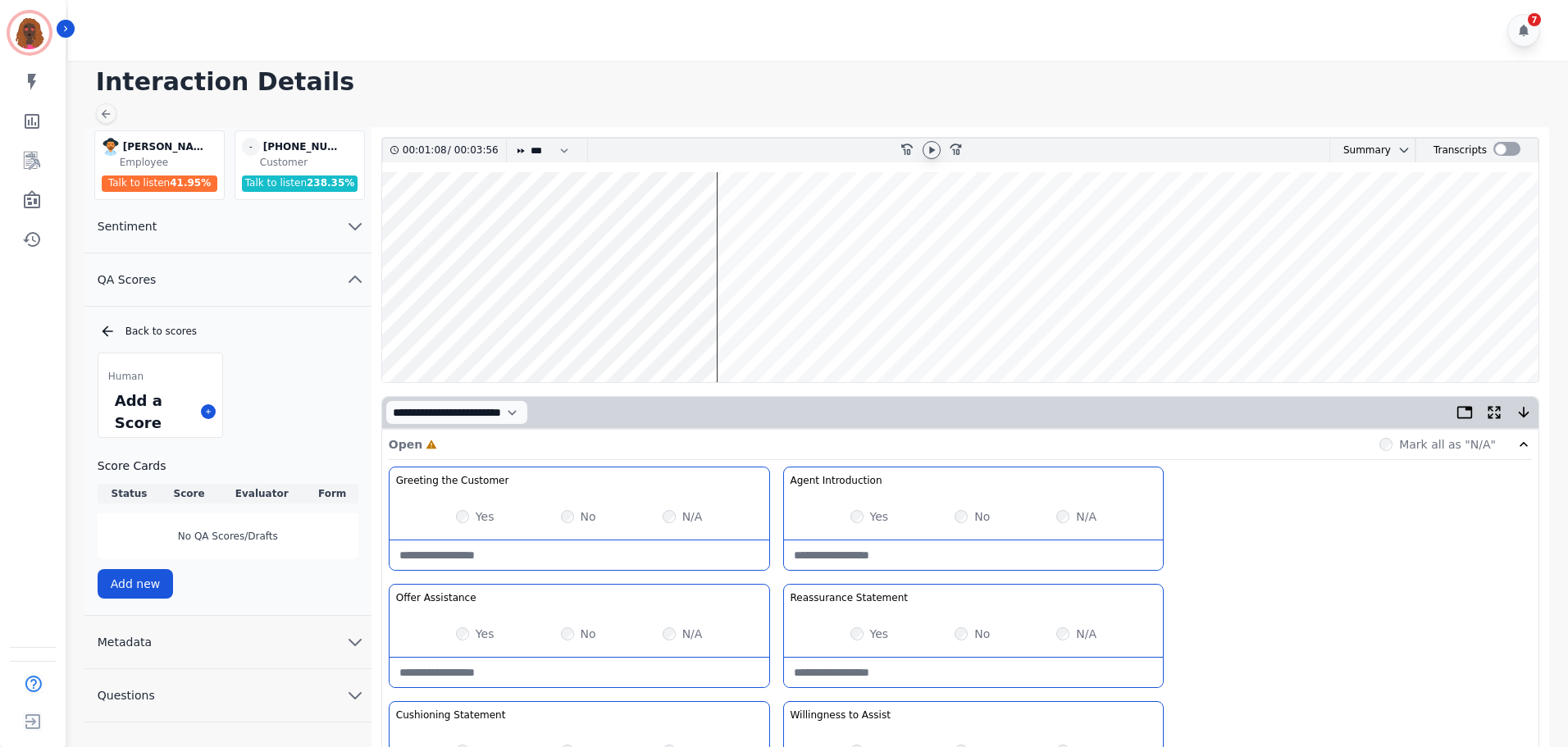
click at [468, 323] on wave at bounding box center [960, 277] width 1156 height 210
click at [477, 336] on wave at bounding box center [960, 277] width 1156 height 210
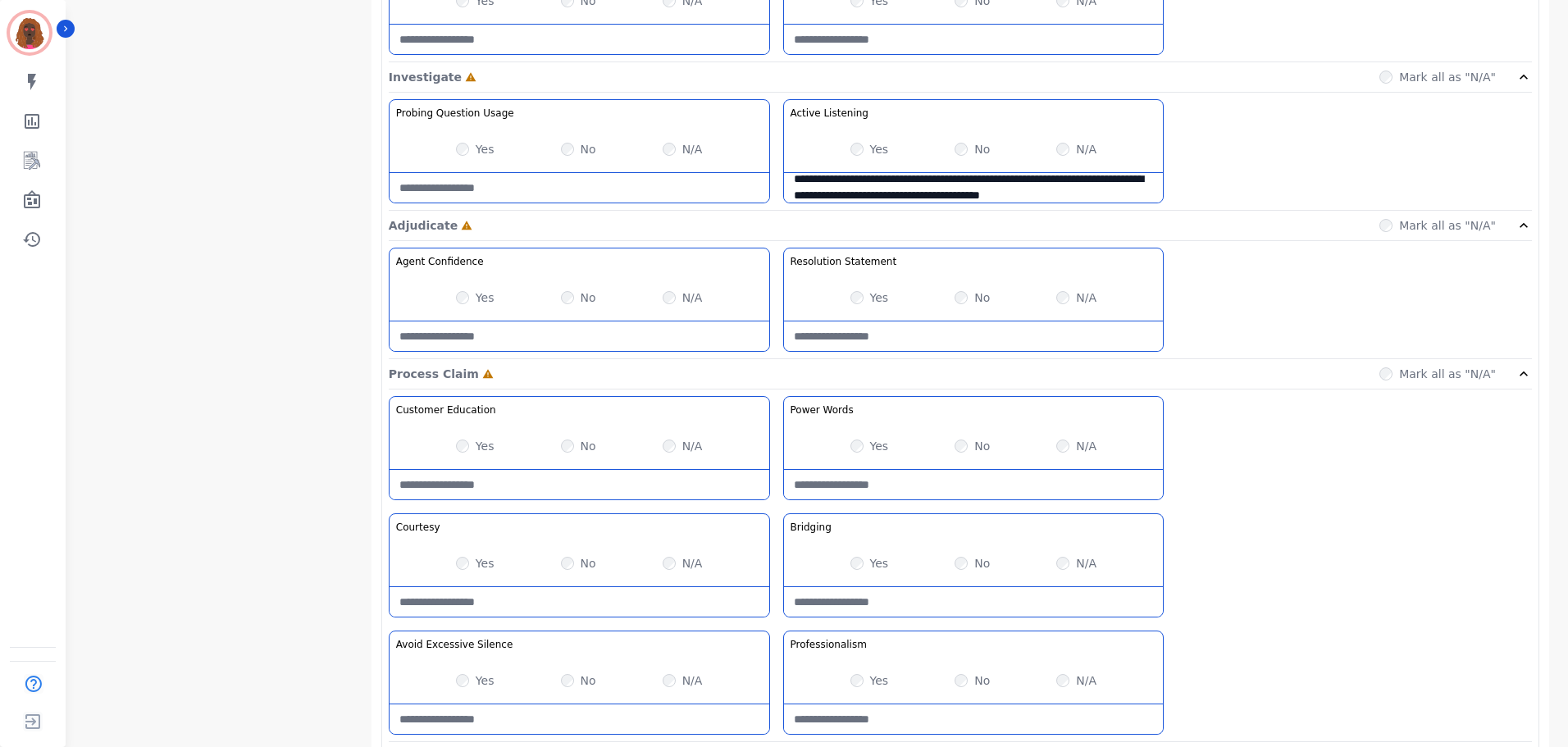
scroll to position [985, 0]
click at [1127, 202] on Listening-note "**********" at bounding box center [974, 189] width 379 height 30
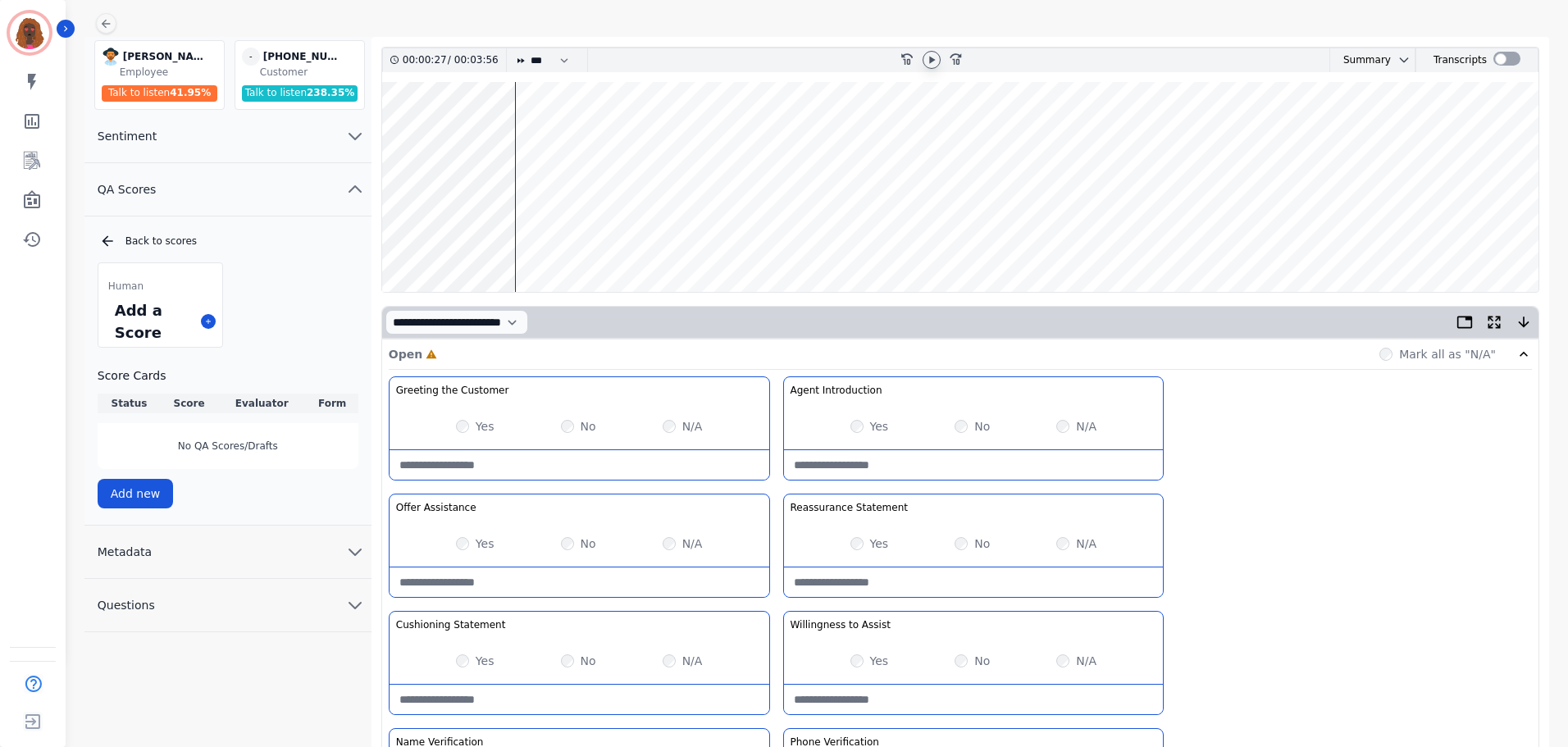
scroll to position [0, 0]
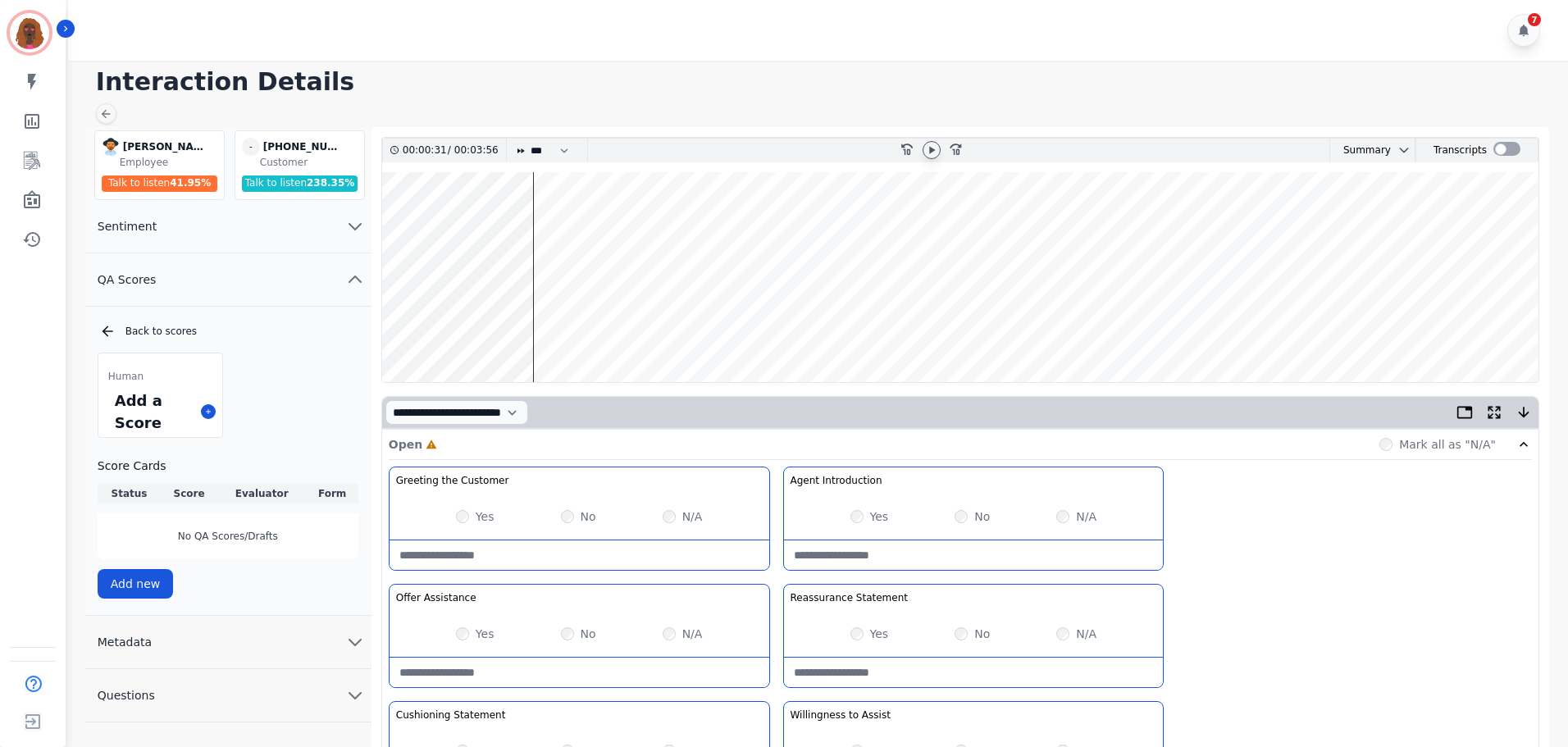
type Listening-note "**********"
click at [706, 227] on wave at bounding box center [960, 277] width 1156 height 210
click at [723, 231] on wave at bounding box center [960, 277] width 1156 height 210
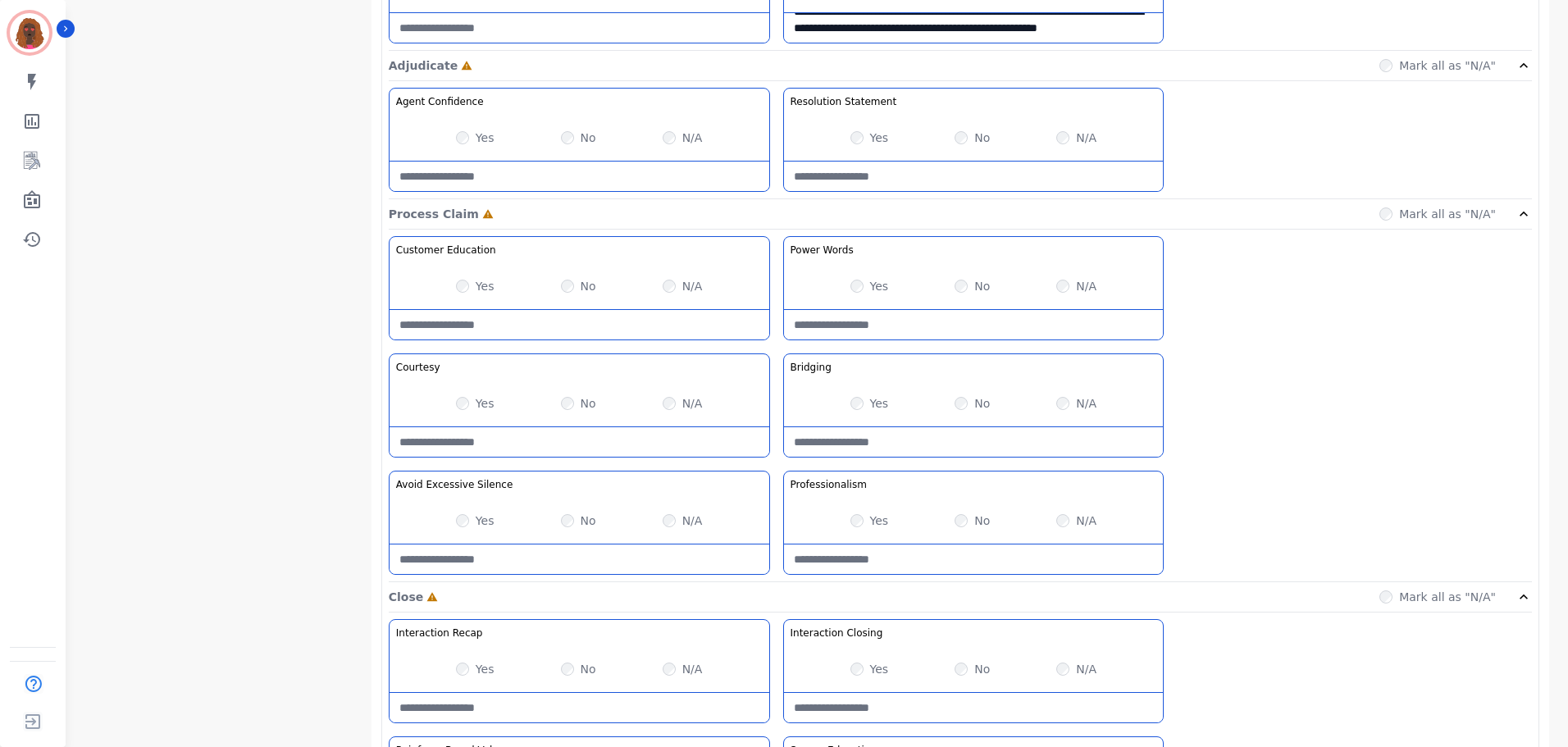
scroll to position [1146, 0]
click at [563, 551] on Silence-note at bounding box center [579, 557] width 379 height 30
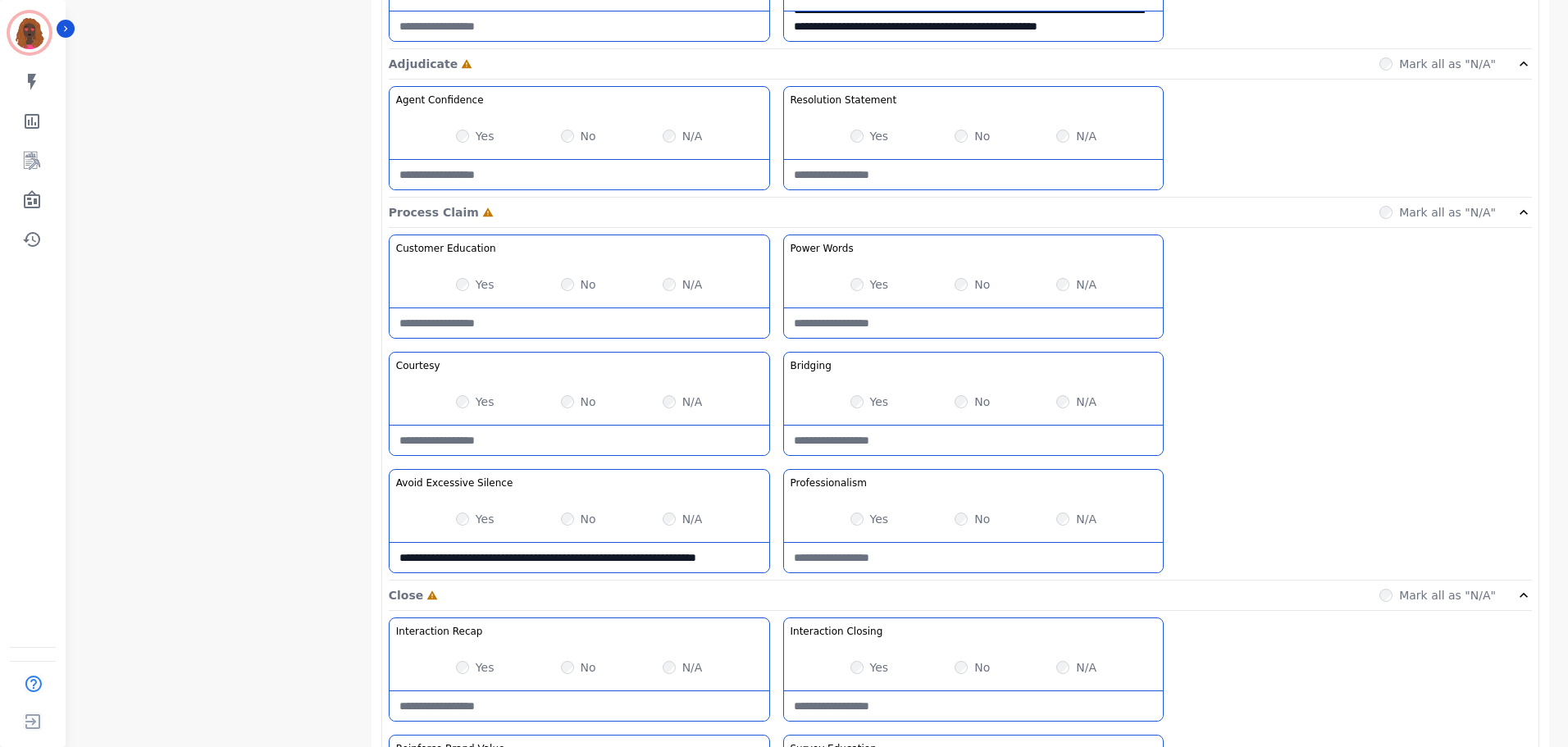
scroll to position [9, 0]
type Silence-note "**********"
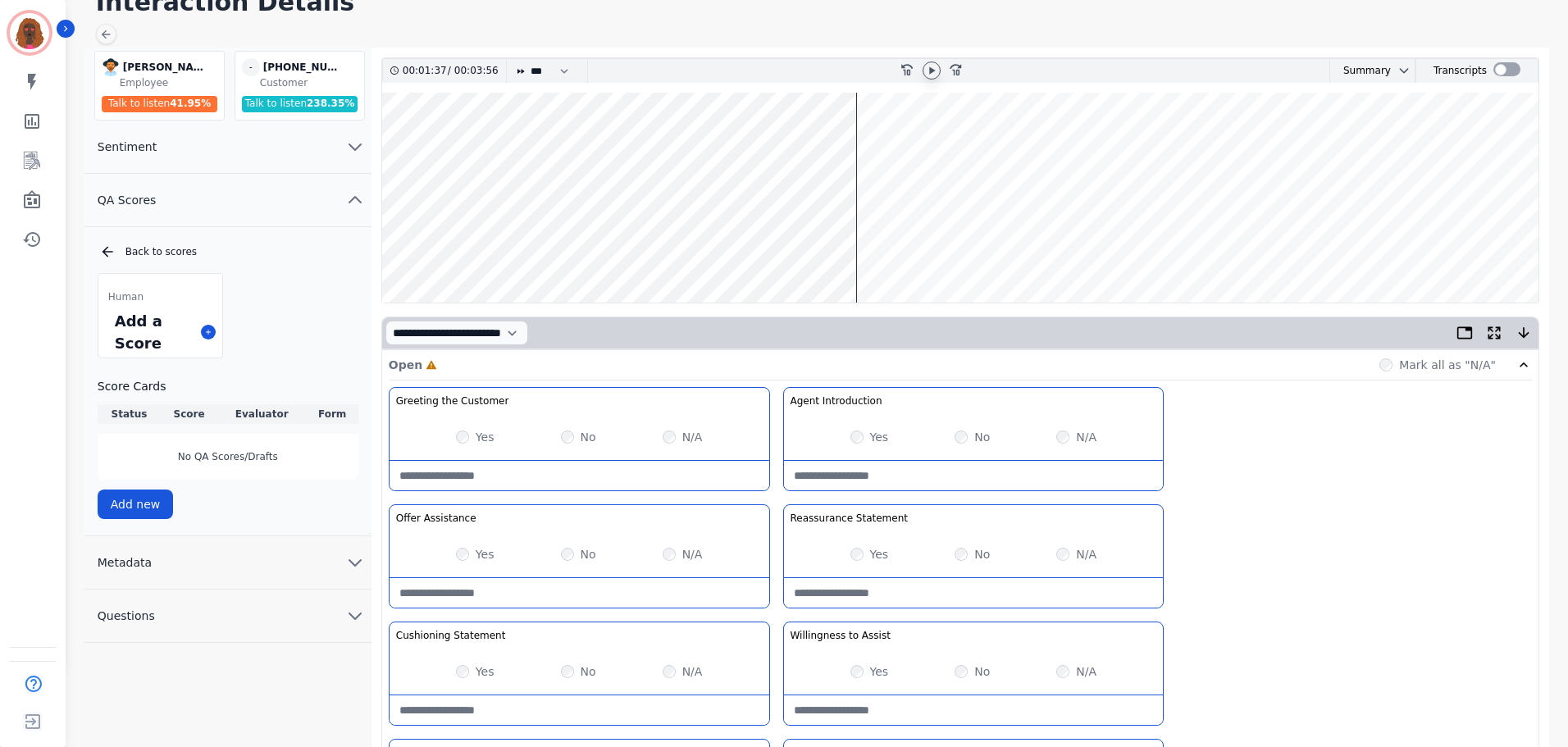
scroll to position [80, 0]
click at [934, 71] on icon at bounding box center [932, 70] width 13 height 13
click at [933, 71] on icon at bounding box center [931, 70] width 7 height 8
click at [933, 71] on icon at bounding box center [932, 70] width 6 height 8
click at [928, 69] on icon at bounding box center [931, 70] width 7 height 8
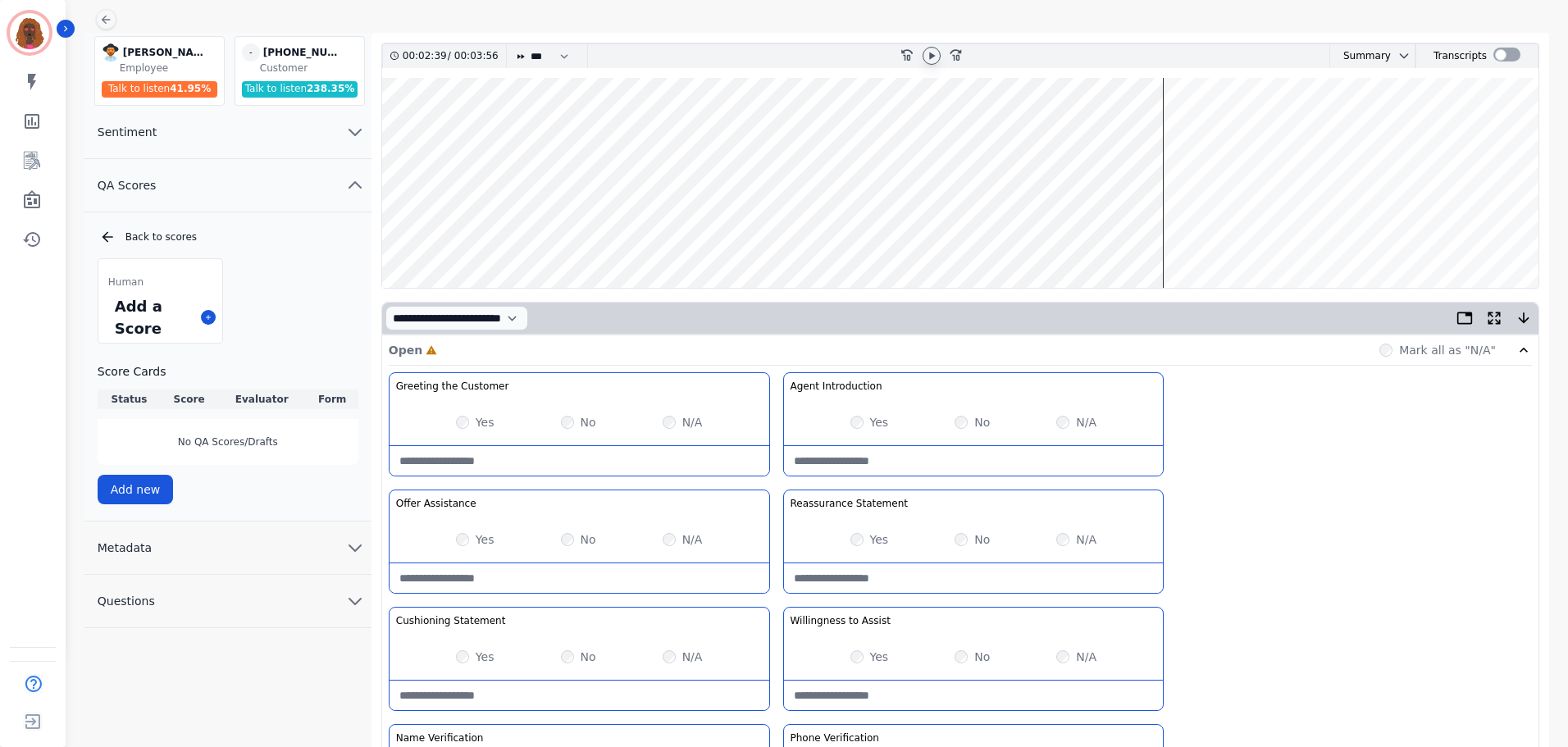
scroll to position [0, 0]
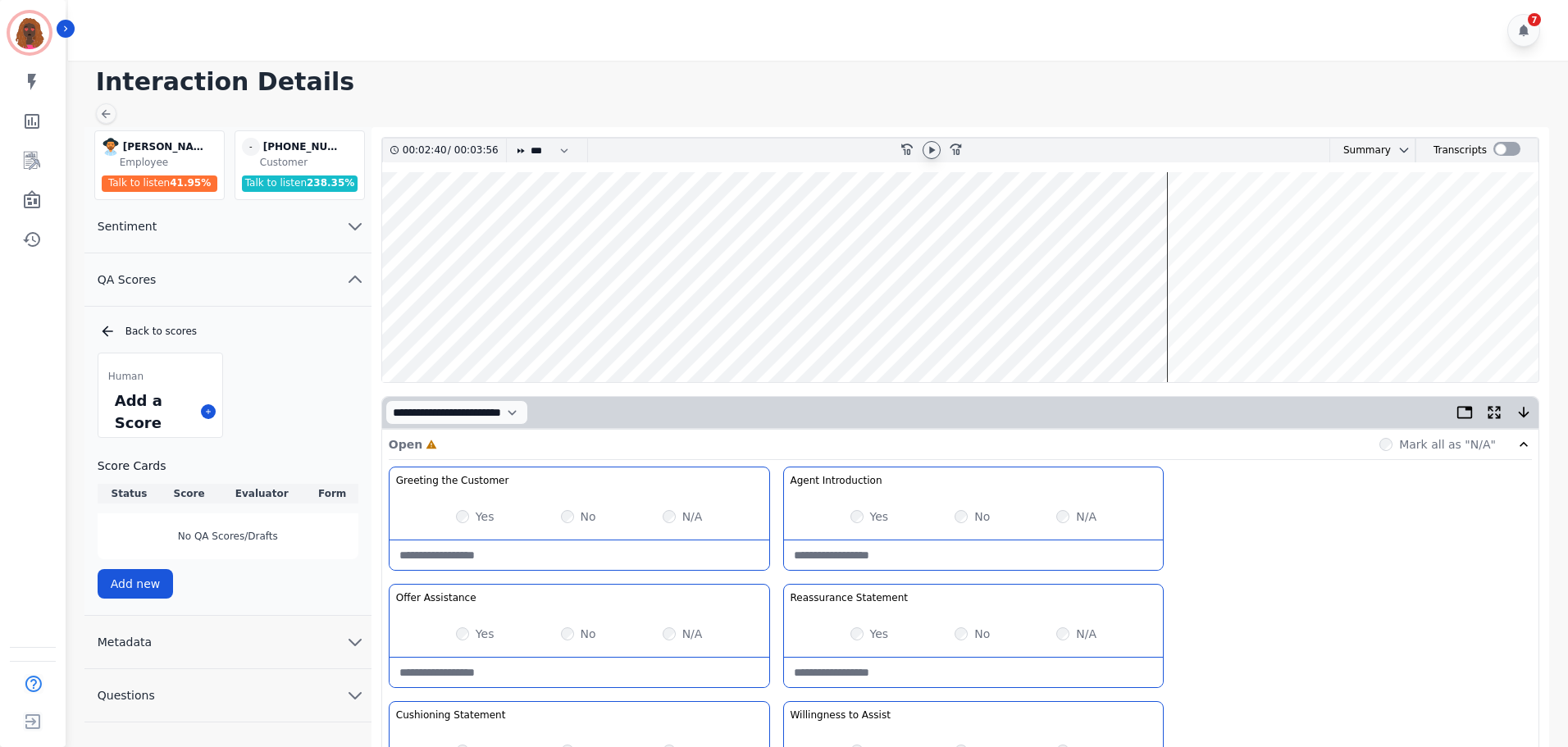
click at [931, 147] on icon at bounding box center [932, 149] width 6 height 8
click at [914, 672] on Statement-note at bounding box center [974, 672] width 379 height 30
type Statement-note "**********"
click at [925, 149] on icon at bounding box center [932, 150] width 13 height 13
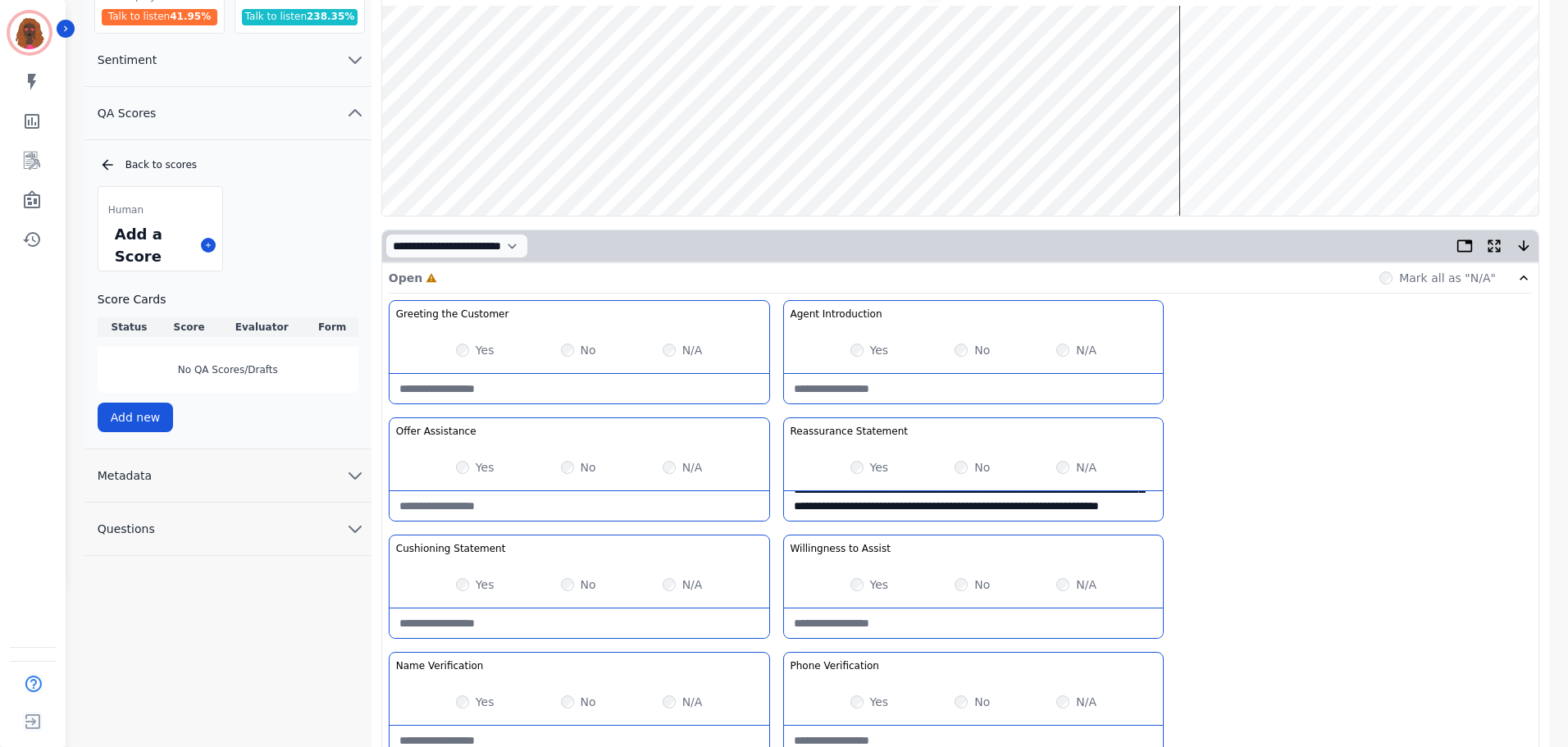
scroll to position [165, 0]
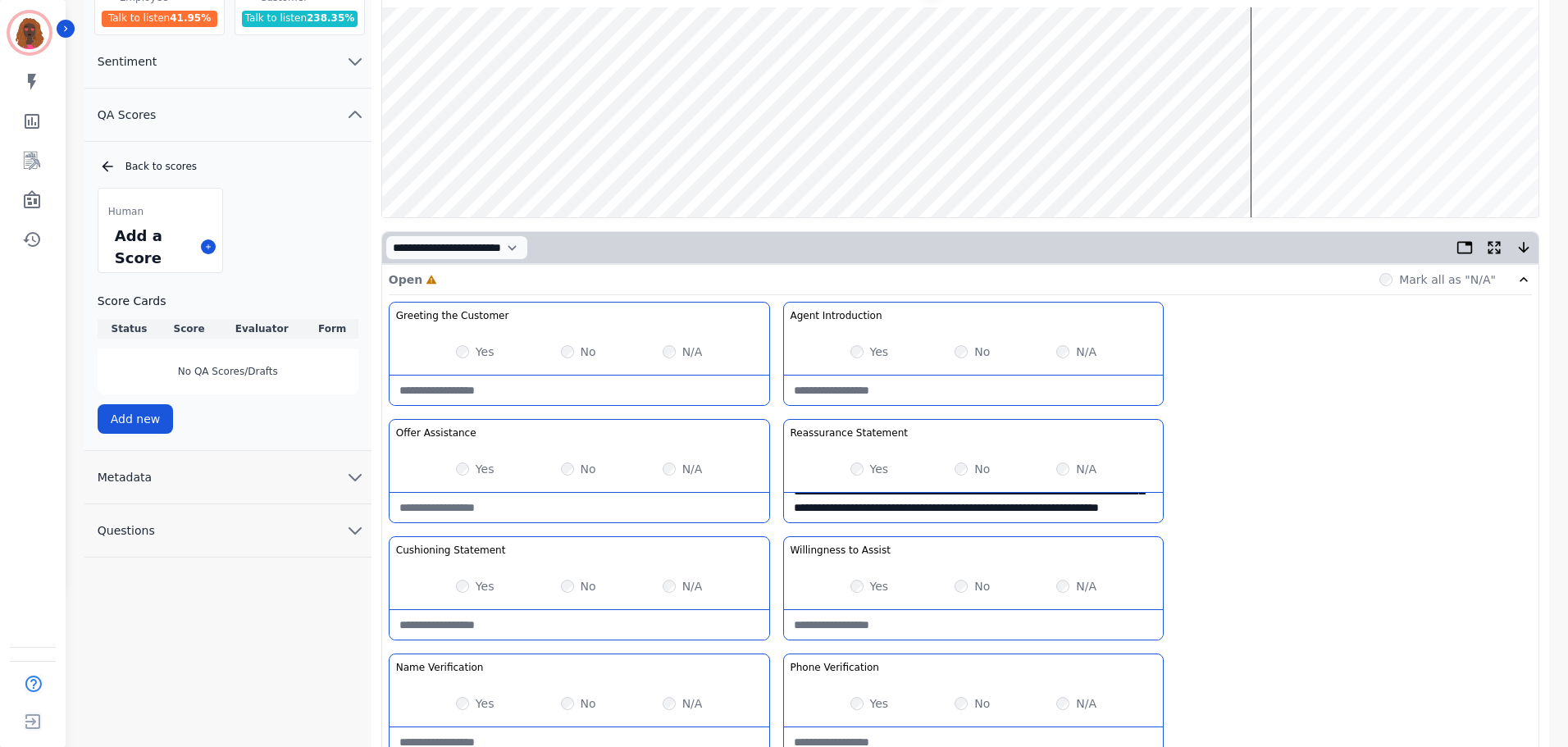
drag, startPoint x: 628, startPoint y: 629, endPoint x: 636, endPoint y: 630, distance: 8.1
click at [631, 629] on Statement-note at bounding box center [579, 624] width 379 height 30
click at [704, 627] on Statement-note "**********" at bounding box center [579, 624] width 379 height 30
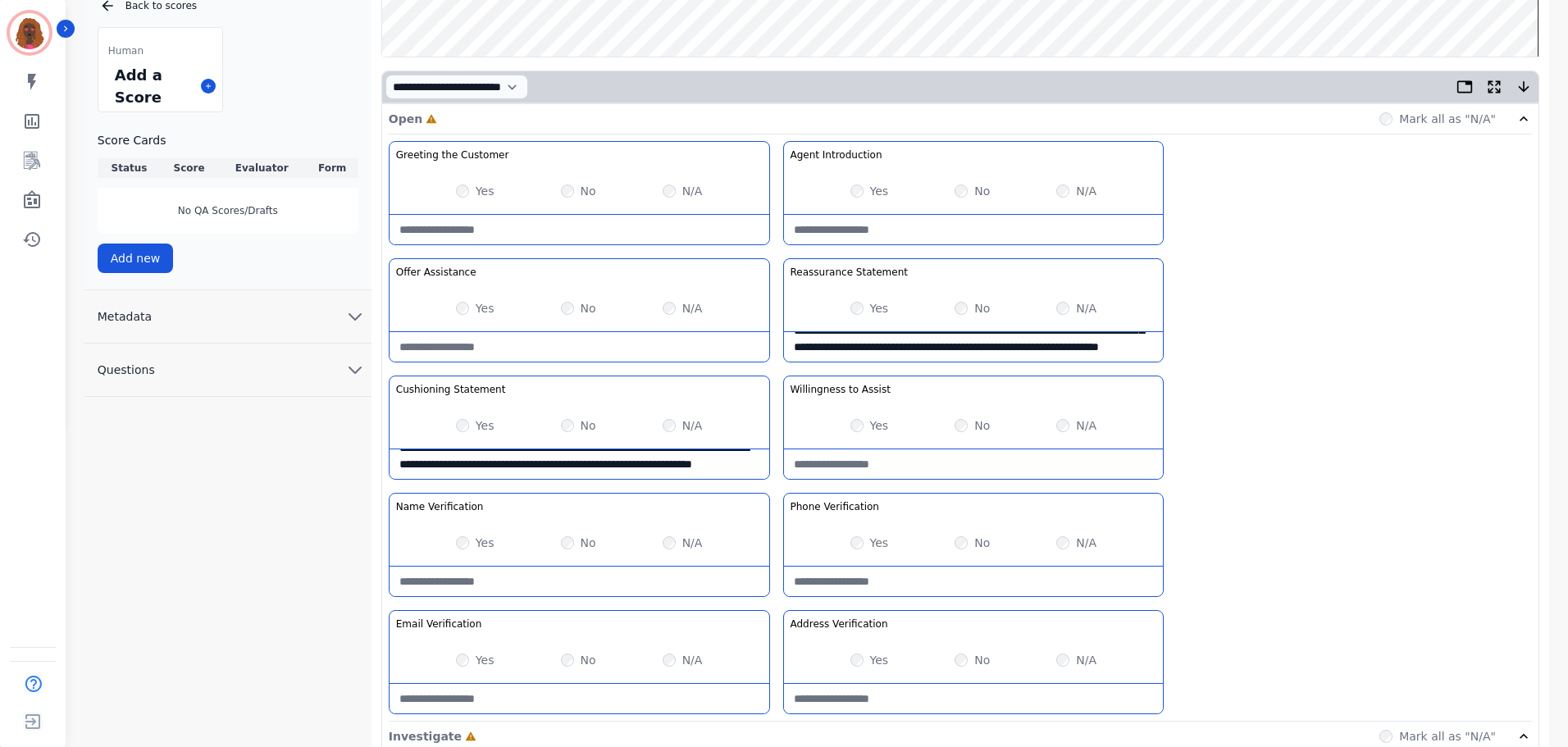
scroll to position [327, 0]
type Statement-note "**********"
click at [537, 702] on Verification-note at bounding box center [579, 697] width 379 height 30
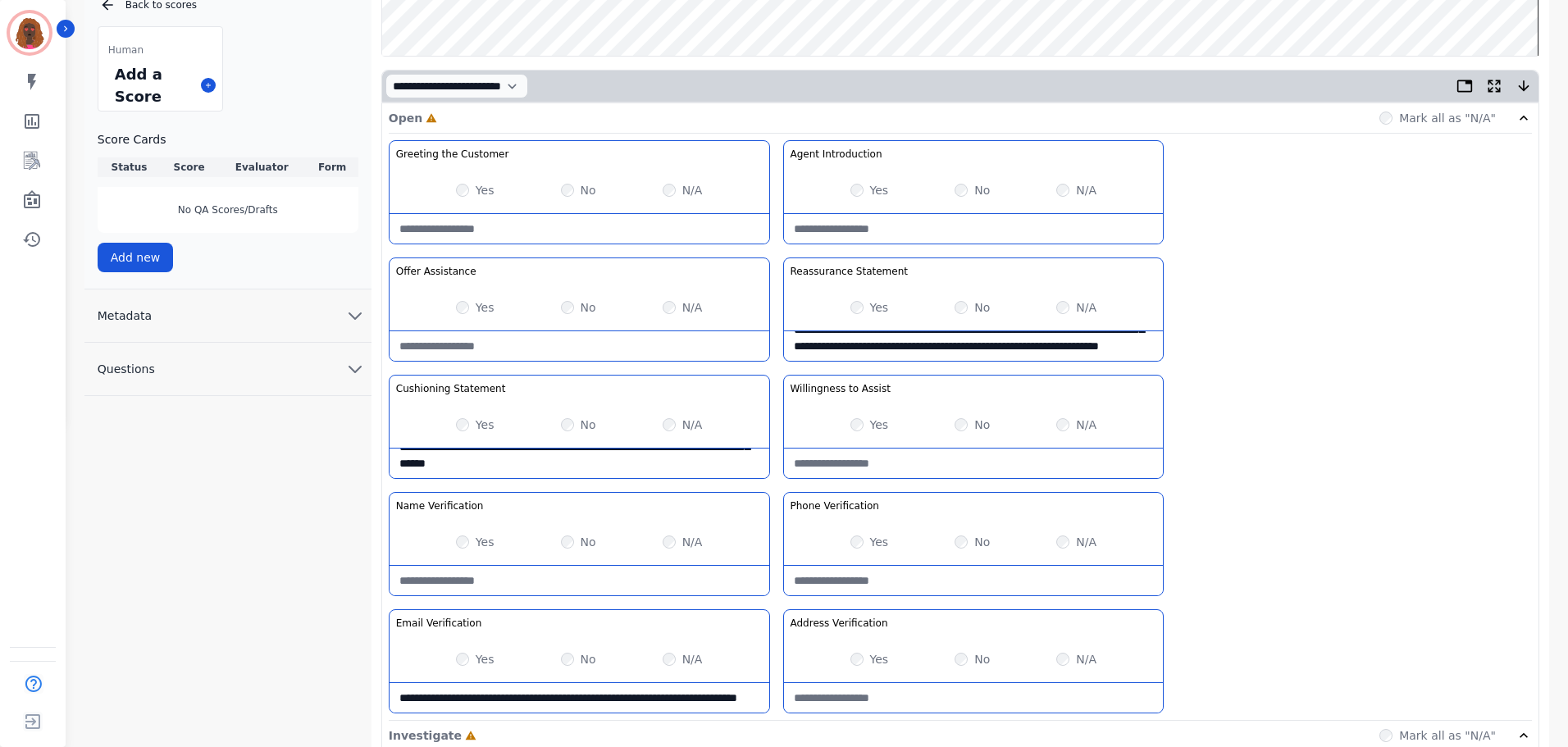
scroll to position [0, 0]
drag, startPoint x: 537, startPoint y: 702, endPoint x: 350, endPoint y: 678, distance: 188.5
type Verification-note "**********"
click at [945, 587] on Verification-note at bounding box center [974, 580] width 379 height 30
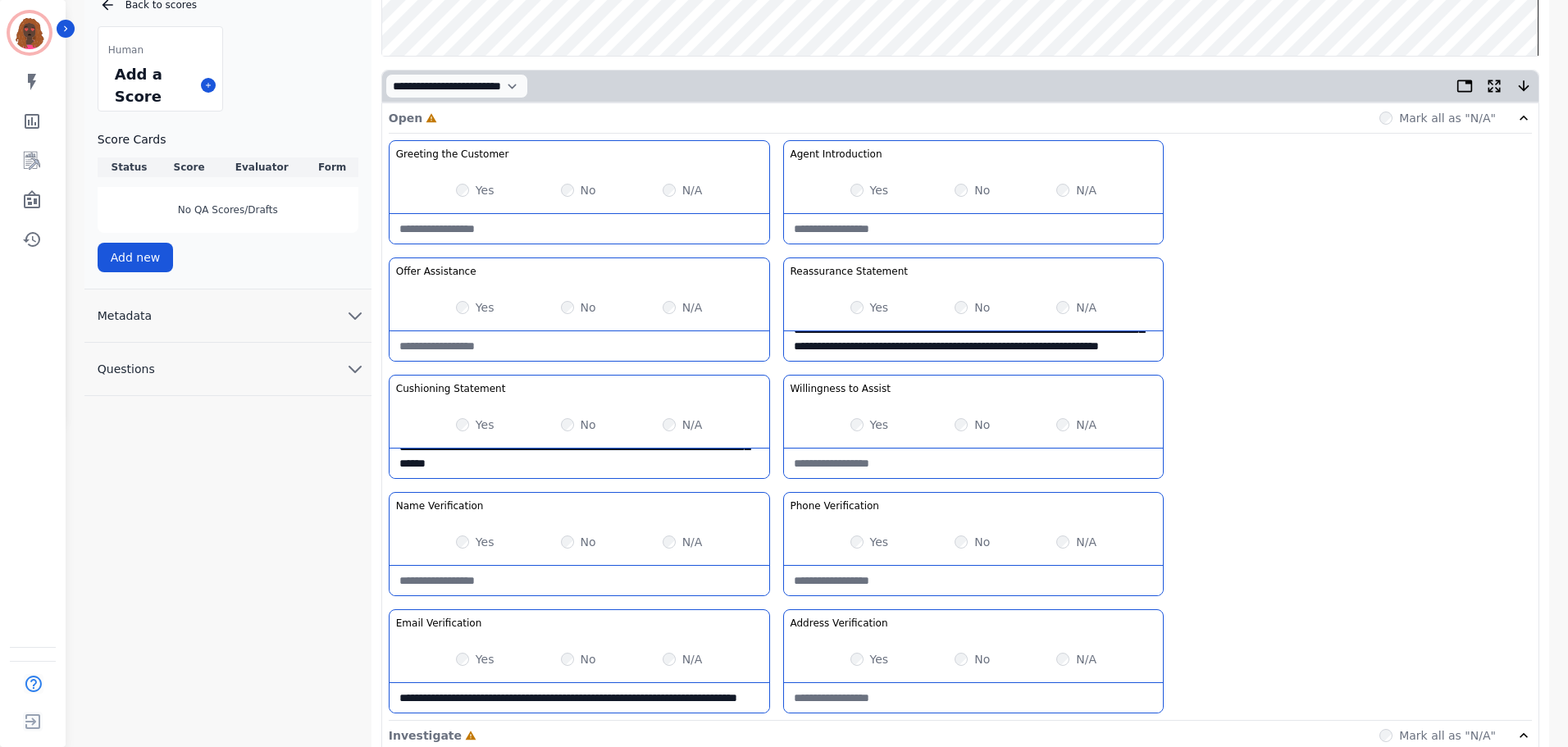
paste Verification-note "**********"
type Verification-note "**********"
click at [911, 709] on Verification-note at bounding box center [974, 697] width 379 height 30
paste Verification-note "**********"
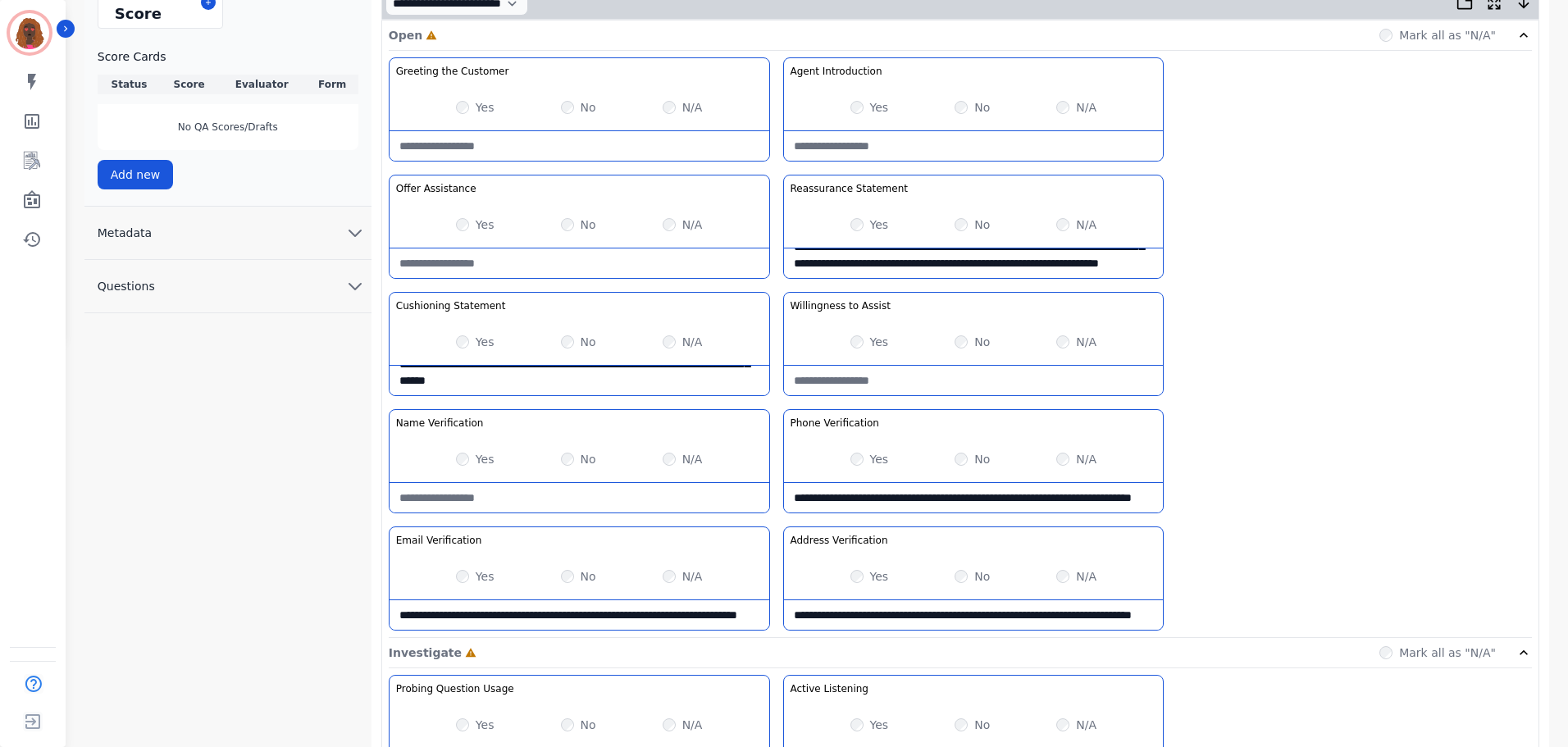
scroll to position [408, 0]
type Verification-note "**********"
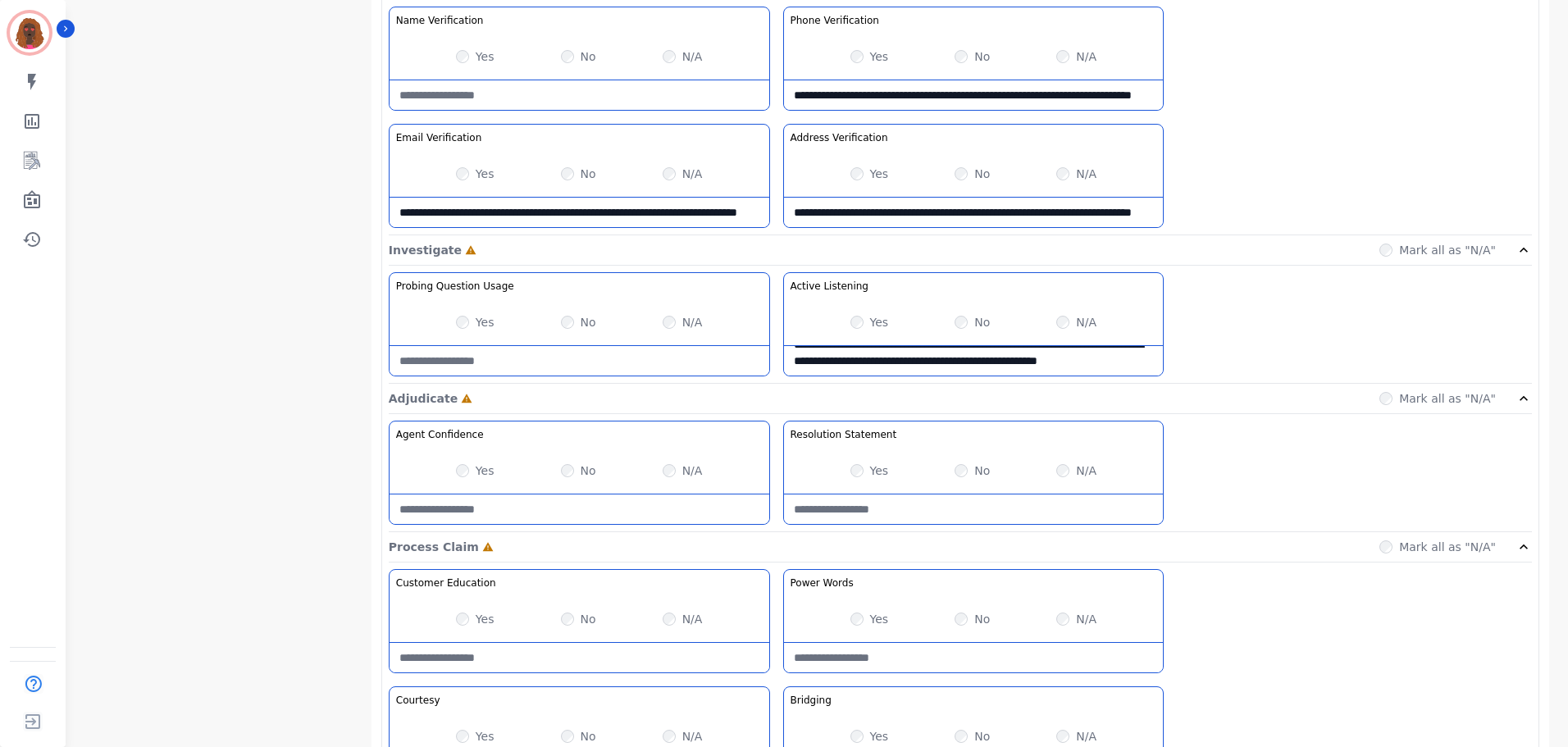
scroll to position [818, 0]
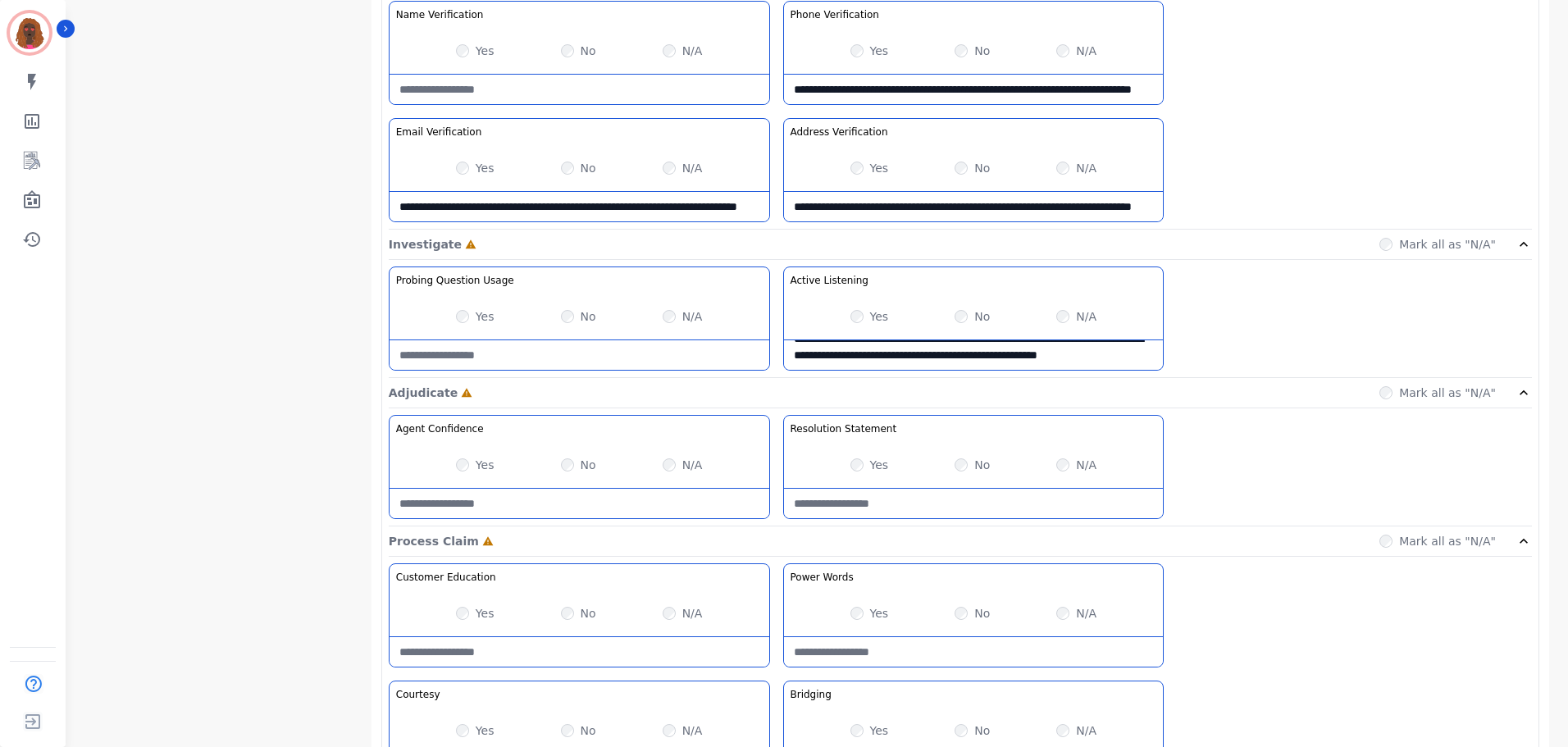
click at [572, 320] on div "No" at bounding box center [579, 316] width 35 height 16
click at [558, 318] on div "Yes No N/A" at bounding box center [579, 317] width 379 height 46
click at [553, 355] on Usage-note at bounding box center [579, 354] width 379 height 30
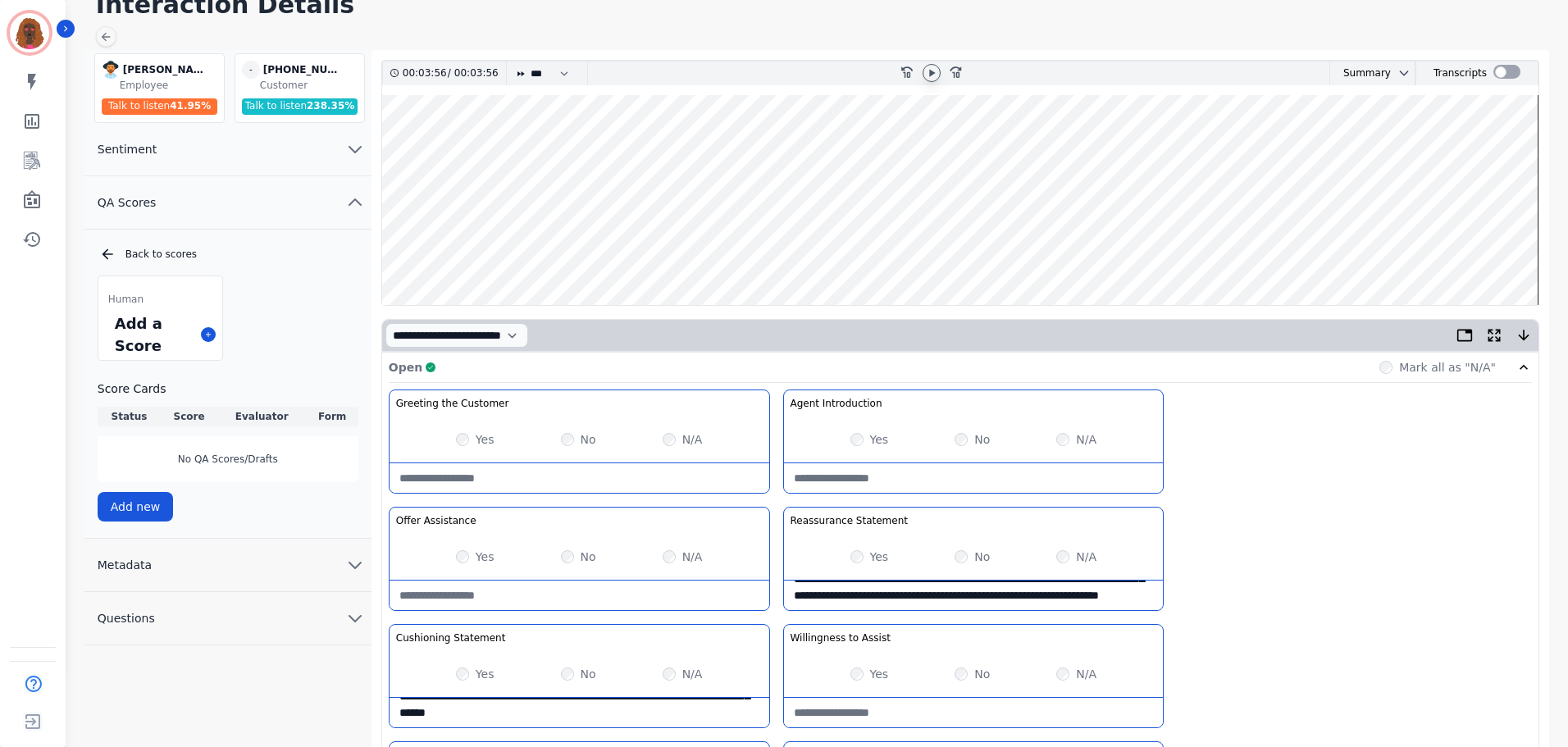
scroll to position [0, 0]
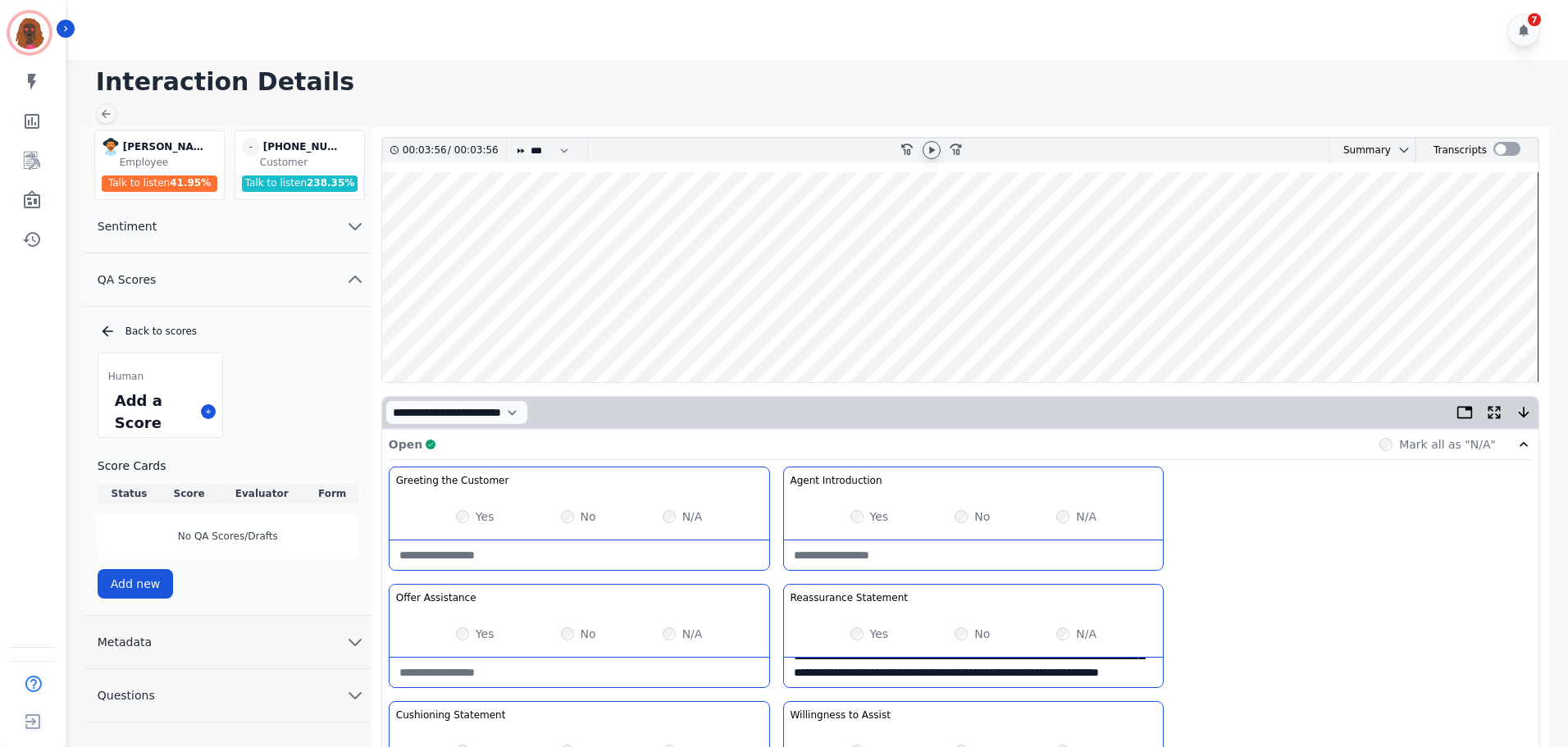
type Usage-note "**********"
click at [928, 149] on icon at bounding box center [932, 150] width 13 height 13
click at [884, 328] on wave at bounding box center [960, 277] width 1156 height 210
click at [932, 325] on wave at bounding box center [960, 277] width 1156 height 210
click at [951, 329] on wave at bounding box center [960, 277] width 1156 height 210
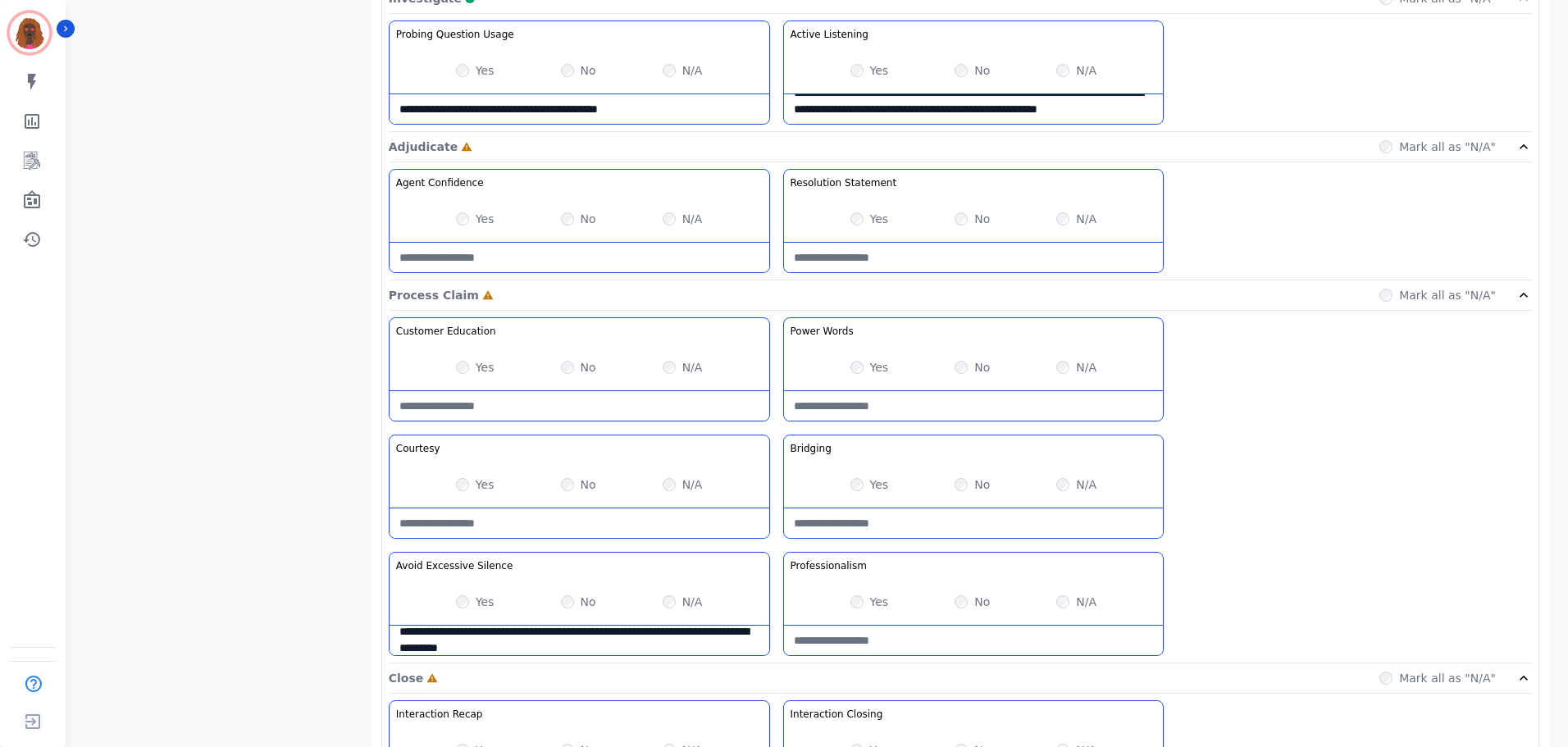
scroll to position [1065, 0]
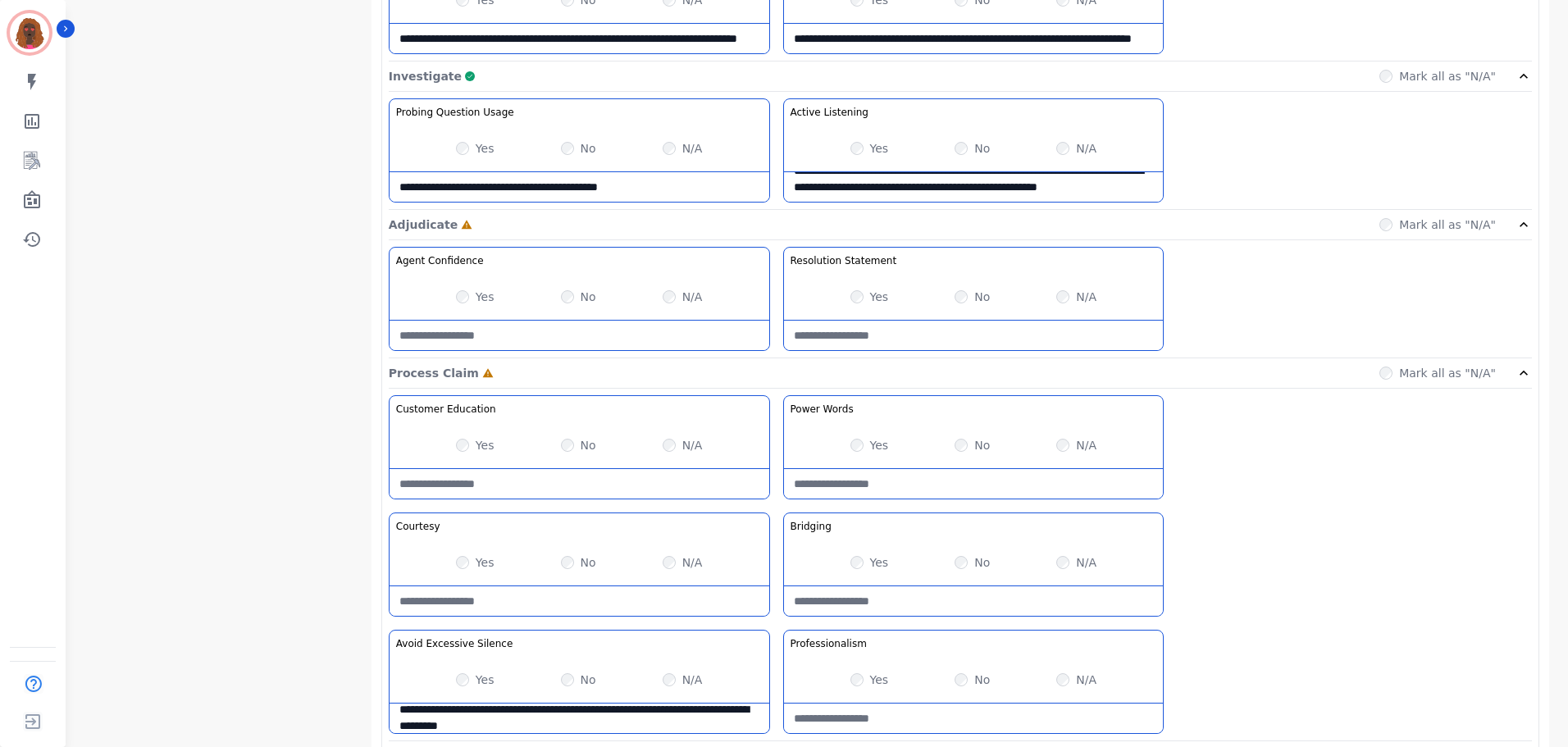
drag, startPoint x: 678, startPoint y: 185, endPoint x: 157, endPoint y: 203, distance: 521.3
click at [157, 203] on div "**********" at bounding box center [820, 142] width 1472 height 2002
click at [674, 192] on Usage-note "**********" at bounding box center [579, 188] width 379 height 30
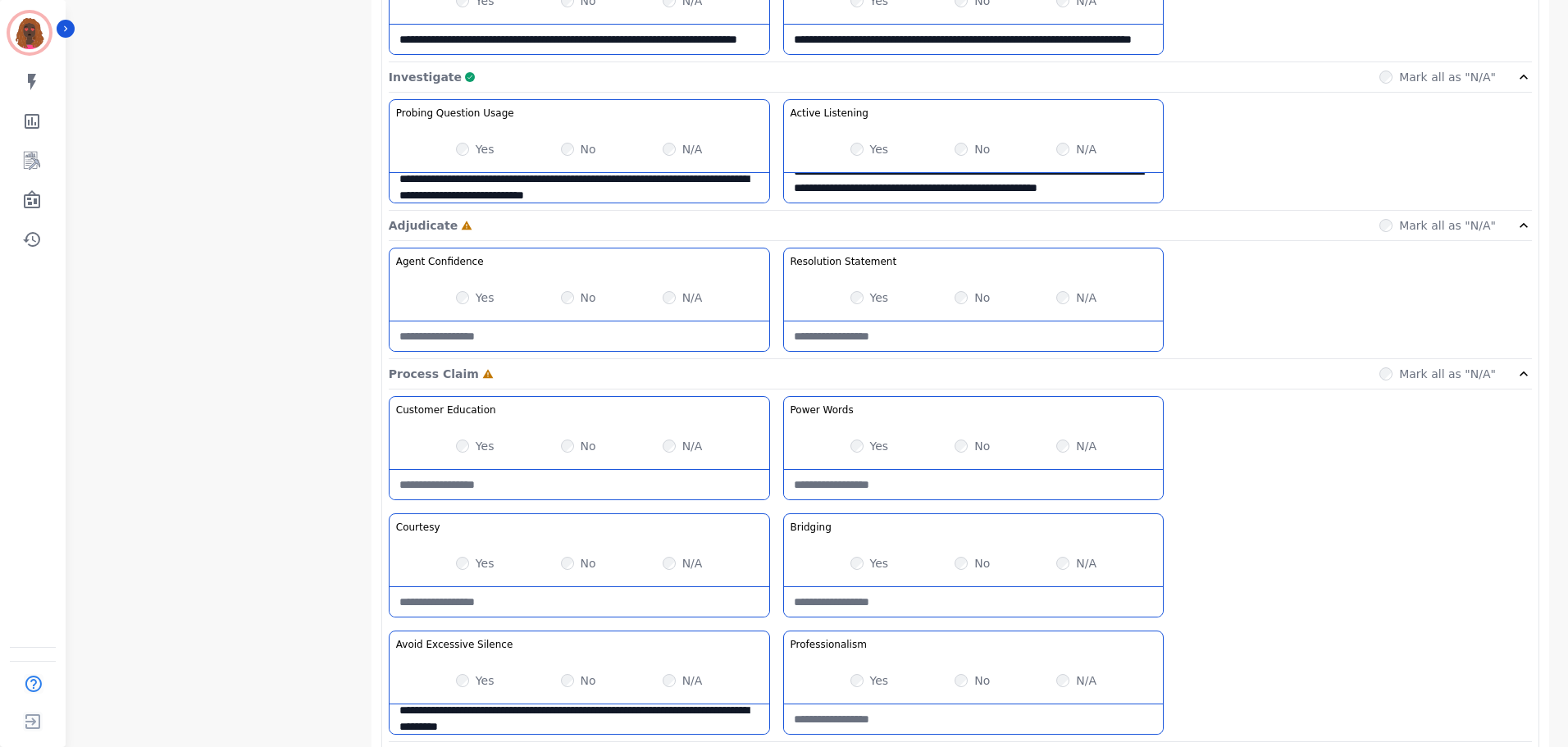
type Usage-note "**********"
click at [460, 291] on div "Yes" at bounding box center [475, 297] width 38 height 16
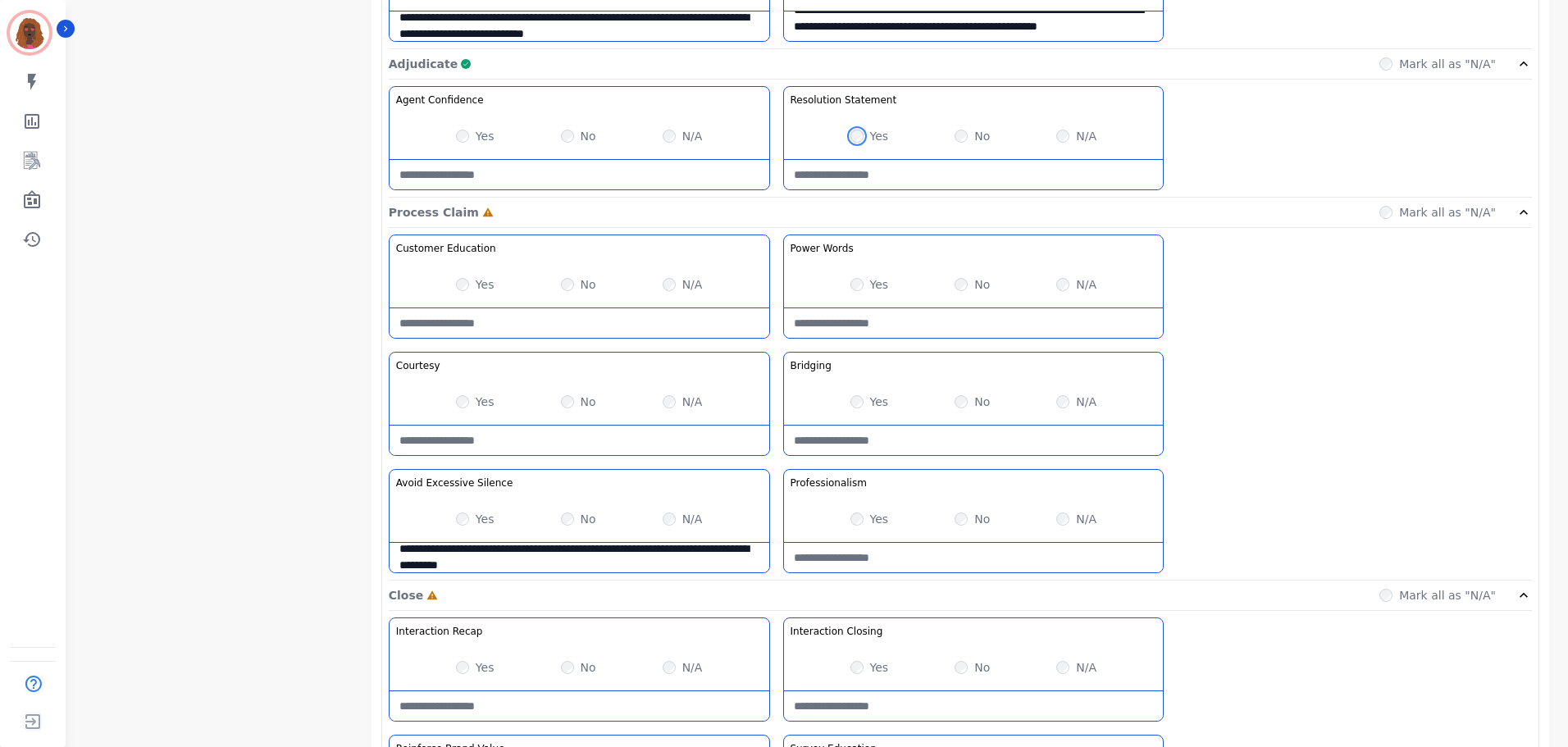
scroll to position [1147, 0]
click at [950, 319] on Words-note at bounding box center [974, 322] width 379 height 30
type Words-note "**********"
click at [853, 408] on div "Yes" at bounding box center [870, 400] width 38 height 16
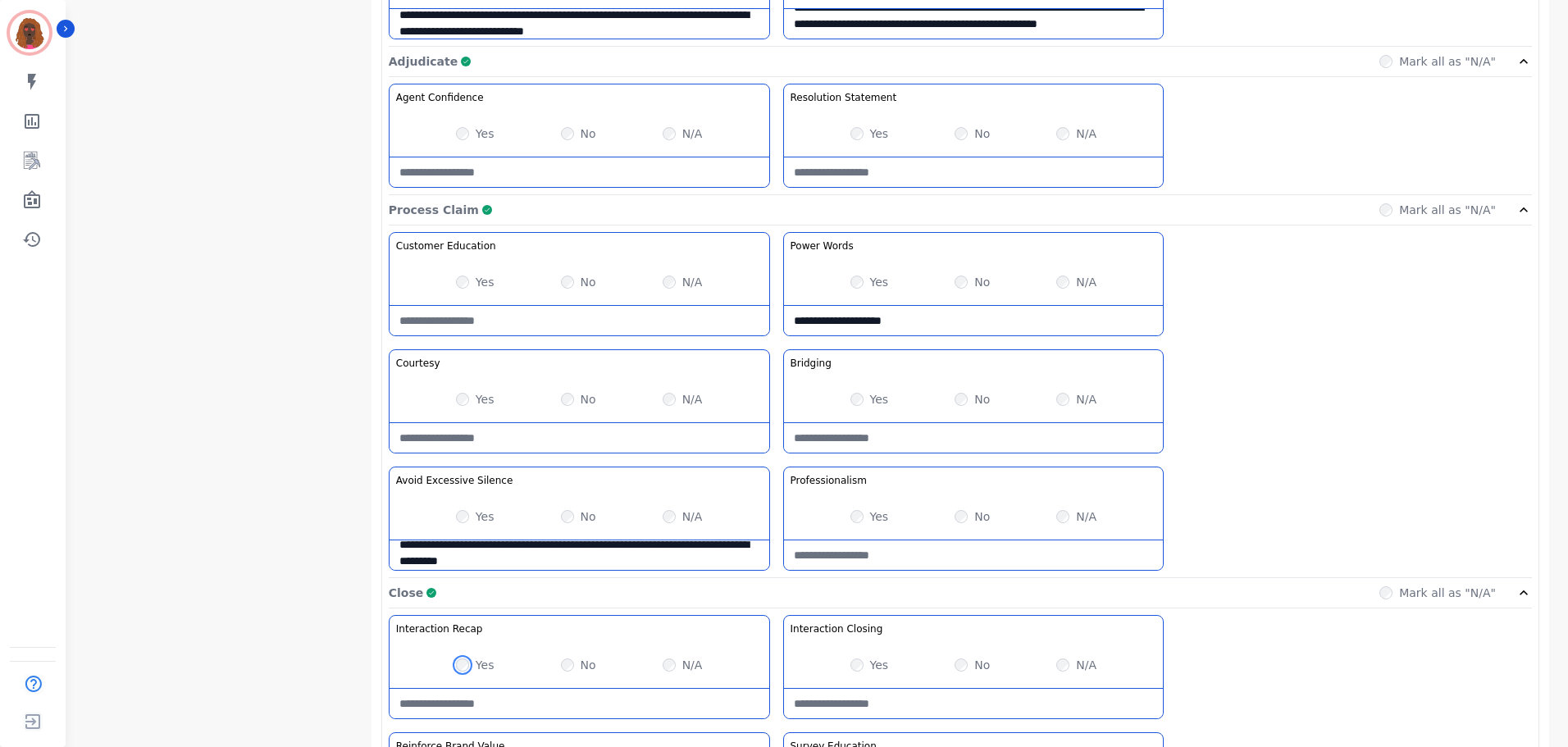
scroll to position [1301, 0]
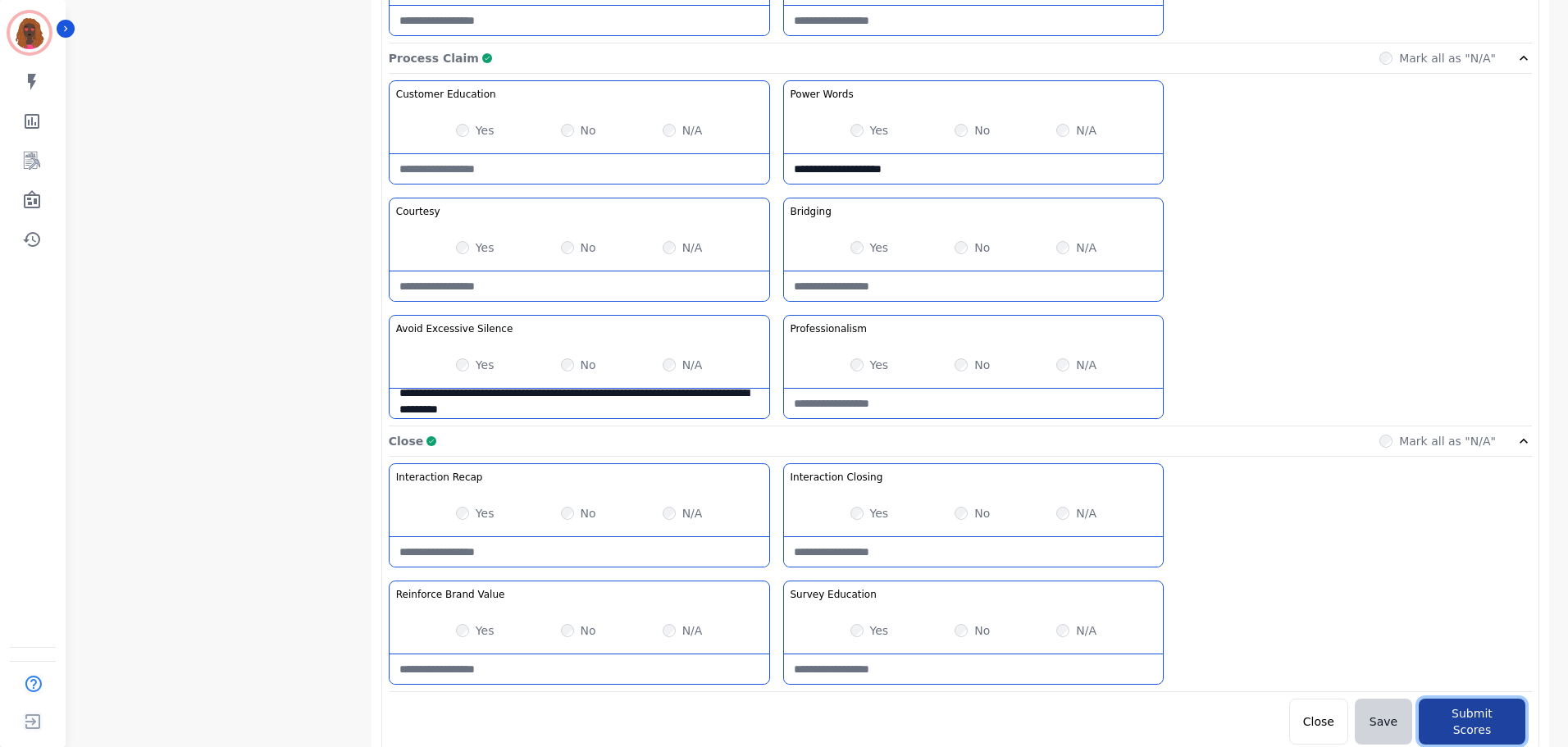
click at [1481, 709] on button "Submit Scores" at bounding box center [1471, 722] width 106 height 46
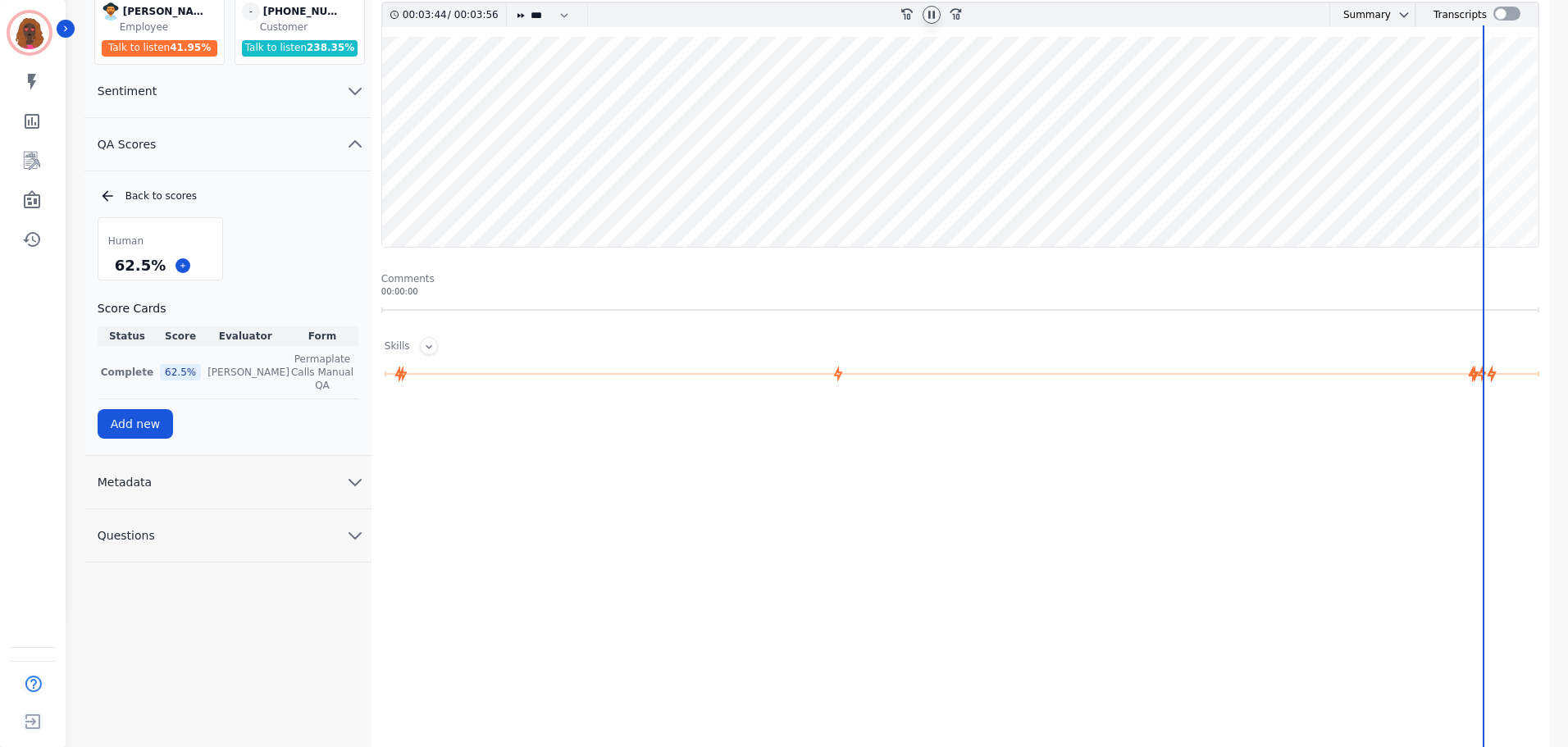
click at [173, 374] on td "62.5 %" at bounding box center [181, 373] width 48 height 54
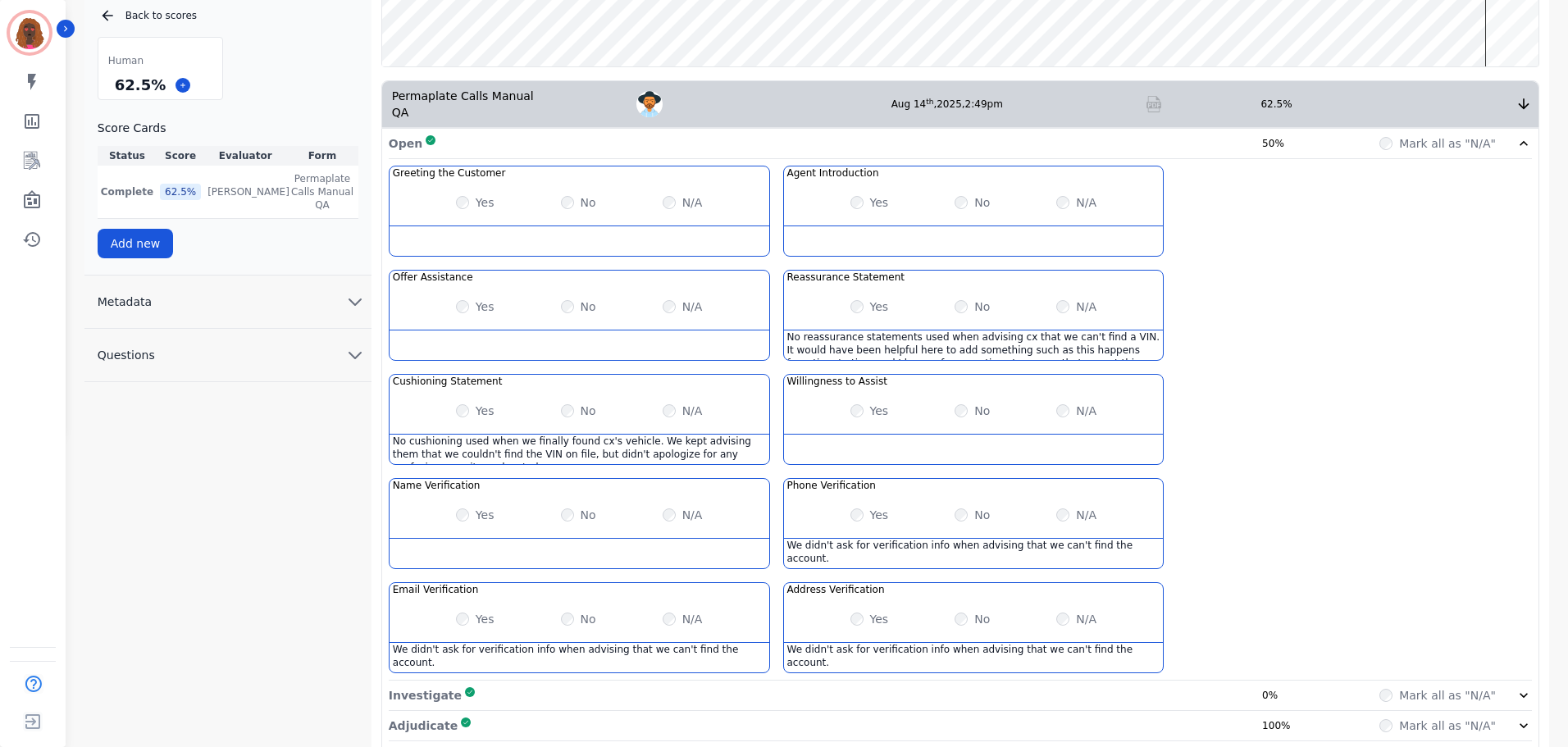
scroll to position [327, 0]
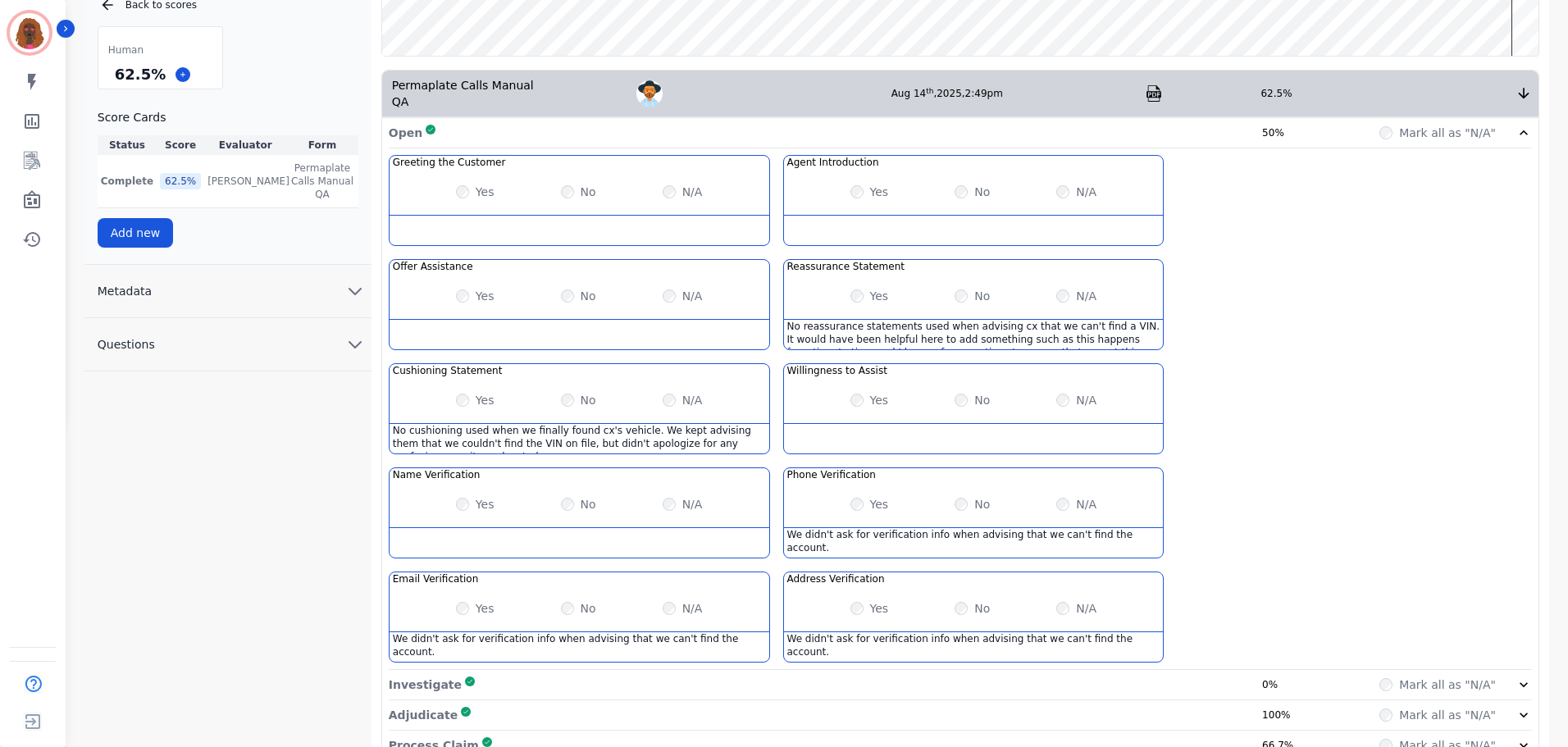
click at [1196, 700] on div "Investigate Complete 0% Mark all as "N/A"" at bounding box center [961, 715] width 1144 height 31
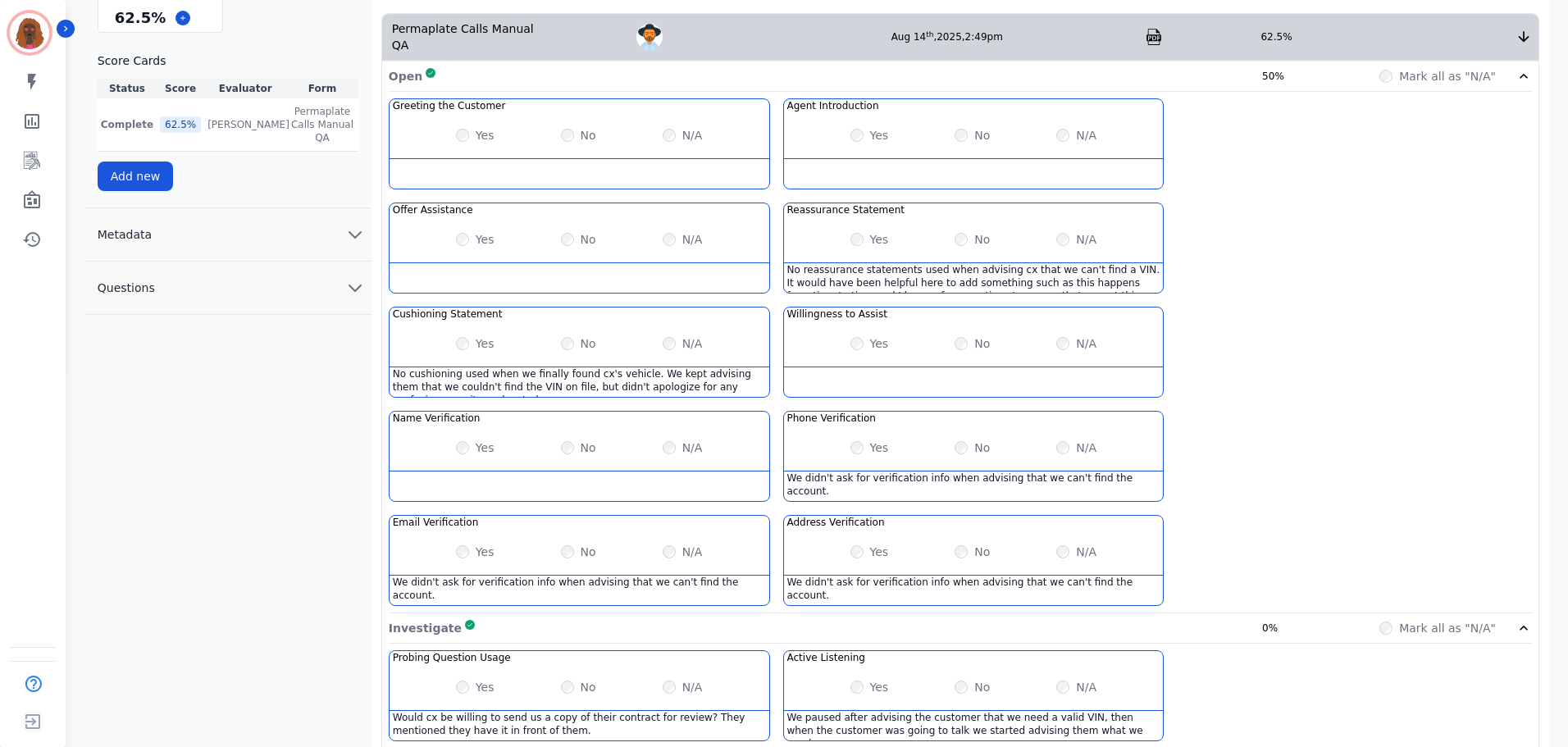
scroll to position [470, 0]
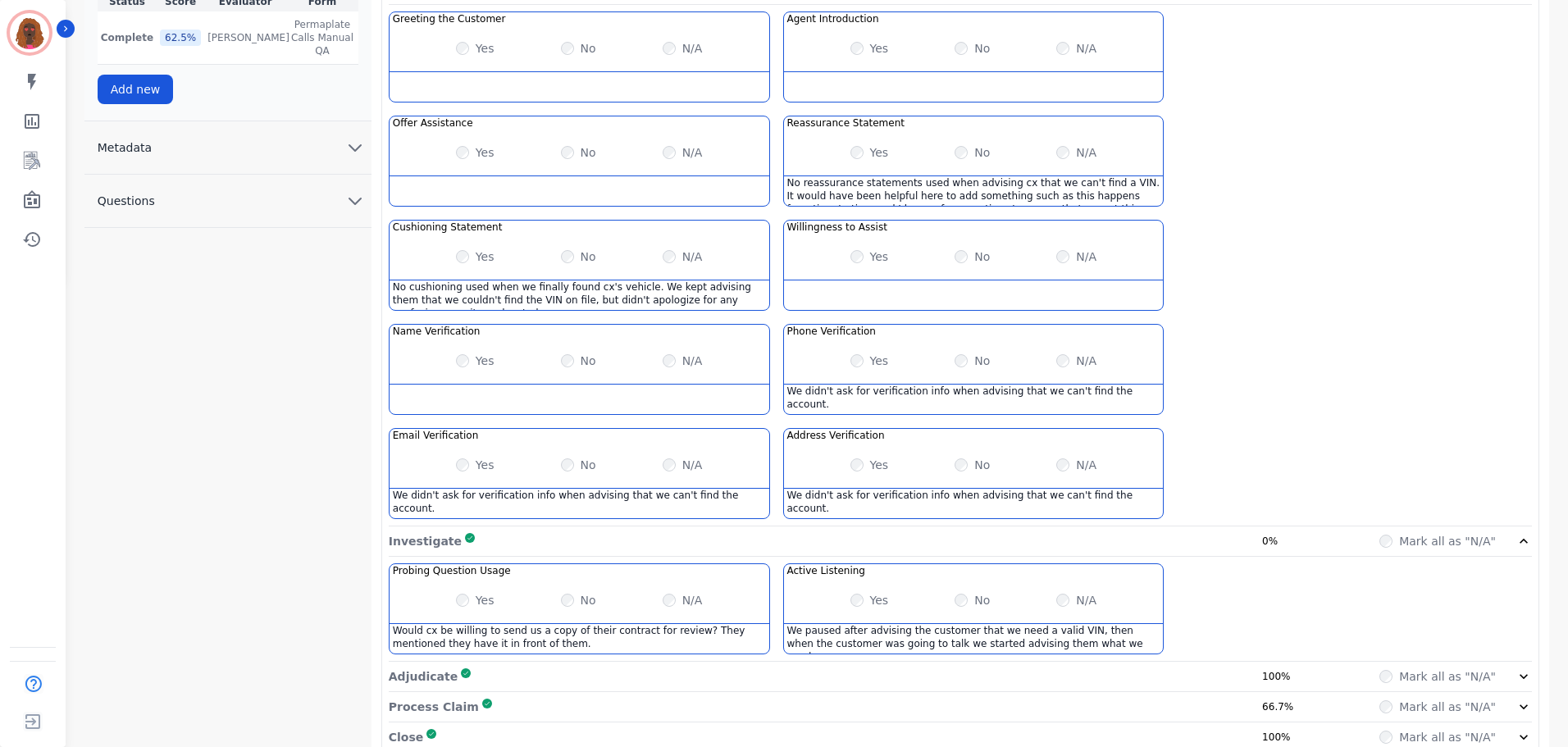
click at [1312, 692] on div "Process Claim Complete 66.7% Mark all as "N/A"" at bounding box center [961, 708] width 1144 height 31
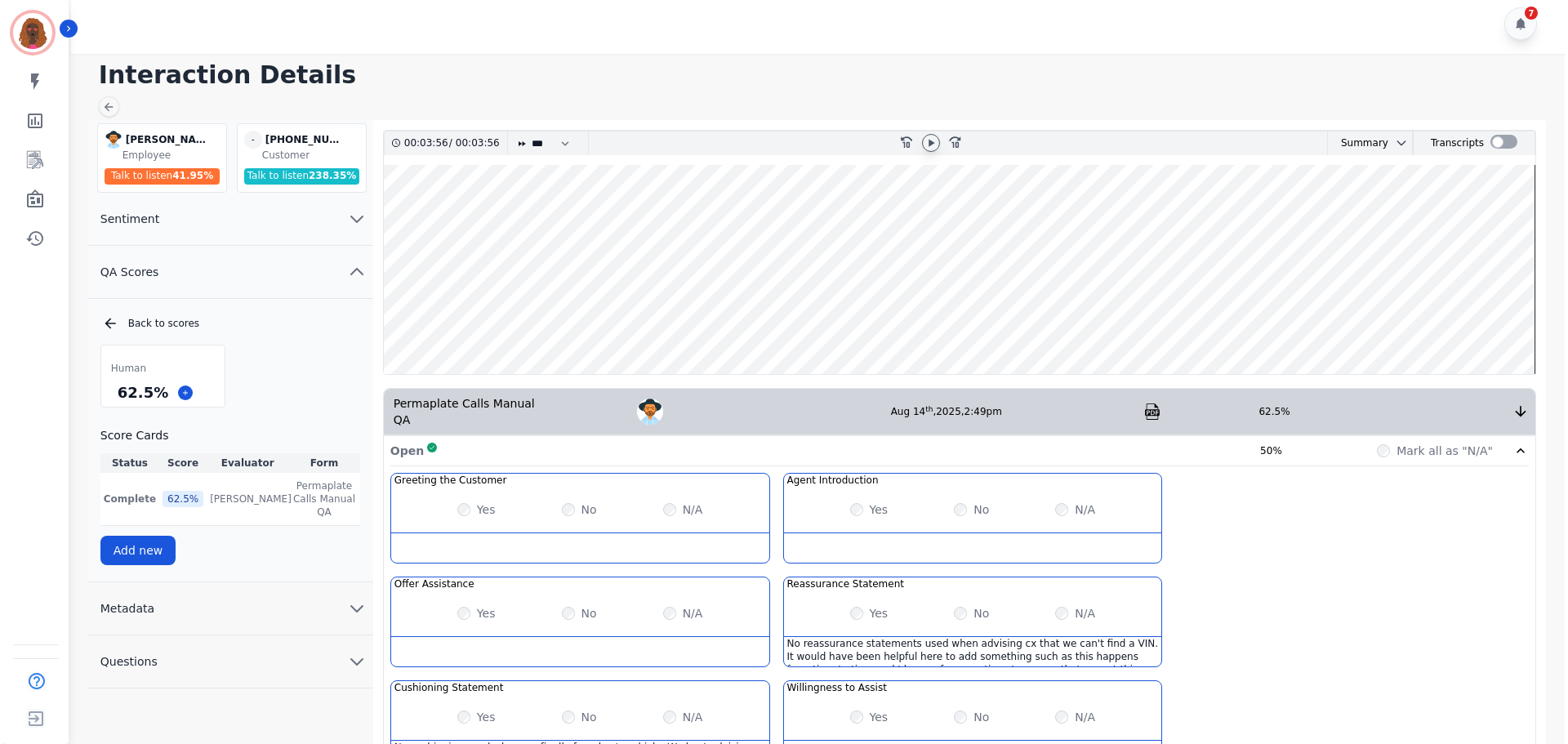
scroll to position [0, 0]
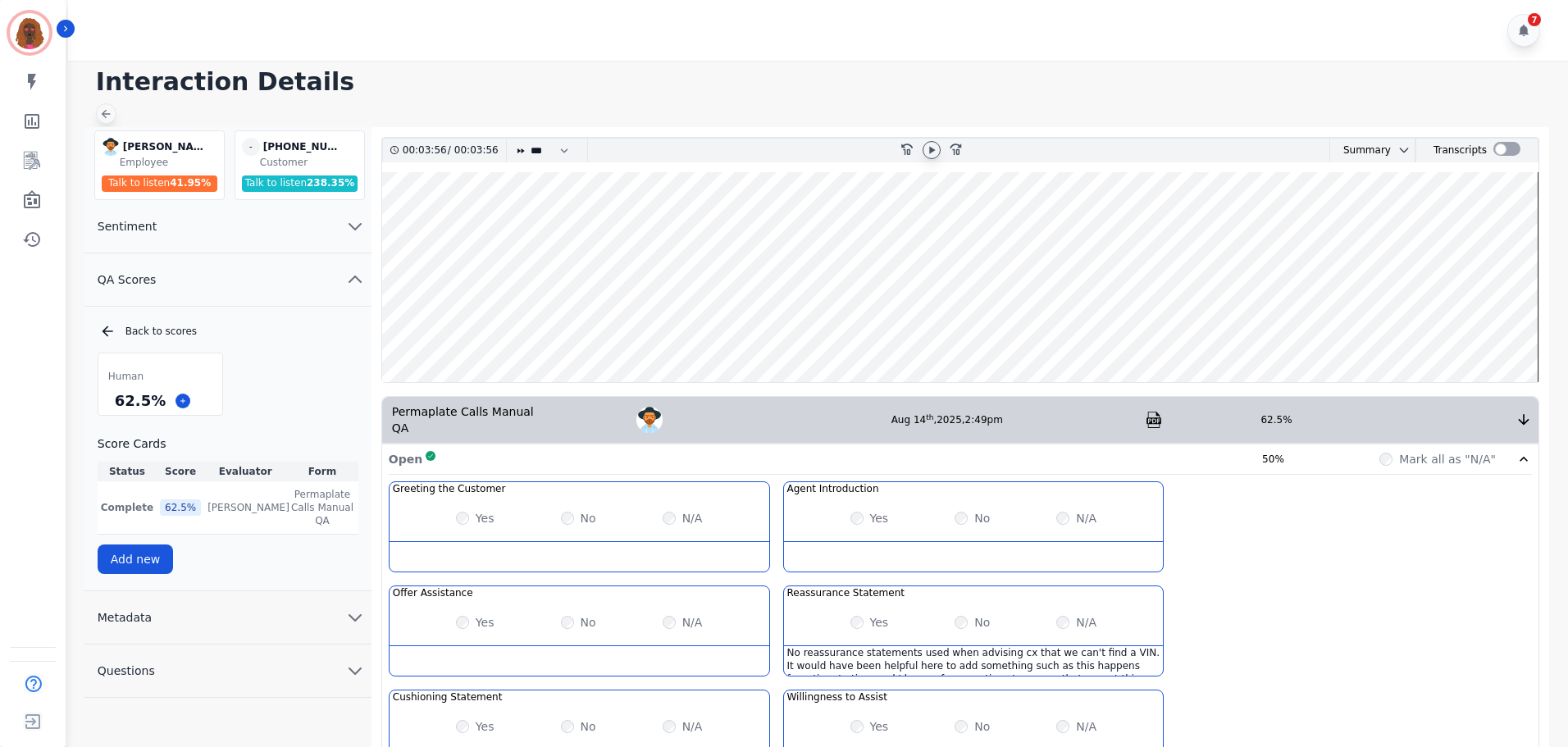
click at [109, 117] on icon at bounding box center [106, 114] width 13 height 13
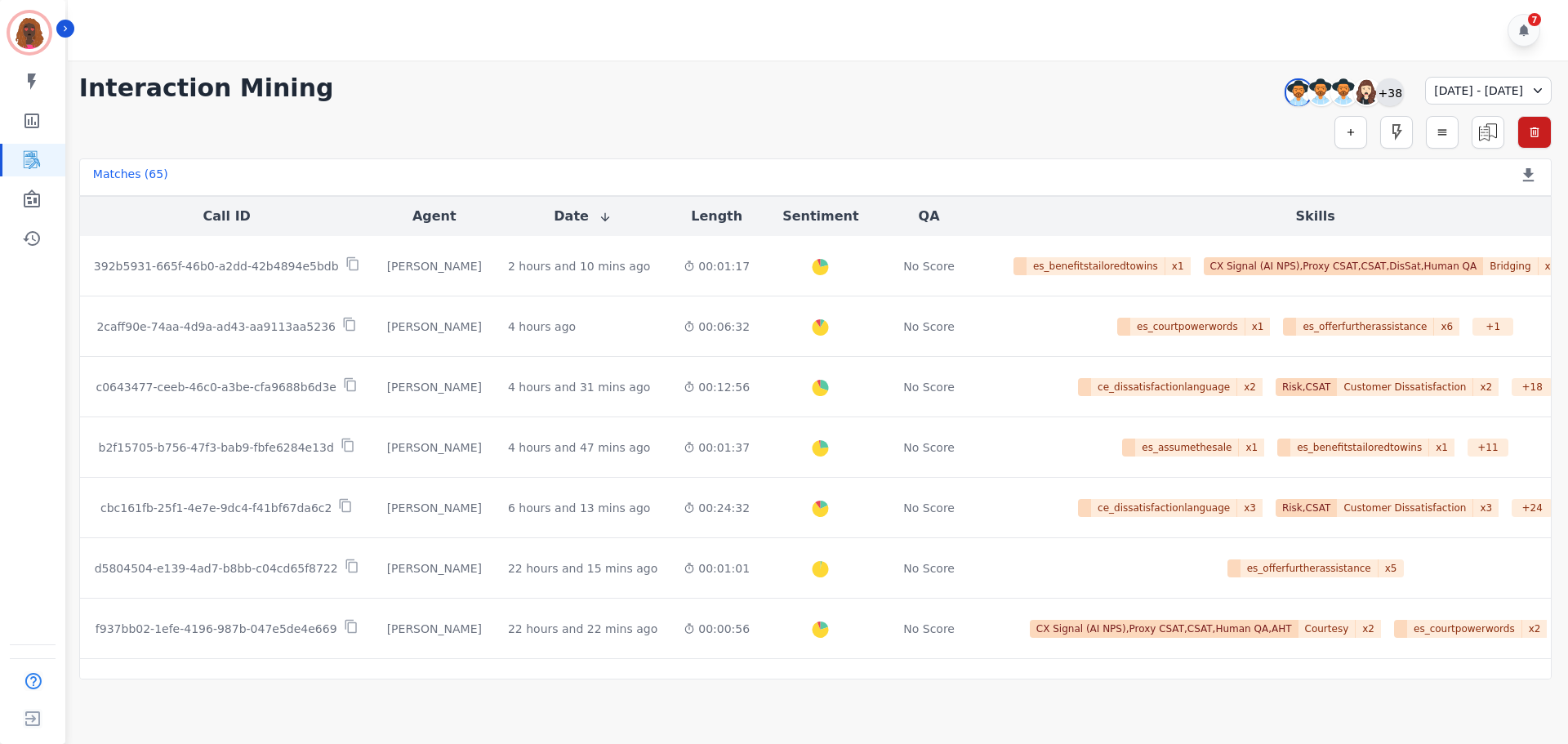
click at [1376, 93] on div "+38" at bounding box center [1390, 92] width 28 height 28
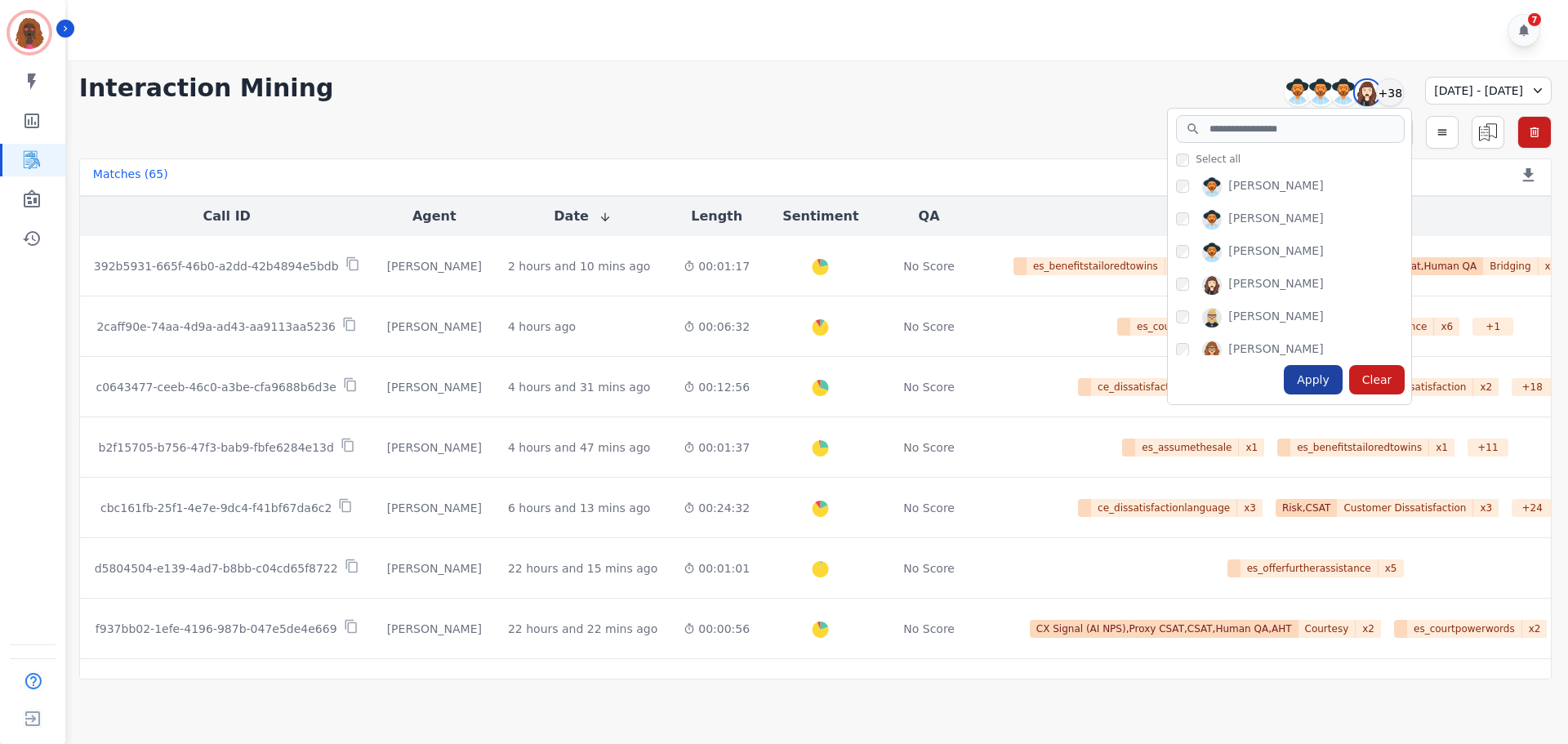
click at [1284, 382] on div "Apply" at bounding box center [1313, 380] width 59 height 30
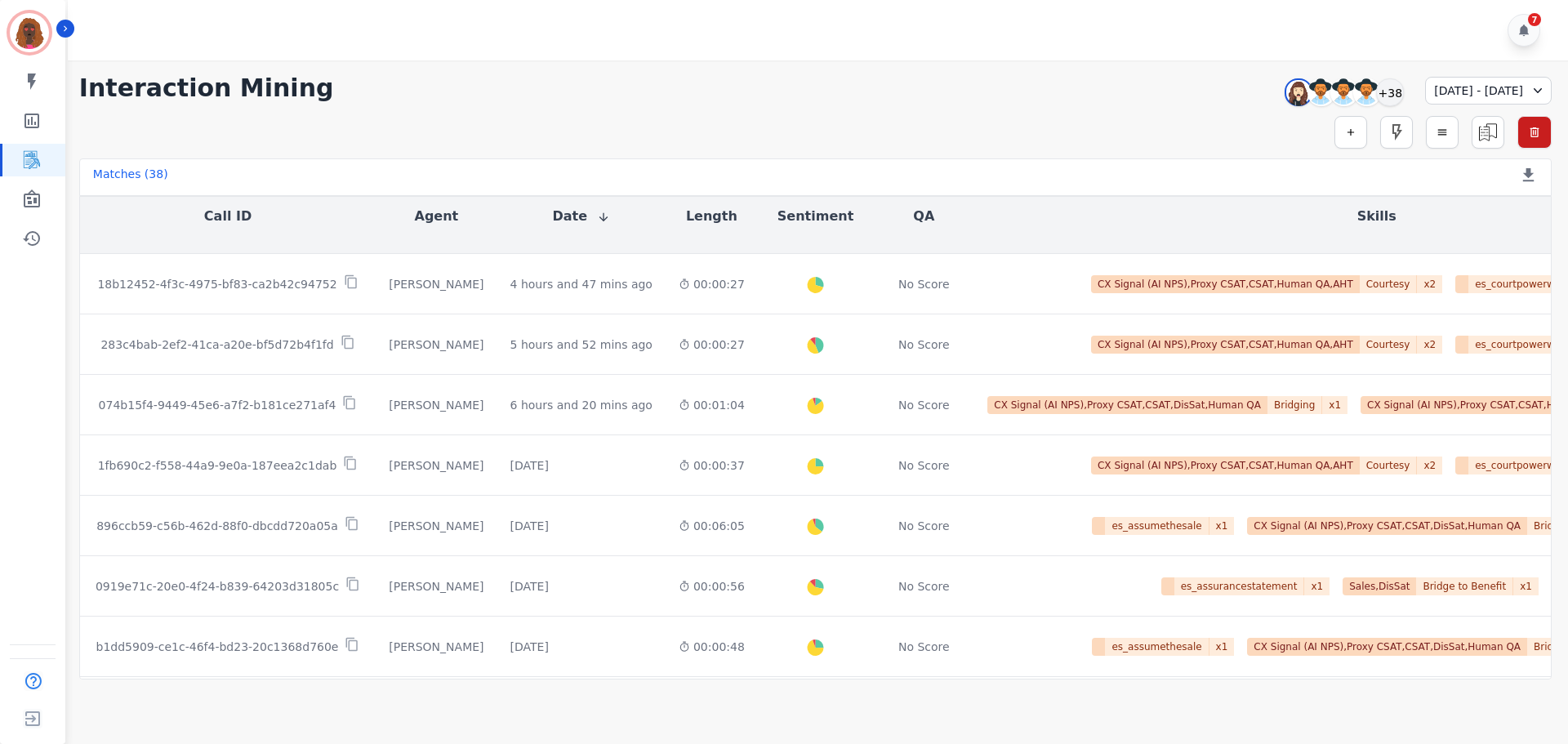
scroll to position [827, 0]
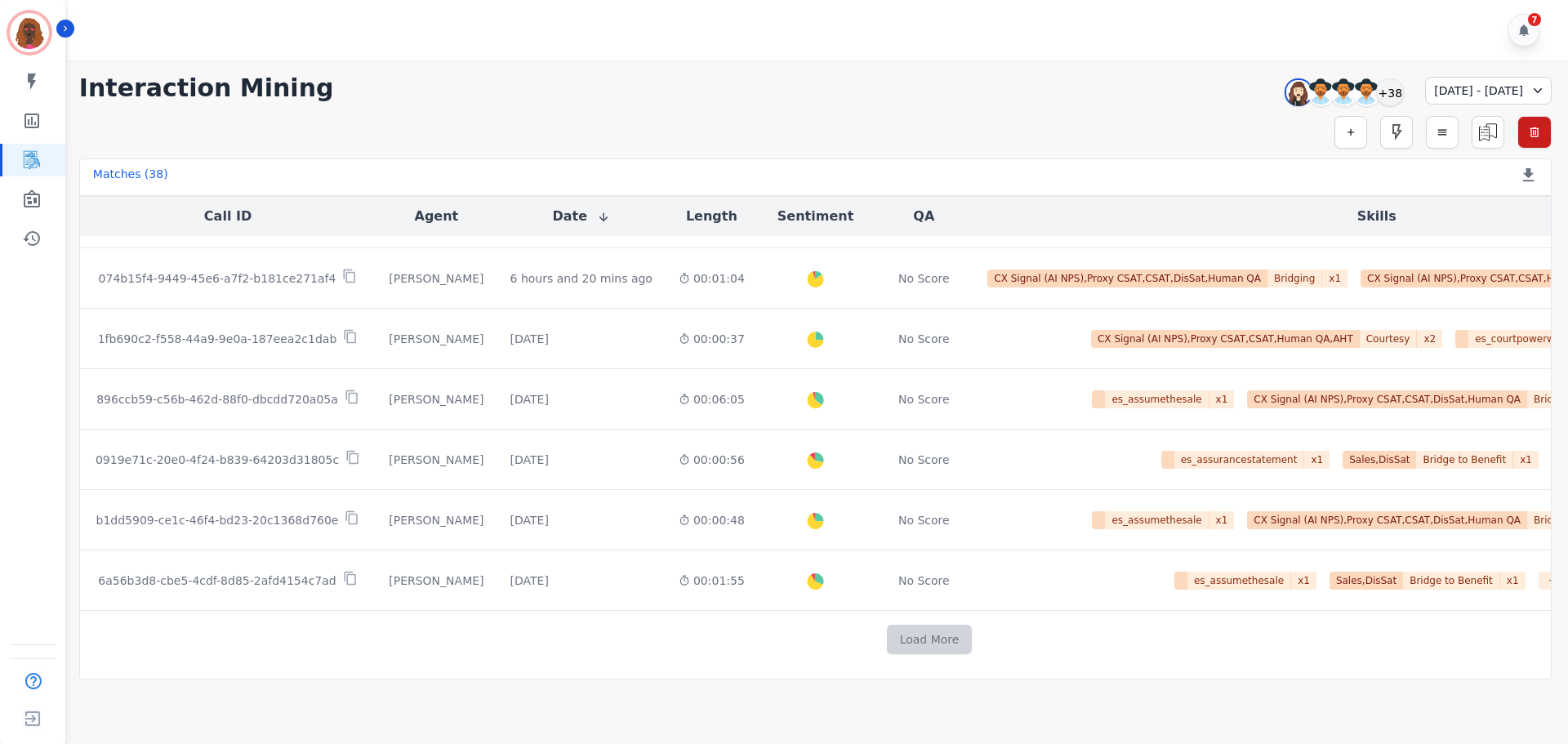
click at [887, 629] on button "Load More" at bounding box center [930, 639] width 86 height 30
